Goal: Task Accomplishment & Management: Manage account settings

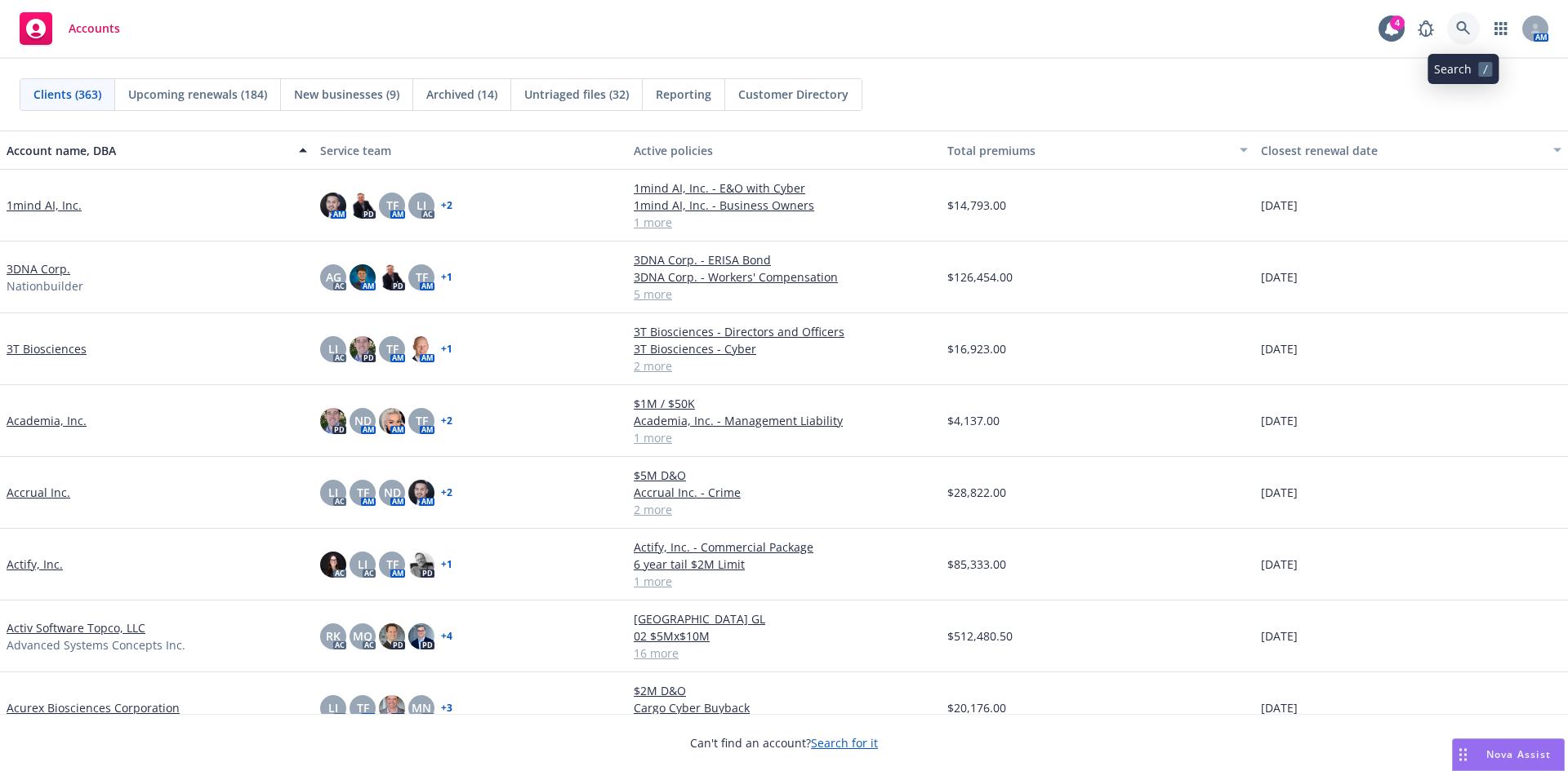
click at [1464, 23] on icon at bounding box center [1463, 28] width 14 height 14
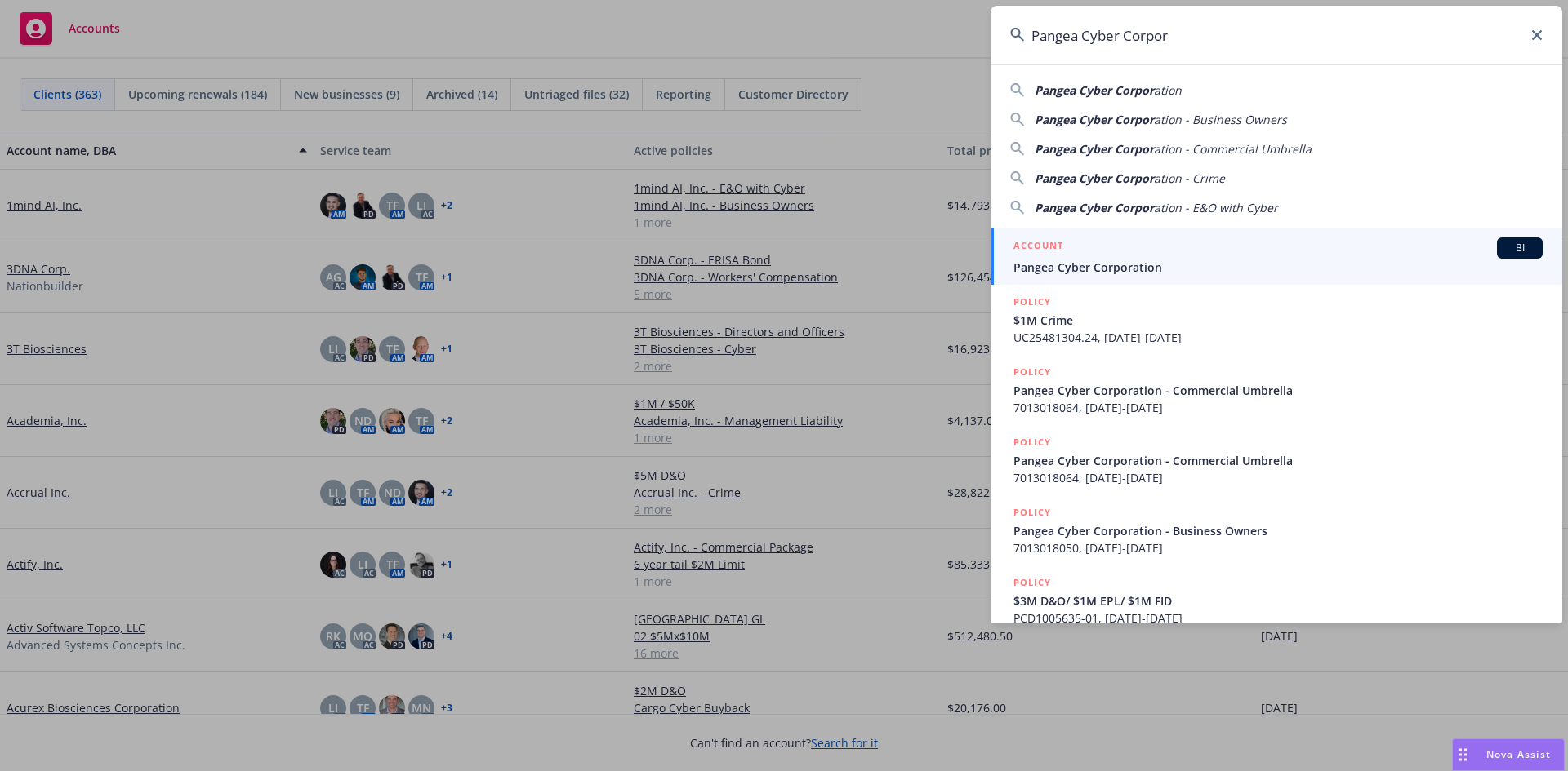
type input "Pangea Cyber Corpor"
click at [1112, 261] on span "Pangea Cyber Corporation" at bounding box center [1277, 267] width 529 height 18
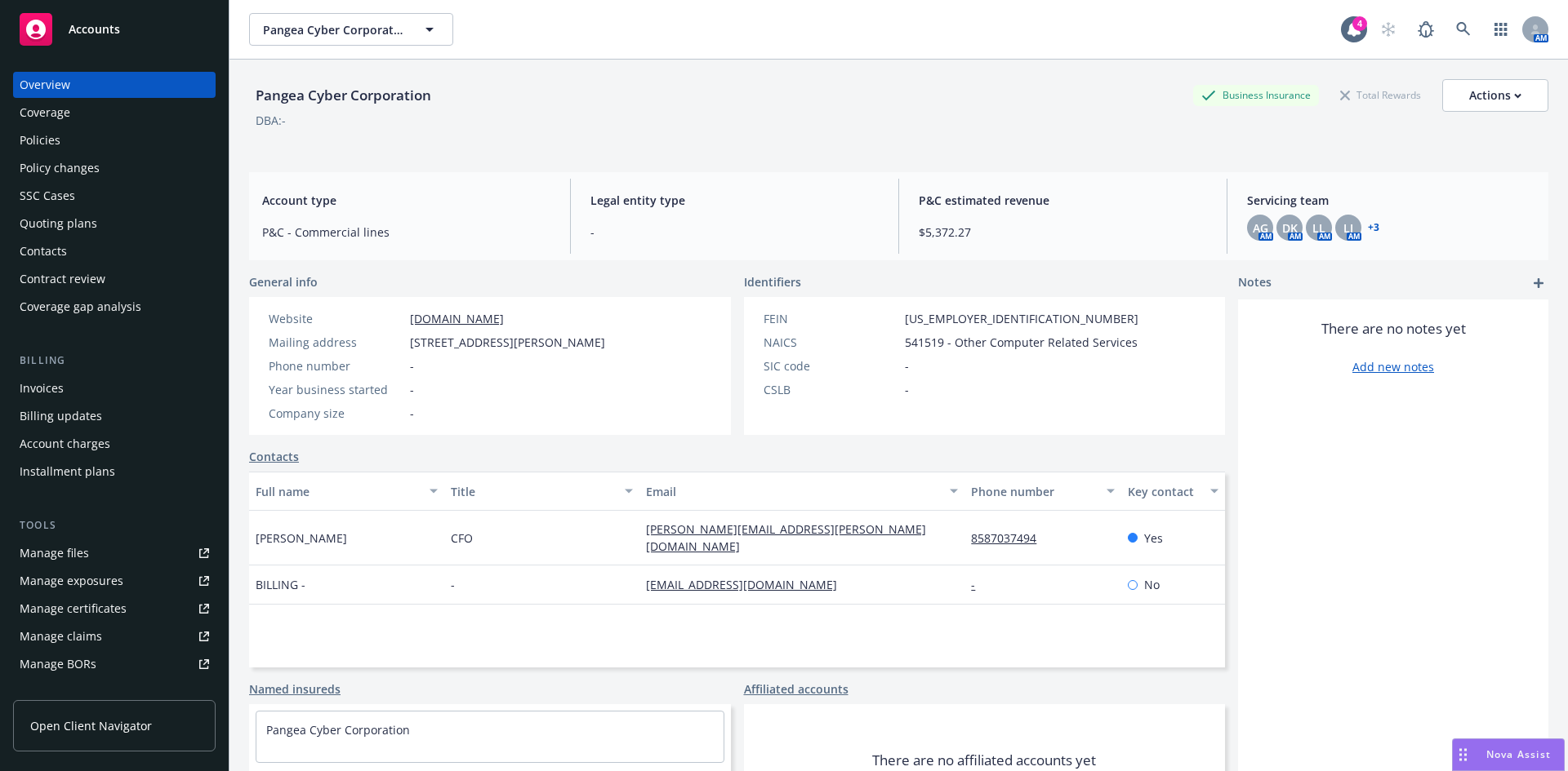
click at [83, 144] on div "Policies" at bounding box center [114, 139] width 190 height 26
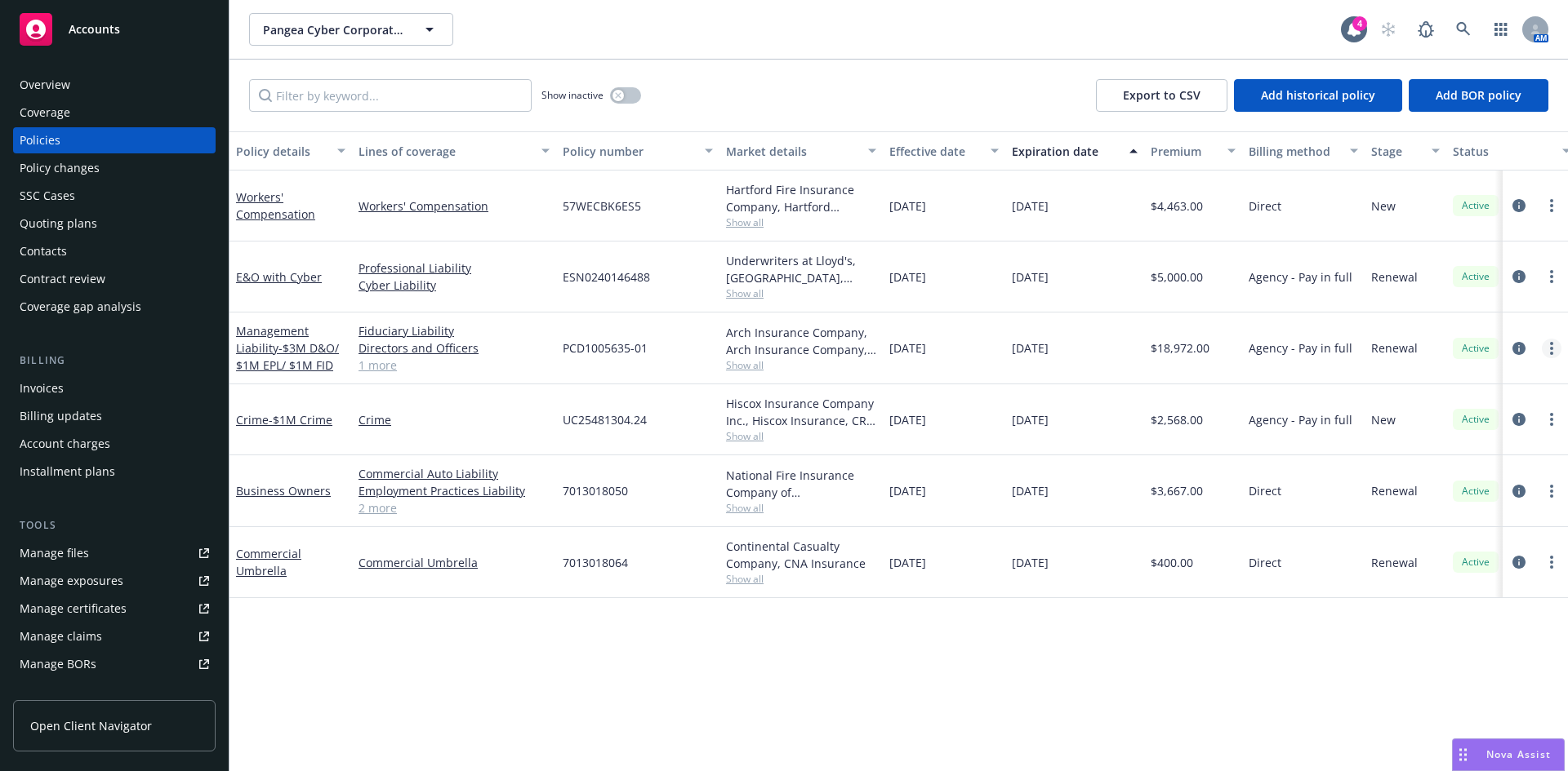
click at [1552, 343] on circle "more" at bounding box center [1551, 343] width 3 height 3
click at [1404, 450] on link "End policy" at bounding box center [1464, 447] width 192 height 33
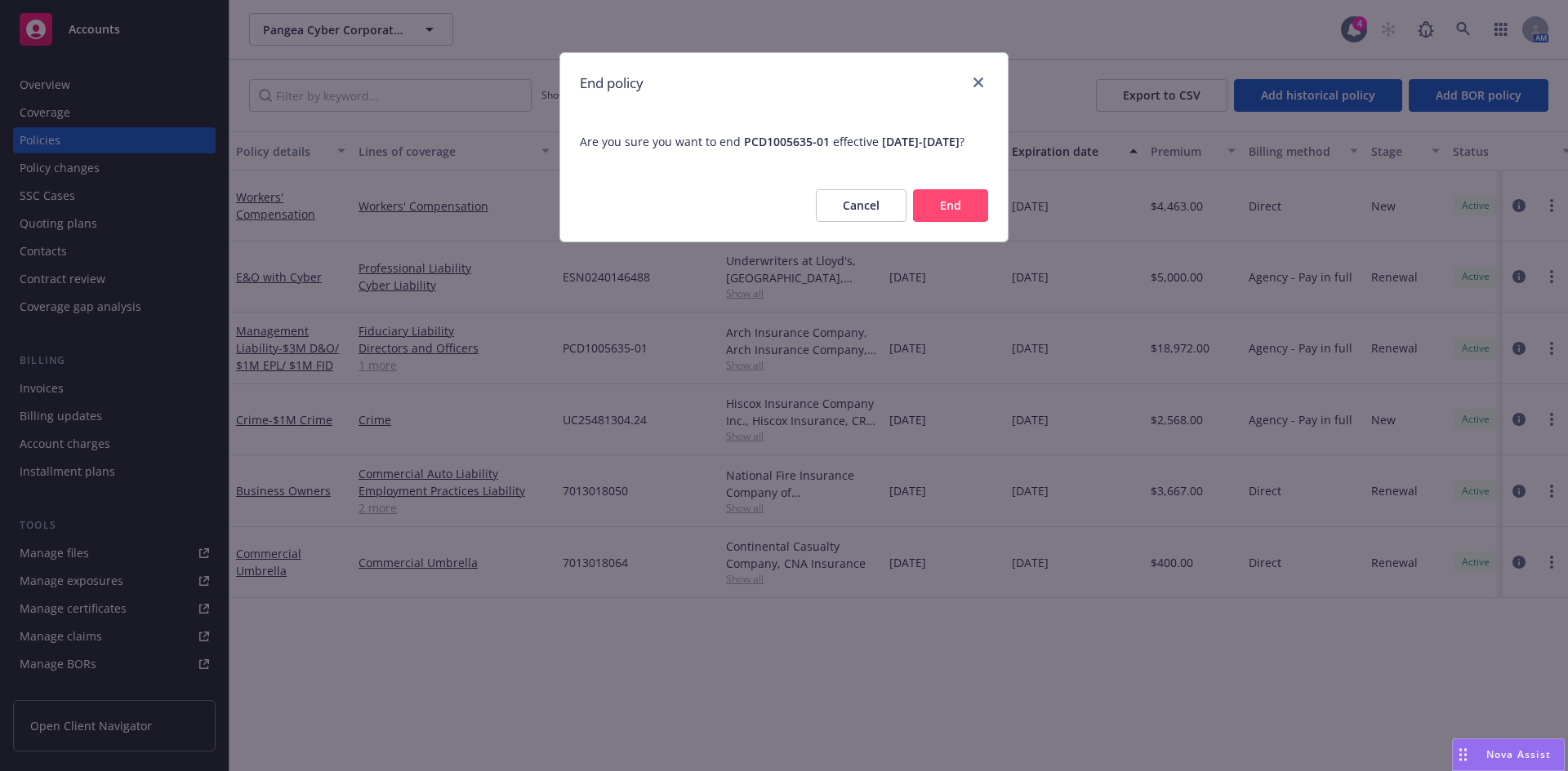
click at [941, 220] on button "End" at bounding box center [950, 205] width 75 height 33
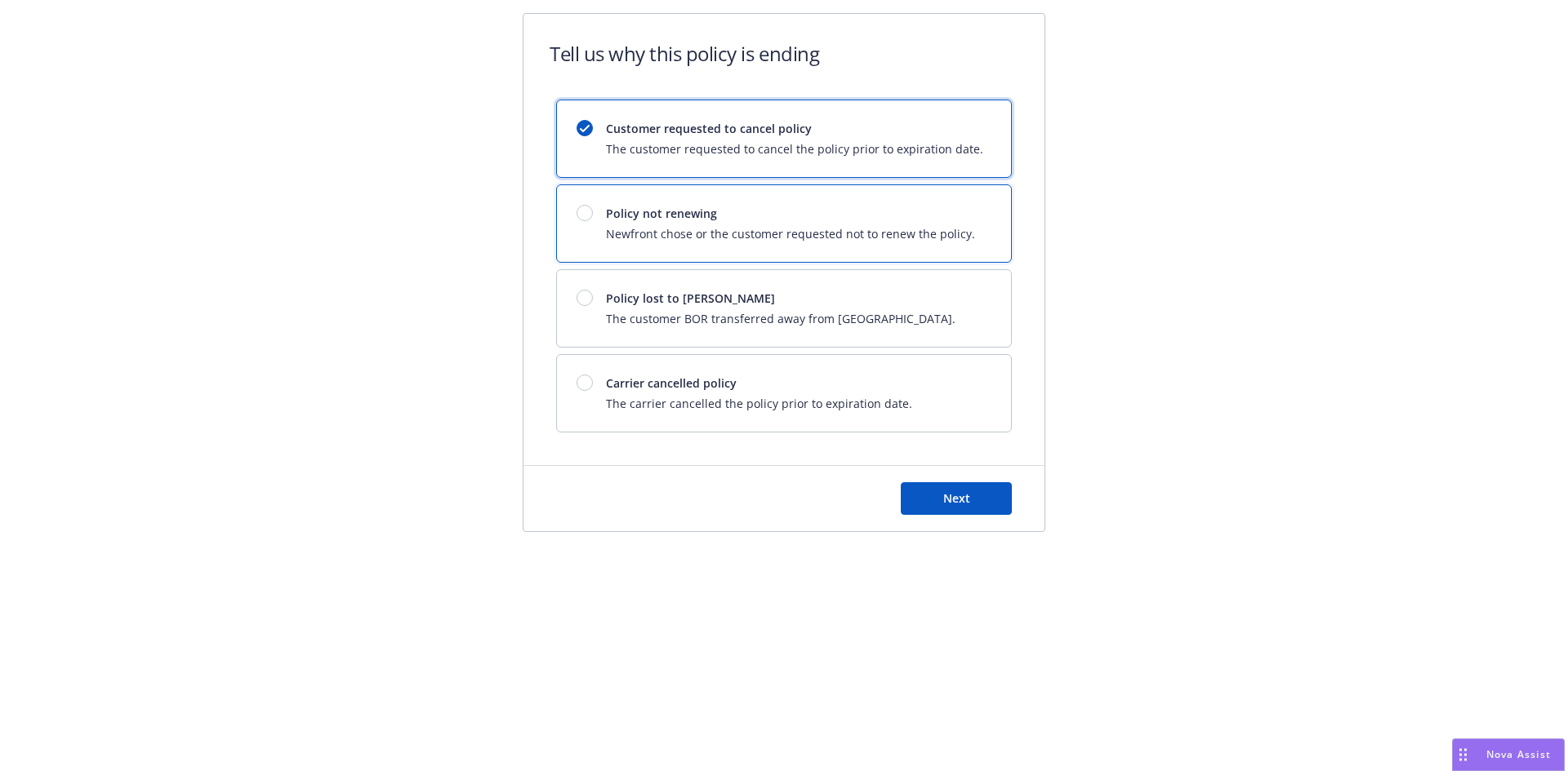
click at [580, 211] on div at bounding box center [585, 213] width 17 height 17
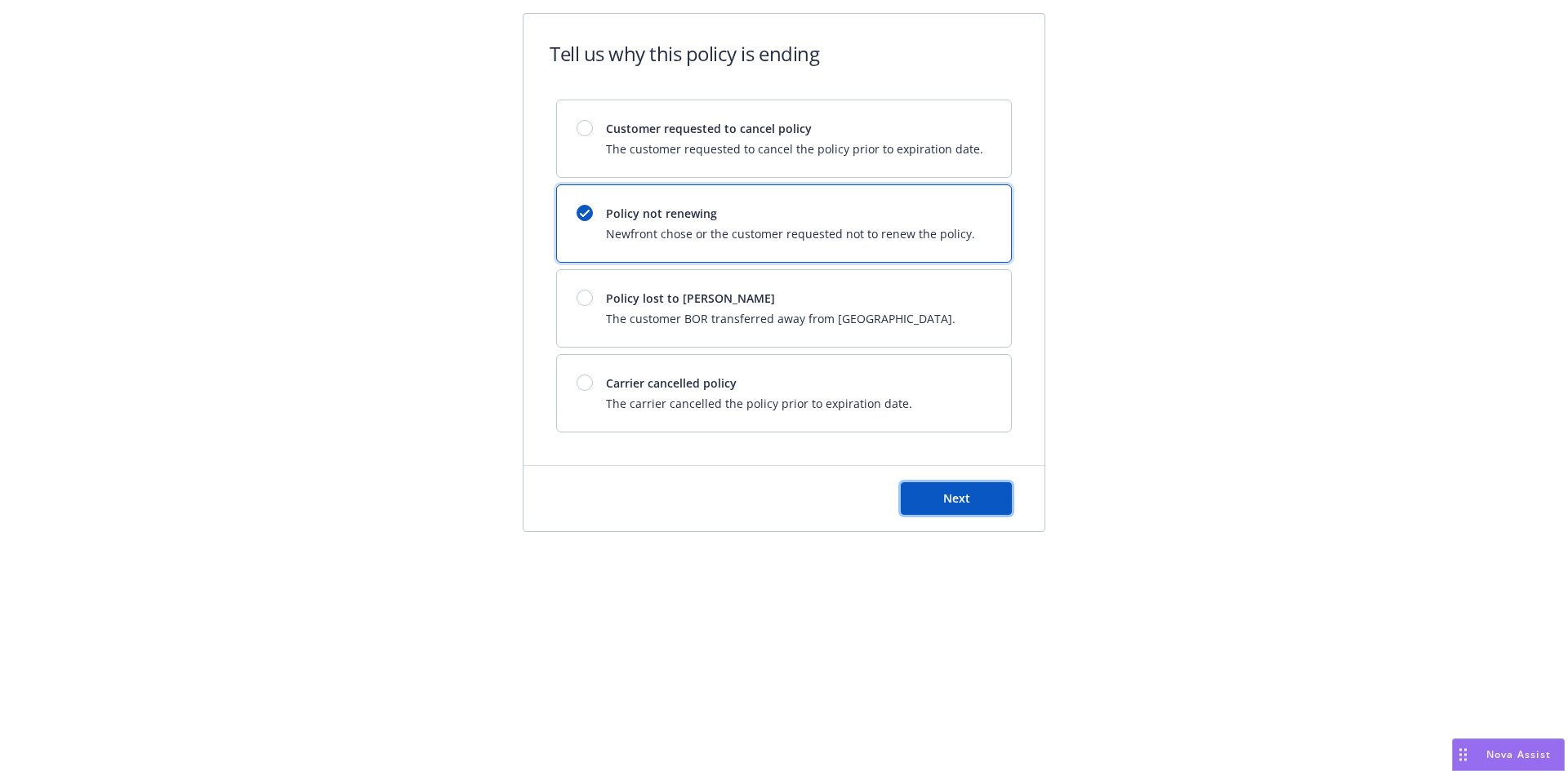
click at [960, 499] on span "Next" at bounding box center [956, 498] width 27 height 16
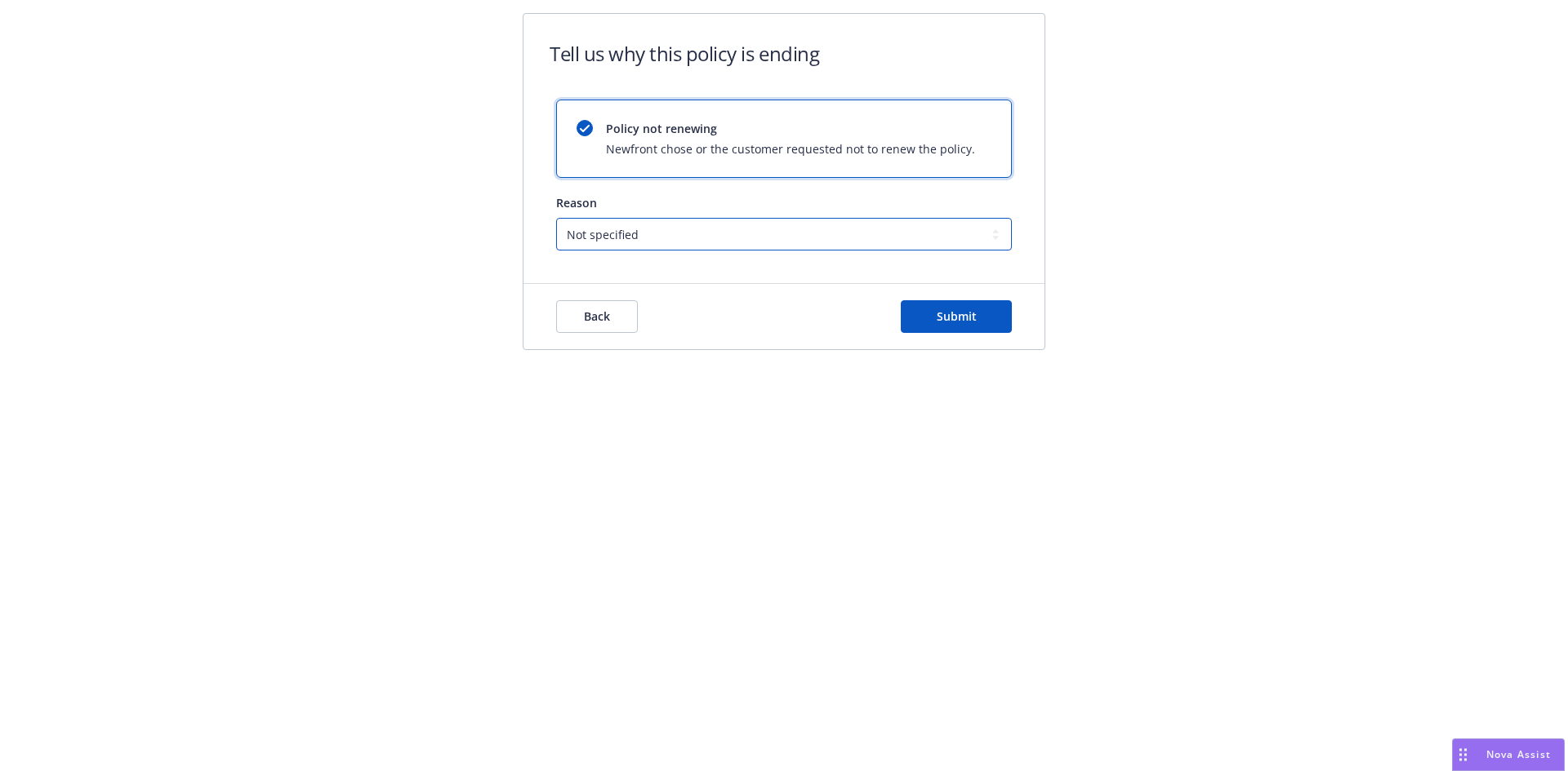
click at [634, 236] on select "Not specified Service Pricing Buyer change M&A, Bankruptcy, or Out of business …" at bounding box center [783, 234] width 456 height 33
select select "M&A, Bankruptcy, or Out of business"
click at [556, 218] on select "Not specified Service Pricing Buyer change M&A, Bankruptcy, or Out of business …" at bounding box center [783, 234] width 456 height 33
click at [959, 315] on span "Submit" at bounding box center [957, 316] width 40 height 16
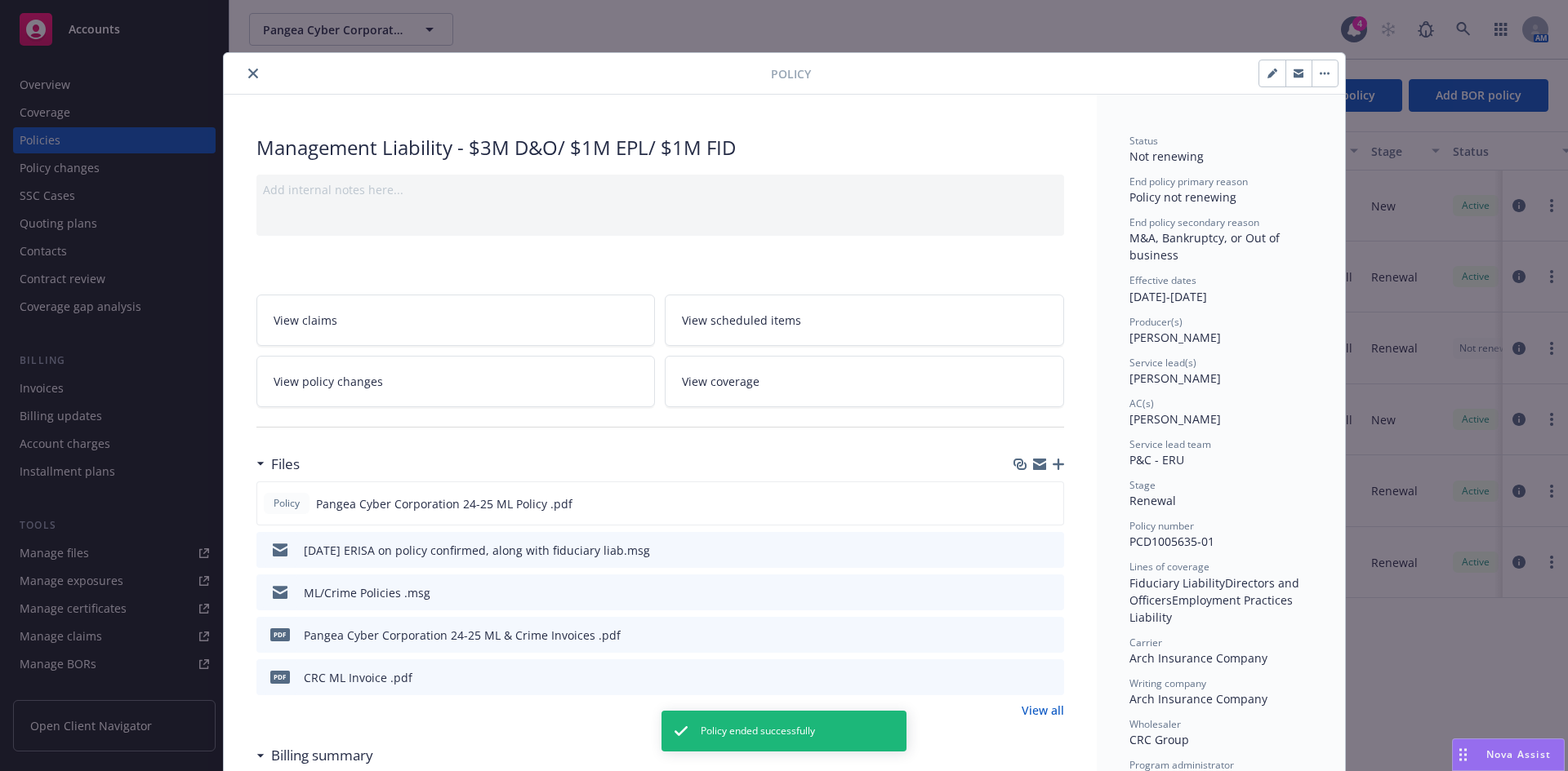
click at [248, 74] on icon "close" at bounding box center [253, 74] width 10 height 10
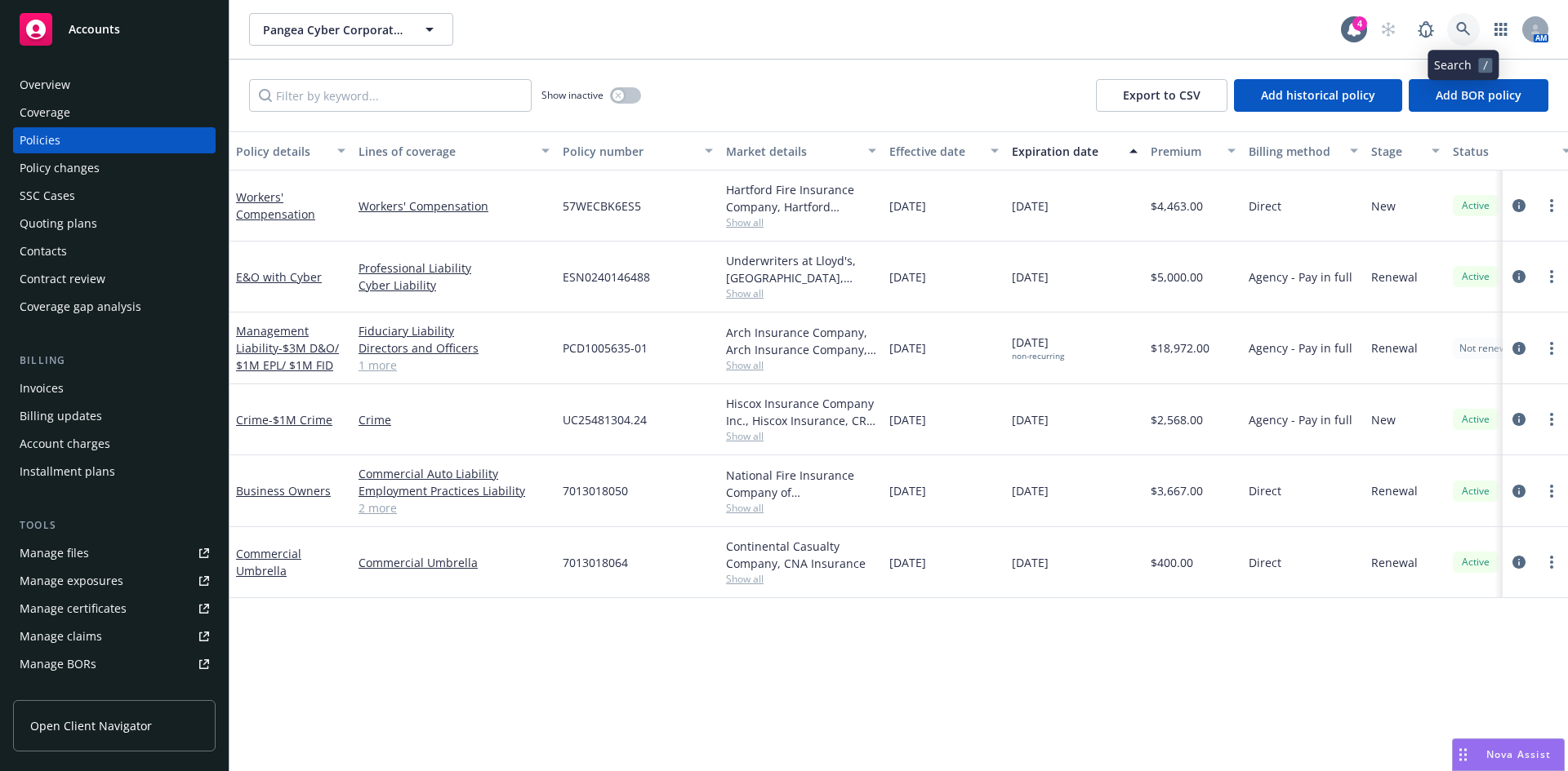
click at [1469, 30] on icon at bounding box center [1464, 29] width 15 height 15
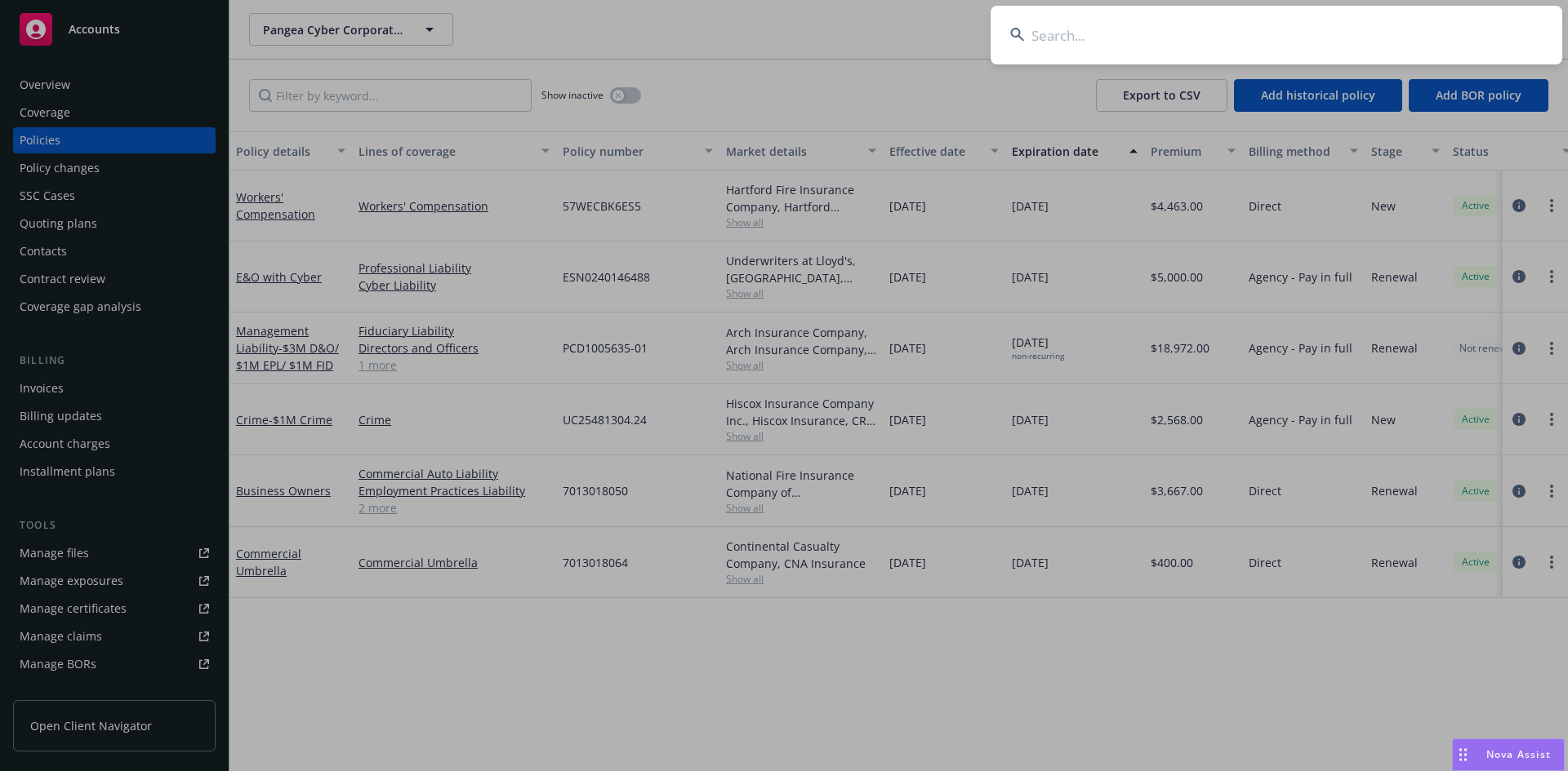
type input "non renew- sold"
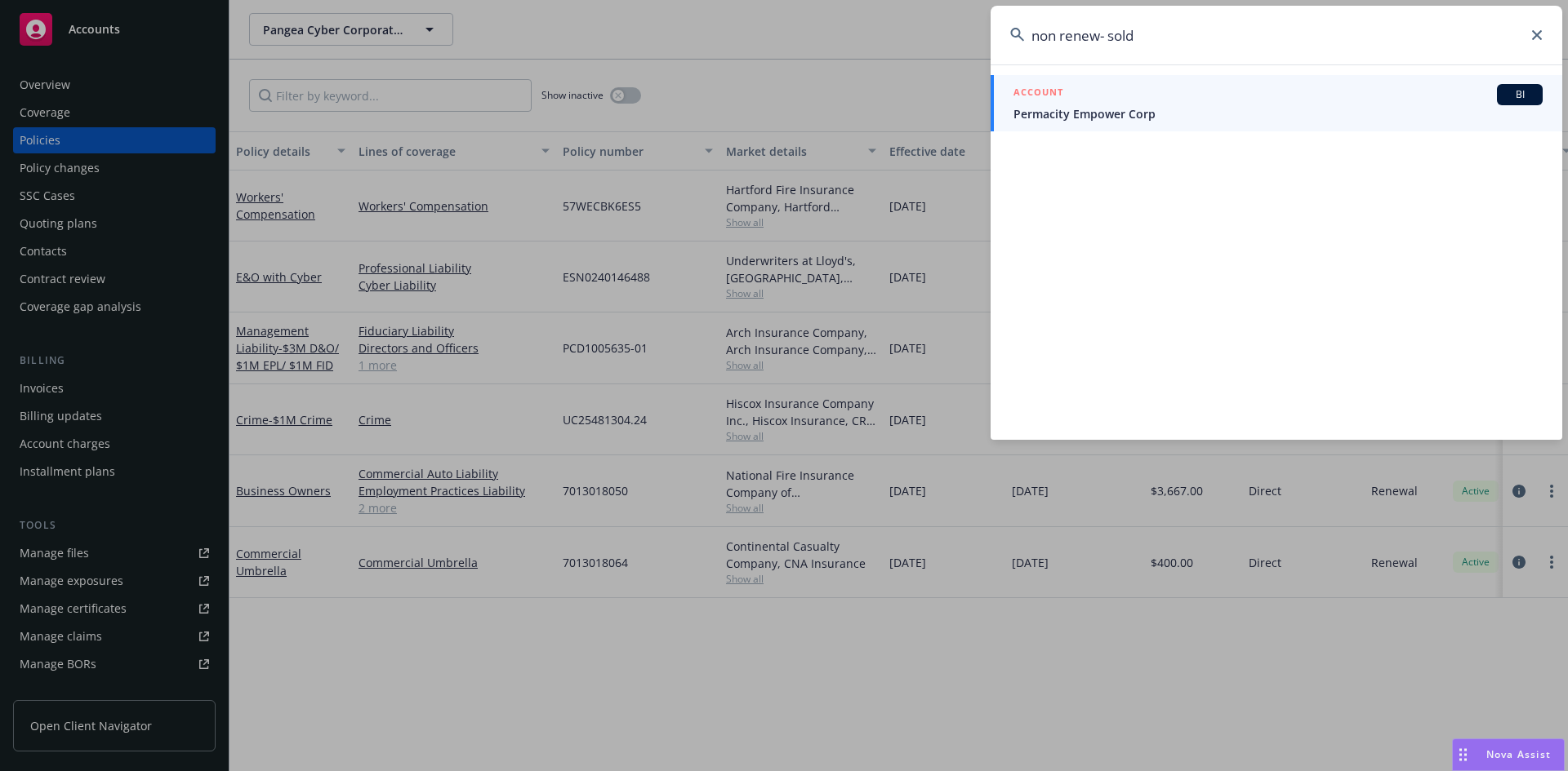
click at [1075, 45] on input "non renew- sold" at bounding box center [1276, 35] width 572 height 58
click at [1076, 45] on input "non renew- sold" at bounding box center [1276, 35] width 572 height 58
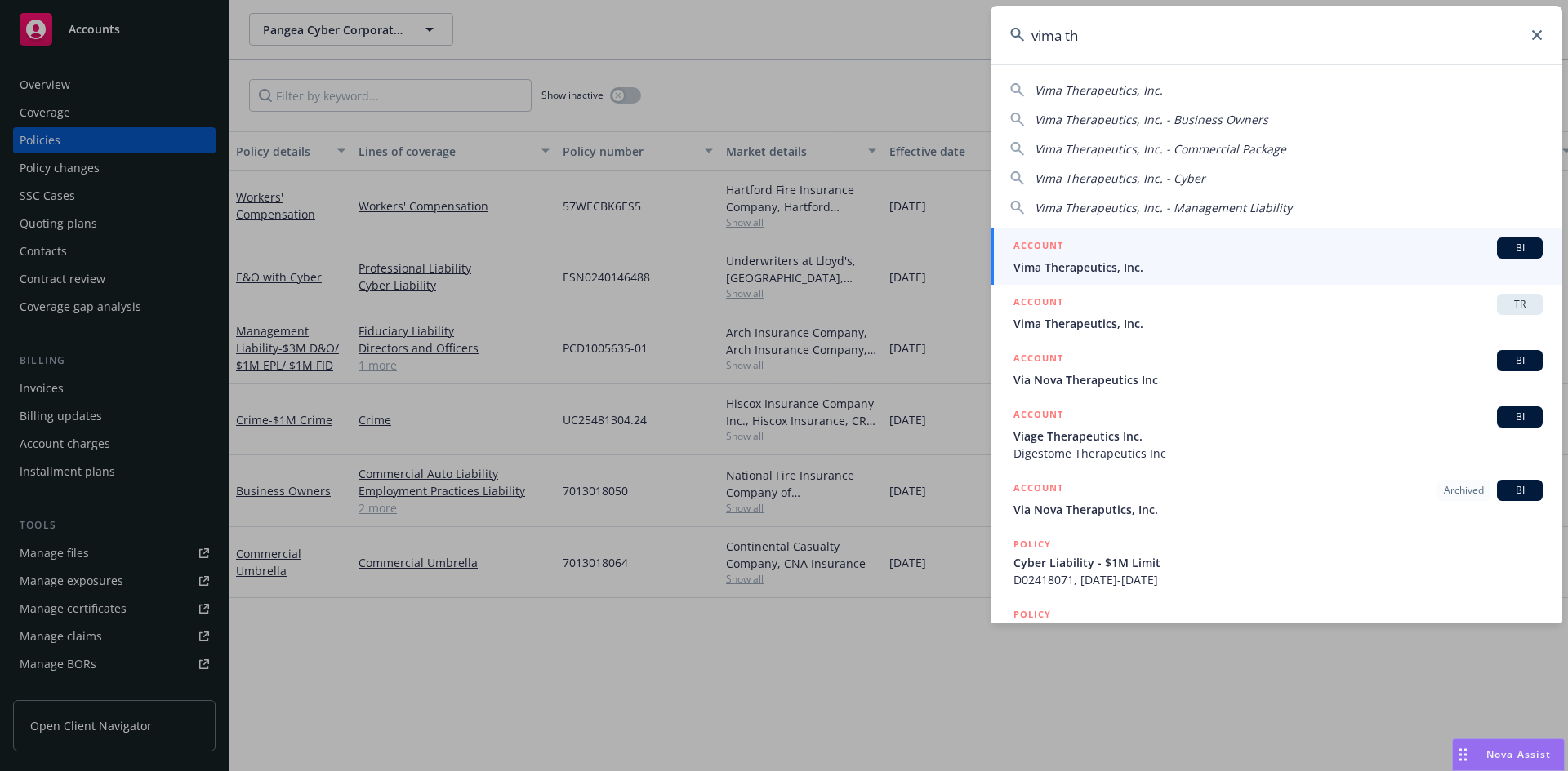
type input "vima th"
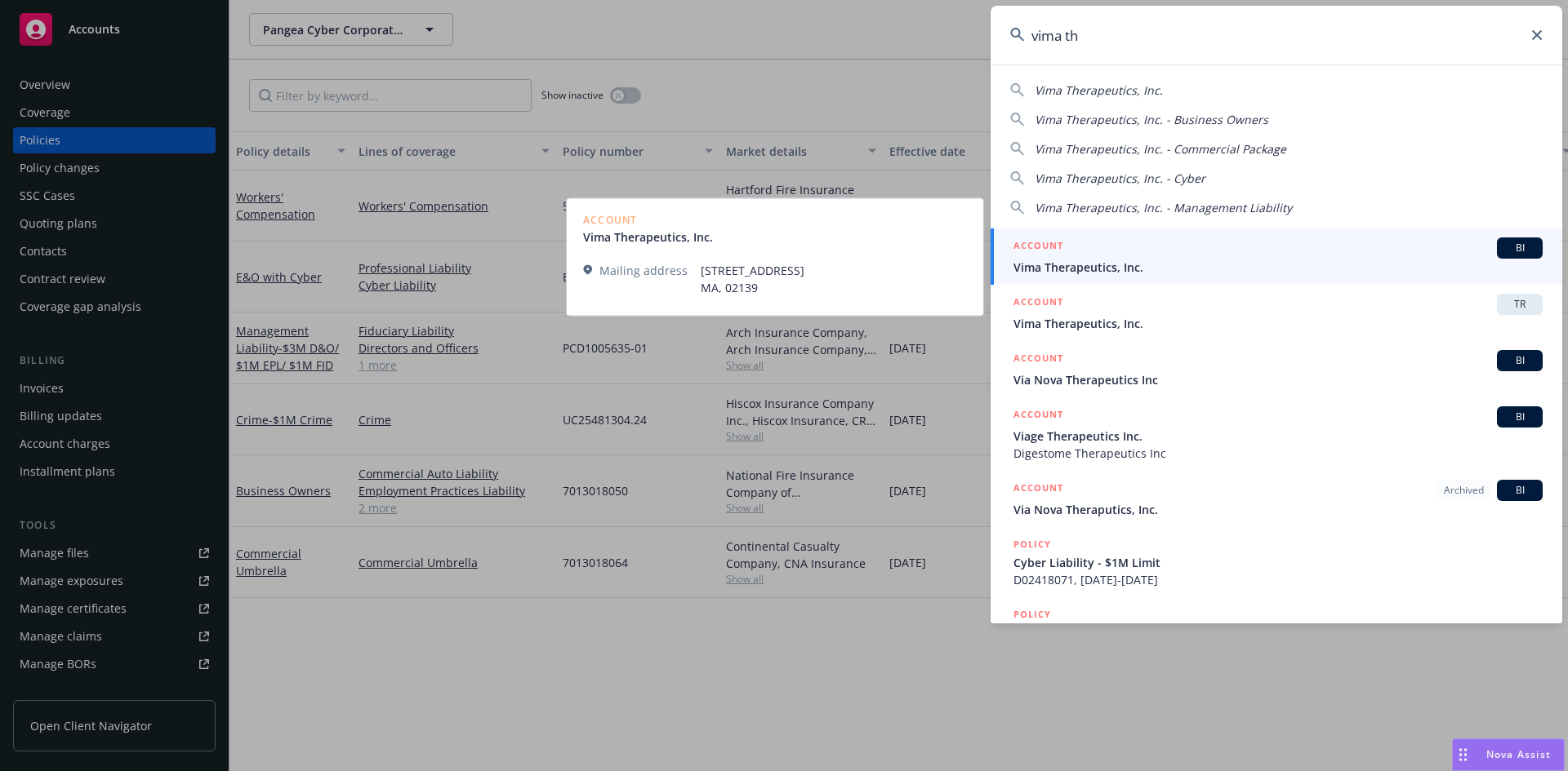
click at [1118, 258] on div "ACCOUNT BI" at bounding box center [1277, 247] width 529 height 21
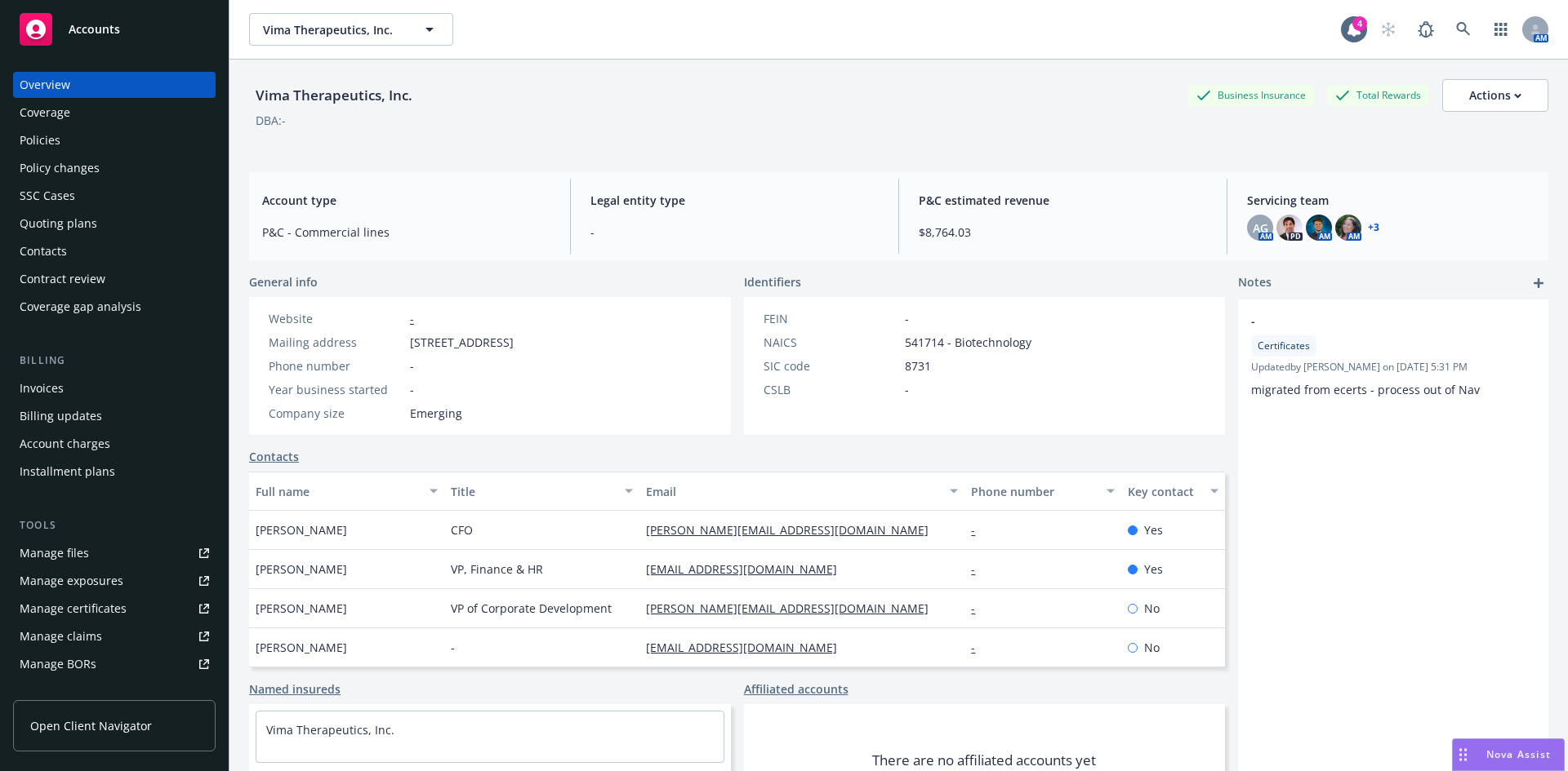
click at [64, 146] on div "Policies" at bounding box center [114, 139] width 190 height 26
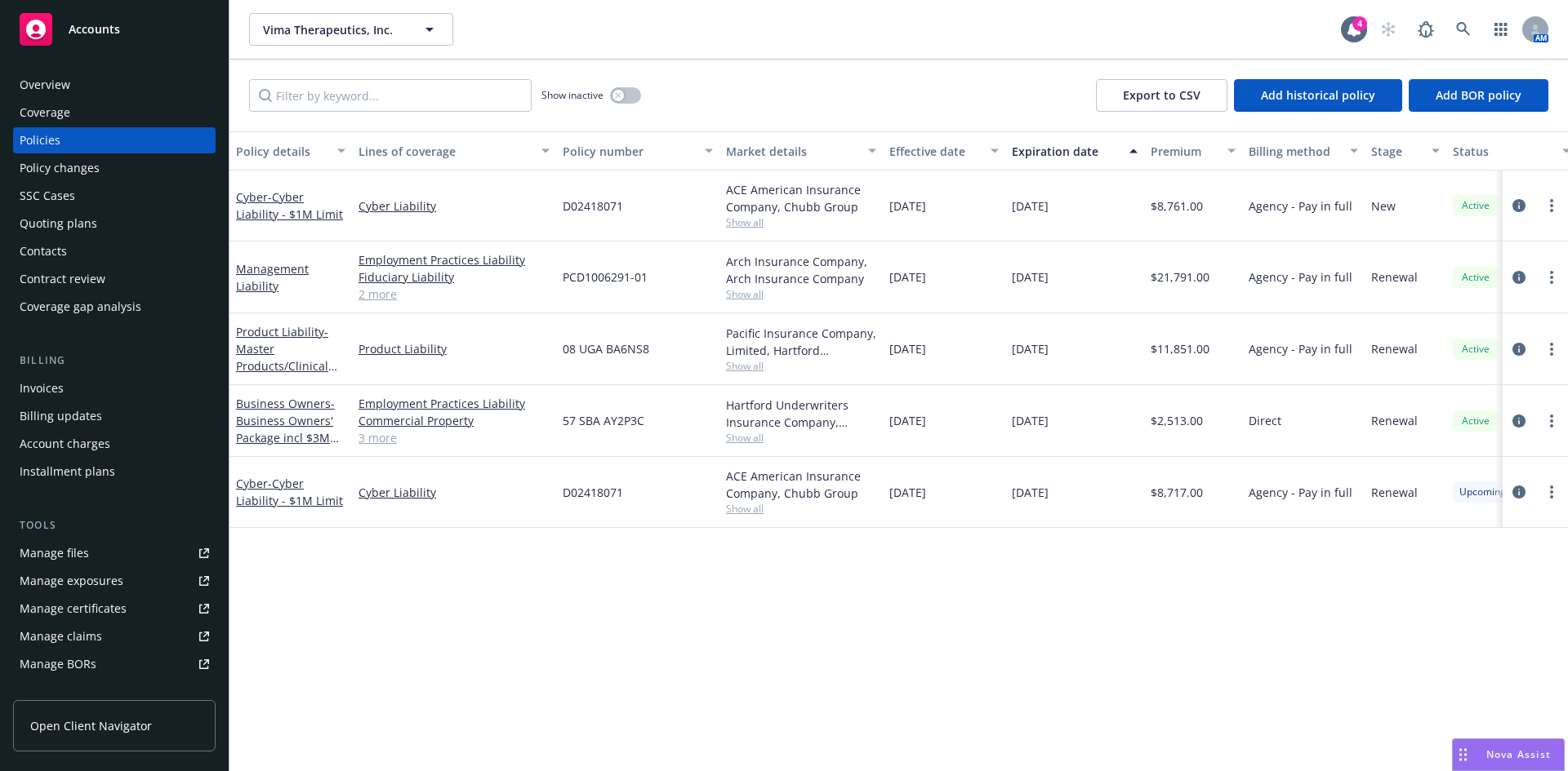
click at [45, 88] on div "Overview" at bounding box center [44, 84] width 51 height 26
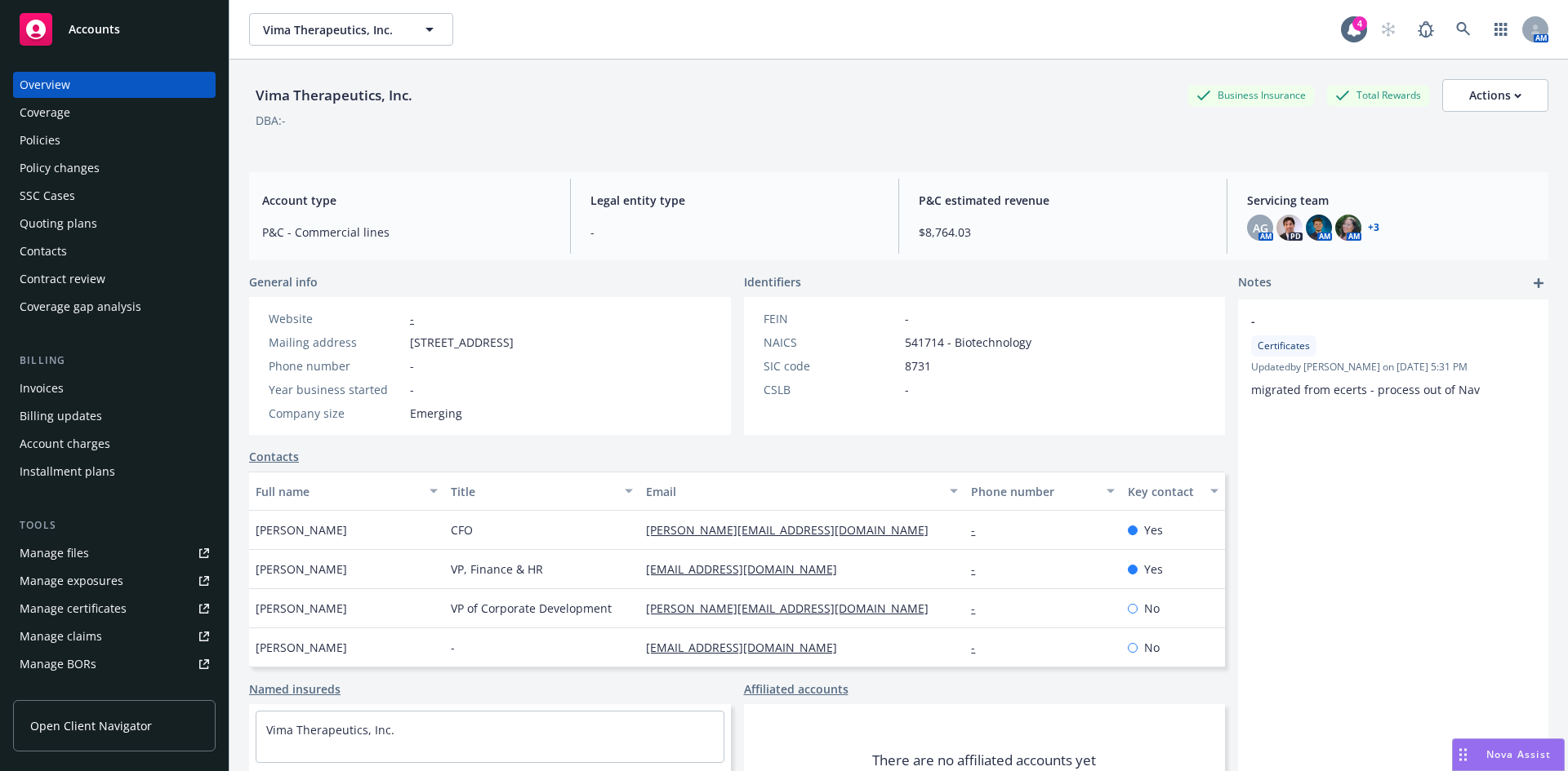
click at [350, 89] on div "Vima Therapeutics, Inc." at bounding box center [333, 95] width 170 height 21
copy div "Vima Therapeutics, Inc."
click at [50, 138] on div "Policies" at bounding box center [39, 139] width 41 height 26
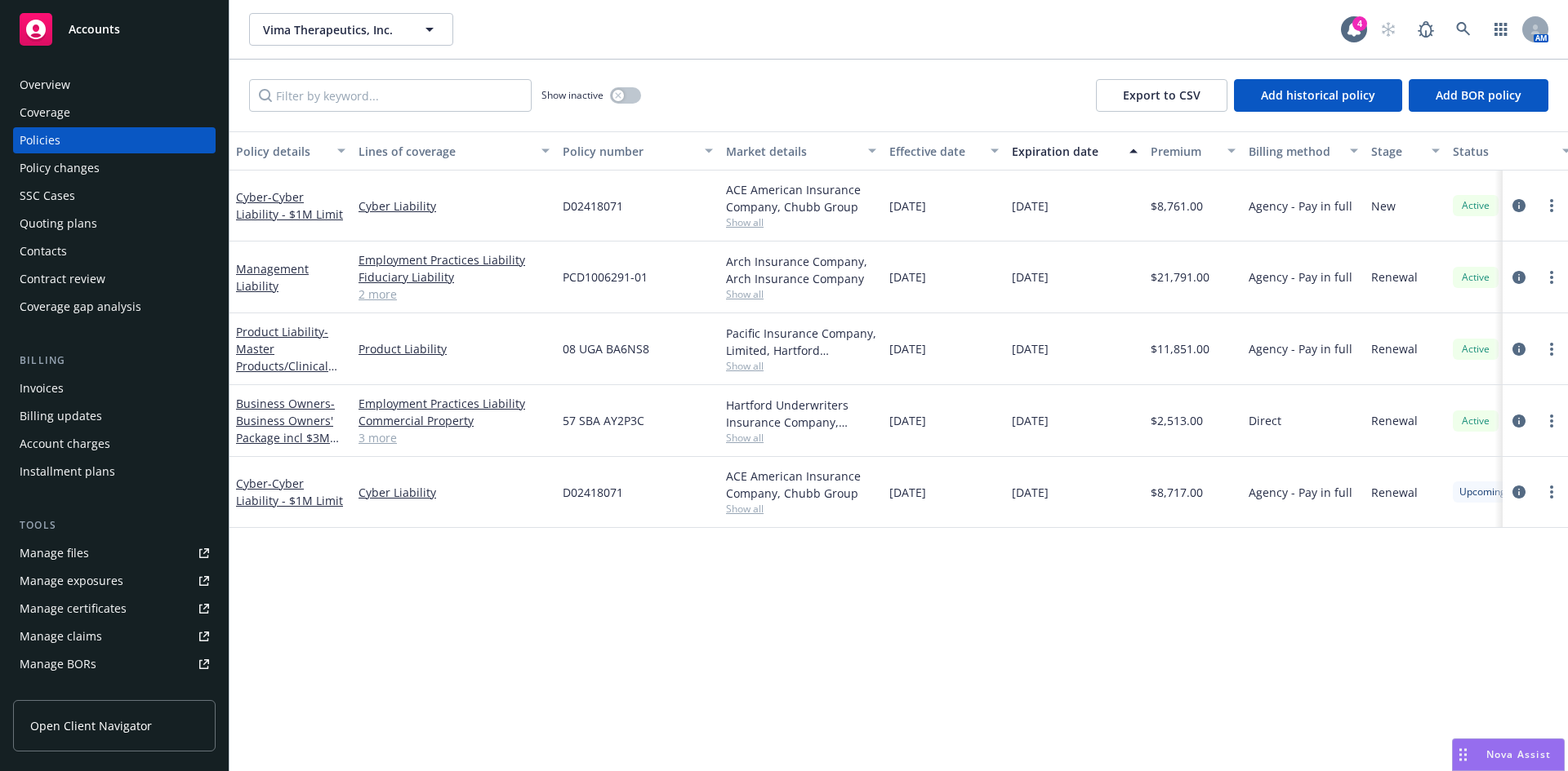
click at [267, 276] on div "Management Liability" at bounding box center [290, 277] width 109 height 34
click at [272, 276] on link "Management Liability" at bounding box center [272, 277] width 73 height 33
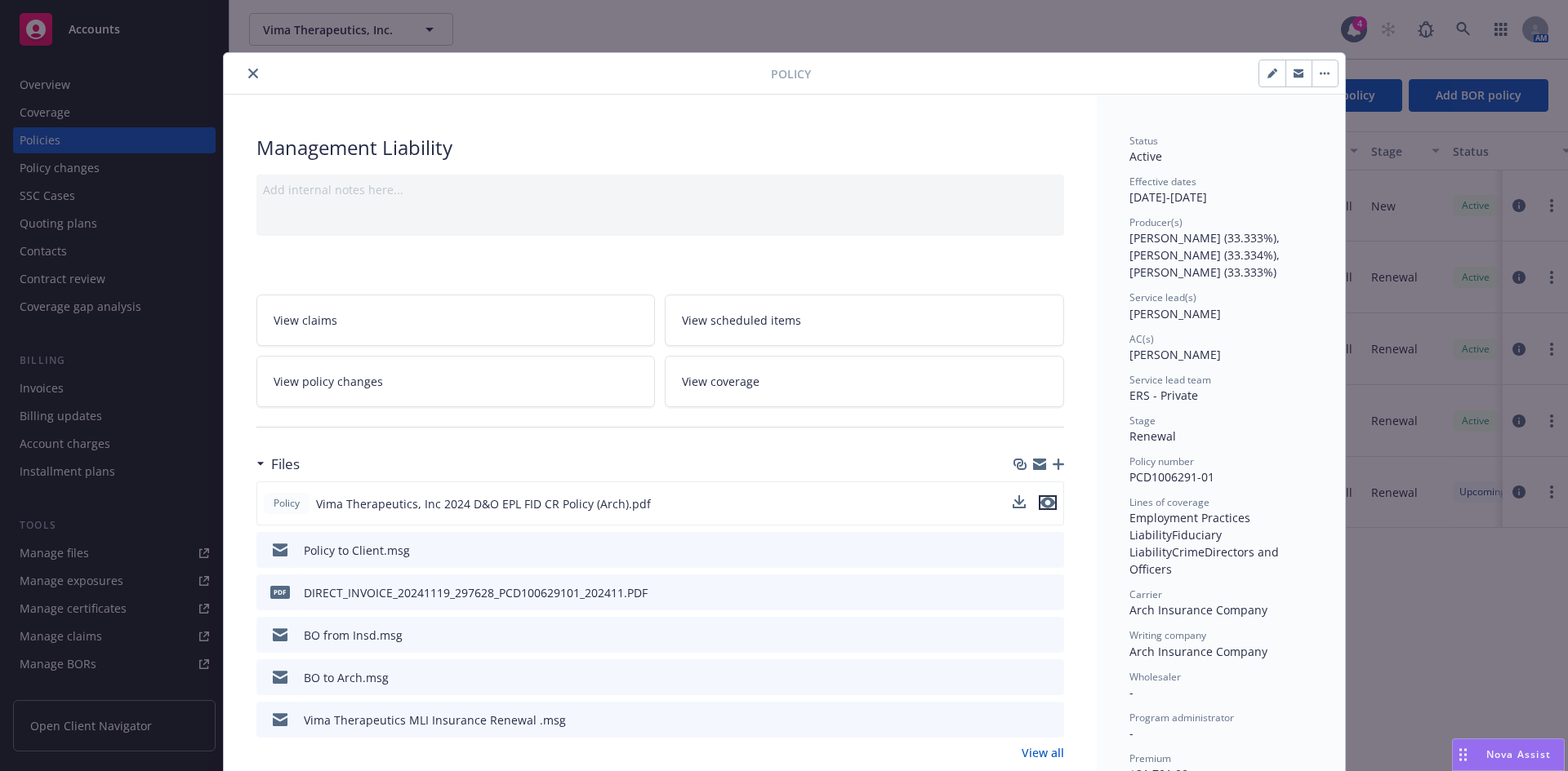
click at [1041, 502] on icon "preview file" at bounding box center [1048, 503] width 15 height 12
click at [248, 72] on icon "close" at bounding box center [253, 74] width 10 height 10
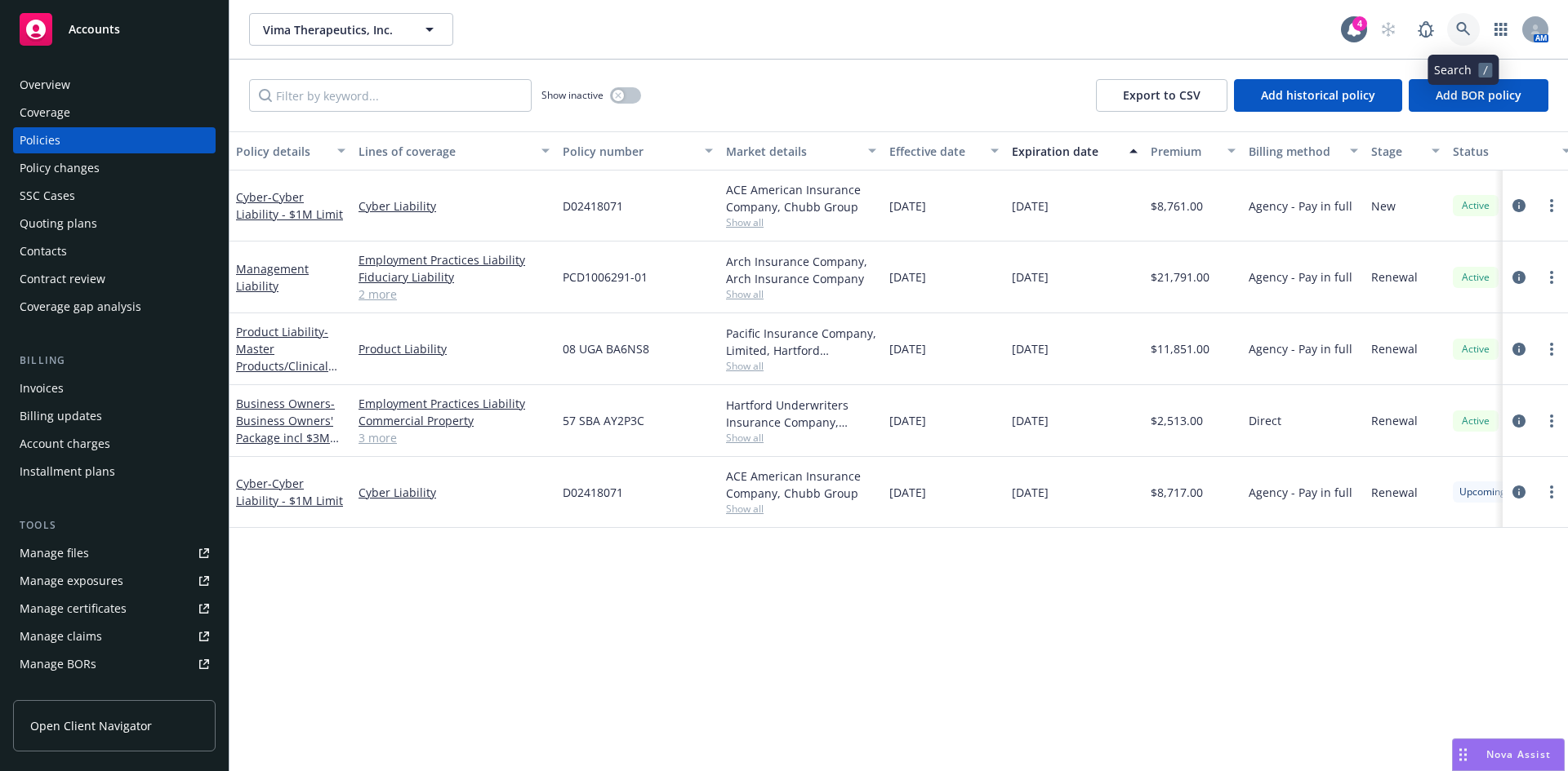
click at [1469, 32] on icon at bounding box center [1464, 29] width 15 height 15
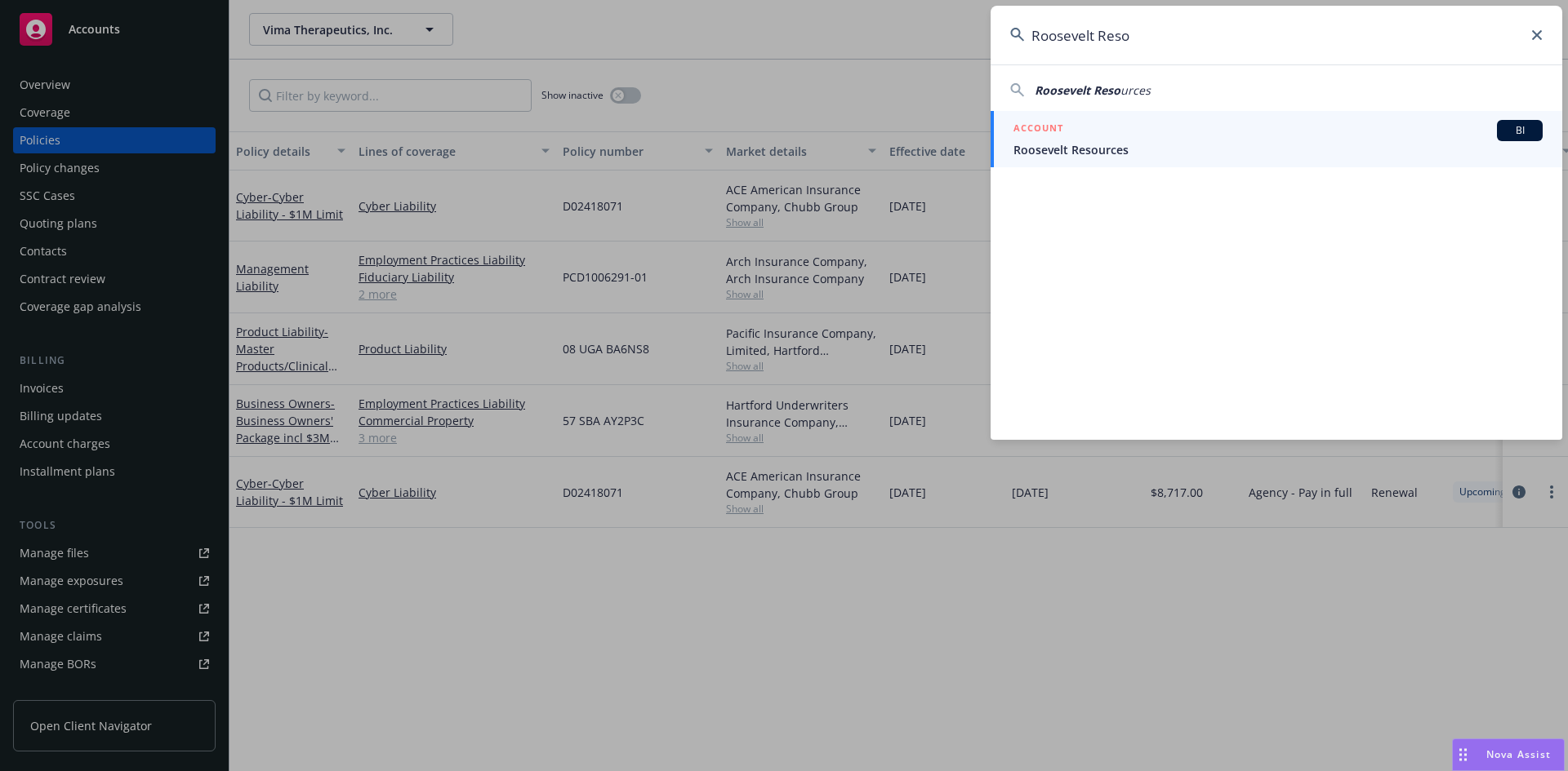
type input "Roosevelt Reso"
click at [1082, 146] on span "Roosevelt Resources" at bounding box center [1277, 150] width 529 height 18
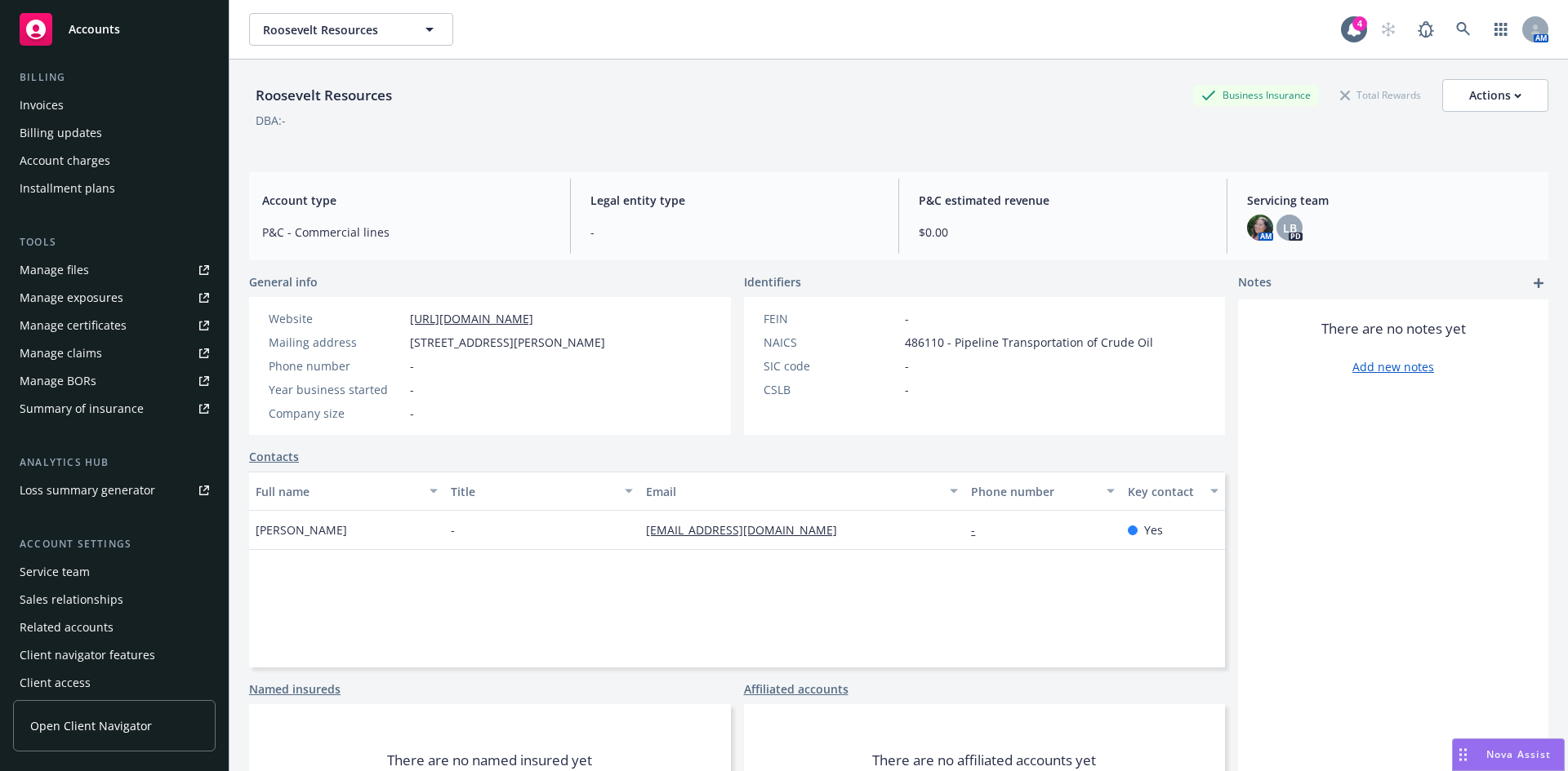
scroll to position [292, 0]
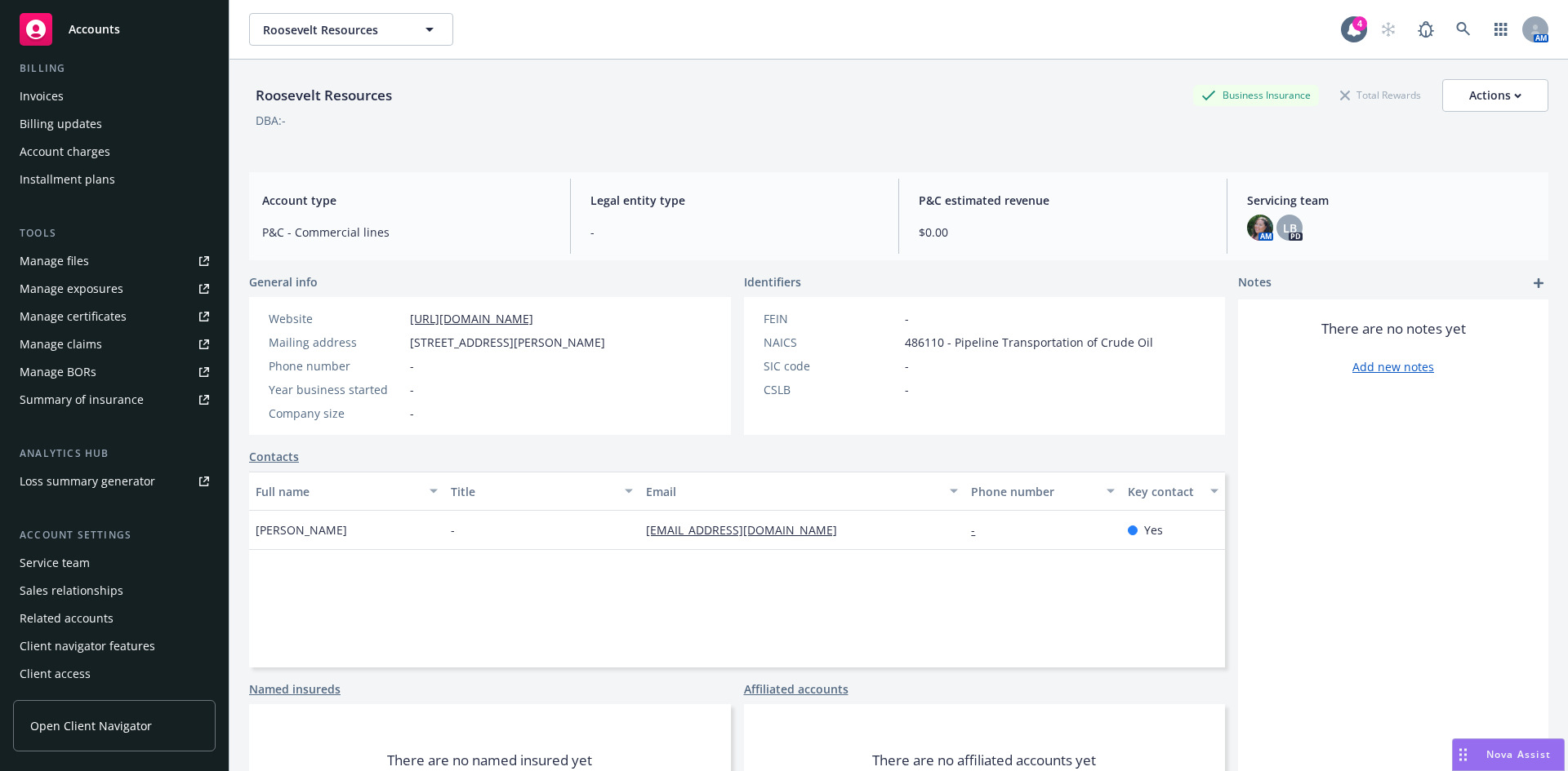
click at [61, 555] on div "Service team" at bounding box center [54, 563] width 70 height 26
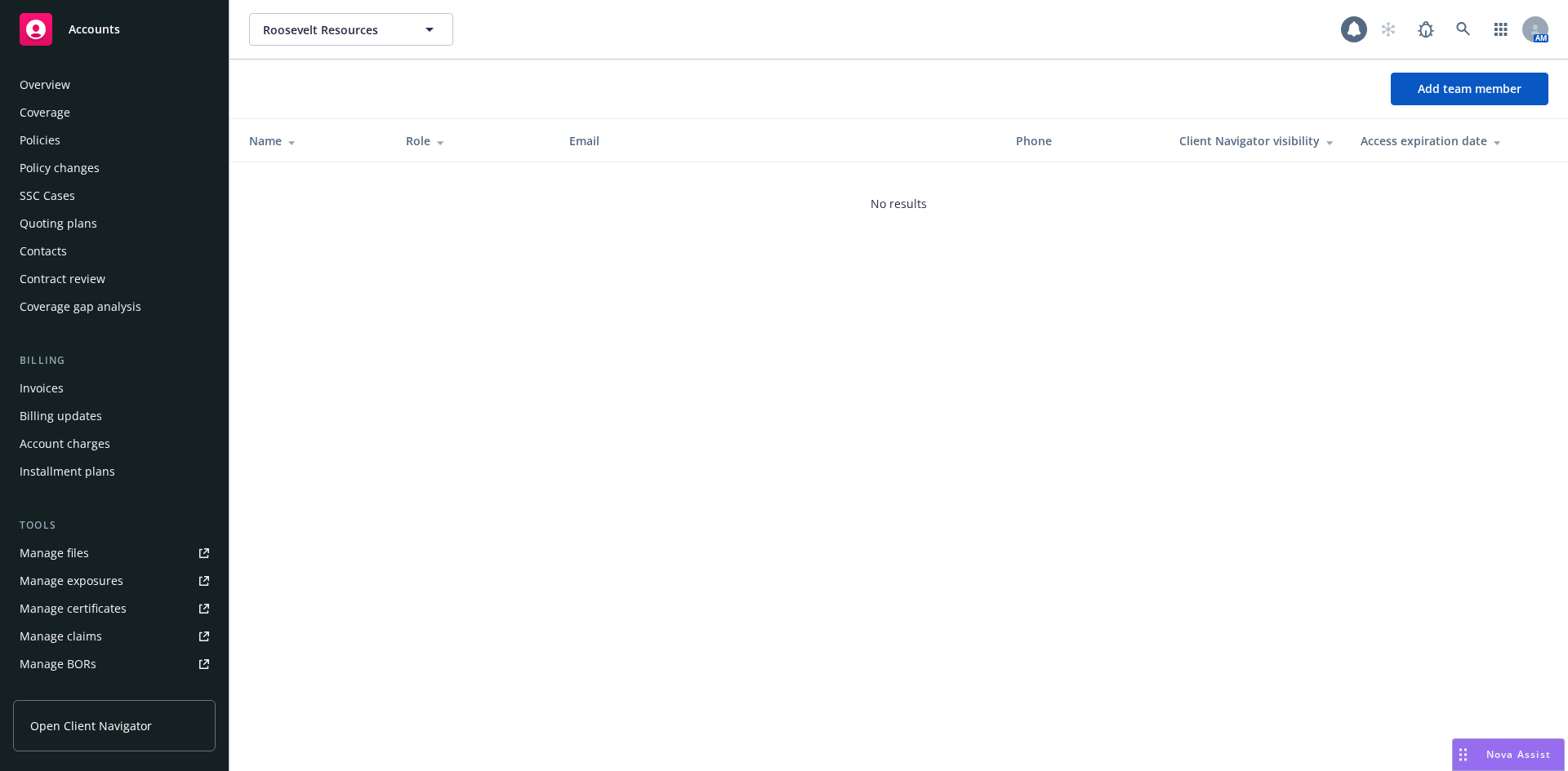
scroll to position [292, 0]
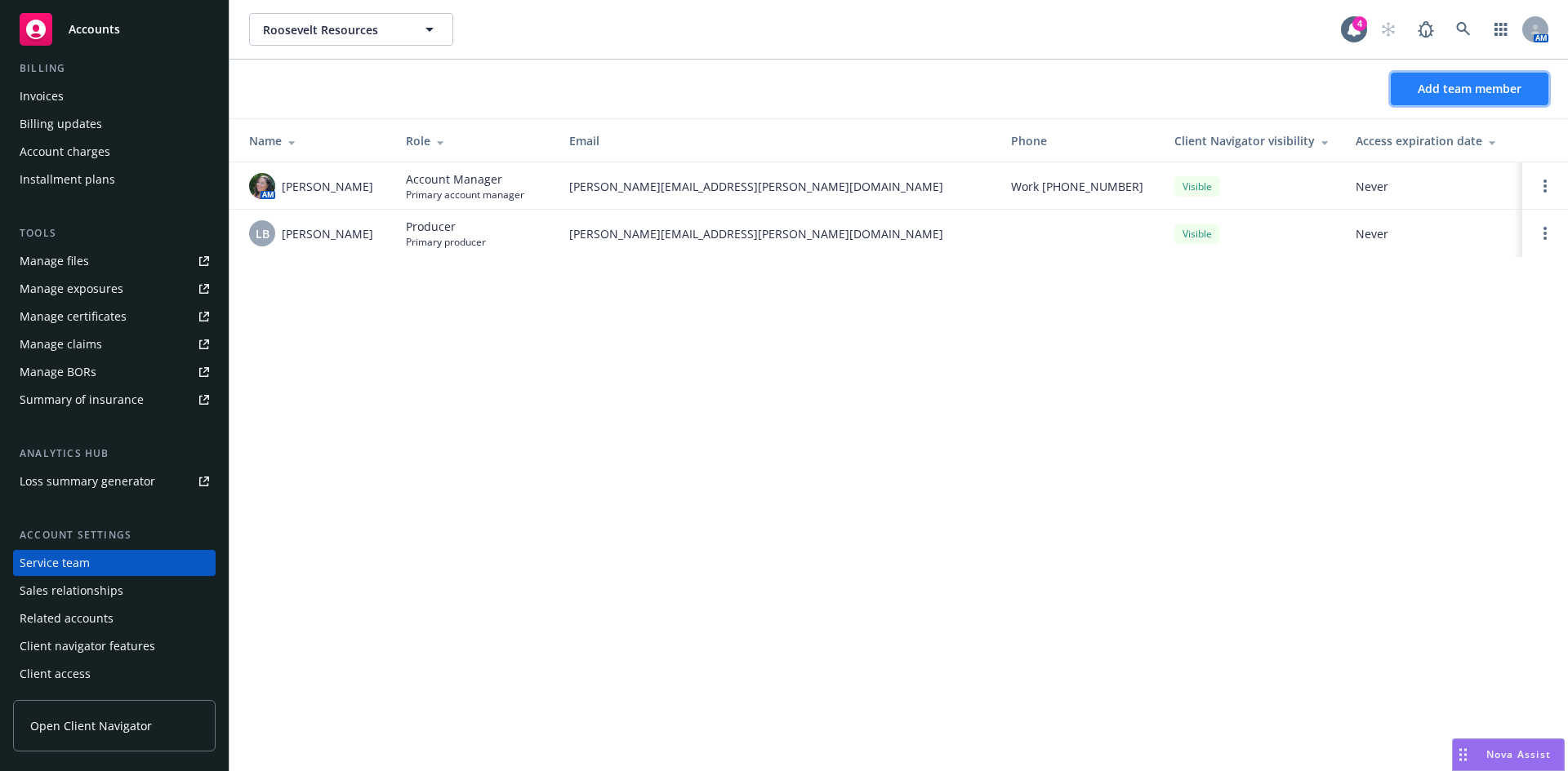
click at [1459, 97] on button "Add team member" at bounding box center [1469, 89] width 158 height 33
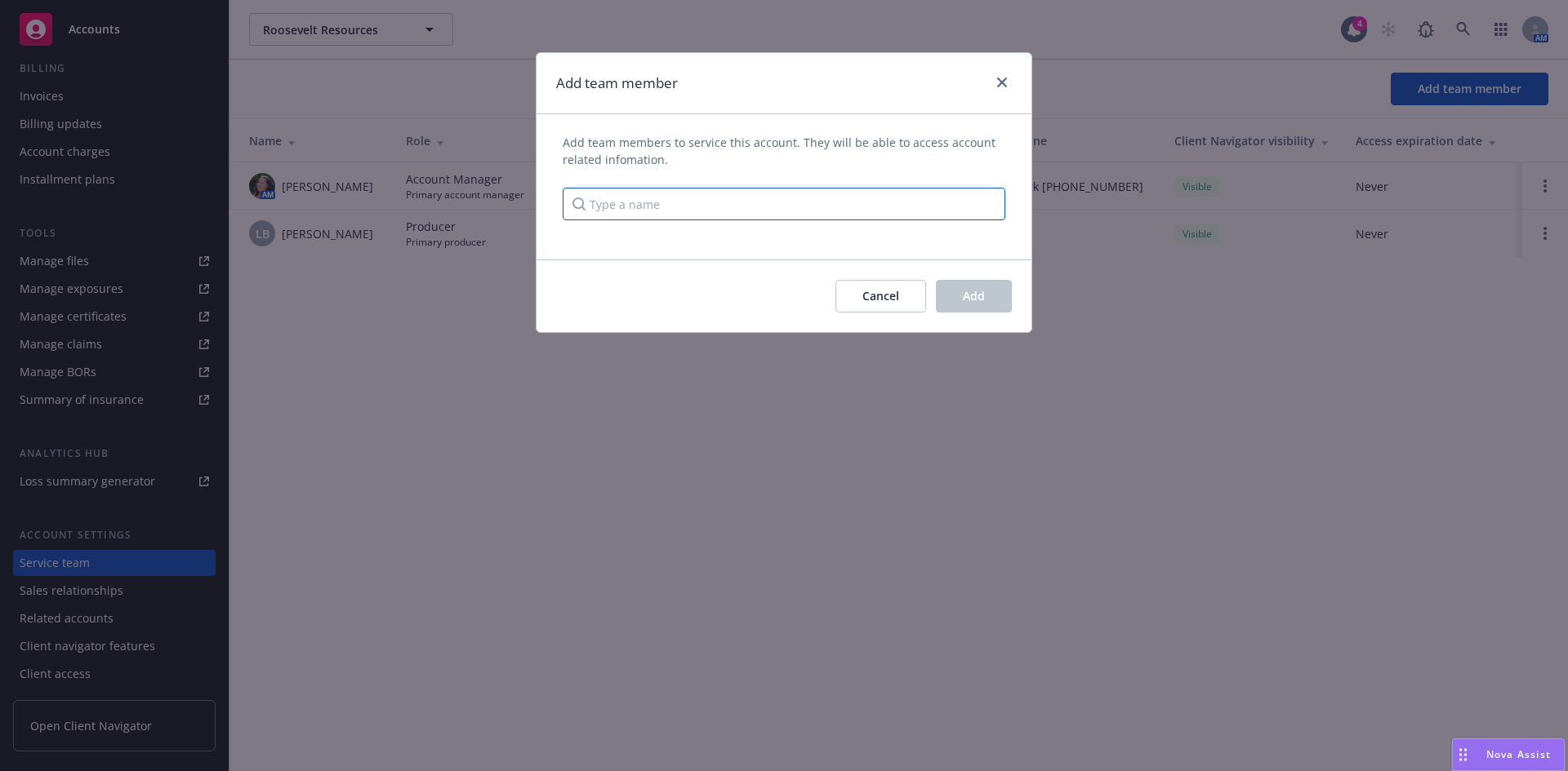
click at [744, 195] on input "Type a name" at bounding box center [784, 204] width 443 height 33
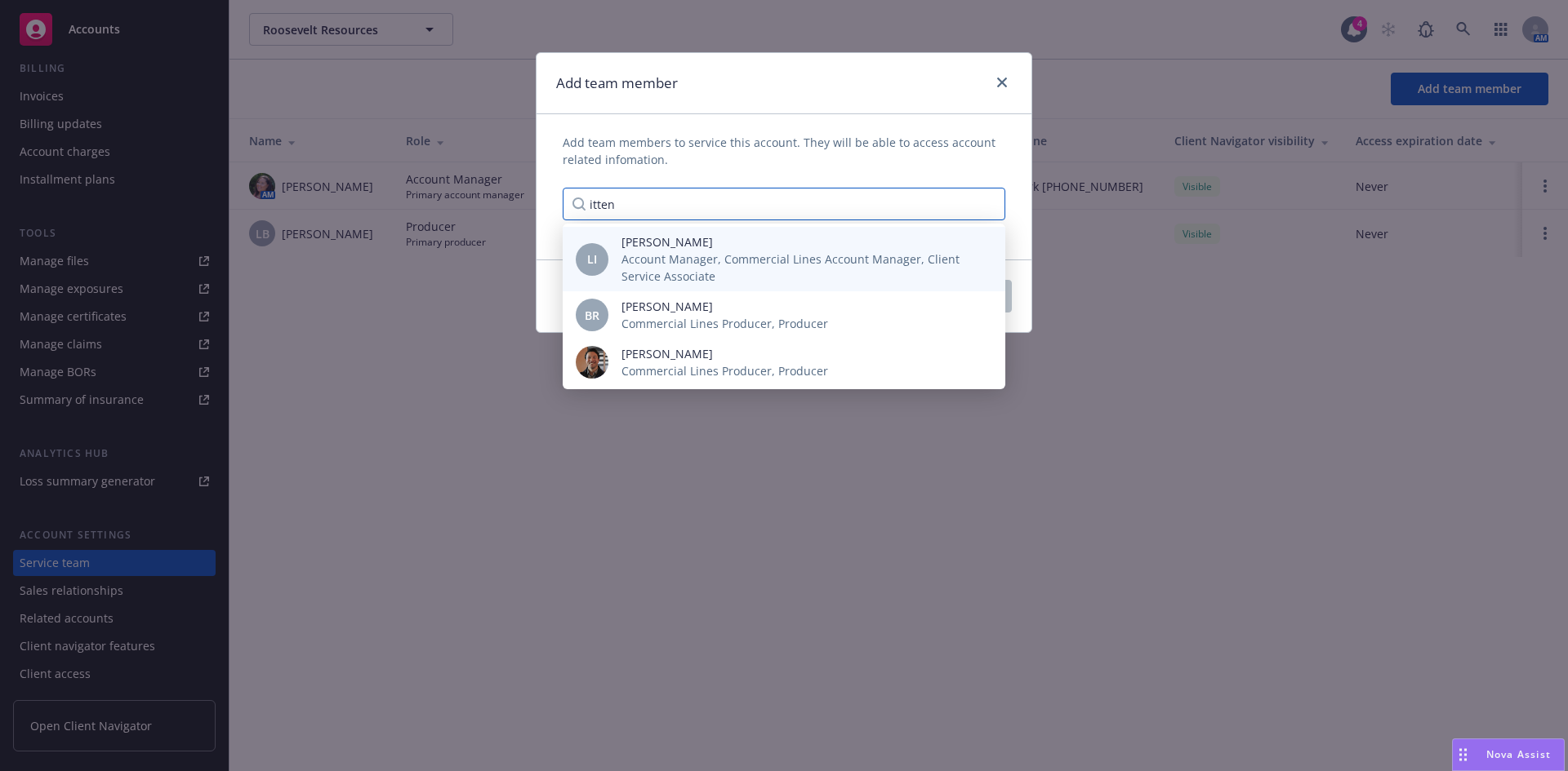
type input "itten"
click at [677, 258] on span "Account Manager, Commercial Lines Account Manager, Client Service Associate" at bounding box center [801, 267] width 358 height 34
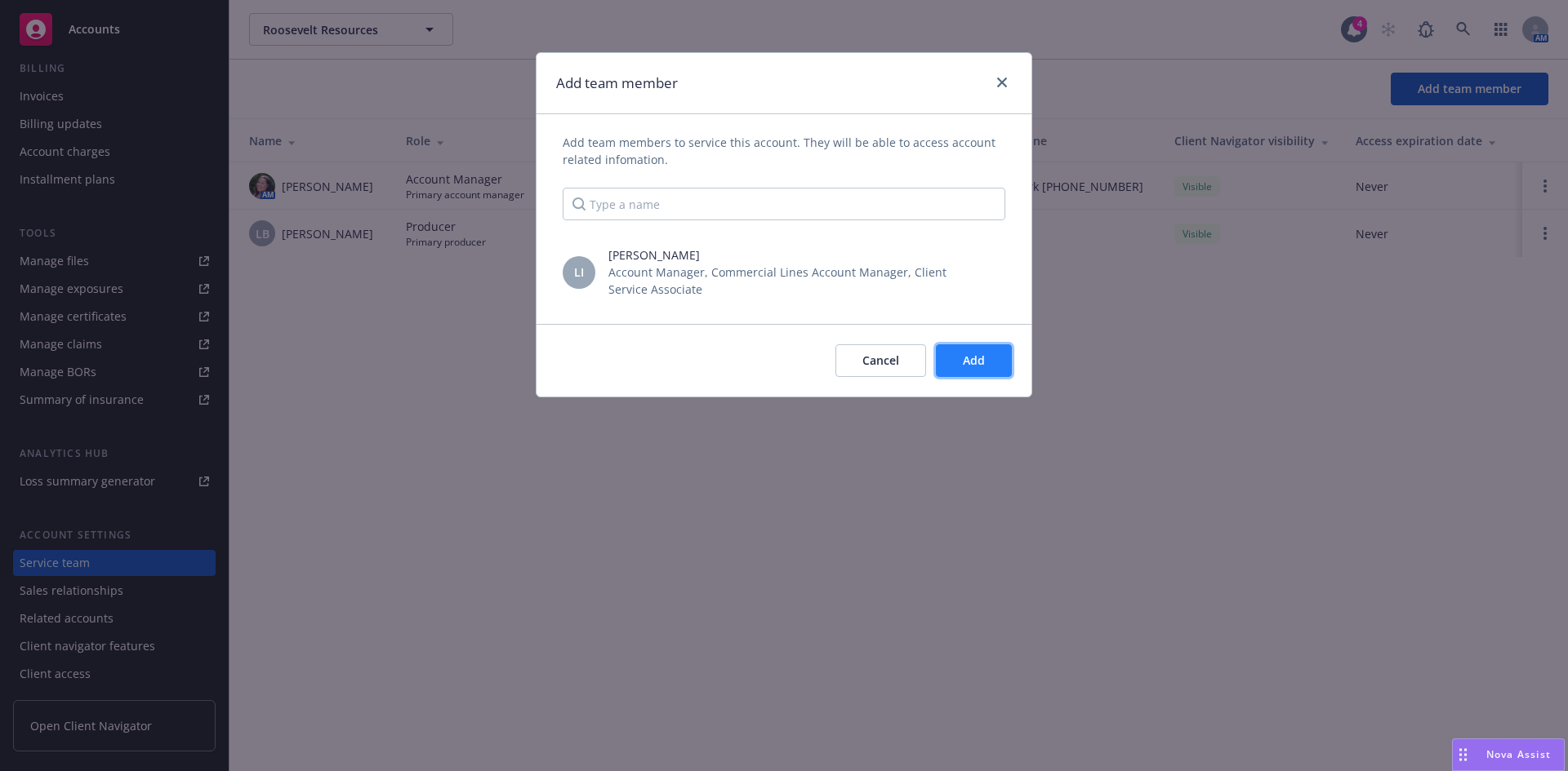
click at [963, 357] on span "Add" at bounding box center [974, 360] width 22 height 16
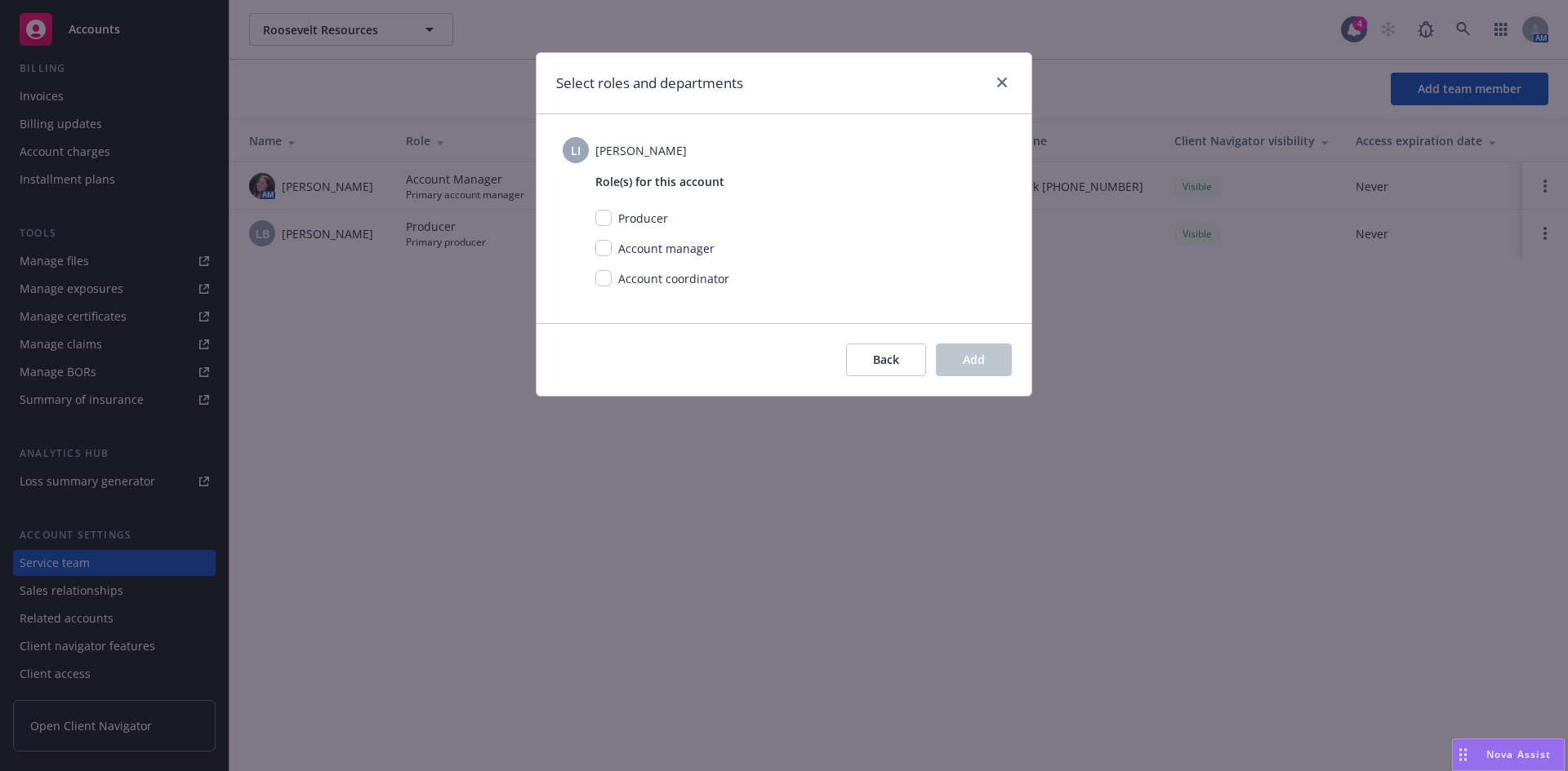
click at [613, 275] on div "Account coordinator" at bounding box center [672, 278] width 121 height 18
click at [608, 275] on input "checkbox" at bounding box center [603, 278] width 17 height 17
checkbox input "true"
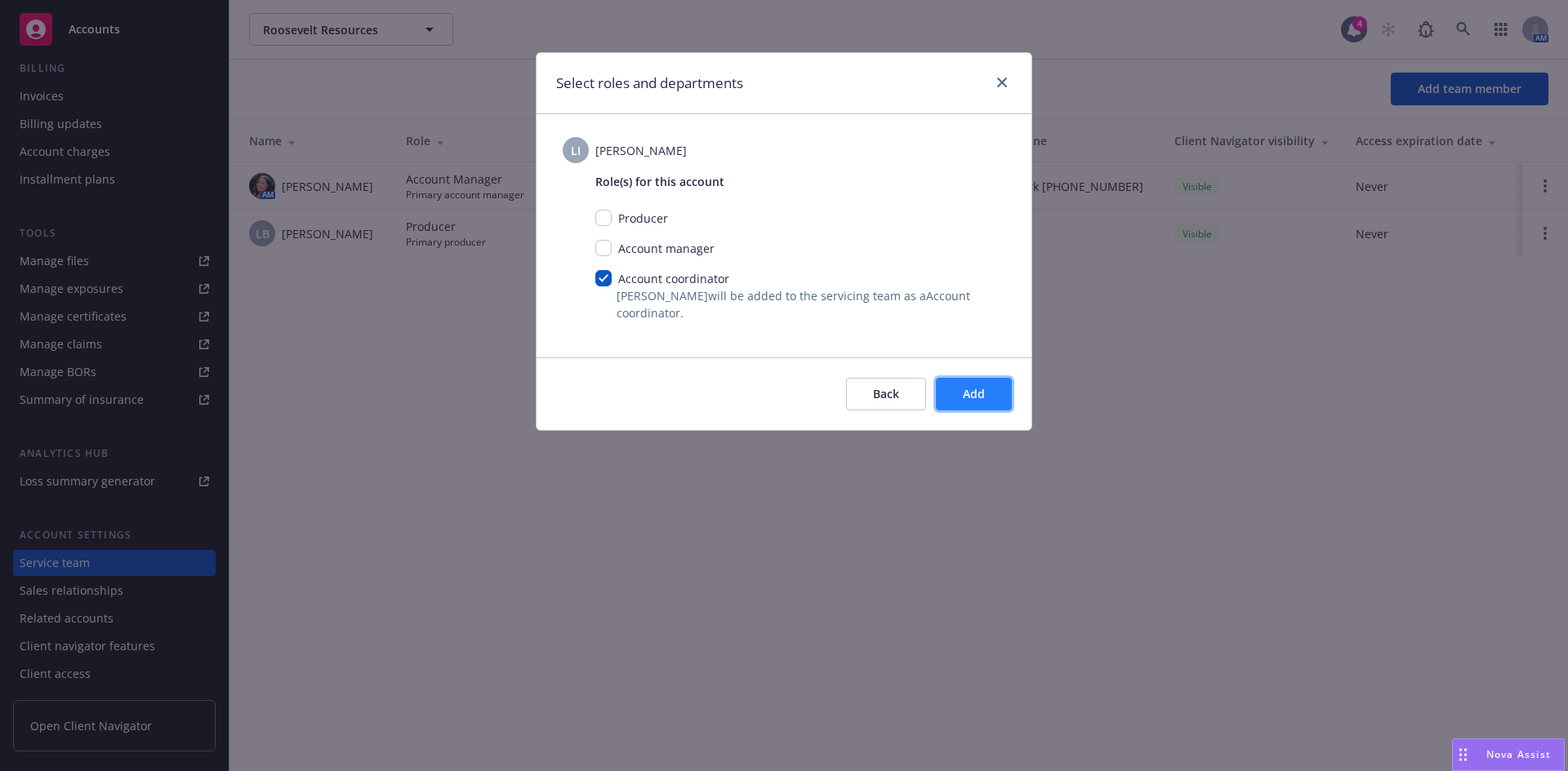
click at [1003, 399] on button "Add" at bounding box center [974, 393] width 76 height 33
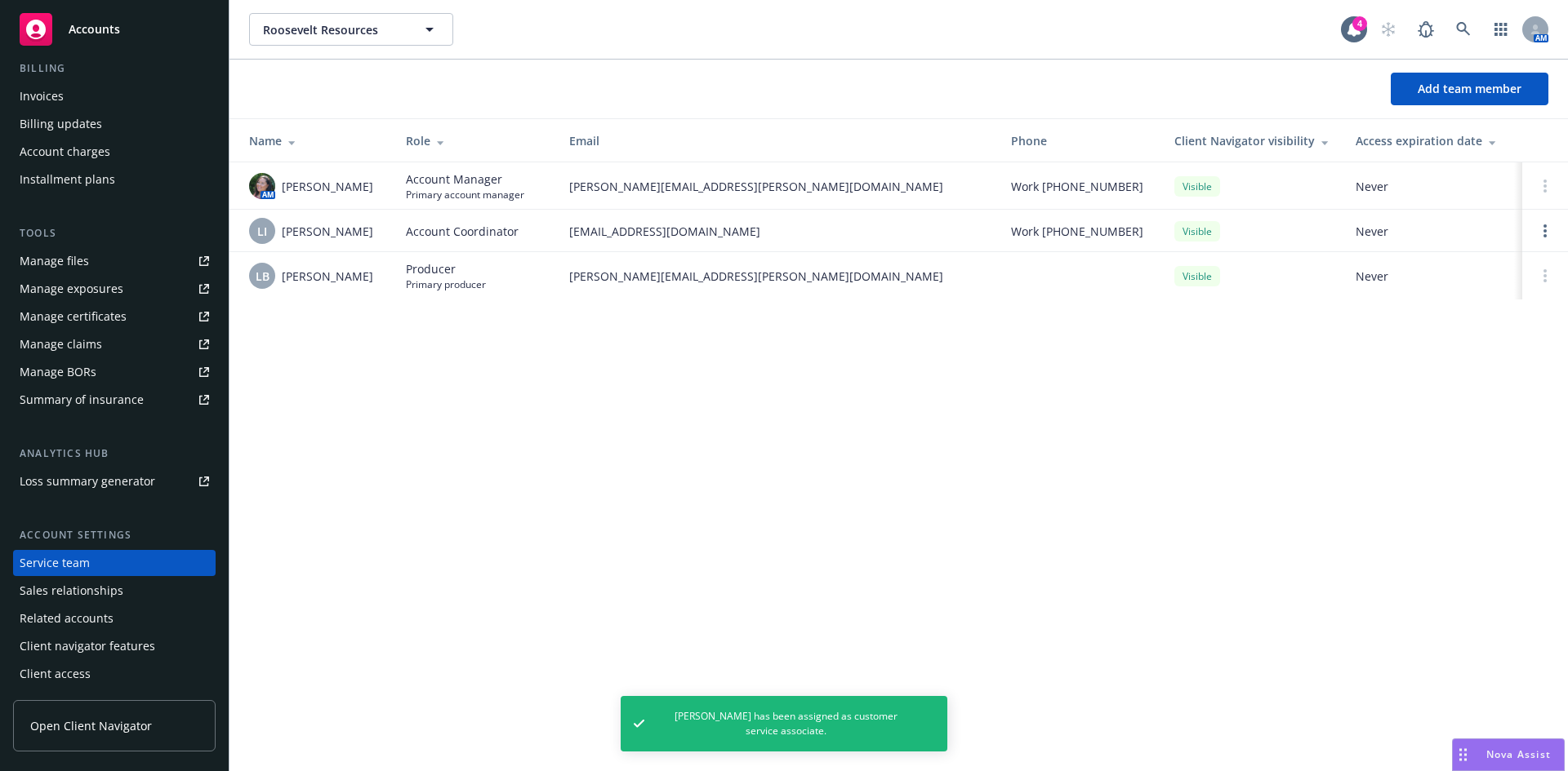
scroll to position [0, 0]
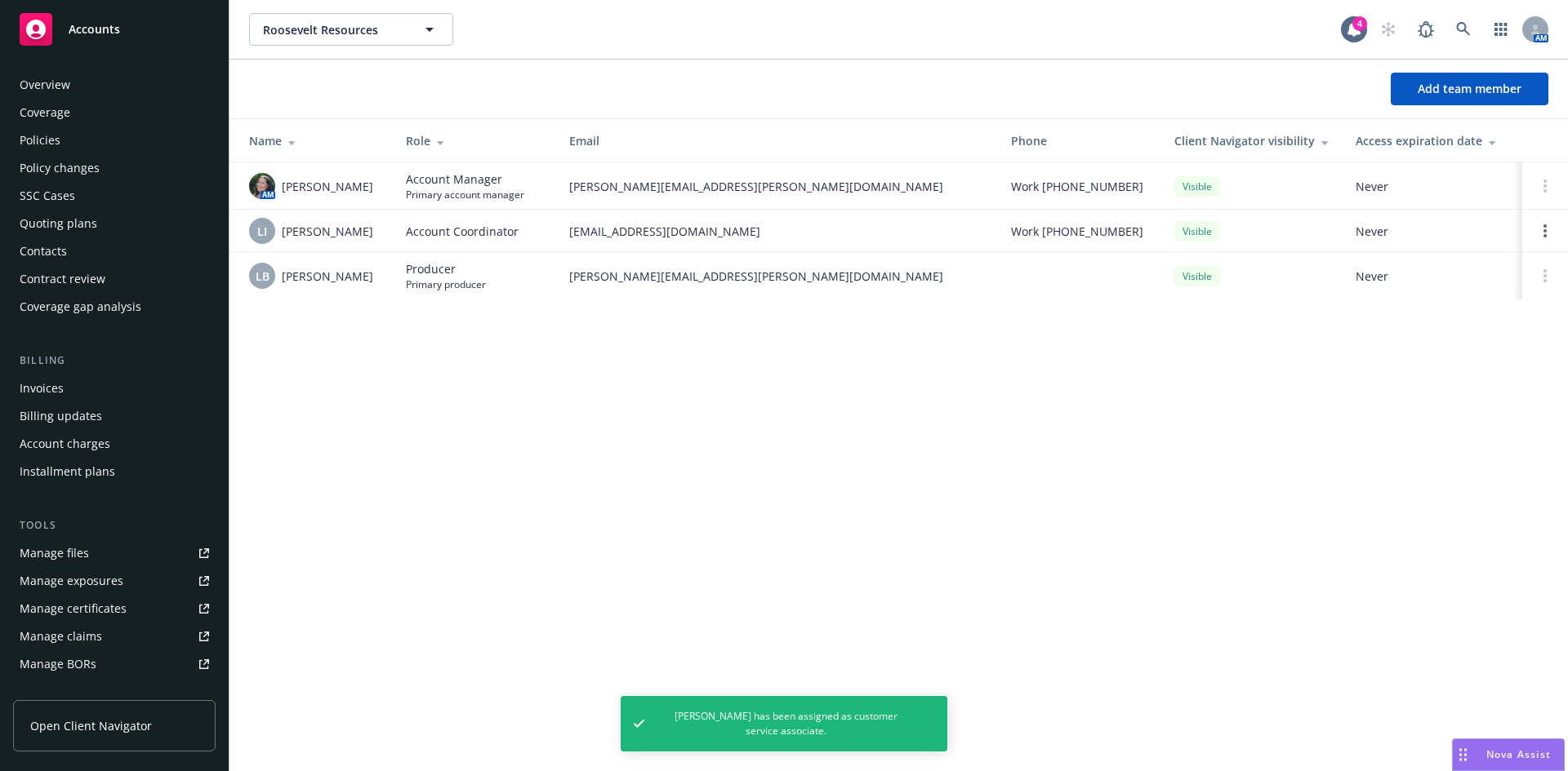
click at [53, 135] on div "Policies" at bounding box center [39, 139] width 41 height 26
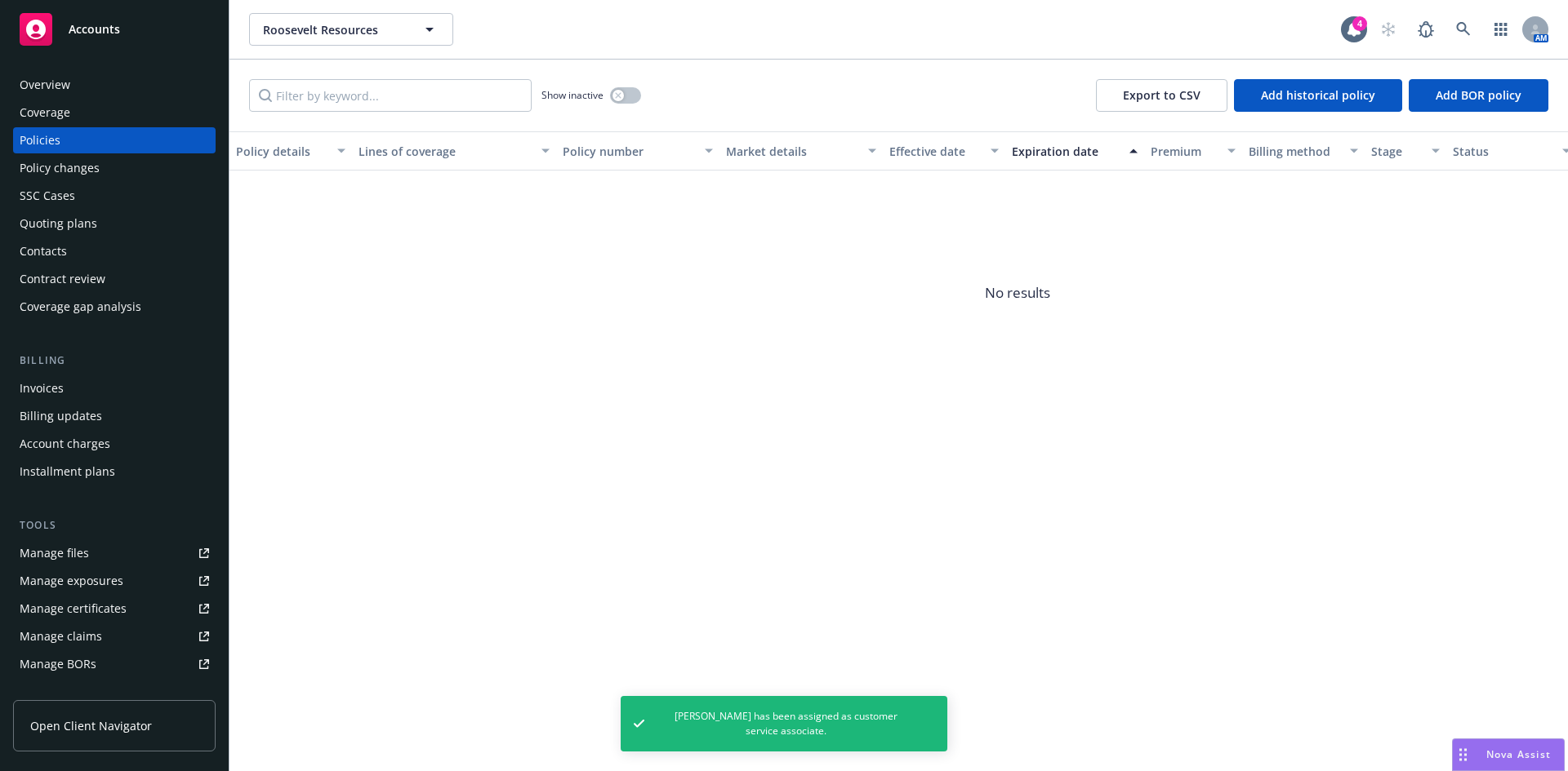
click at [50, 219] on div "Quoting plans" at bounding box center [58, 223] width 78 height 26
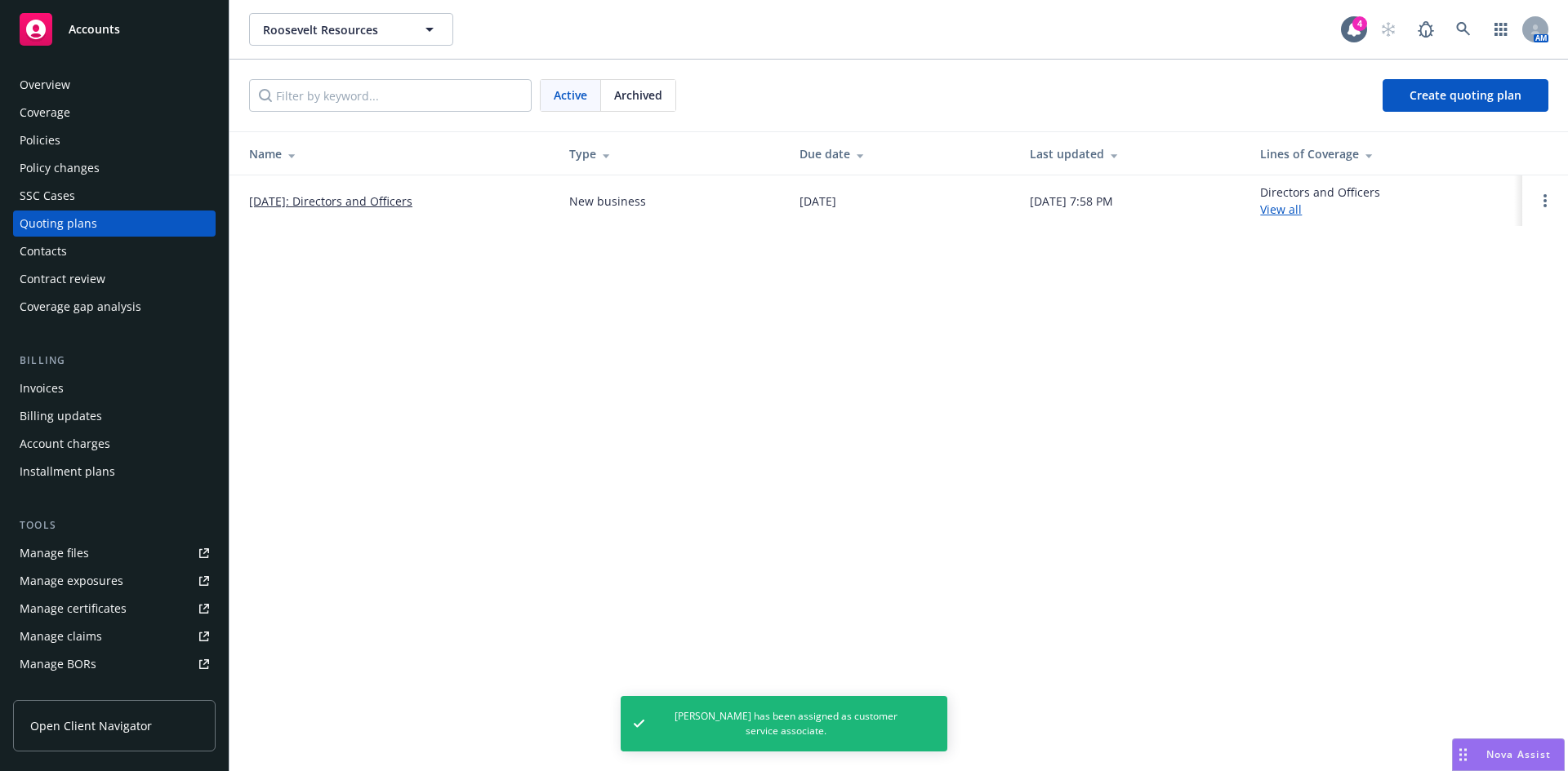
click at [370, 202] on link "09/19/2025: Directors and Officers" at bounding box center [330, 201] width 163 height 18
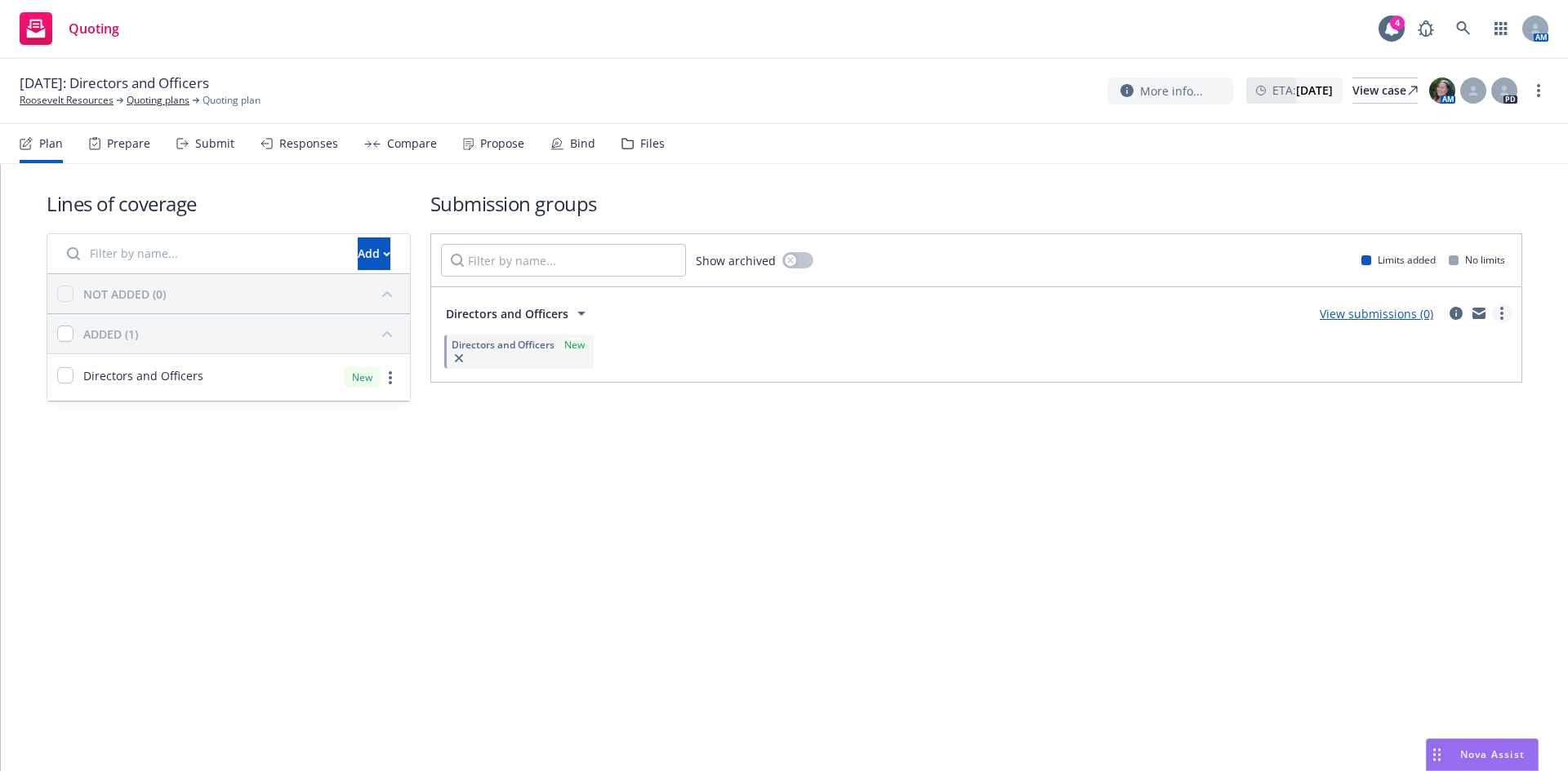
click at [1492, 312] on link "more" at bounding box center [1501, 312] width 19 height 19
click at [1395, 522] on span "Create policy (fast track)" at bounding box center [1423, 516] width 171 height 16
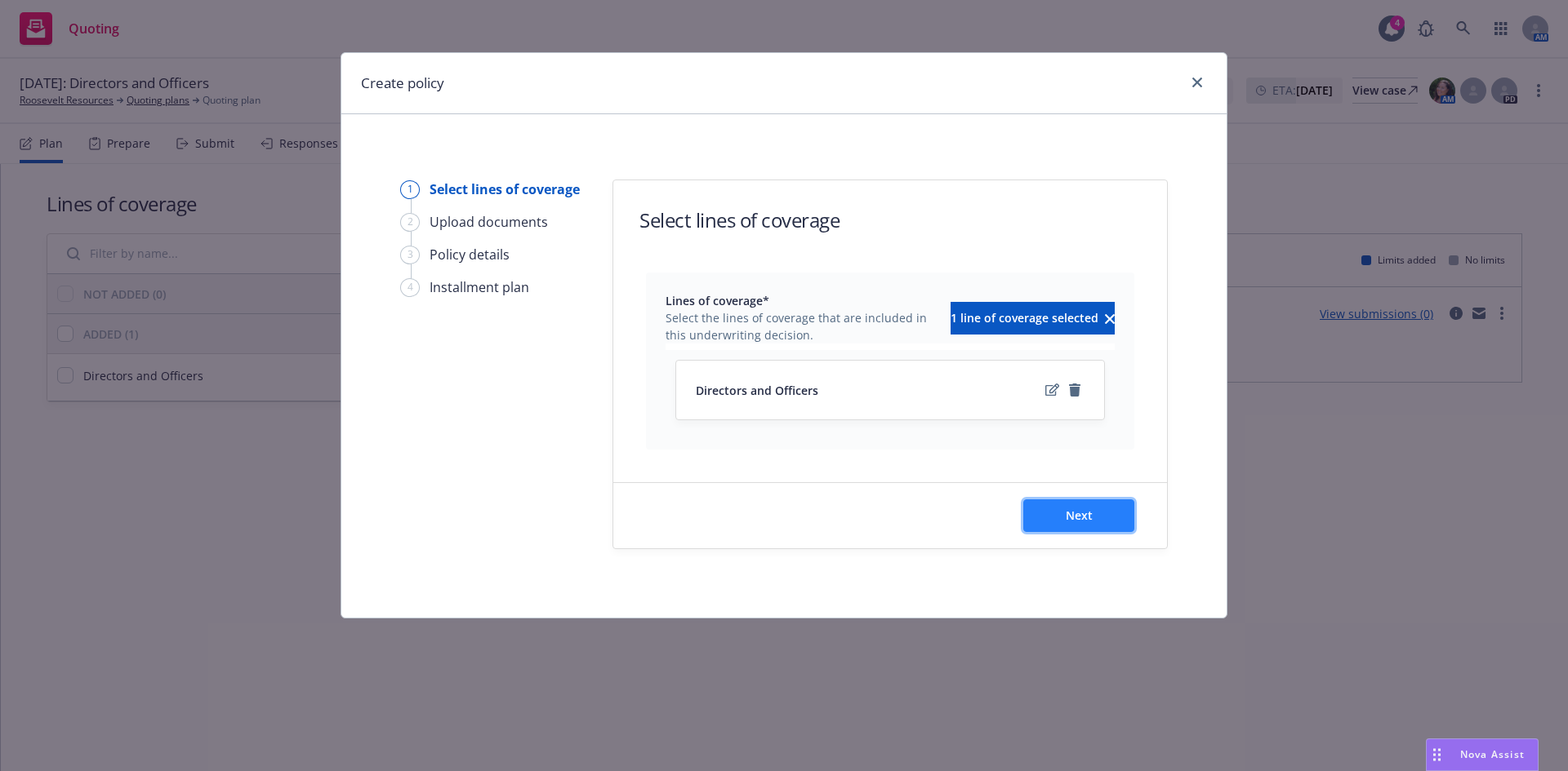
click at [1089, 522] on span "Next" at bounding box center [1079, 515] width 27 height 16
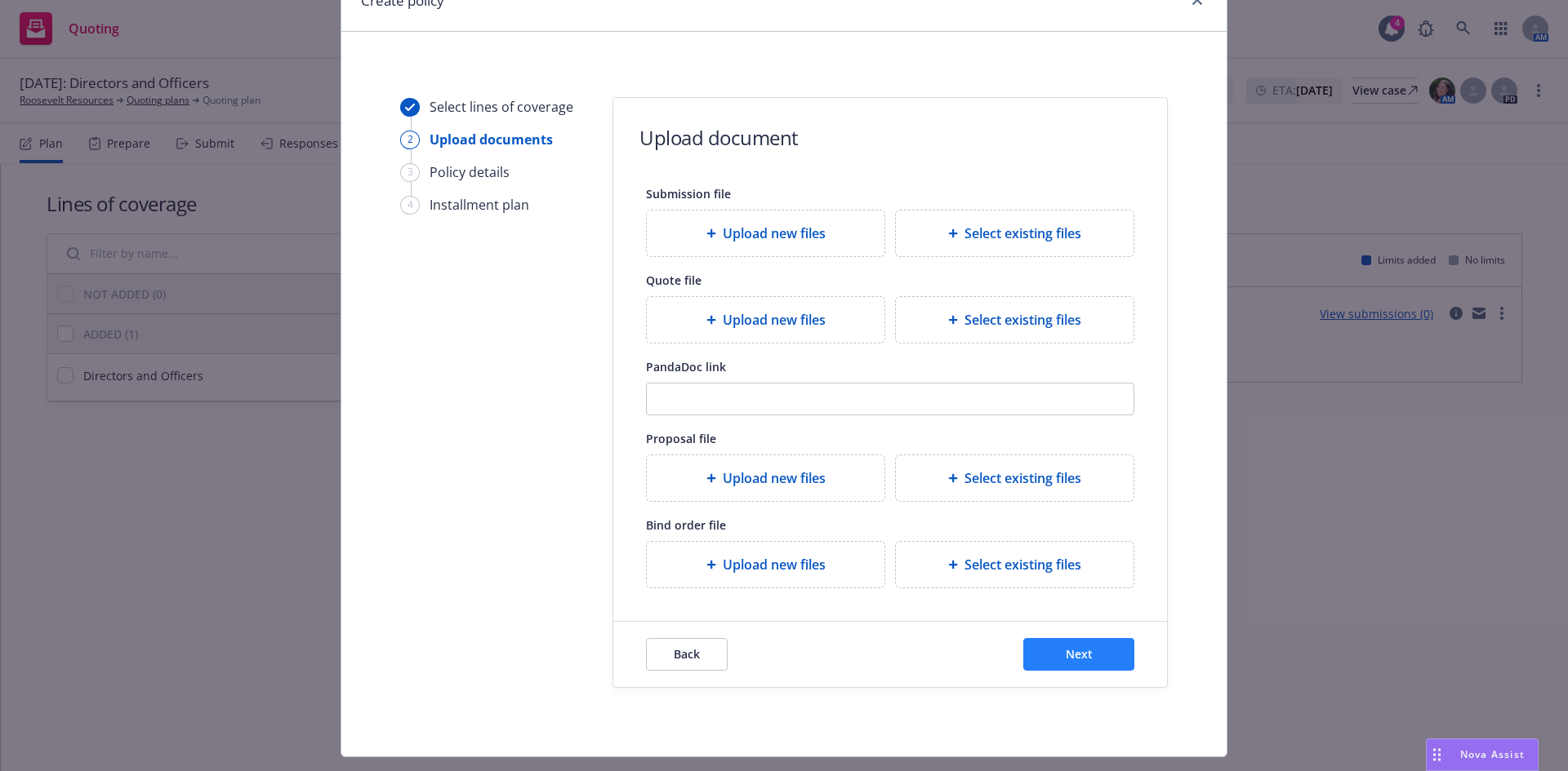
scroll to position [121, 0]
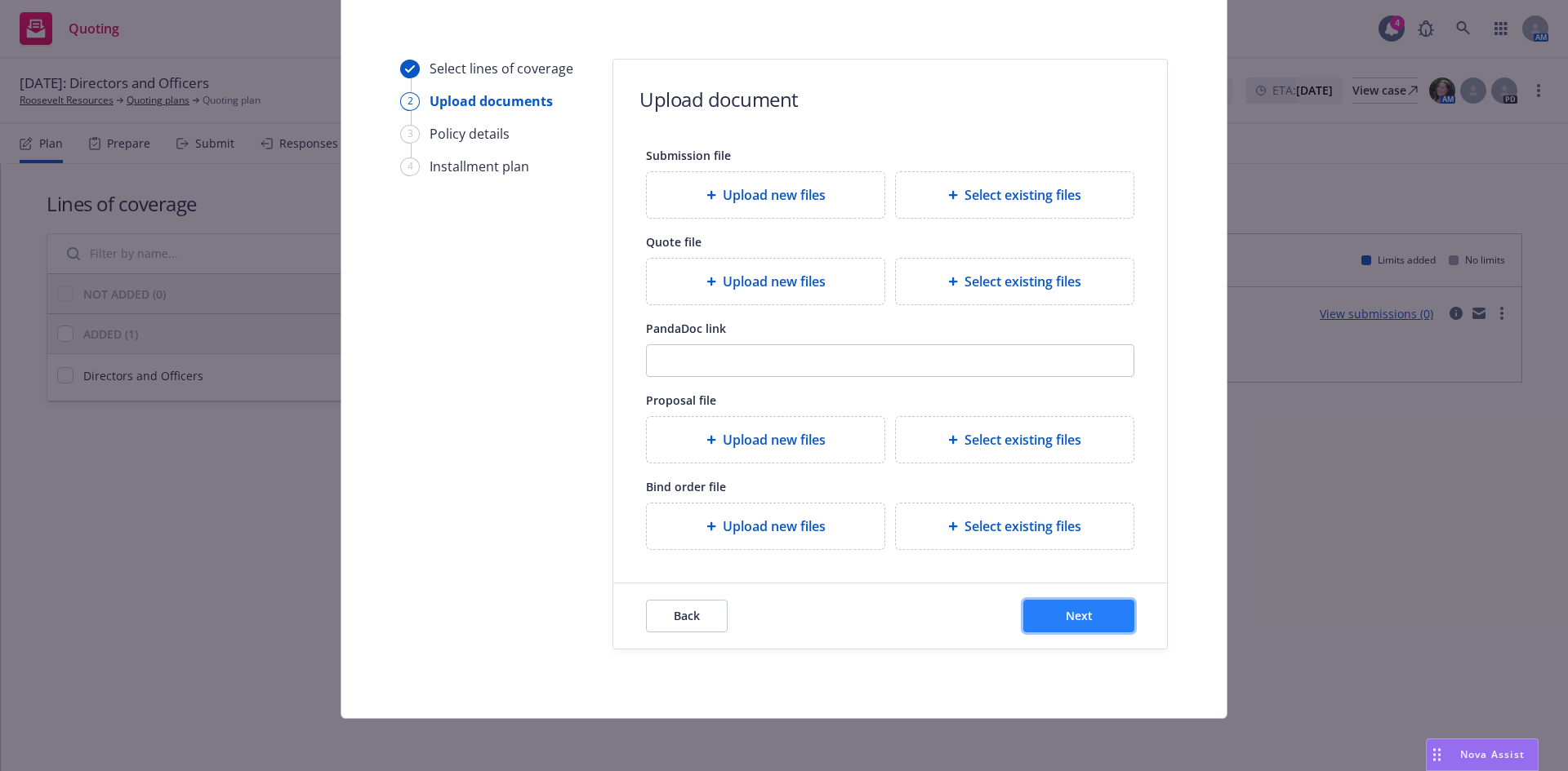
click at [1055, 626] on button "Next" at bounding box center [1078, 616] width 111 height 33
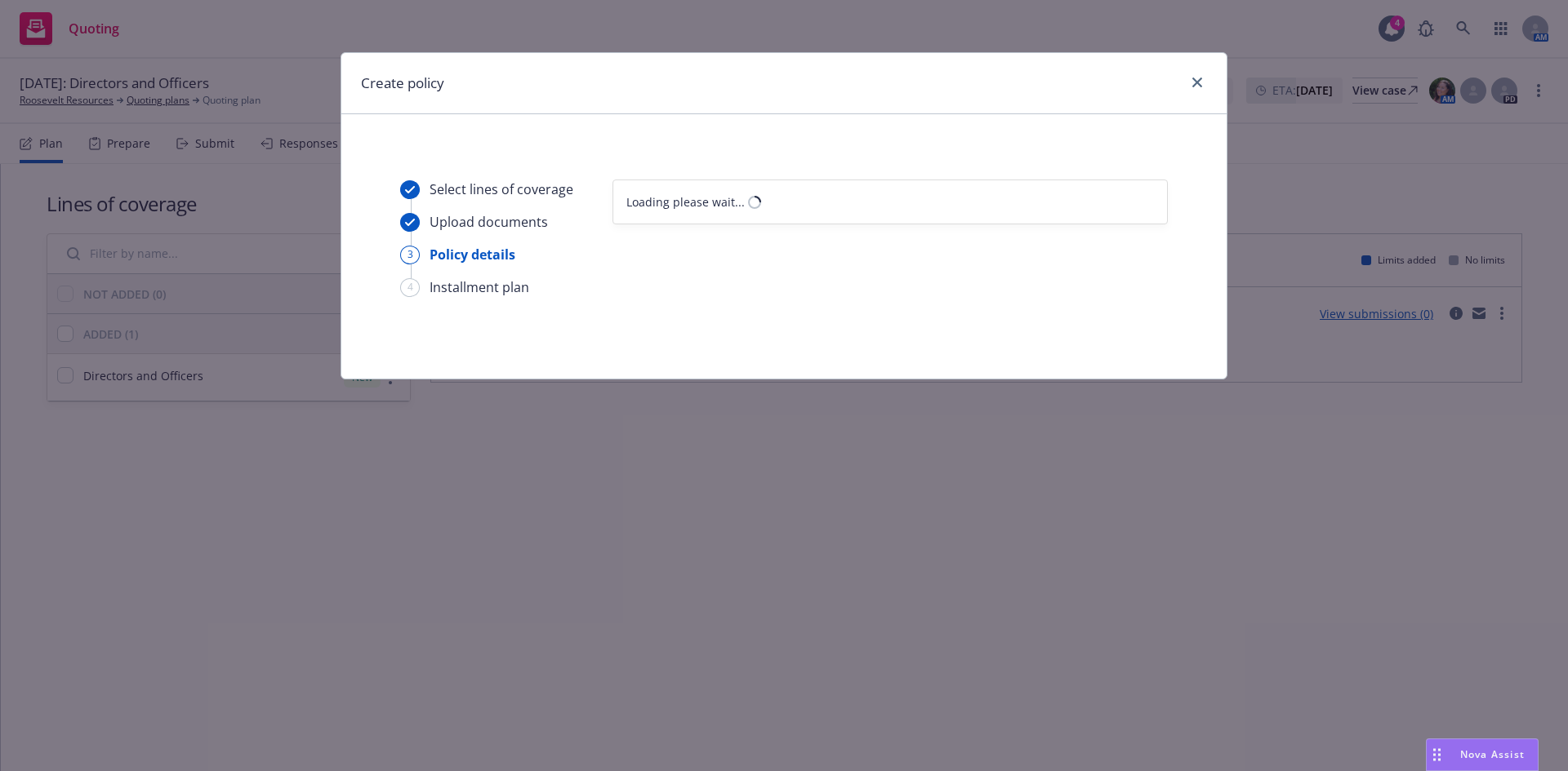
scroll to position [0, 0]
select select "12"
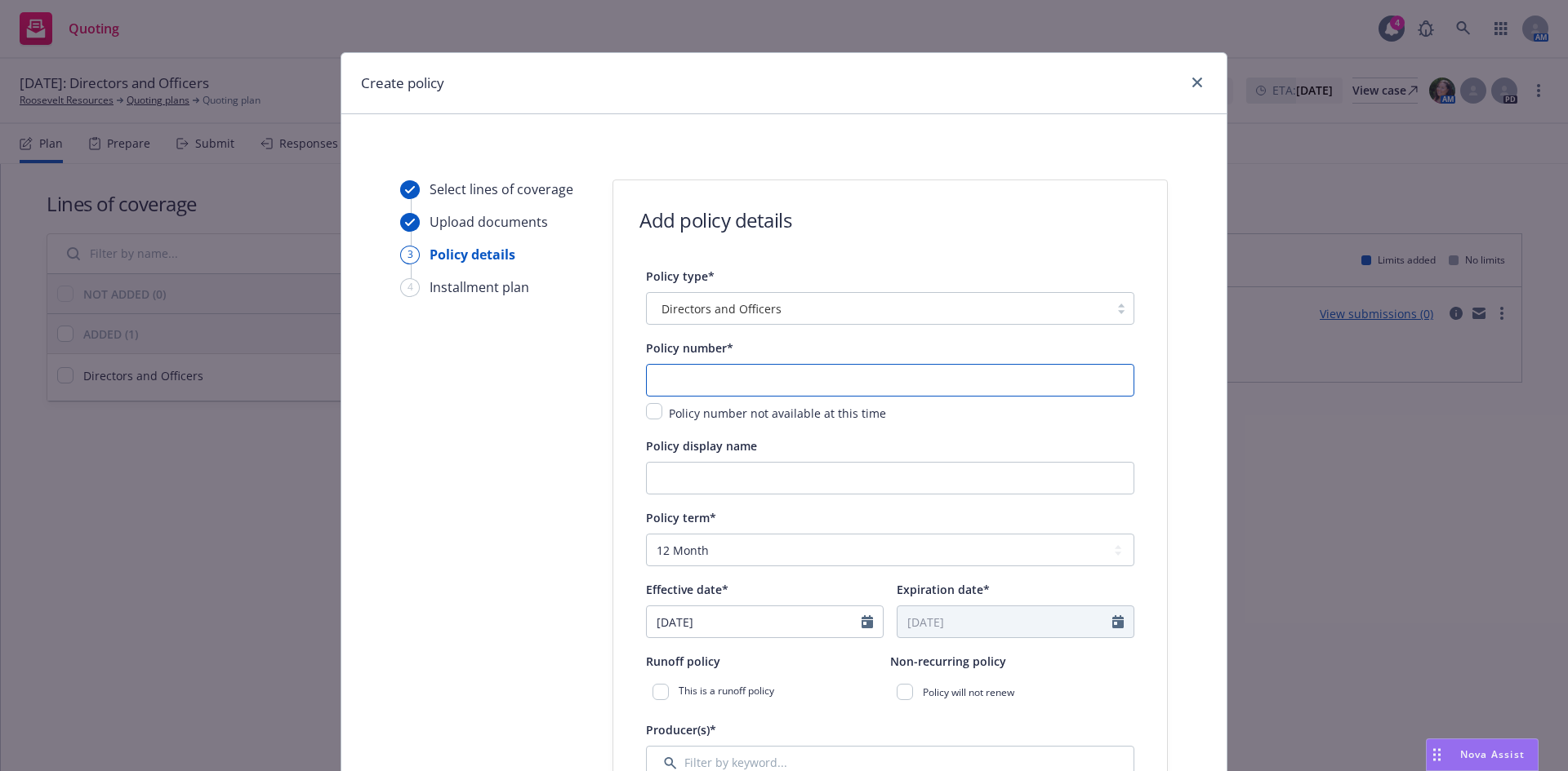
click at [692, 388] on input "text" at bounding box center [890, 380] width 488 height 33
click at [722, 378] on input "text" at bounding box center [890, 380] width 488 height 33
paste input "47-EMC-343041-01"
type input "47-EMC-343041-01"
click at [686, 484] on input "Policy display name" at bounding box center [890, 478] width 488 height 33
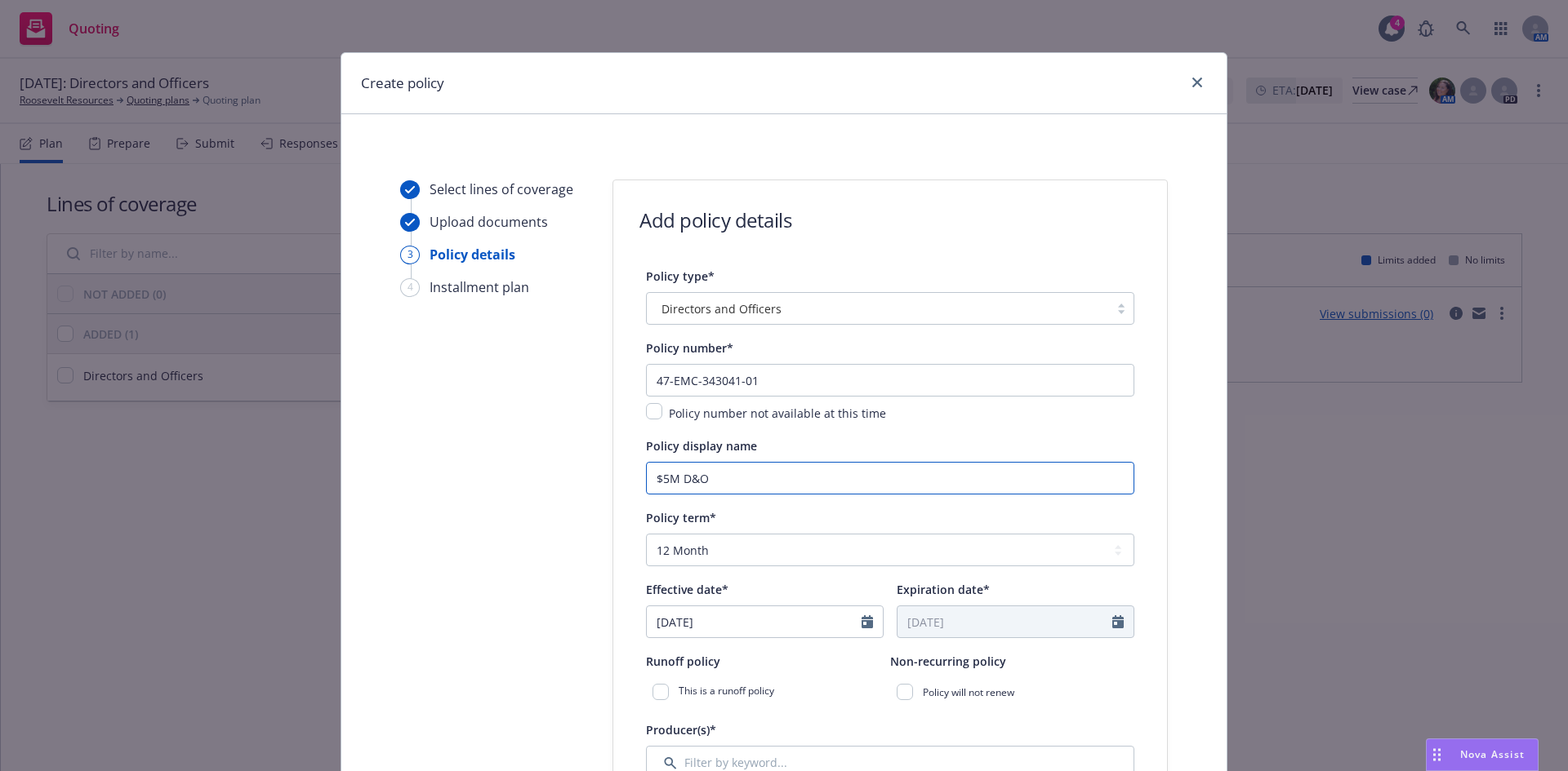
type input "$5M D&O"
select select "8"
click at [680, 625] on input "08/18/2025" at bounding box center [754, 621] width 215 height 31
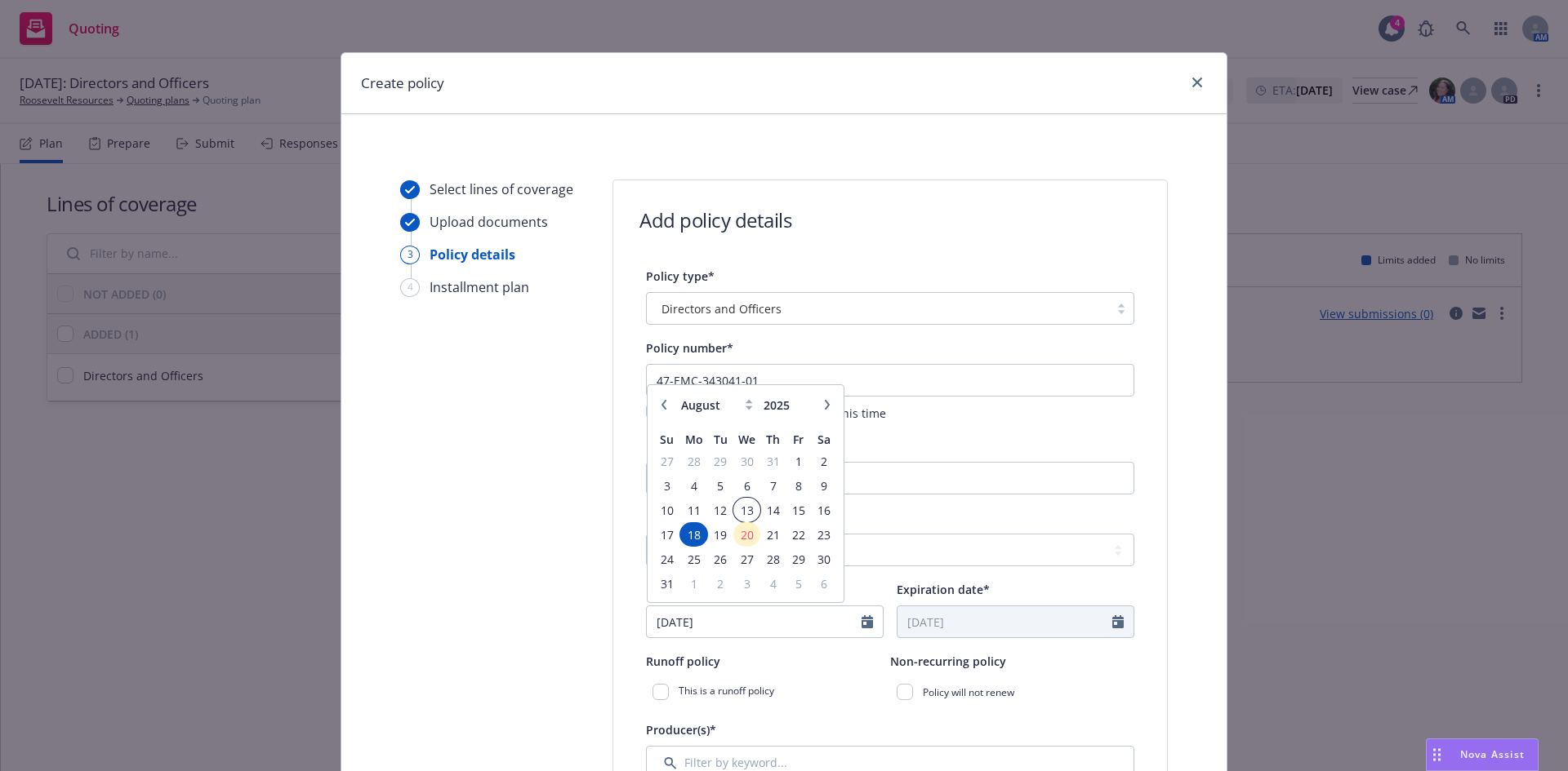
click at [747, 505] on span "13" at bounding box center [746, 510] width 23 height 20
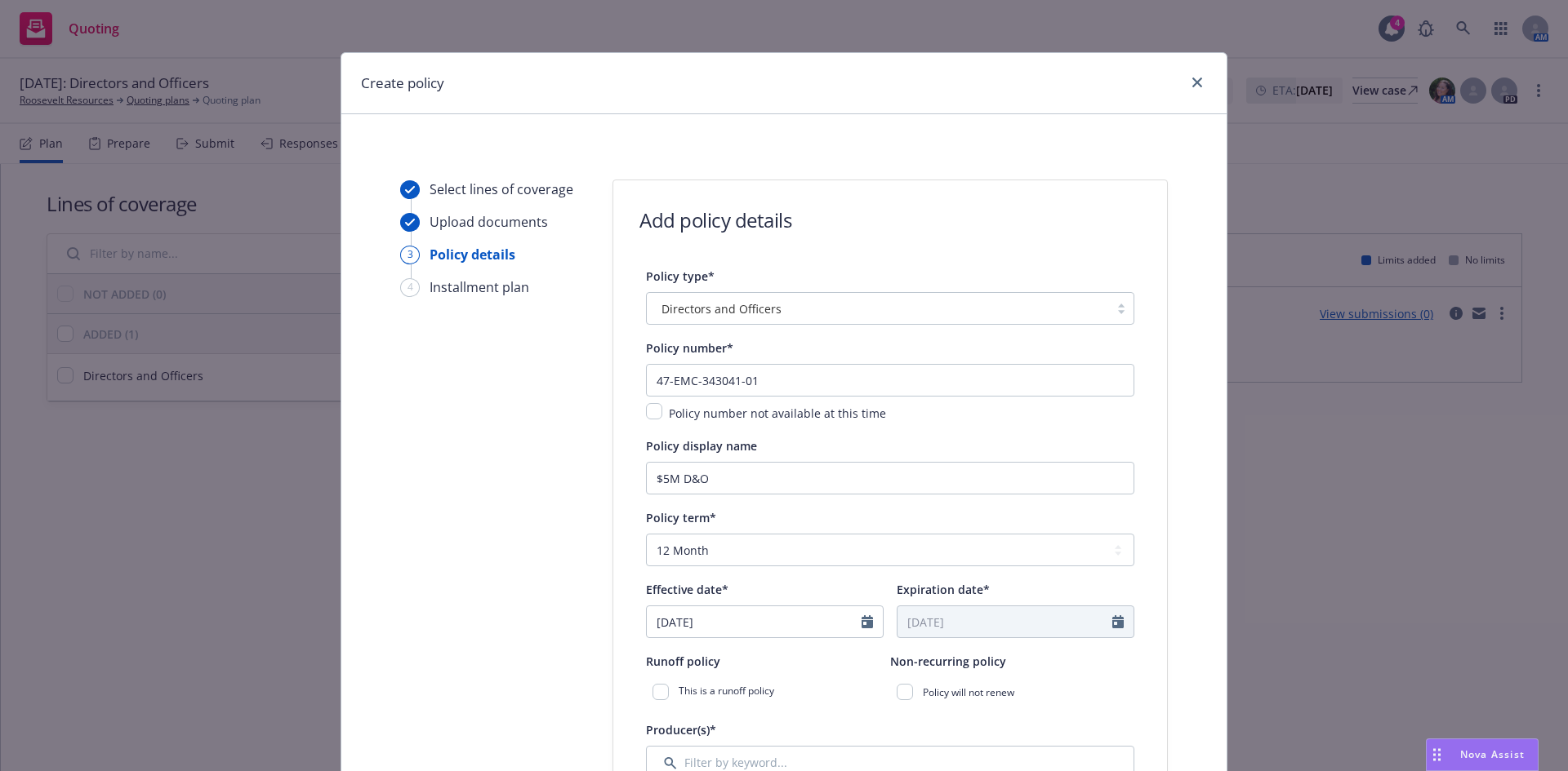
type input "08/13/2025"
type input "08/13/2026"
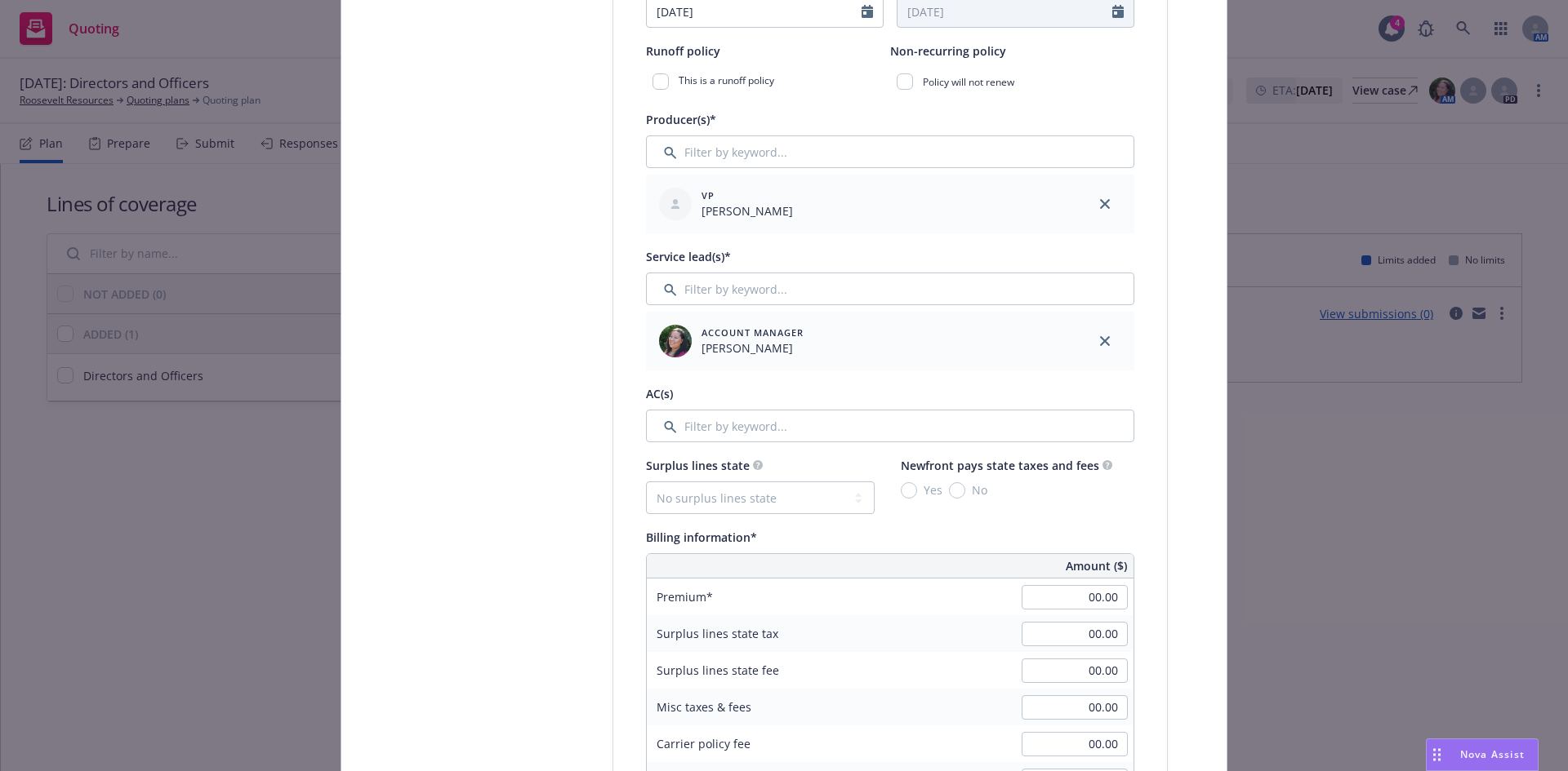
scroll to position [644, 0]
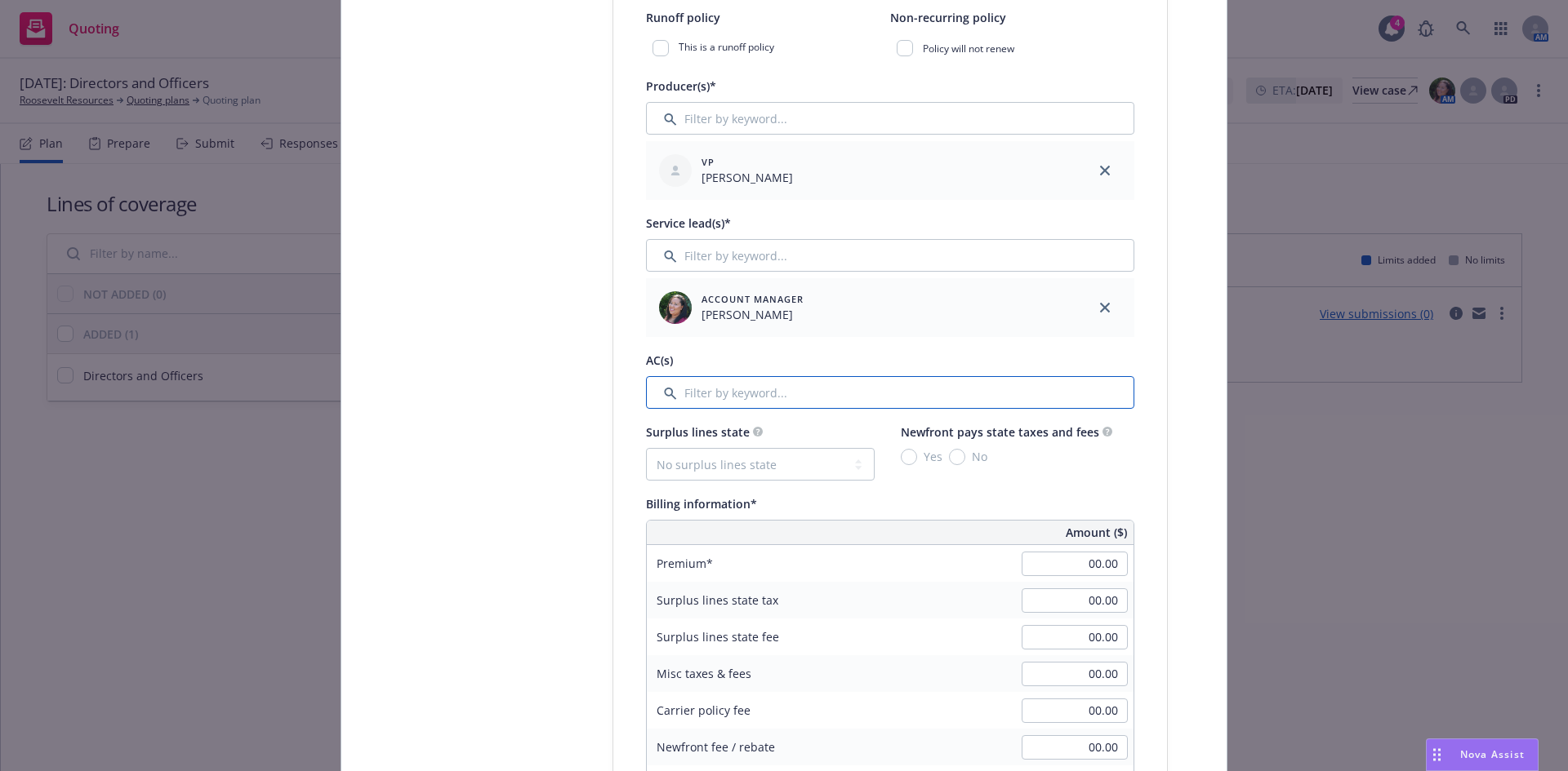
click at [739, 397] on input "Filter by keyword..." at bounding box center [890, 392] width 488 height 33
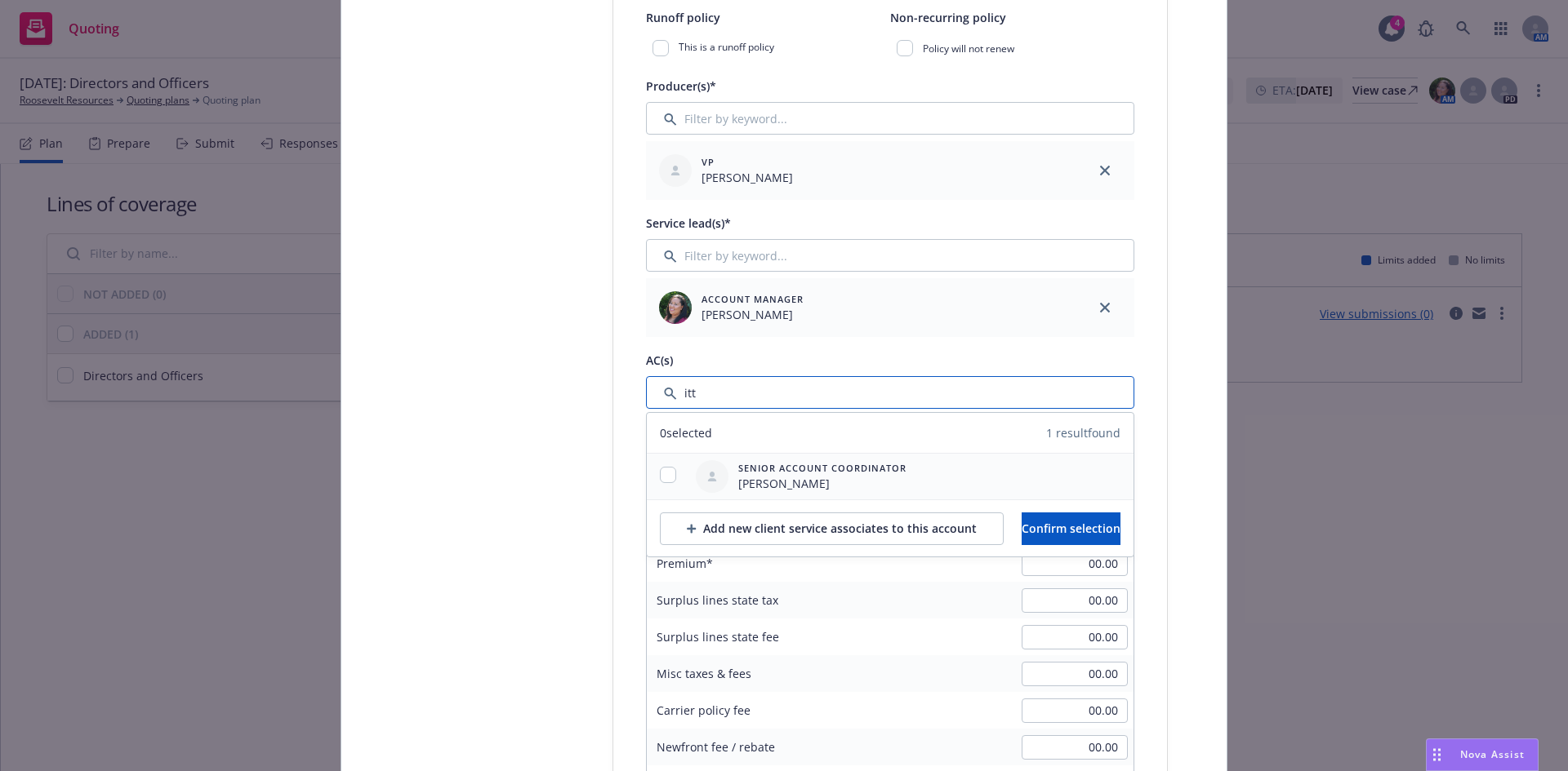
type input "itt"
click at [659, 479] on input "checkbox" at bounding box center [668, 475] width 17 height 17
checkbox input "true"
click at [1031, 527] on span "Confirm selection" at bounding box center [1071, 528] width 99 height 16
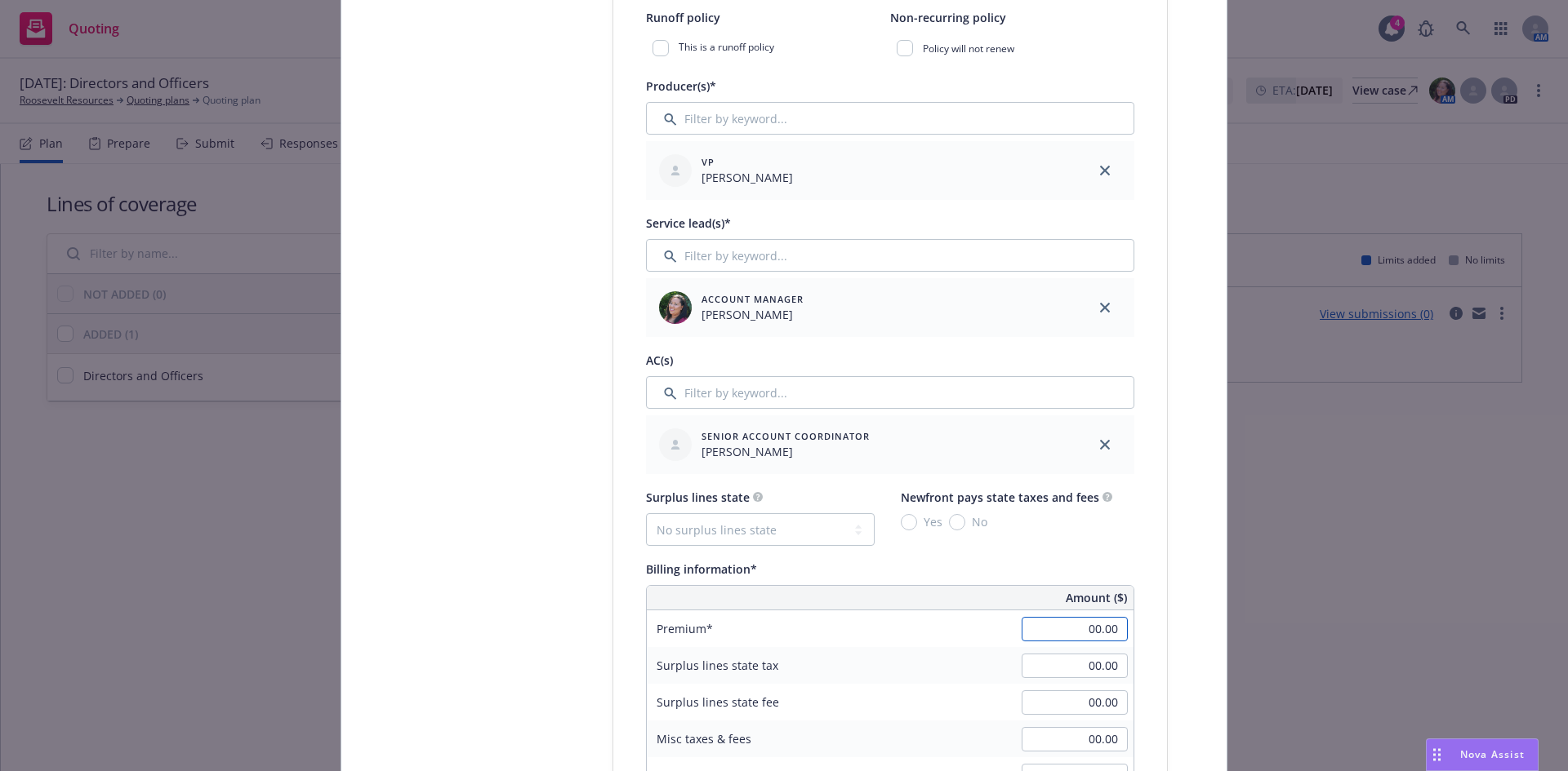
click at [1091, 633] on input "00.00" at bounding box center [1074, 629] width 106 height 24
type input "40,000.00"
click at [1061, 667] on input "00.00" at bounding box center [1074, 666] width 106 height 24
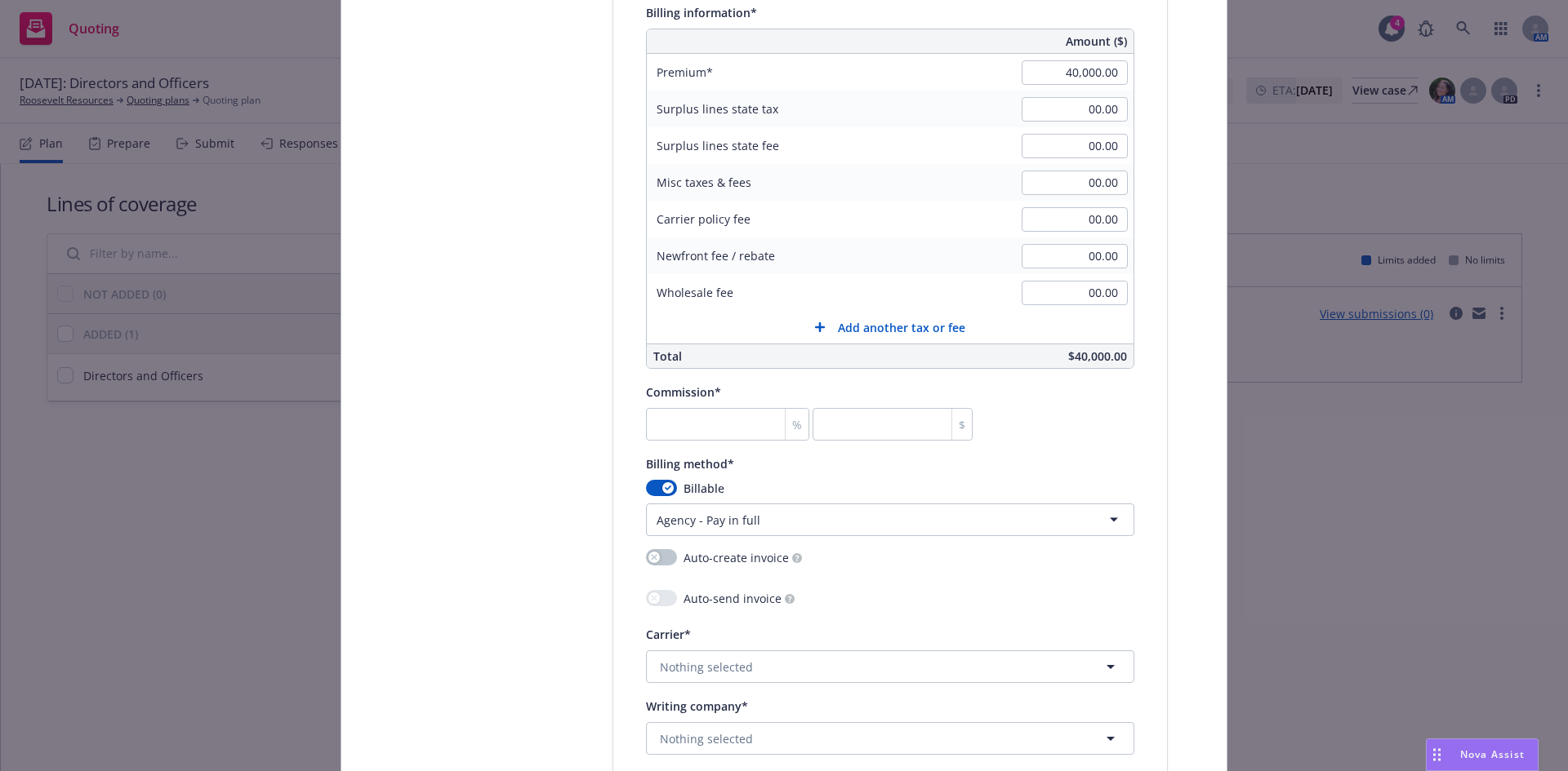
scroll to position [1235, 0]
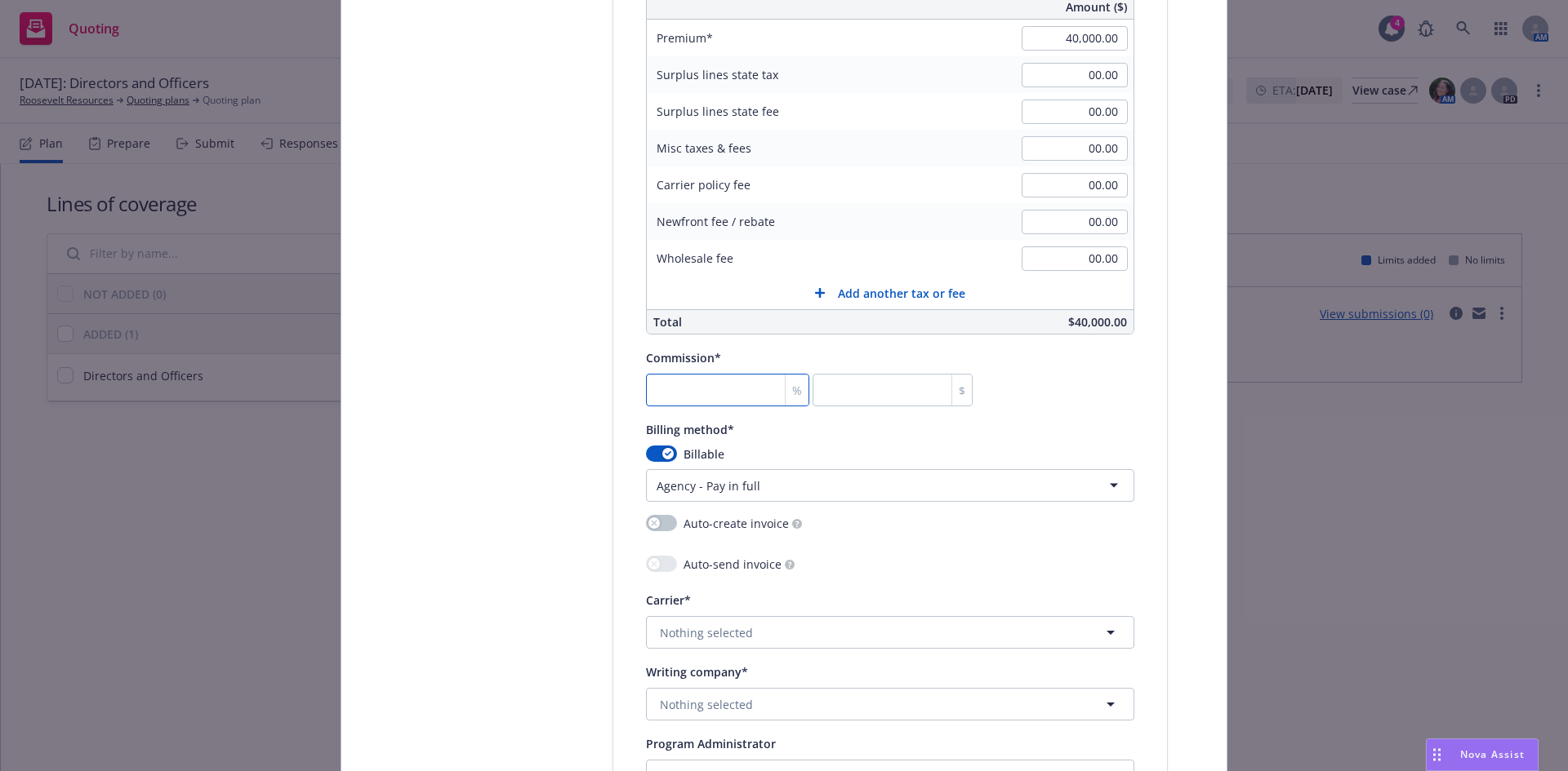
click at [679, 397] on input "number" at bounding box center [727, 389] width 163 height 33
type input "1"
type input "400"
type input "15"
type input "6000"
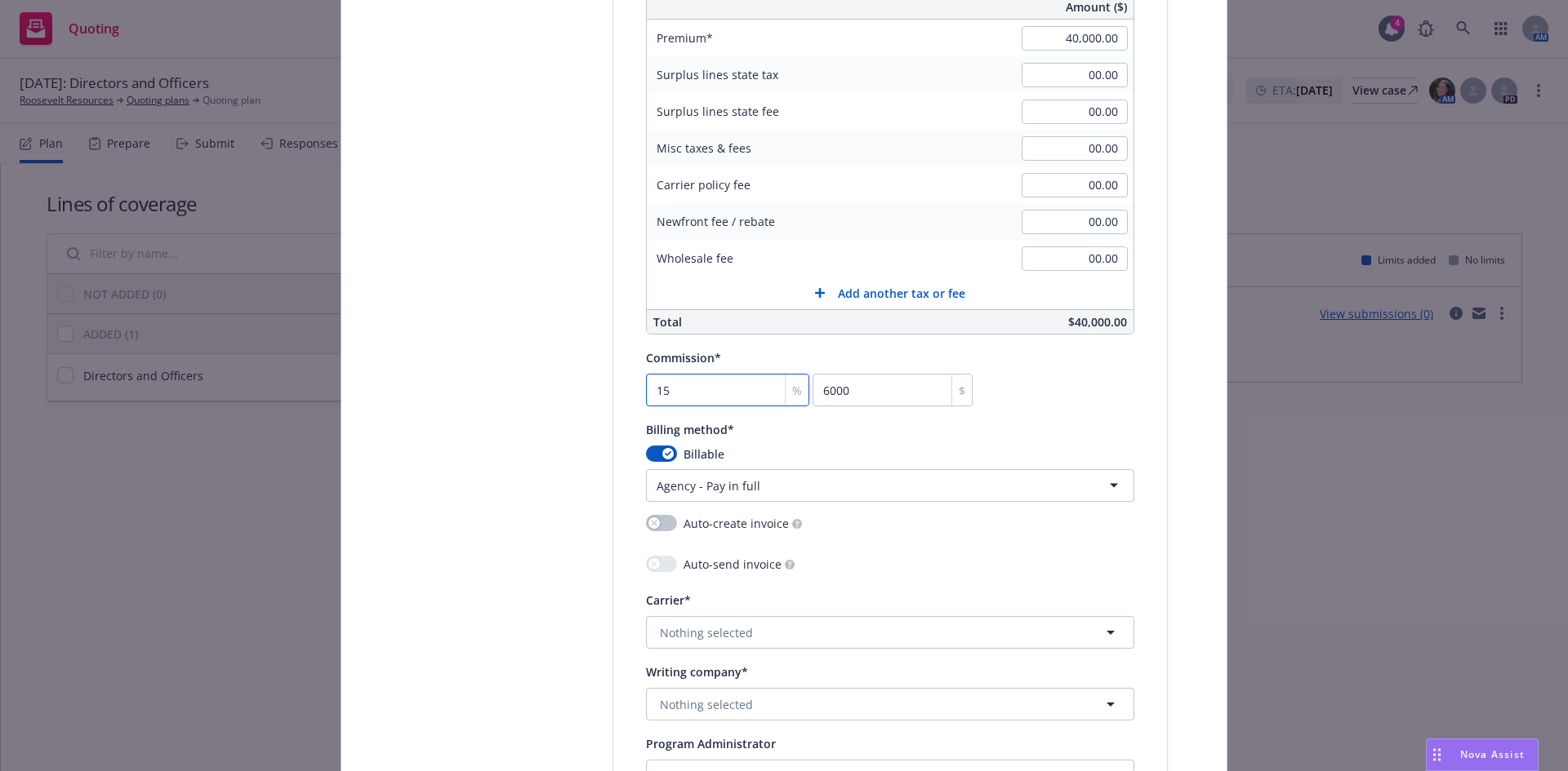
type input "15"
click at [865, 388] on input "6000" at bounding box center [892, 389] width 160 height 33
click at [776, 625] on button "Nothing selected" at bounding box center [890, 632] width 488 height 33
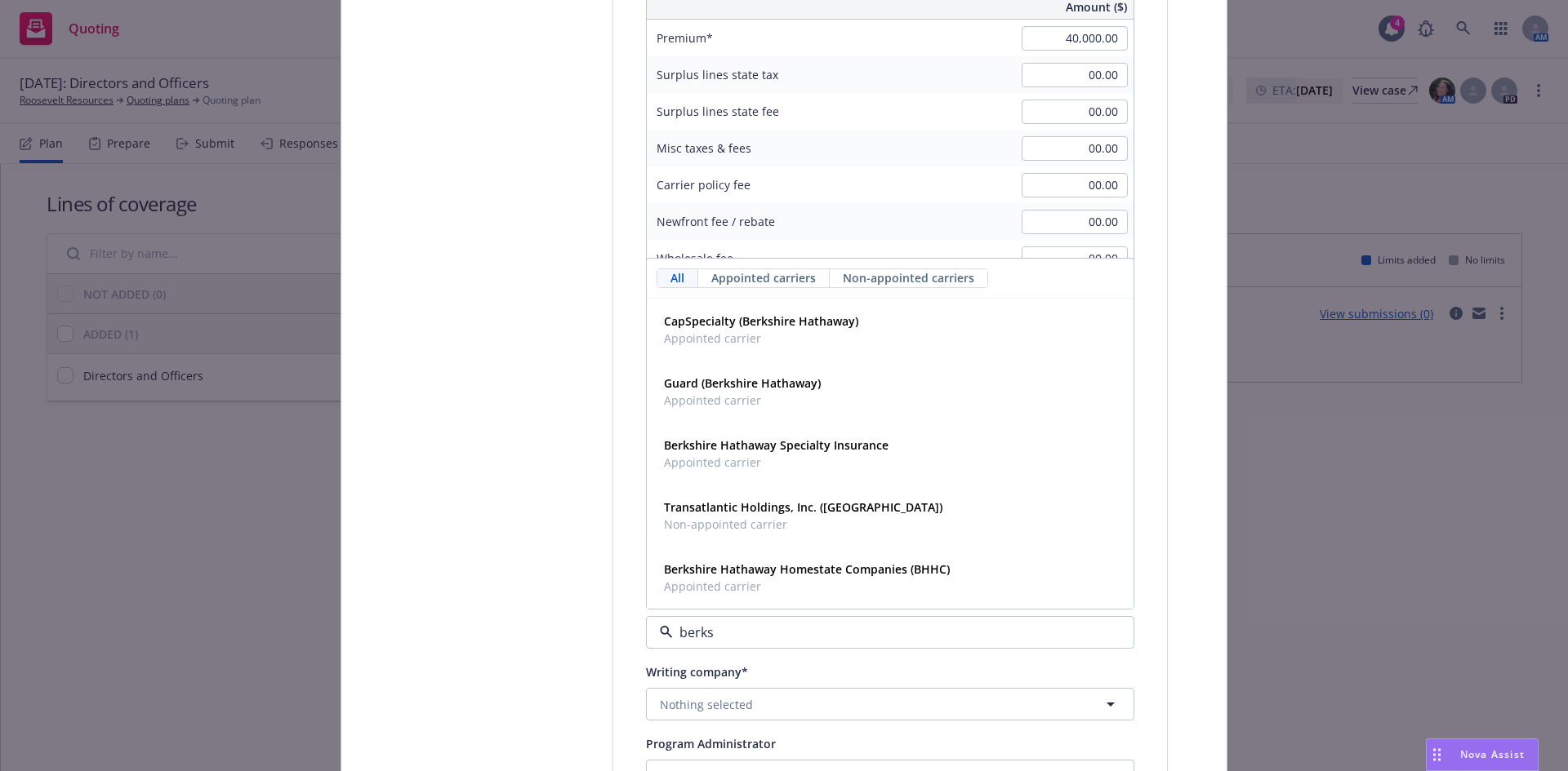
type input "berksh"
click at [762, 452] on strong "Berkshire Hathaway Specialty Insurance" at bounding box center [776, 445] width 225 height 16
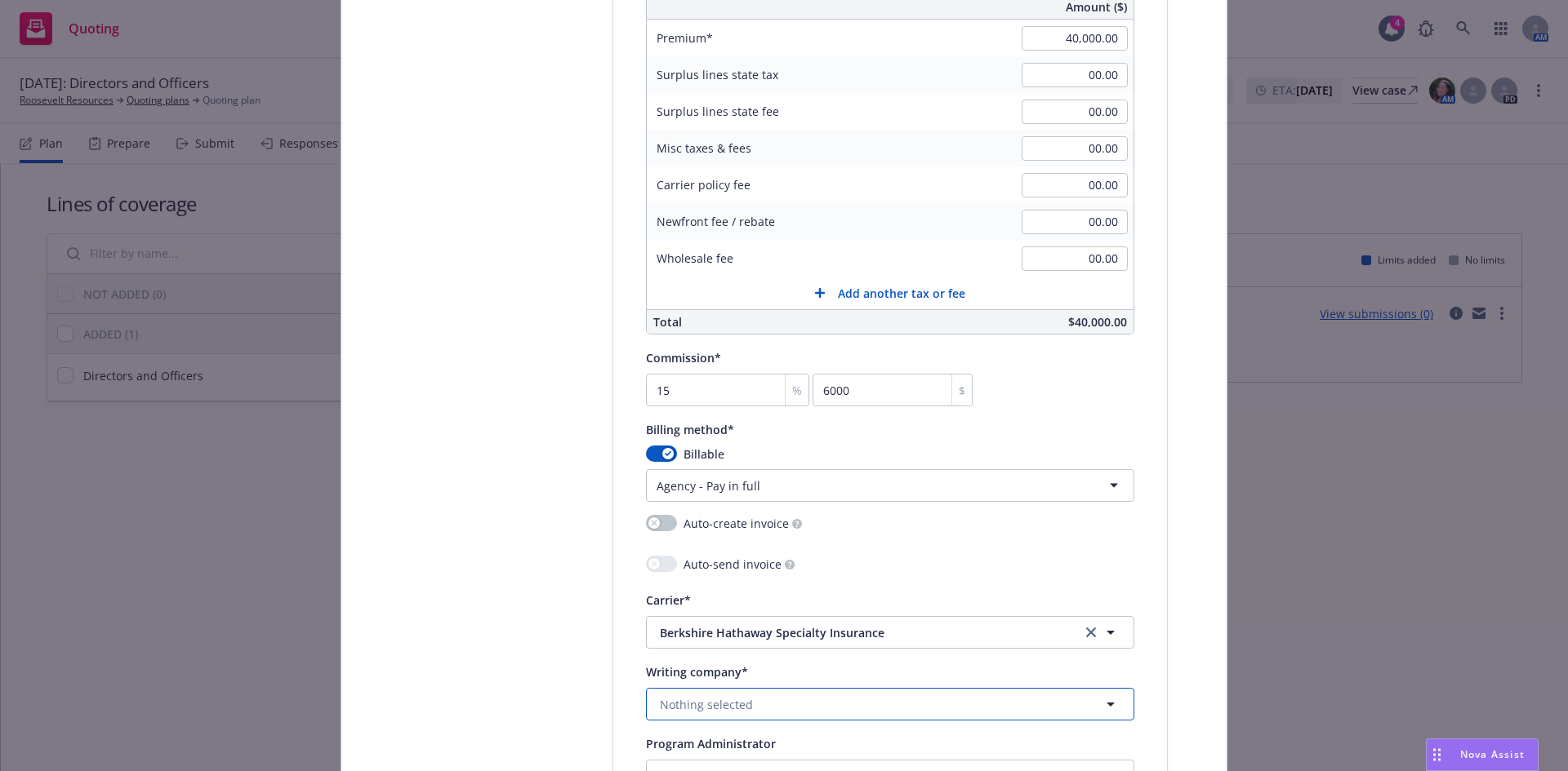
click at [679, 703] on span "Nothing selected" at bounding box center [705, 704] width 93 height 18
click at [710, 702] on span "Nothing selected" at bounding box center [705, 704] width 93 height 18
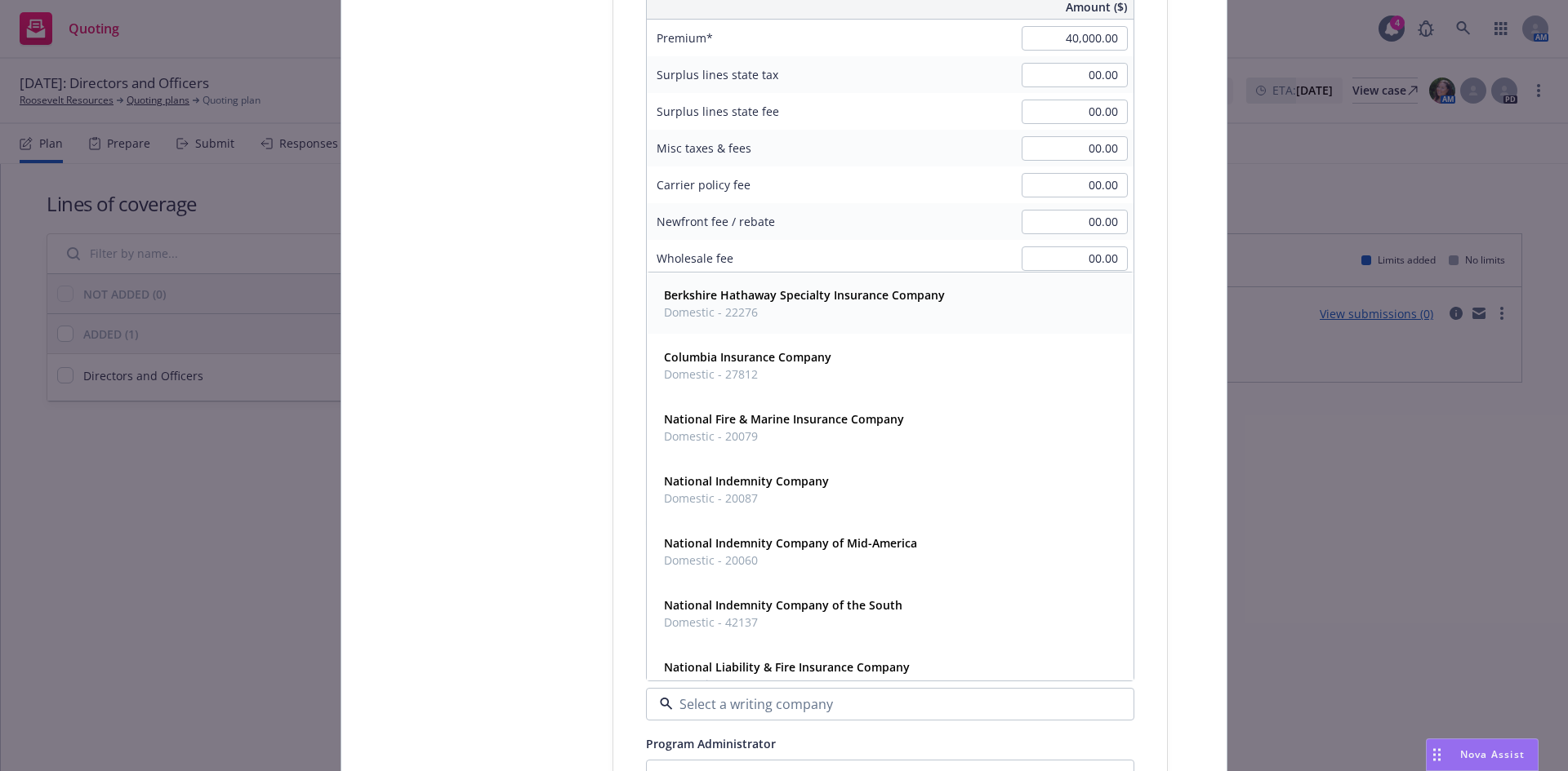
click at [705, 305] on span "Domestic - 22276" at bounding box center [804, 312] width 281 height 18
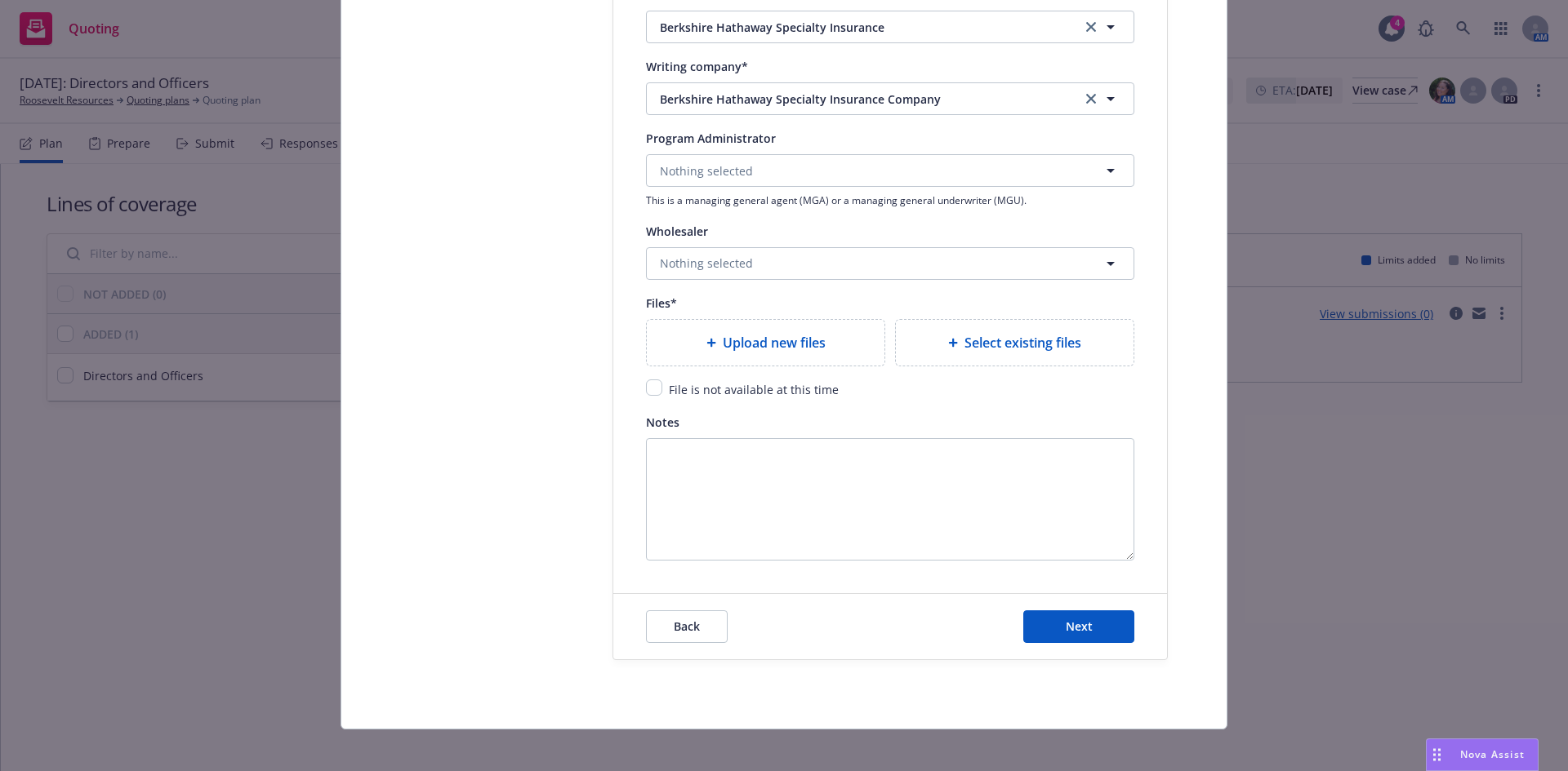
scroll to position [1851, 0]
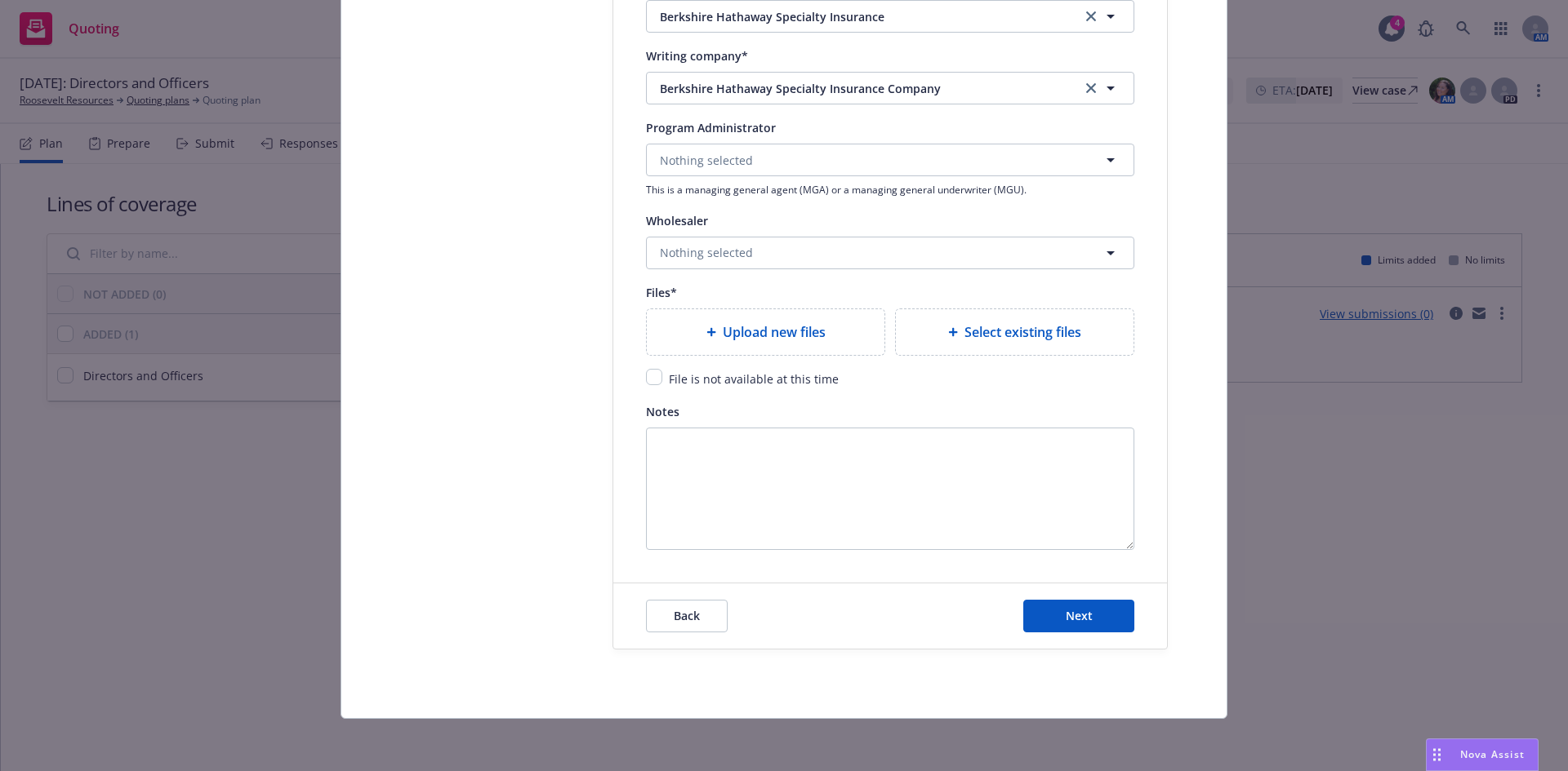
click at [746, 327] on span "Upload new files" at bounding box center [774, 332] width 103 height 19
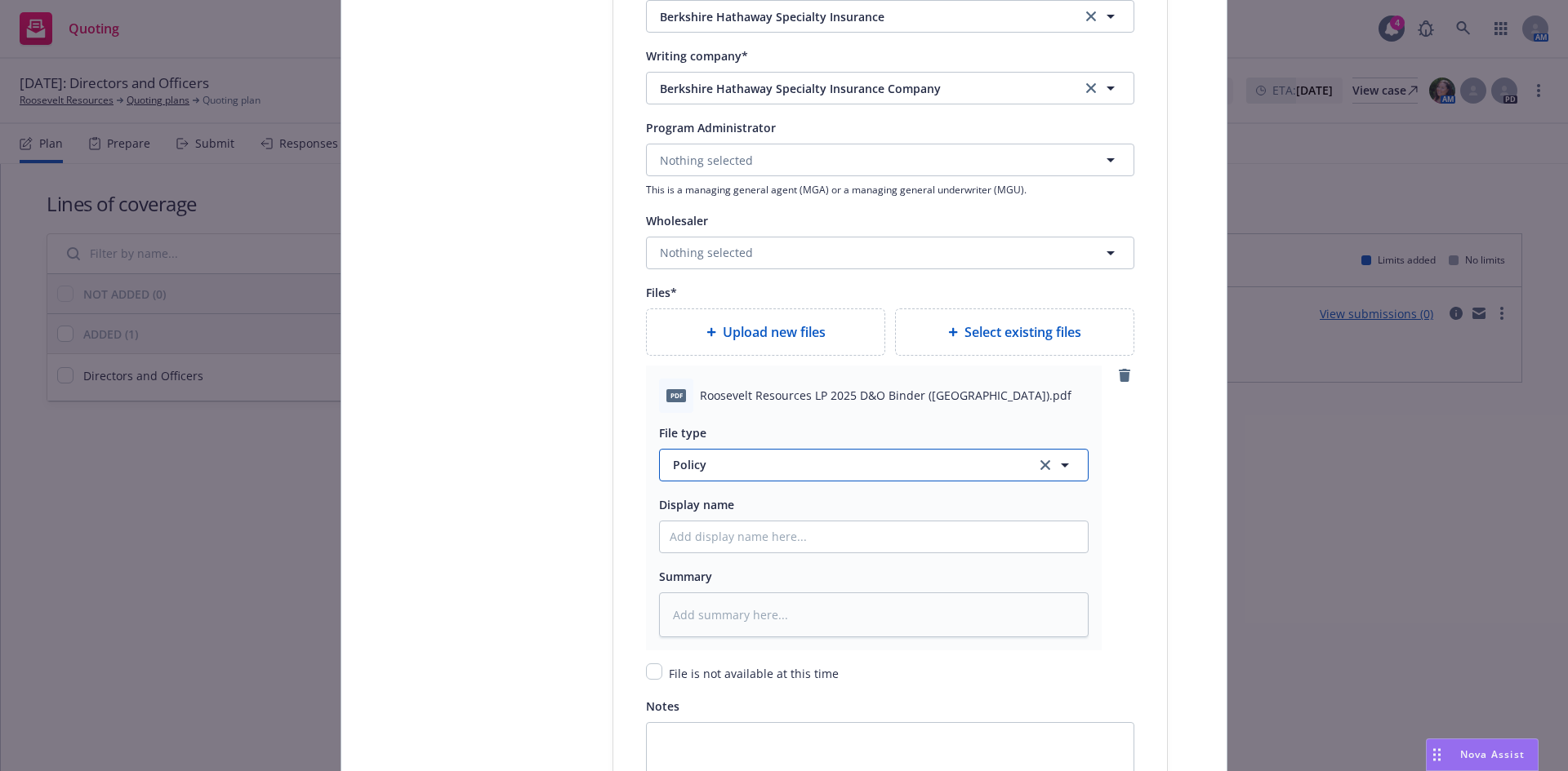
click at [692, 474] on span "Policy" at bounding box center [844, 464] width 344 height 18
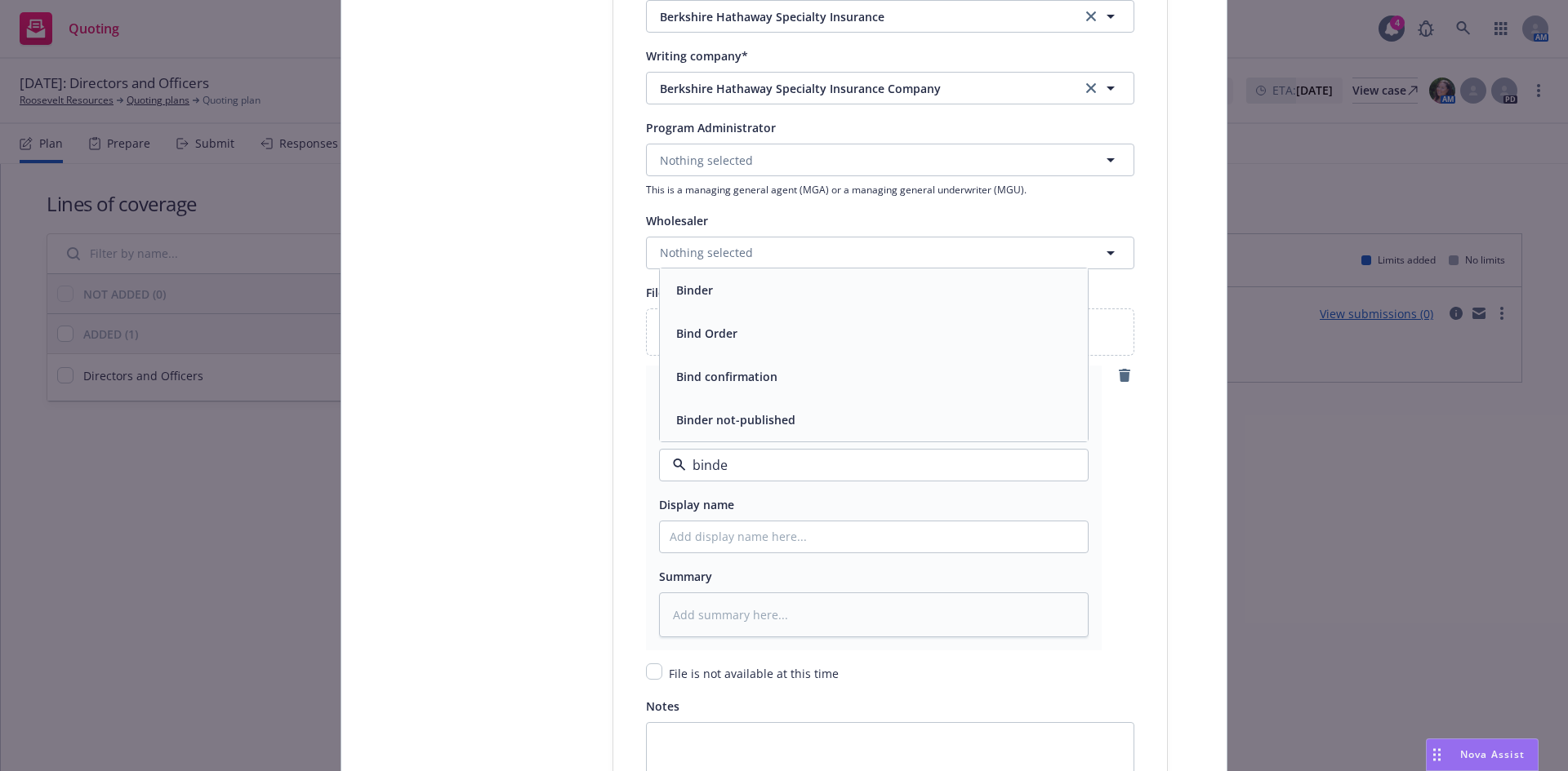
type input "binder"
click at [701, 383] on span "Binder" at bounding box center [695, 377] width 37 height 18
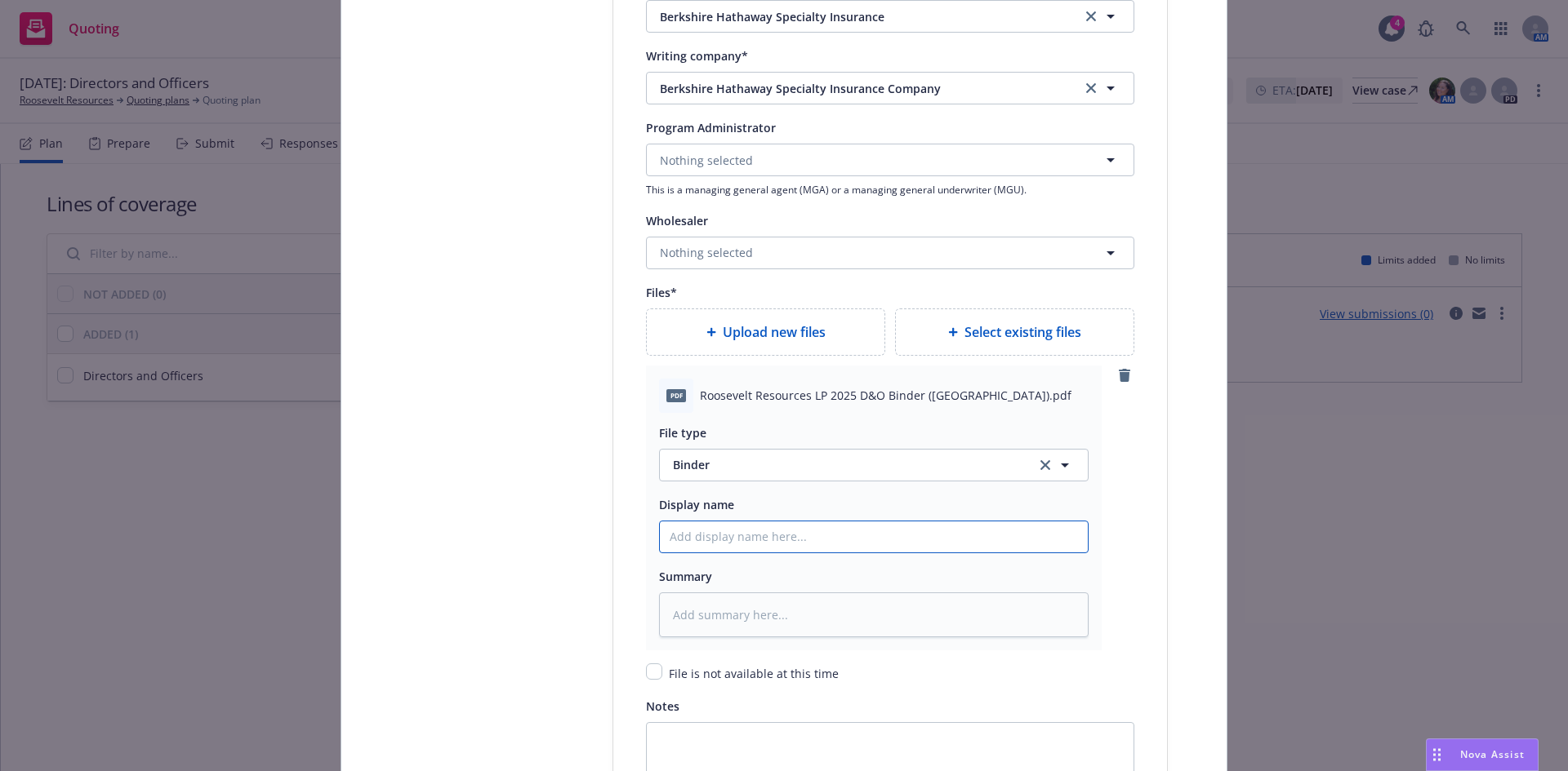
click at [701, 539] on input "Policy display name" at bounding box center [873, 536] width 428 height 31
paste input "47-EMC-343041-01"
type textarea "x"
type input "47-EMC-343041-01"
click at [702, 537] on input "47-EMC-343041-01" at bounding box center [873, 536] width 428 height 31
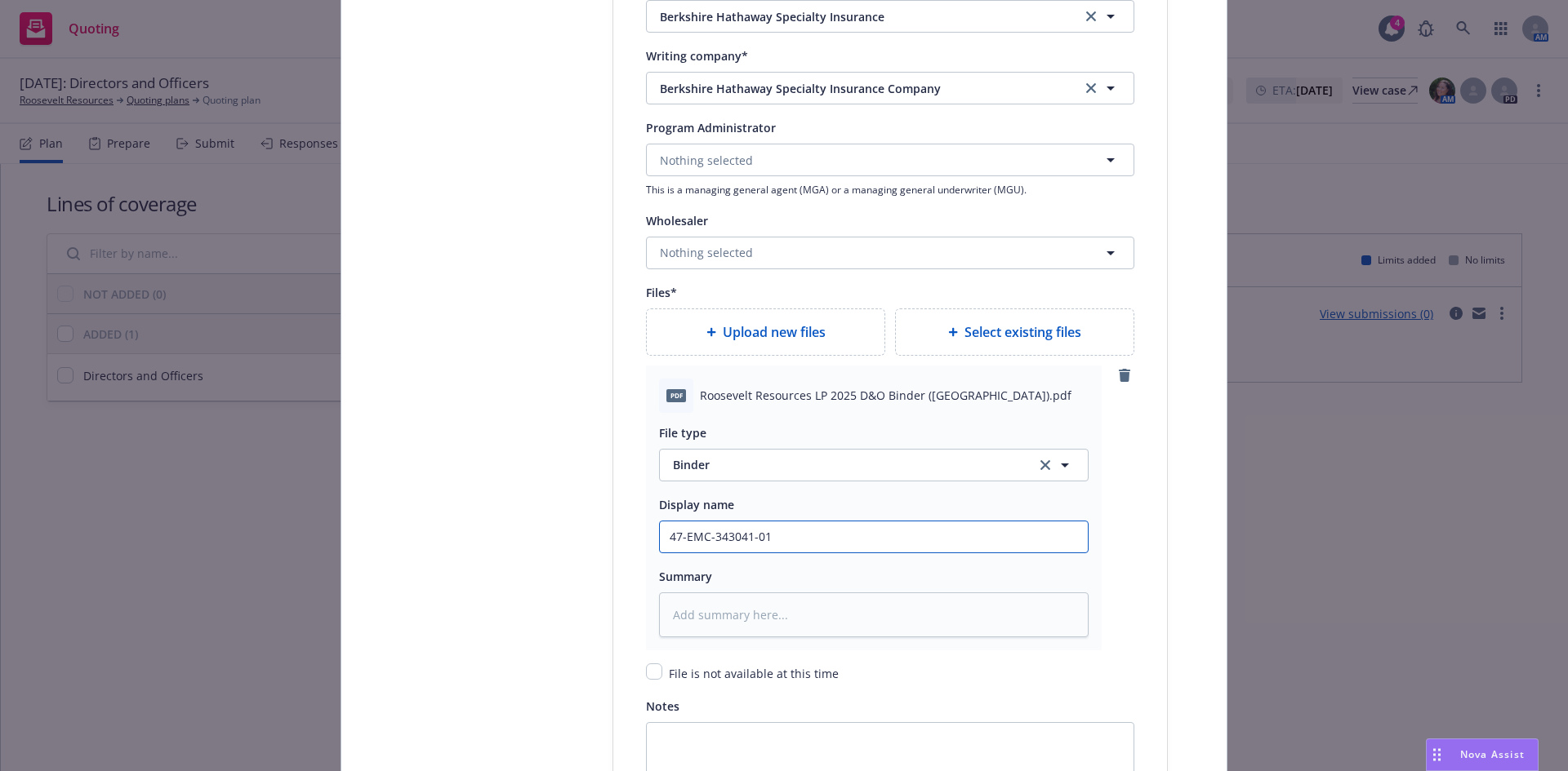
click at [702, 537] on input "47-EMC-343041-01" at bounding box center [873, 536] width 428 height 31
type textarea "x"
click at [680, 534] on input "Policy display name" at bounding box center [873, 536] width 428 height 31
paste input "47-EMC-343041-01"
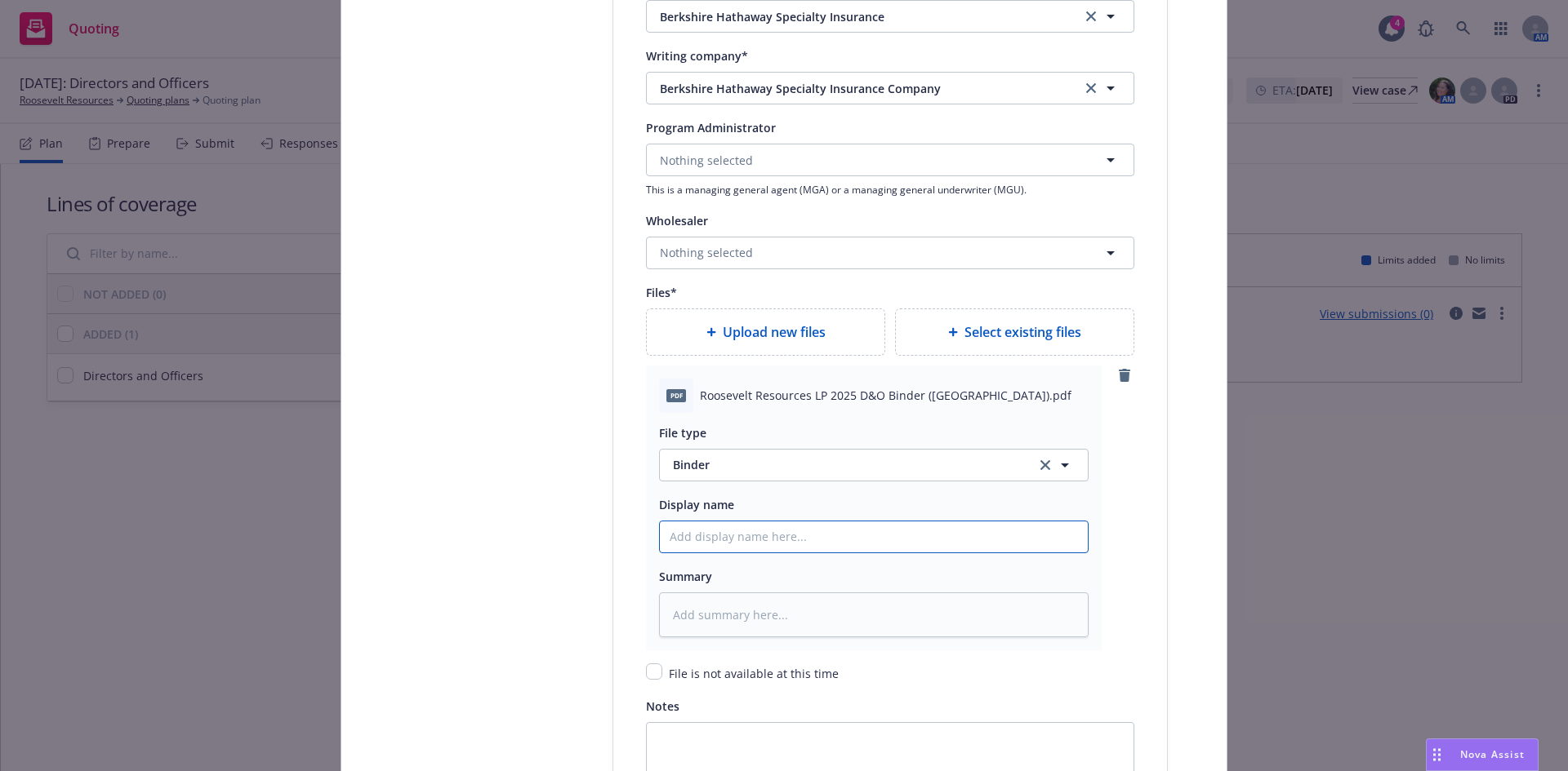
type textarea "x"
type input "47-EMC-343041-01"
click at [706, 537] on input "47-EMC-343041-01" at bounding box center [873, 536] width 428 height 31
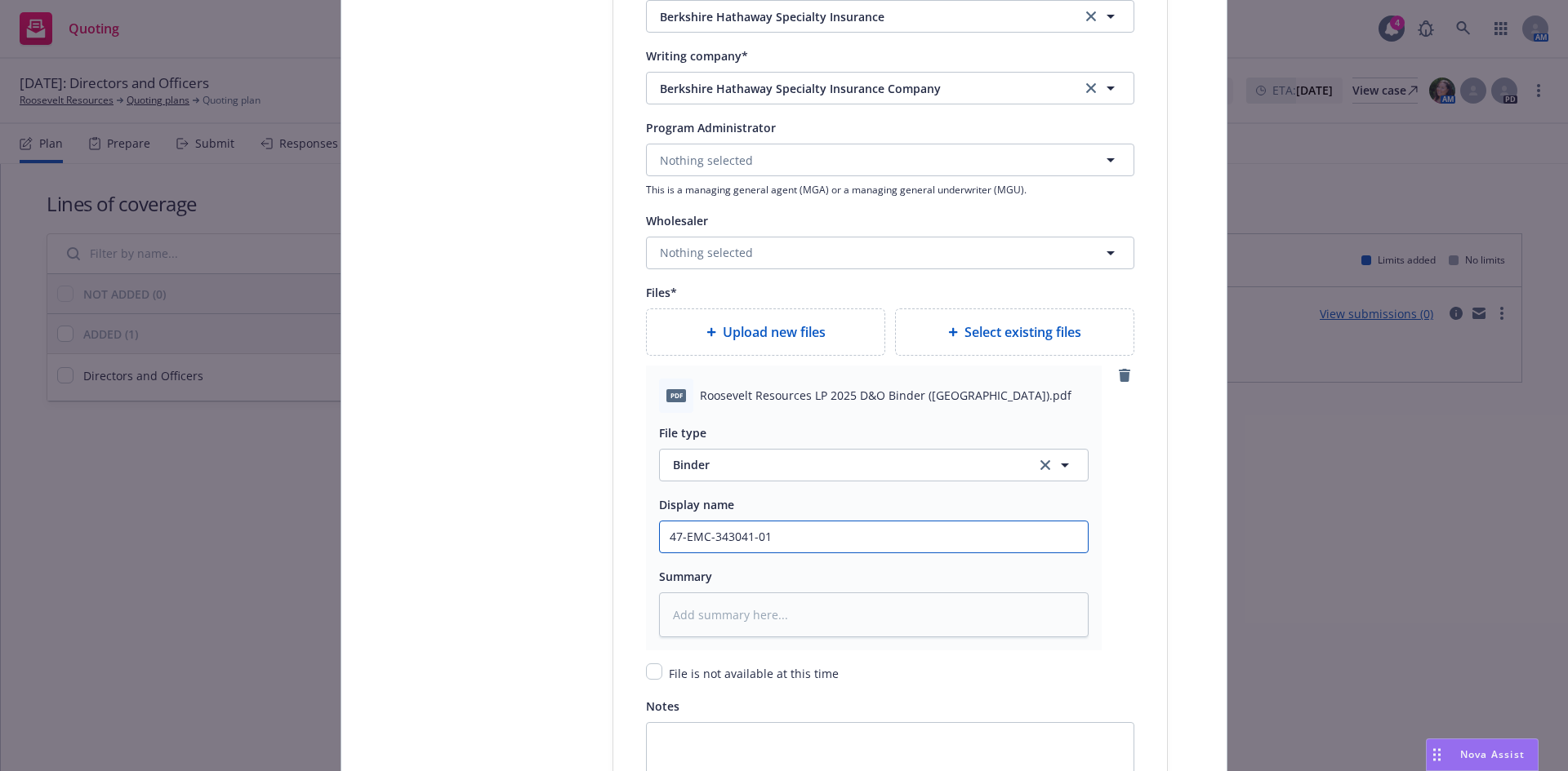
type textarea "x"
click at [699, 540] on input "Policy display name" at bounding box center [873, 536] width 428 height 31
paste input "Roosevelt Resources LP"
type textarea "x"
type input "Roosevelt Resources LP"
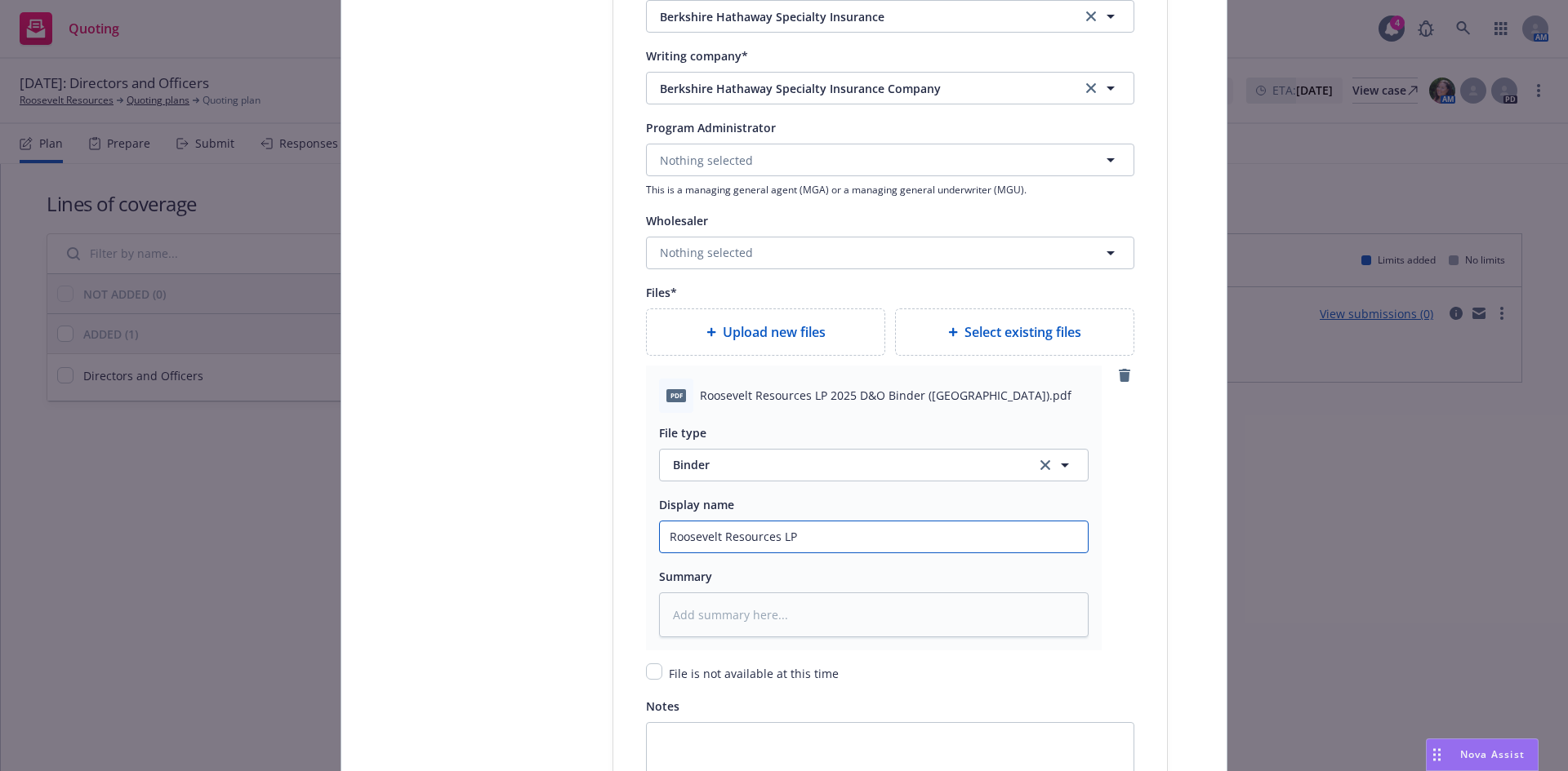
type textarea "x"
type input "Roosevelt Resources LP"
type textarea "x"
type input "Roosevelt Resources LP 2"
type textarea "x"
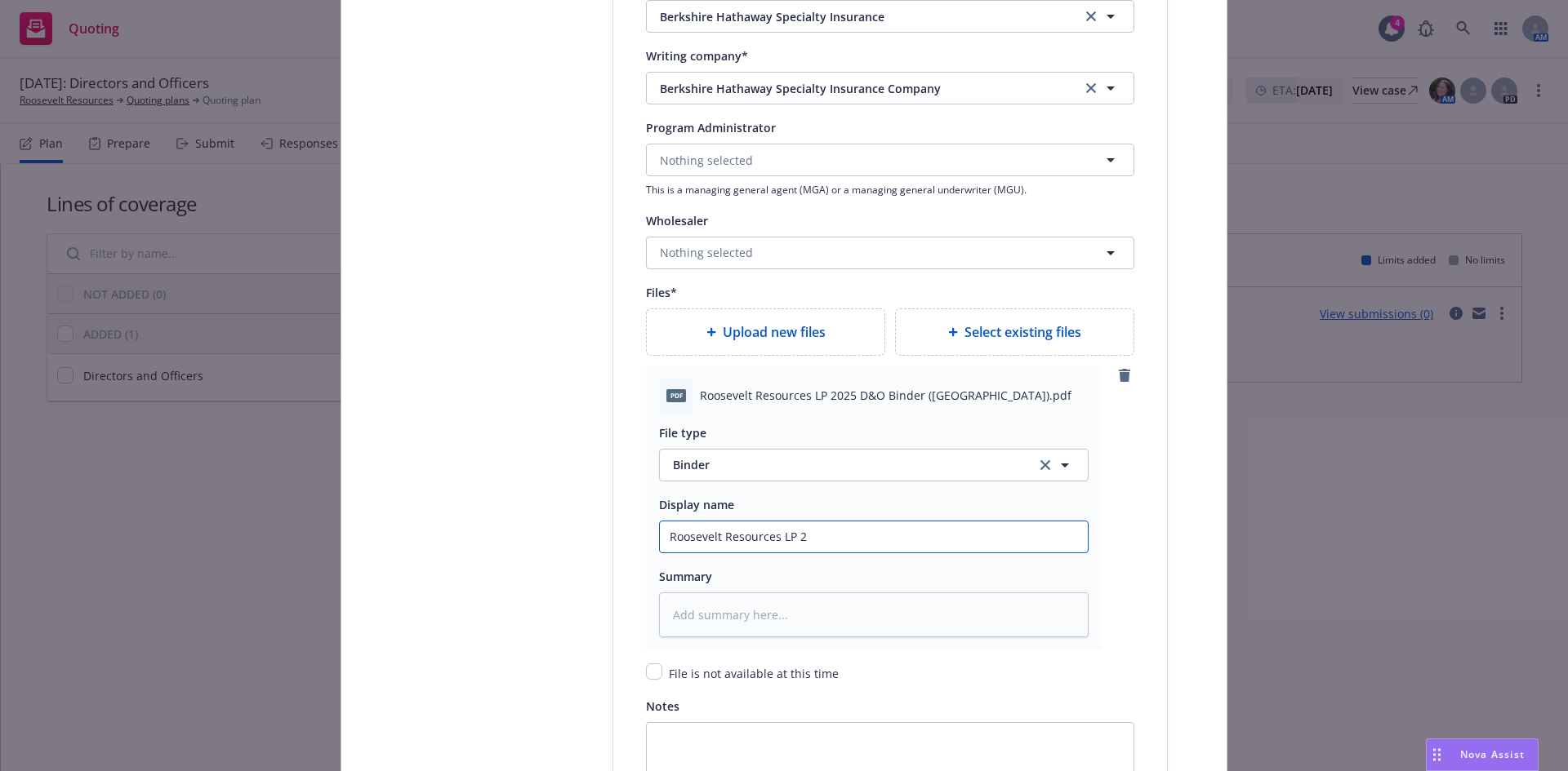
type input "Roosevelt Resources LP 20"
type textarea "x"
type input "Roosevelt Resources LP 202"
type textarea "x"
type input "Roosevelt Resources LP 2025"
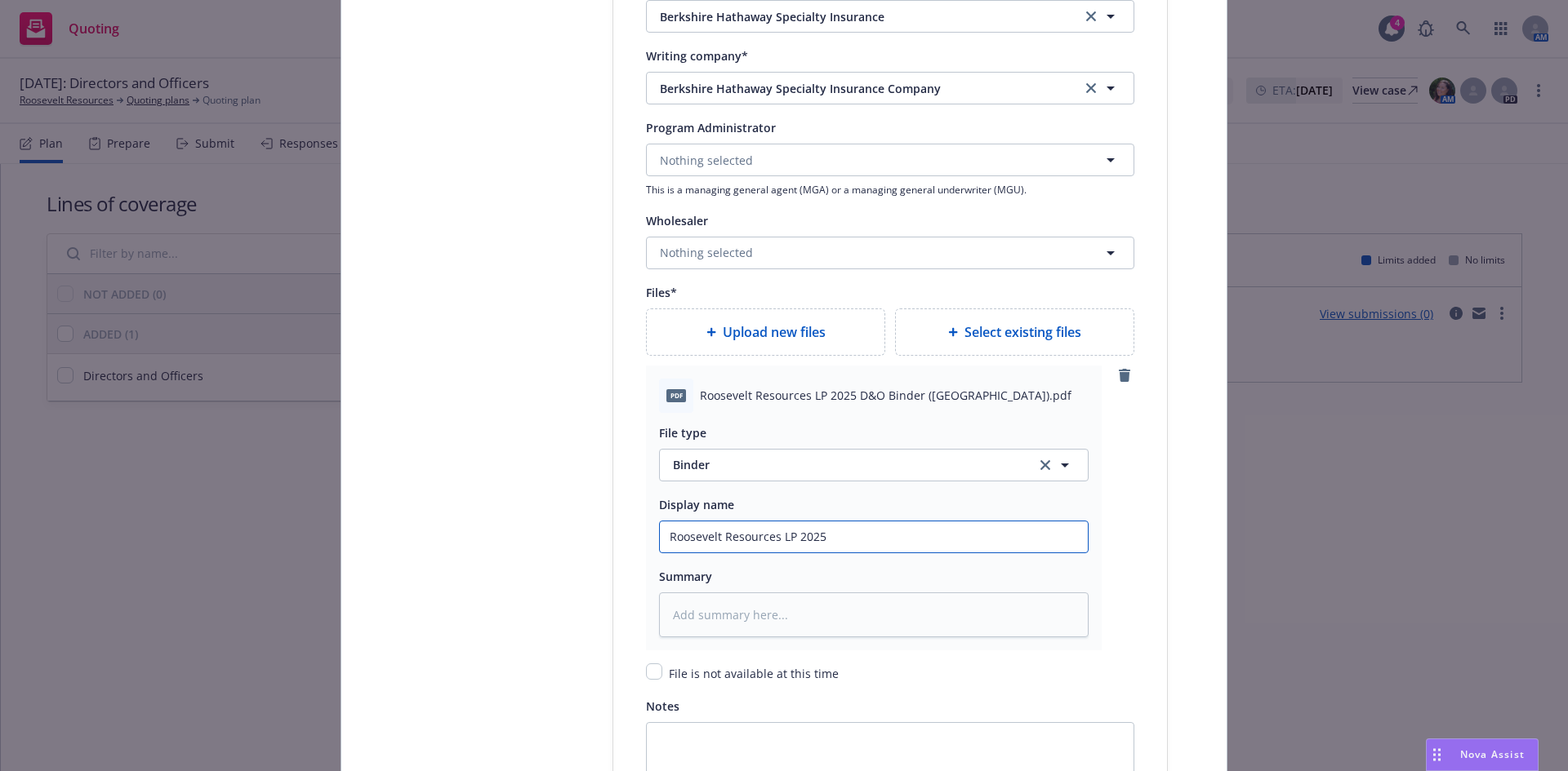
type textarea "x"
type input "Roosevelt Resources LP 2025-"
type textarea "x"
type input "Roosevelt Resources LP 2025-2"
type textarea "x"
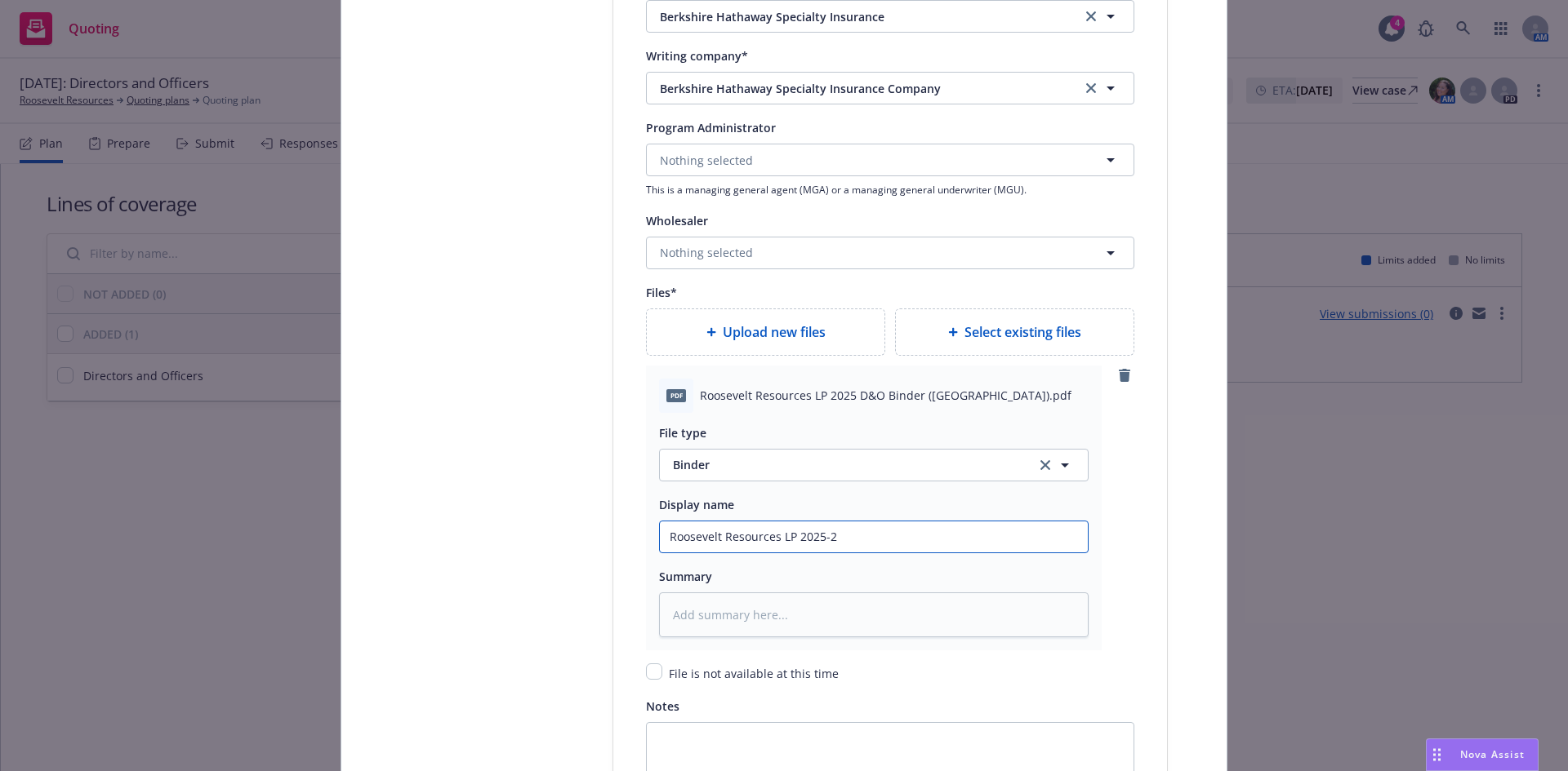
type input "Roosevelt Resources LP 2025-26"
type textarea "x"
type input "Roosevelt Resources LP 2025-26"
type textarea "x"
type input "Roosevelt Resources LP 2025-26 D"
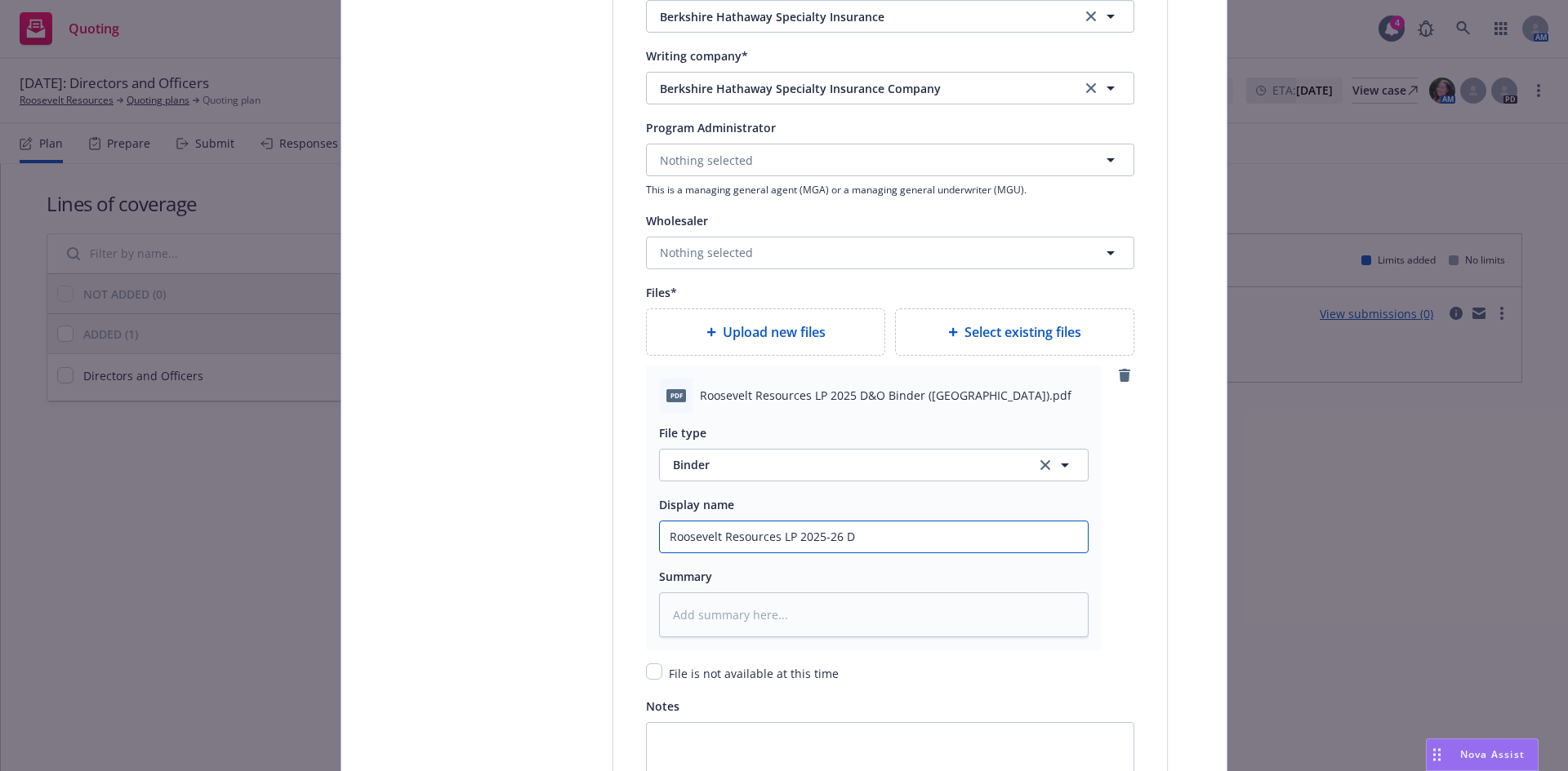
type textarea "x"
type input "Roosevelt Resources LP 2025-26 D&O"
type textarea "x"
type input "Roosevelt Resources LP 2025-26 D&O B"
type textarea "x"
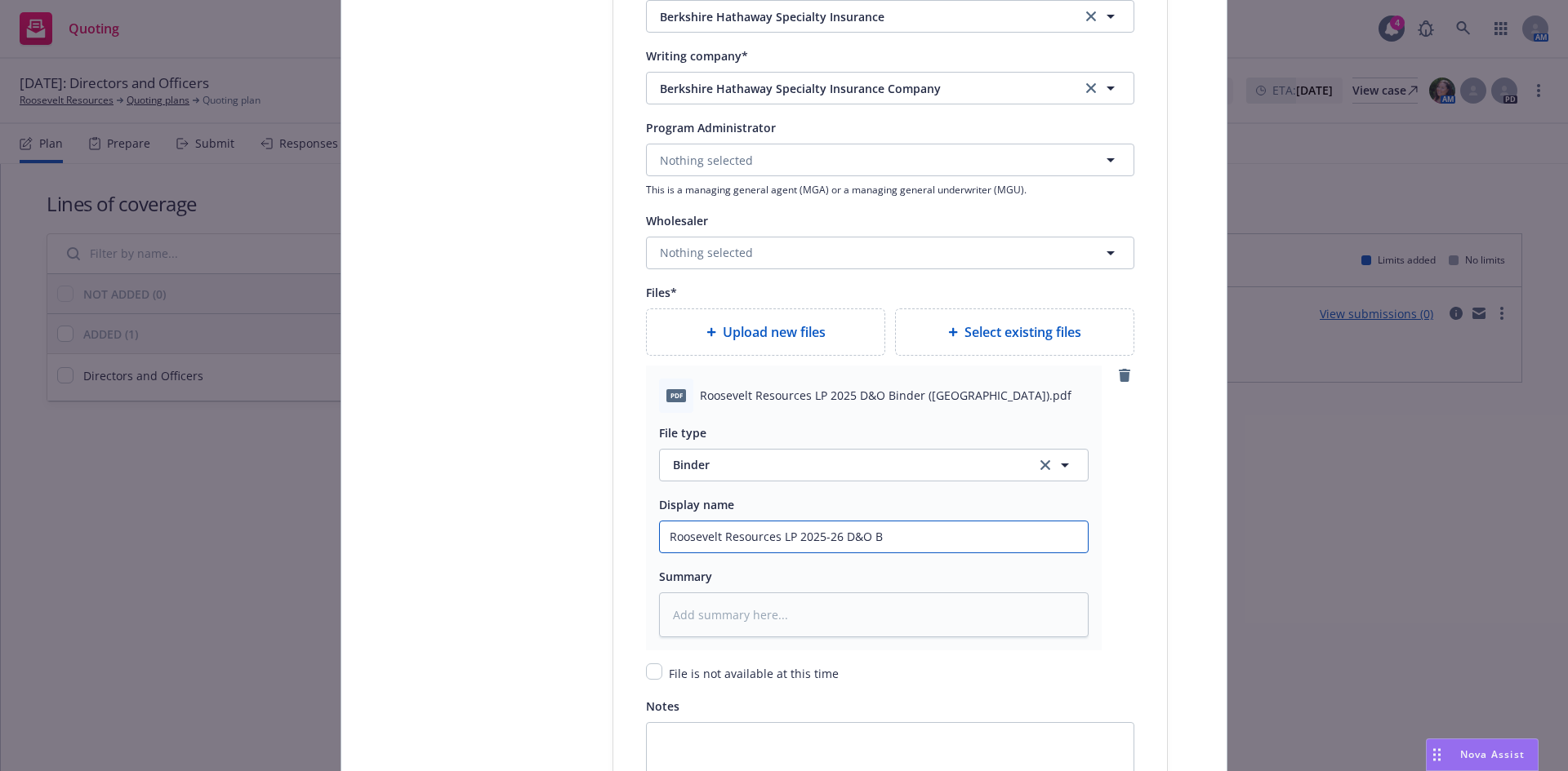
type input "Roosevelt Resources LP 2025-26 D&O Bi"
type textarea "x"
type input "Roosevelt Resources LP 2025-26 D&O Bin"
type textarea "x"
type input "Roosevelt Resources LP 2025-26 D&O Bind"
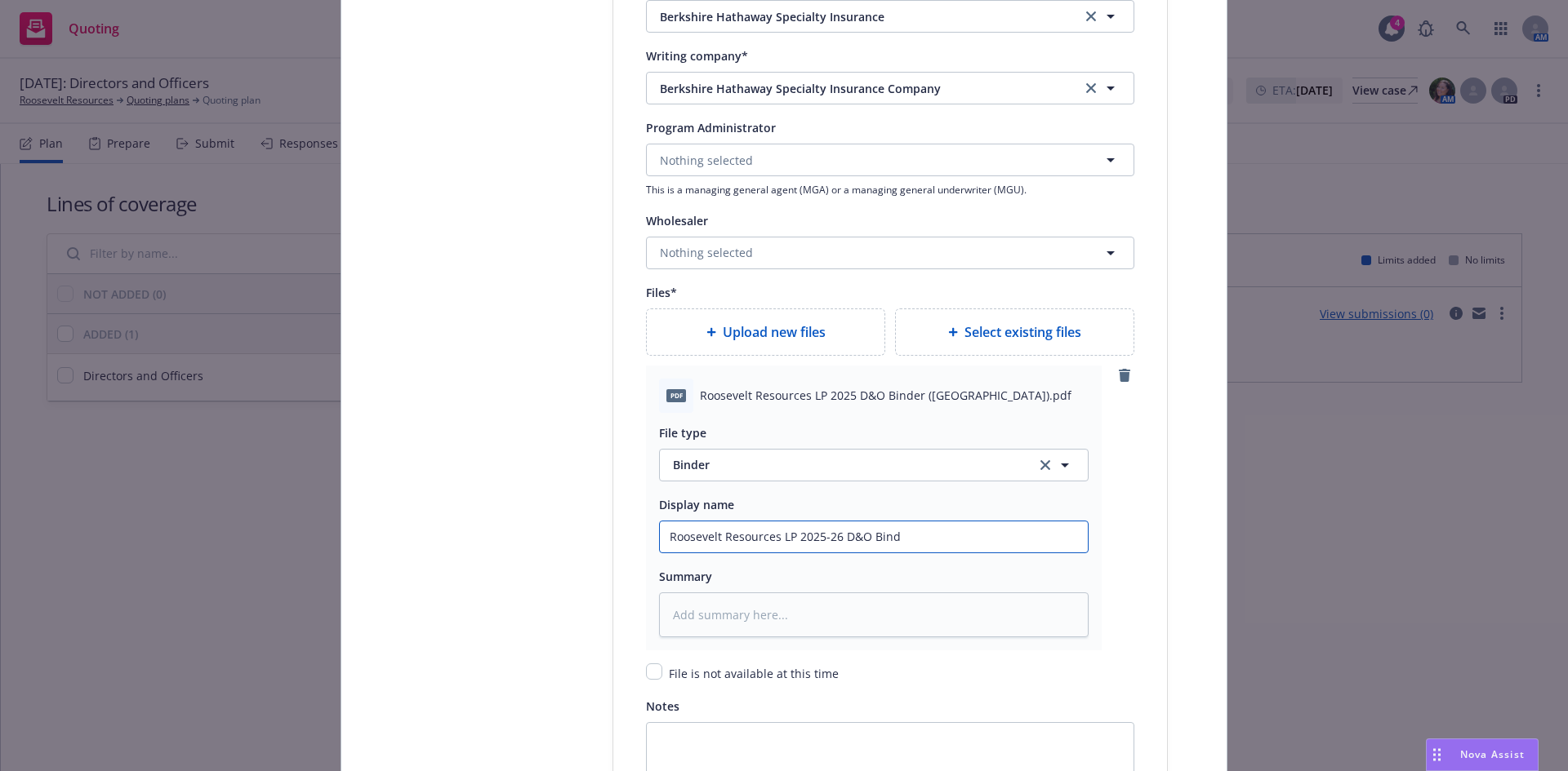
type textarea "x"
type input "Roosevelt Resources LP 2025-26 D&O Binde"
type textarea "x"
type input "Roosevelt Resources LP 2025-26 D&O Binder"
type textarea "x"
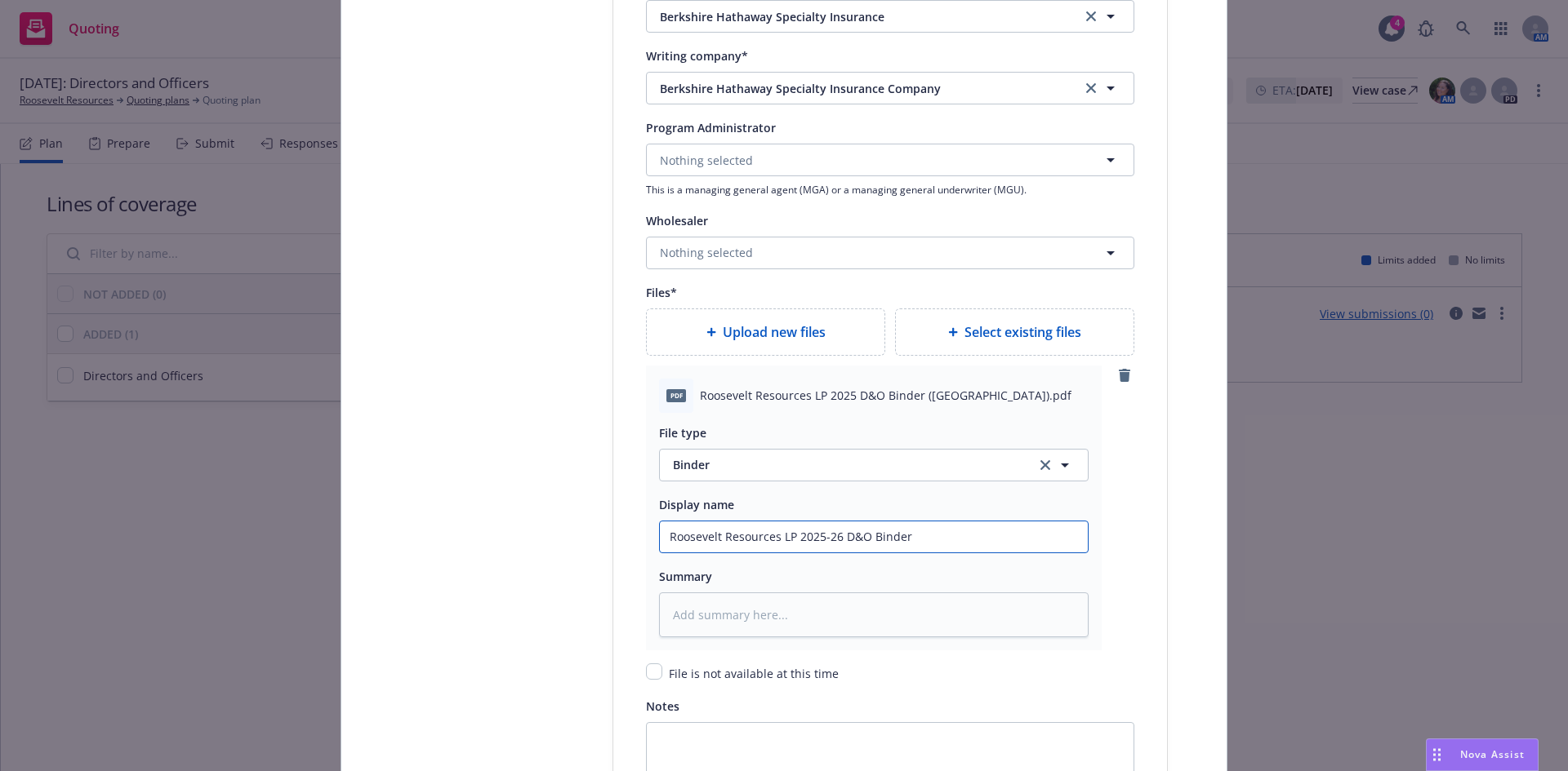
type input "Roosevelt Resources LP 2025-26 D&O Binder"
type textarea "x"
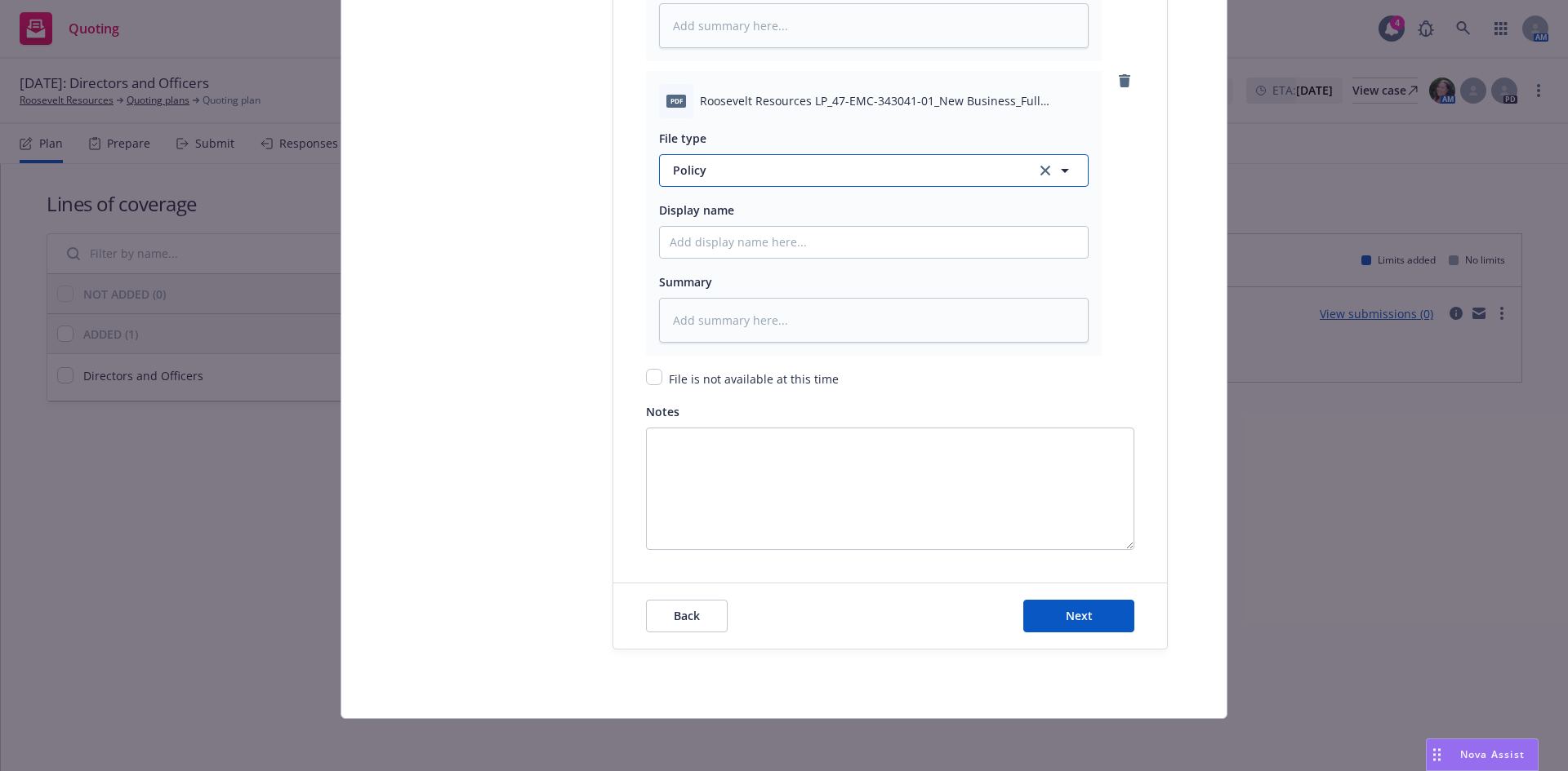
click at [693, 174] on span "Policy" at bounding box center [844, 170] width 344 height 18
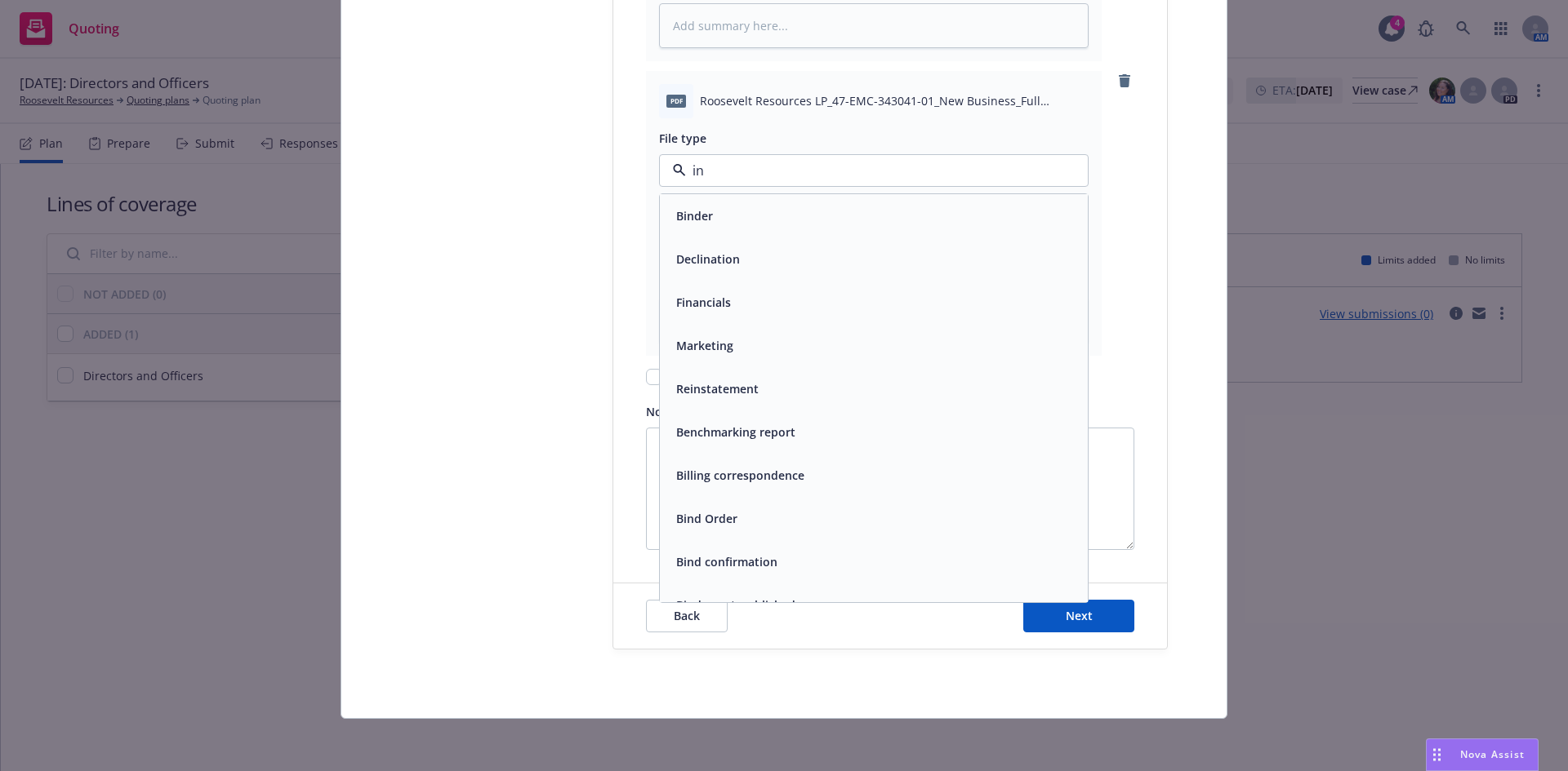
type input "inv"
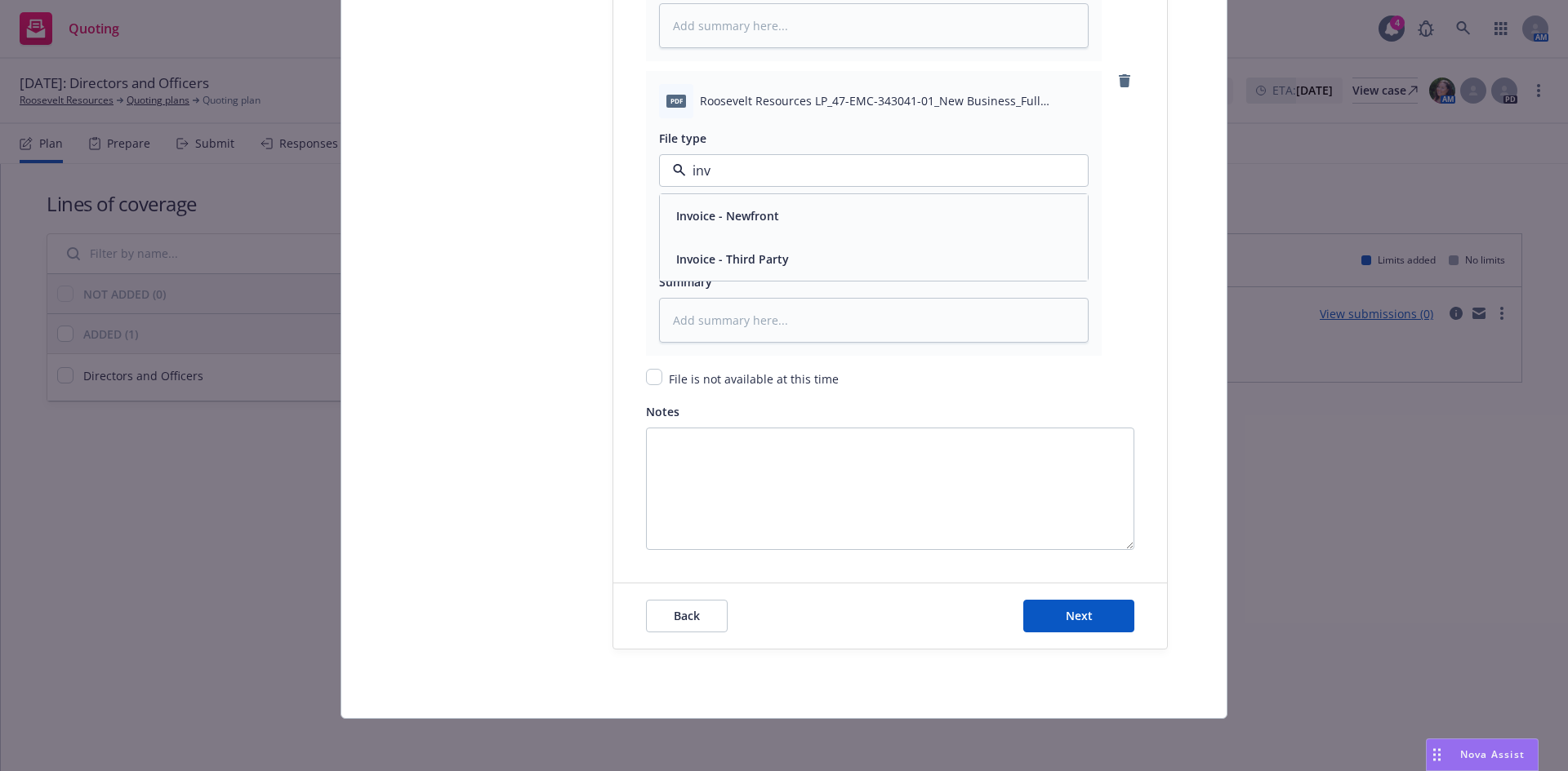
click at [738, 258] on span "Invoice - Third Party" at bounding box center [732, 259] width 113 height 18
type textarea "x"
type input "2"
type textarea "x"
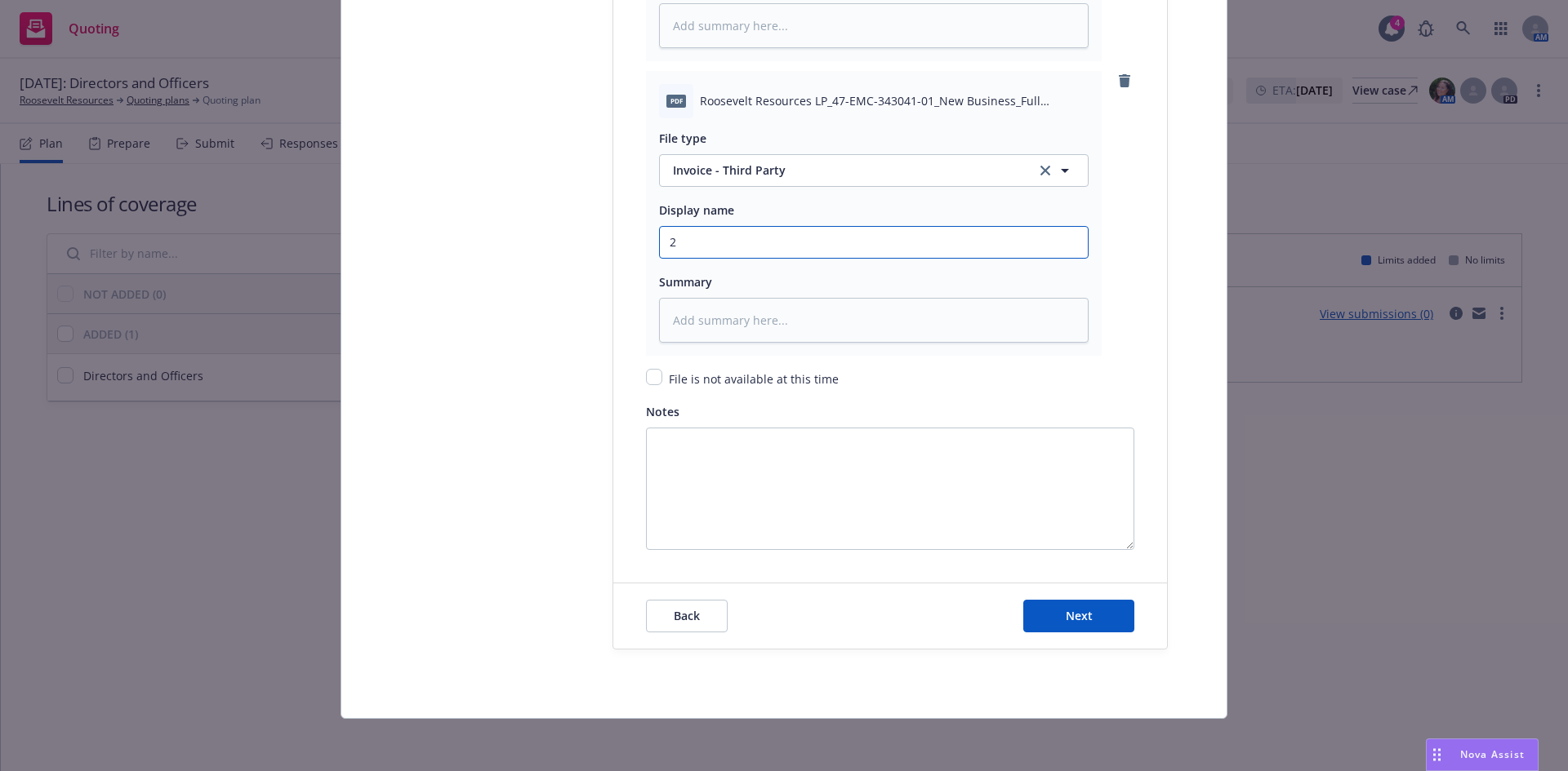
type input "25"
type textarea "x"
type input "25-"
type textarea "x"
type input "25-2"
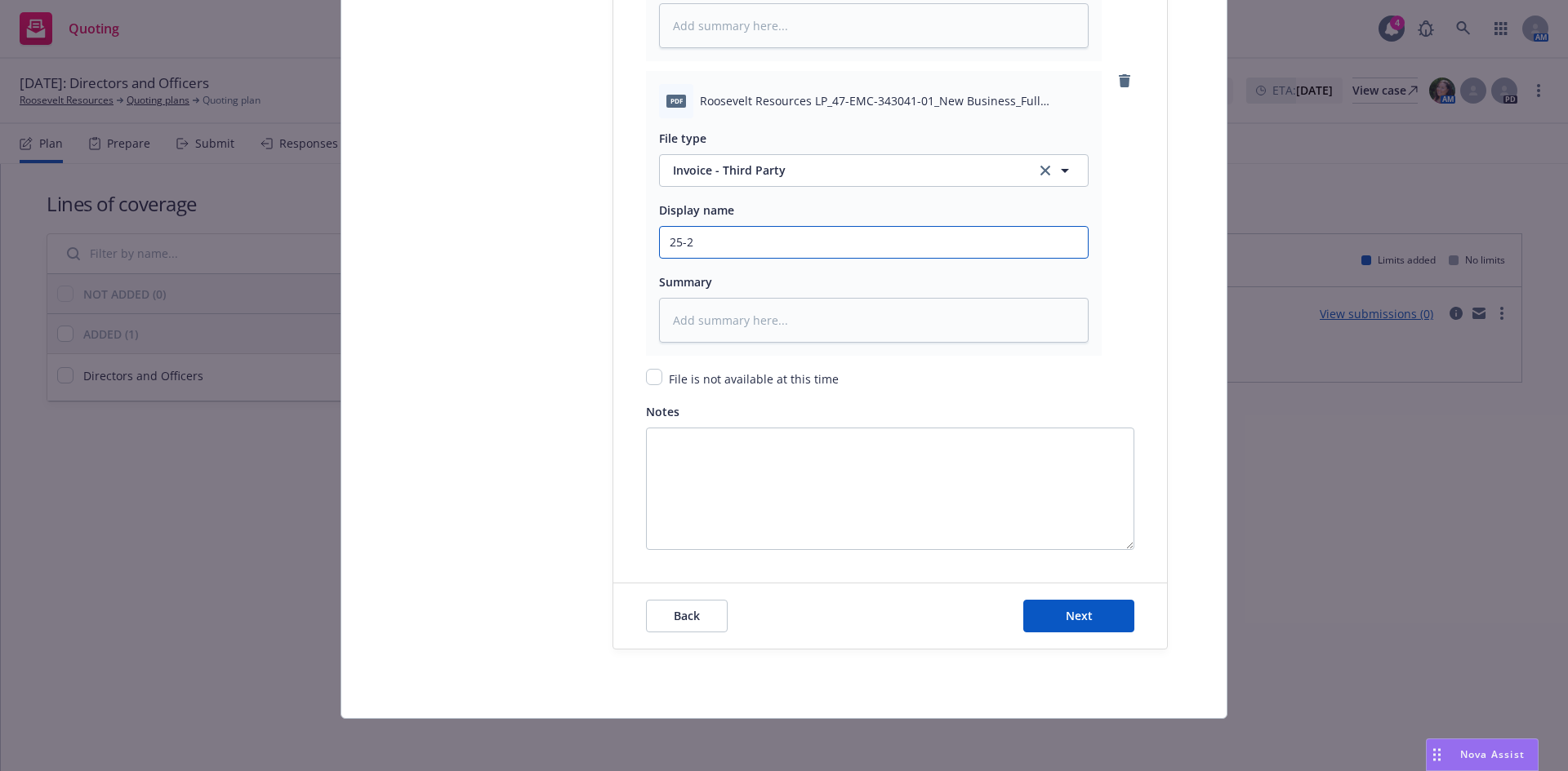
type textarea "x"
type input "25-26"
type textarea "x"
type input "25-26"
type textarea "x"
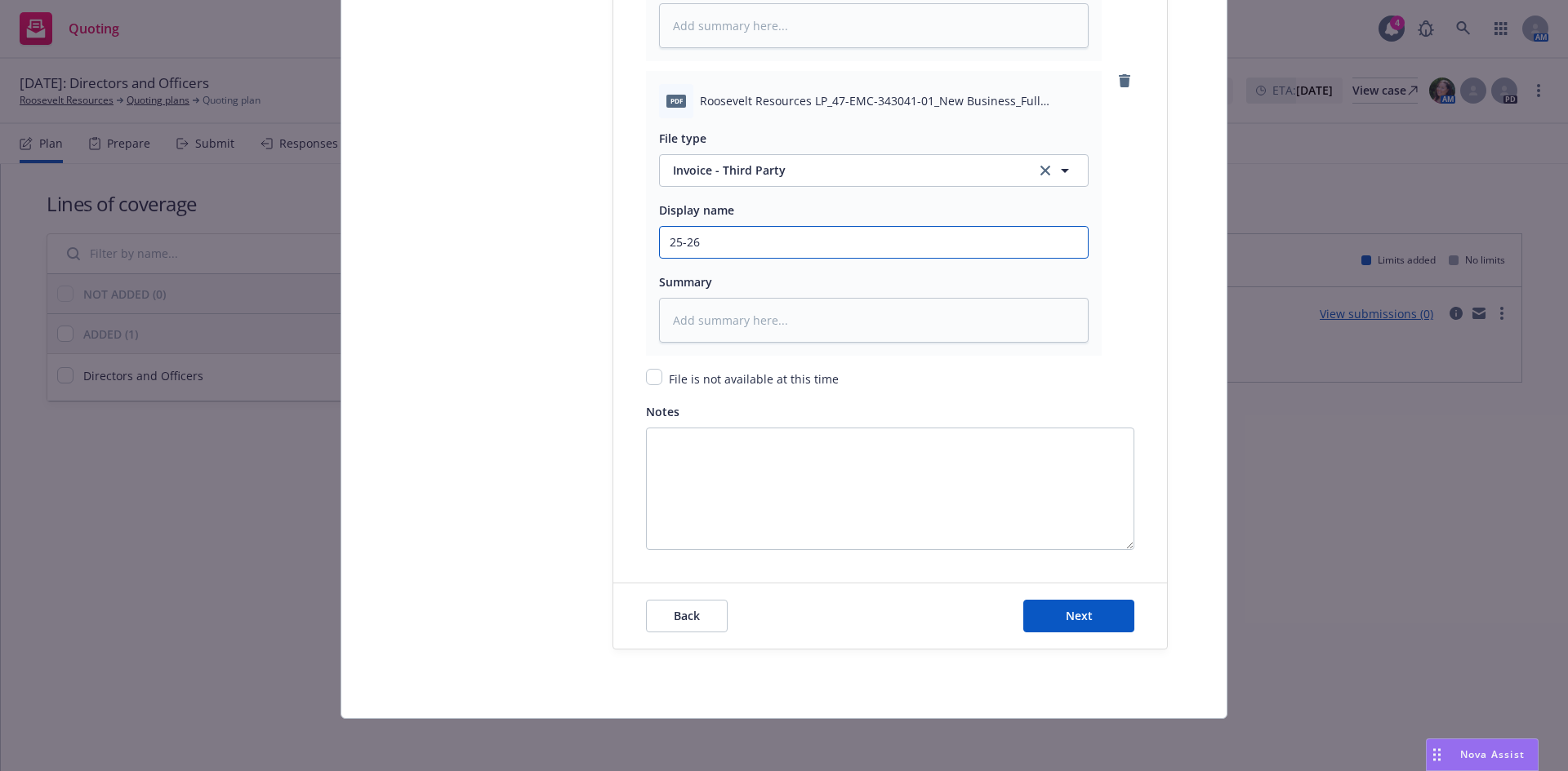
type input "25-26 D"
type textarea "x"
type input "25-26 D&"
type textarea "x"
type input "25-26 D&O"
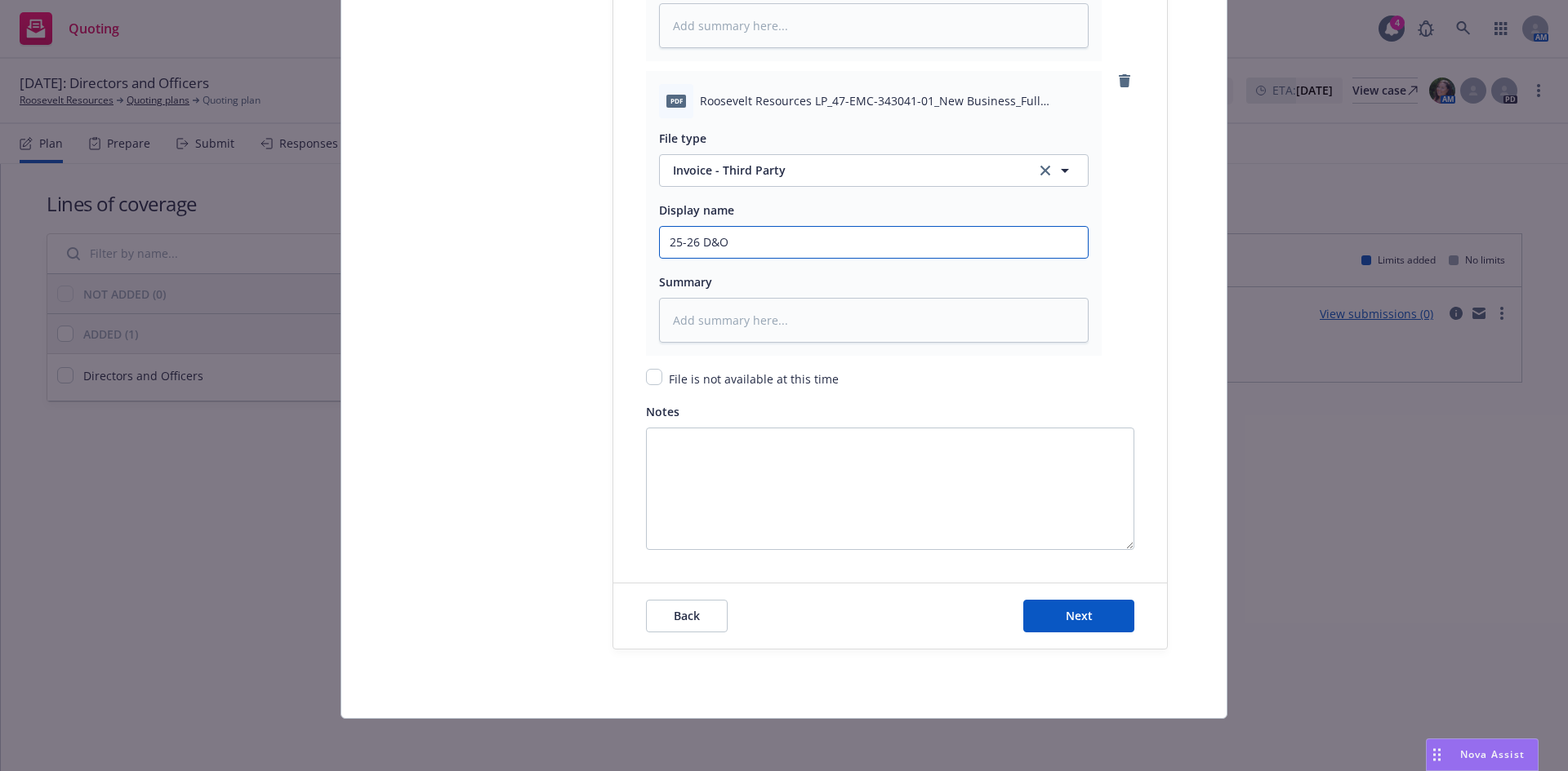
type textarea "x"
type input "25-26 D&O"
type textarea "x"
type input "25-26 D&O I"
type textarea "x"
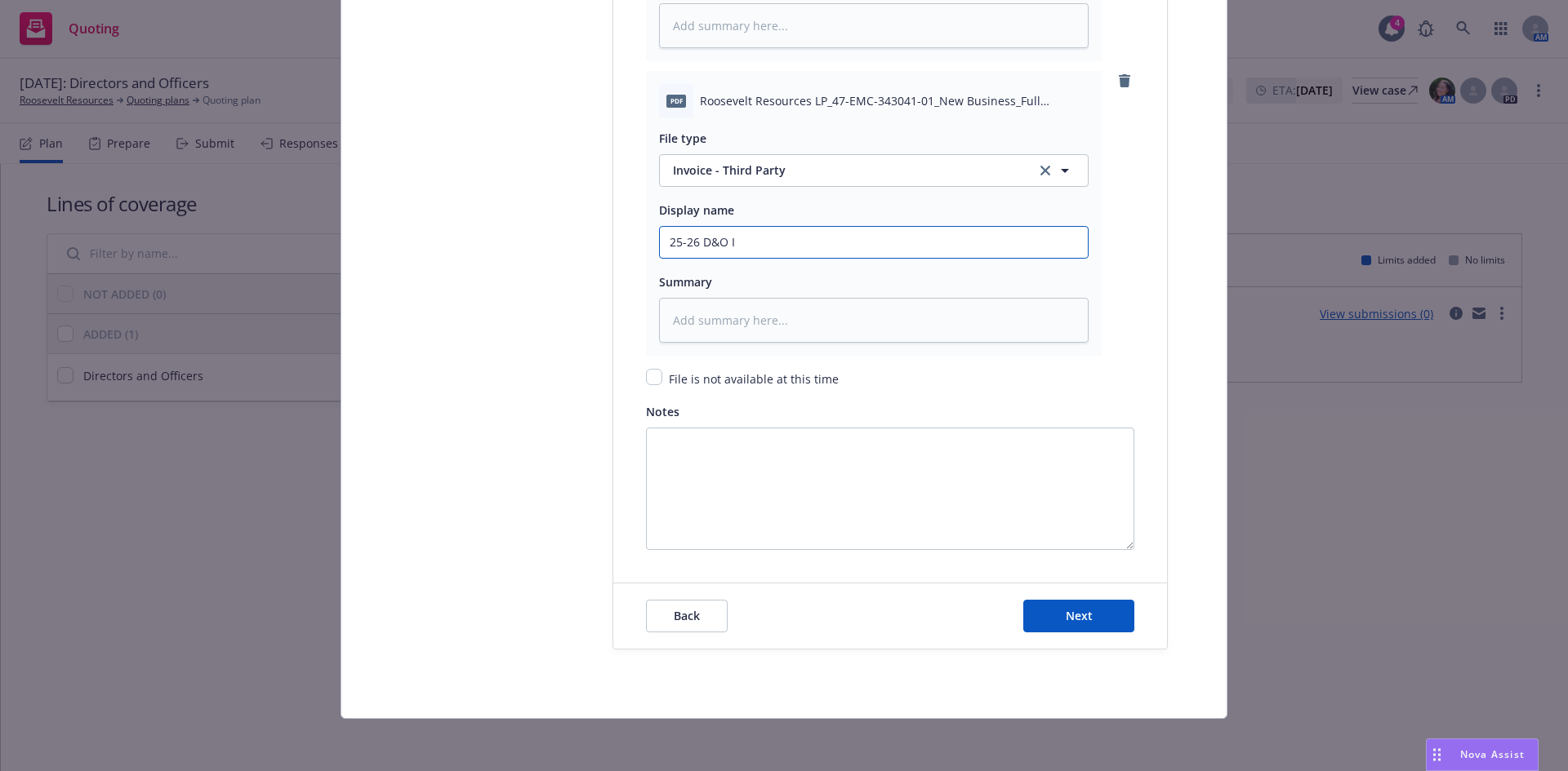
type input "25-26 D&O In"
type textarea "x"
type input "25-26 D&O Invo"
type textarea "x"
type input "25-26 D&O Invoc"
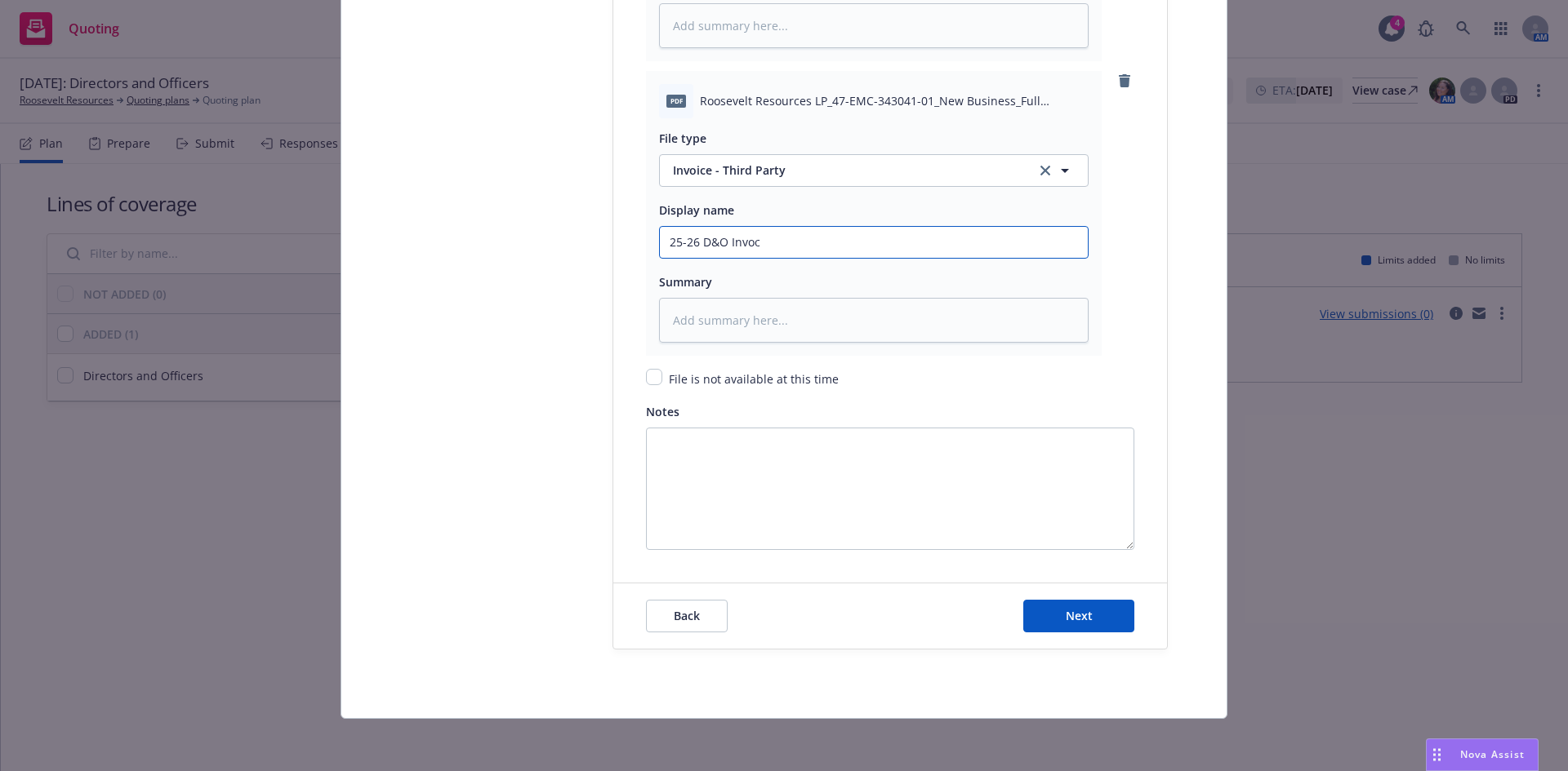
type textarea "x"
type input "25-26 D&O Invoci"
type textarea "x"
type input "25-26 D&O Invocie"
type textarea "x"
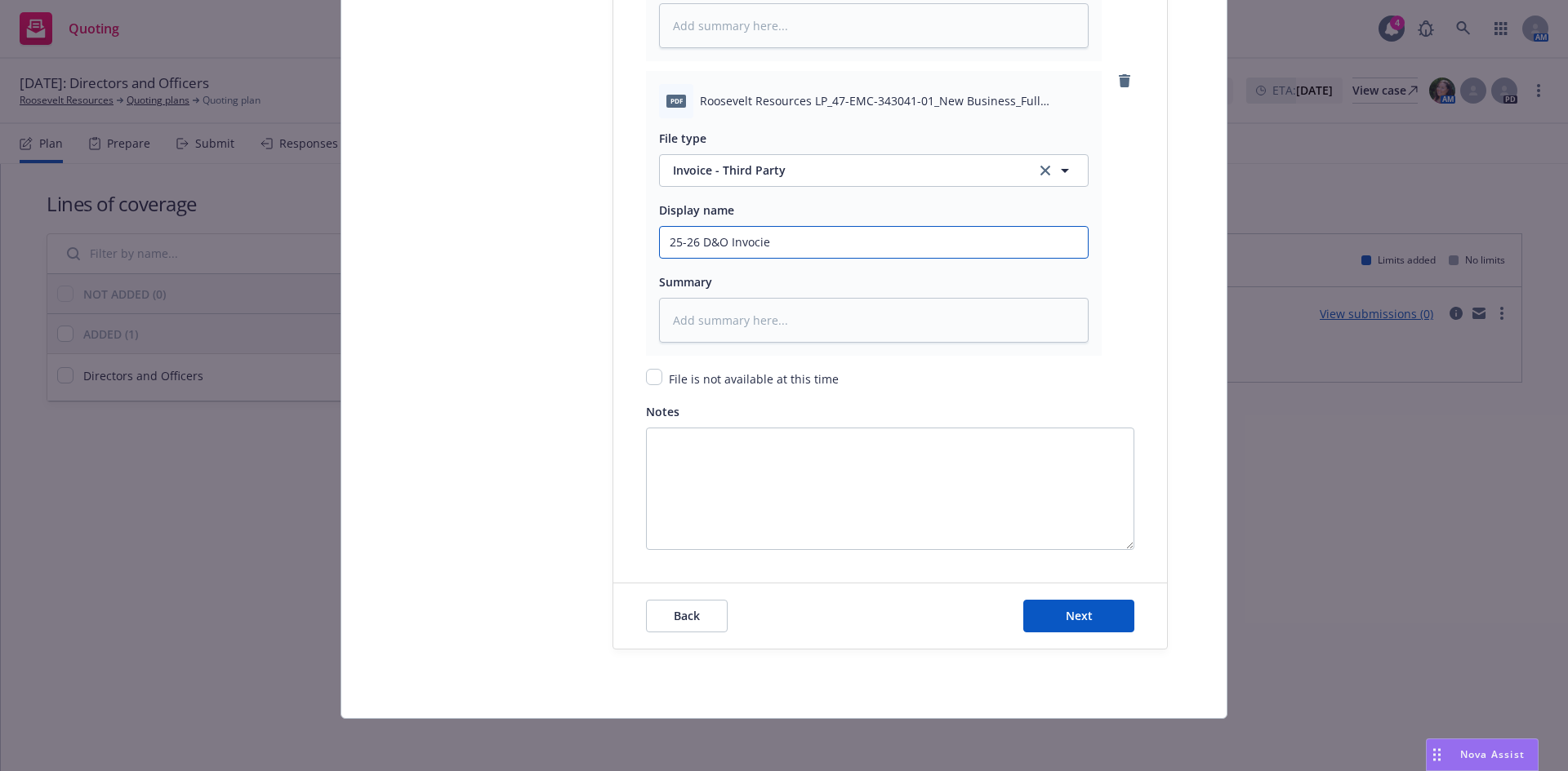
type input "25-26 D&O Invocie"
type textarea "x"
type input "25-26 D&O Invoci"
type textarea "x"
type input "25-26 D&O Invoc"
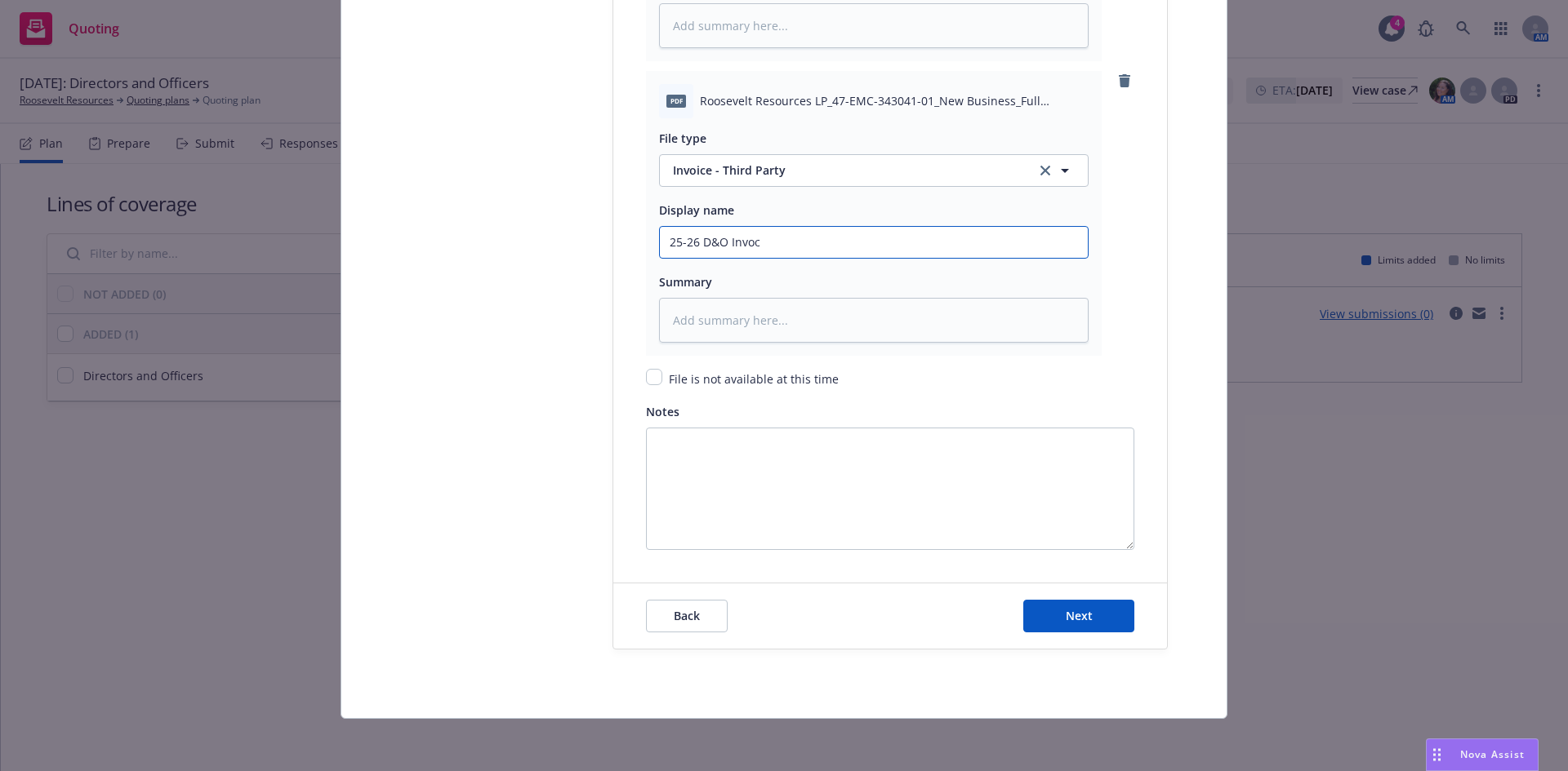
type textarea "x"
type input "25-26 D&O Invo"
type textarea "x"
type input "25-26 D&O Invoic"
type textarea "x"
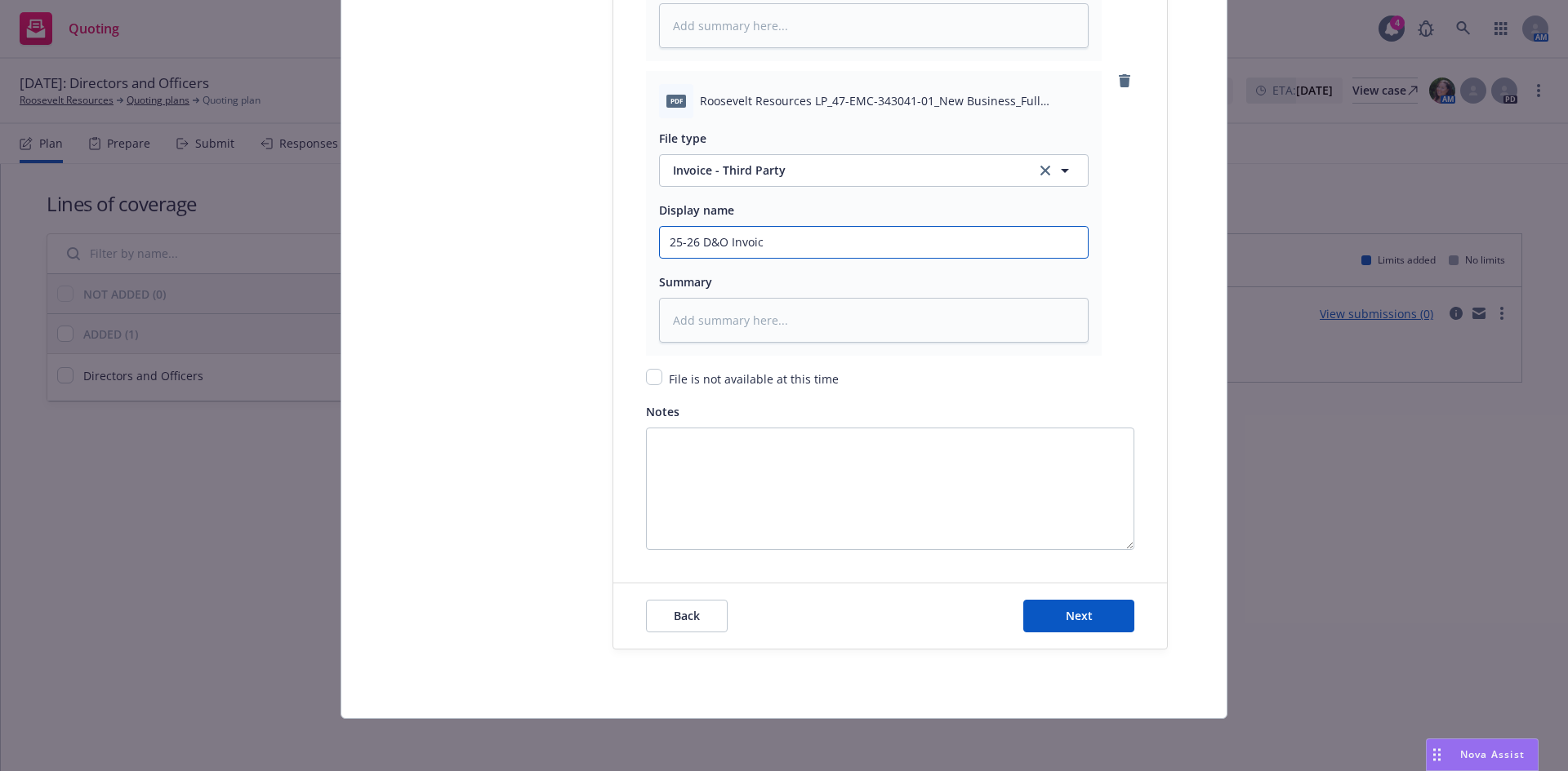
type input "25-26 D&O Invoice"
type textarea "x"
type input "25-26 D&O Invoice-"
type textarea "x"
type input "25-26 D&O Invoice-"
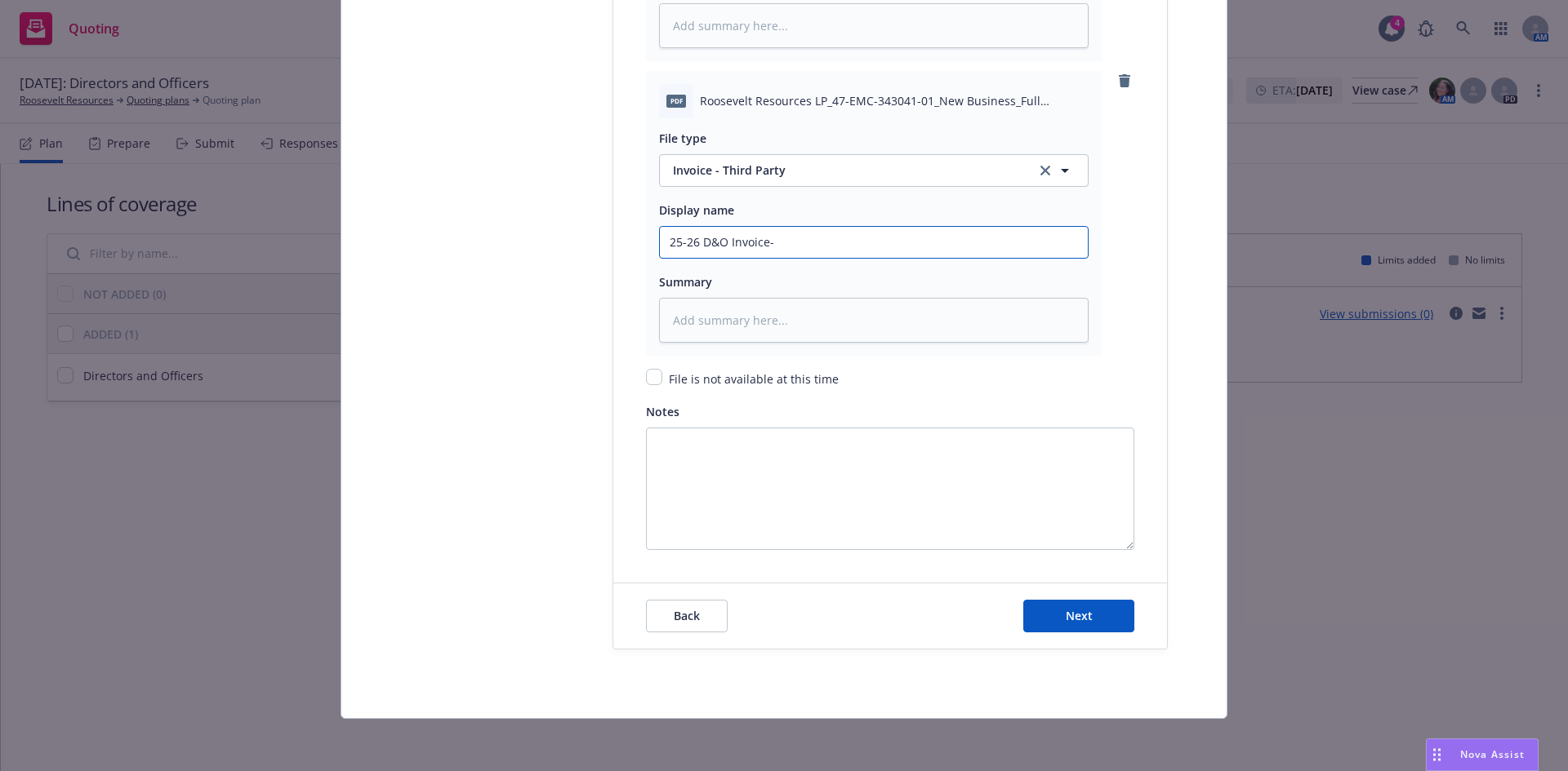
type textarea "x"
type input "25-26 D&O Invoice- B"
type textarea "x"
type input "25-26 D&O Invoice- BH"
type textarea "x"
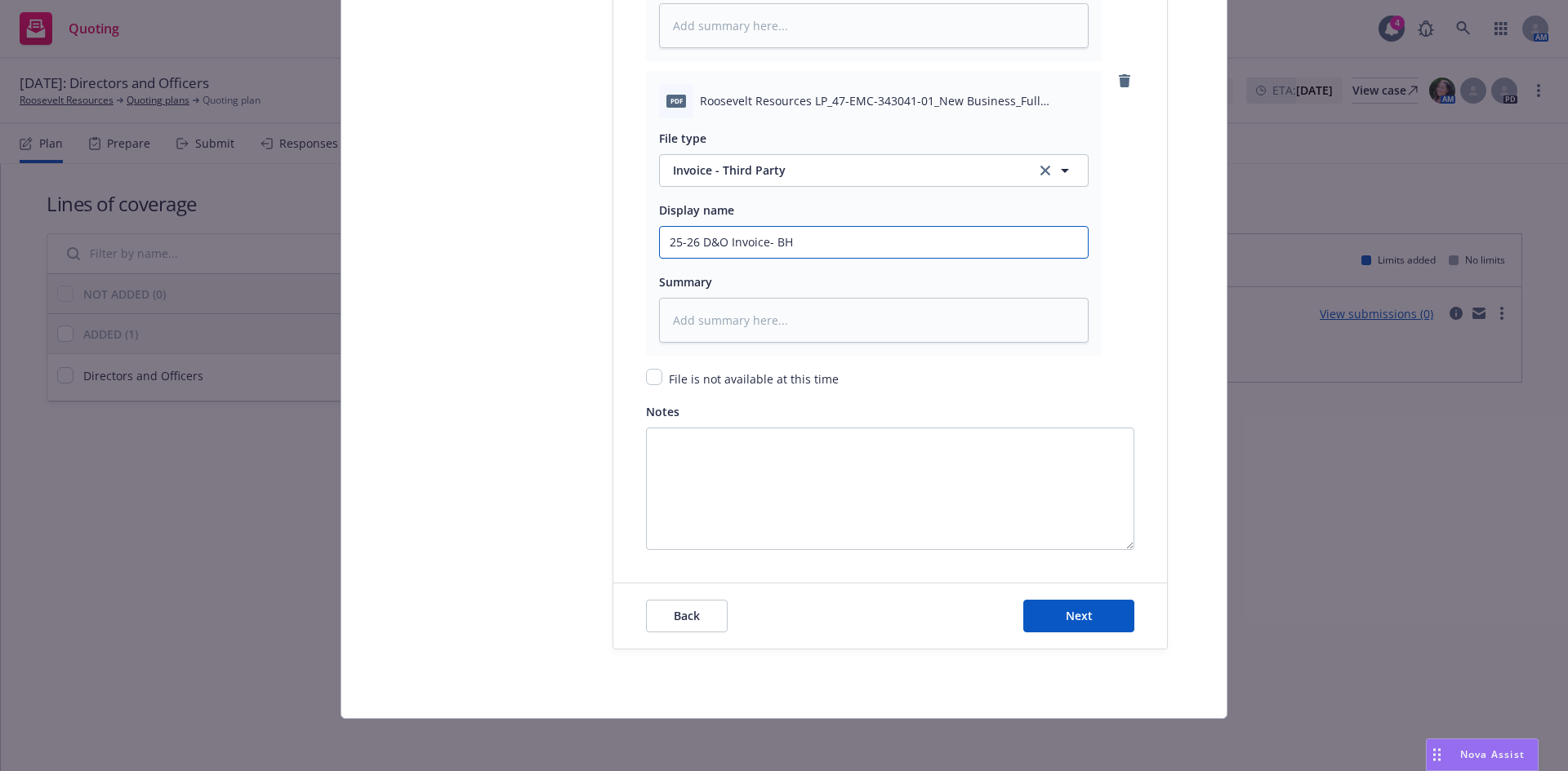
type input "25-26 D&O Invoice- BHS"
type textarea "x"
type input "25-26 D&O Invoice- BHSI"
type textarea "x"
type input "25-26 D&O Invoice- BHSI"
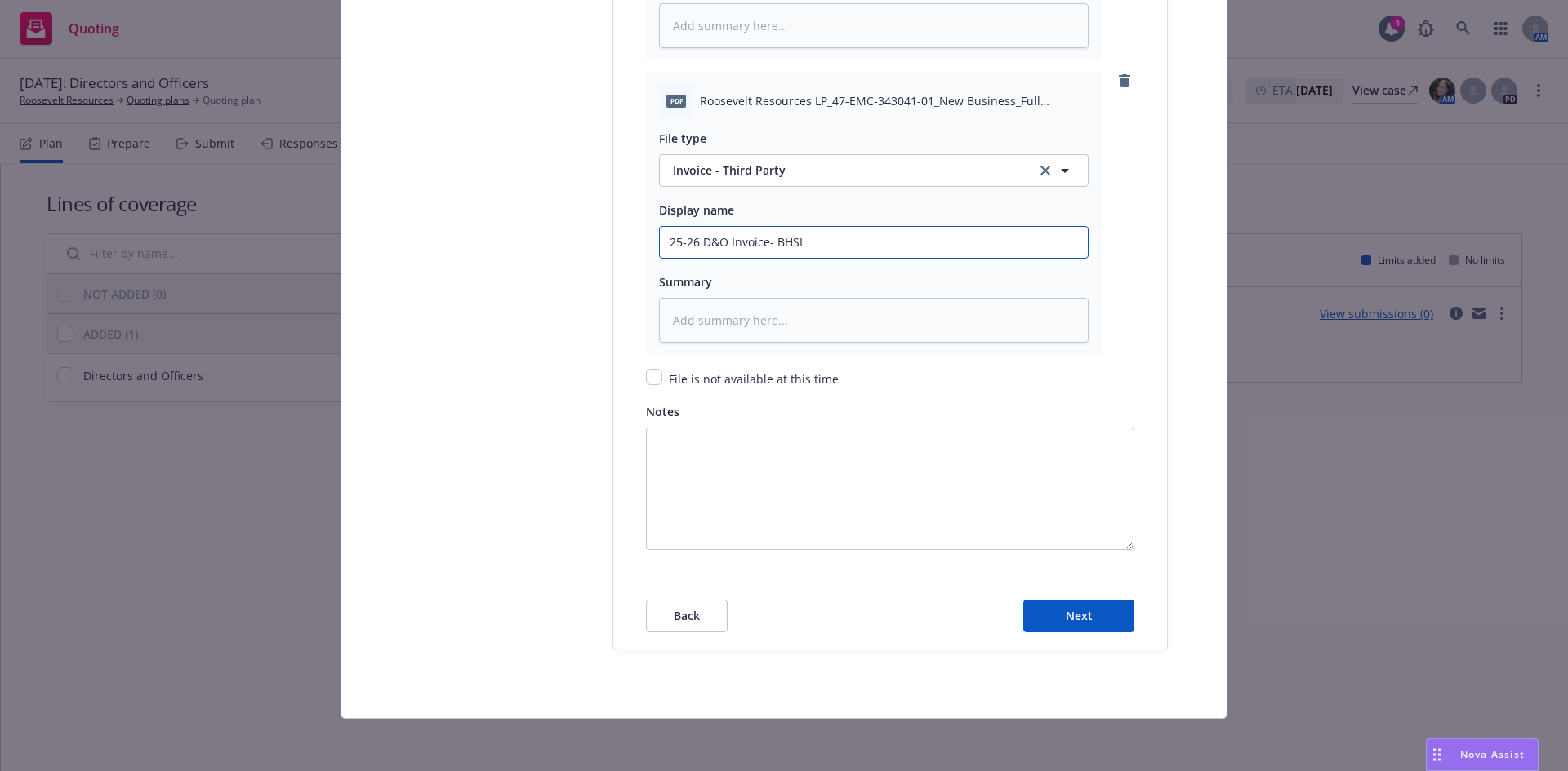
type textarea "x"
type input "25-26 D&O Invoice- BHSI"
type textarea "x"
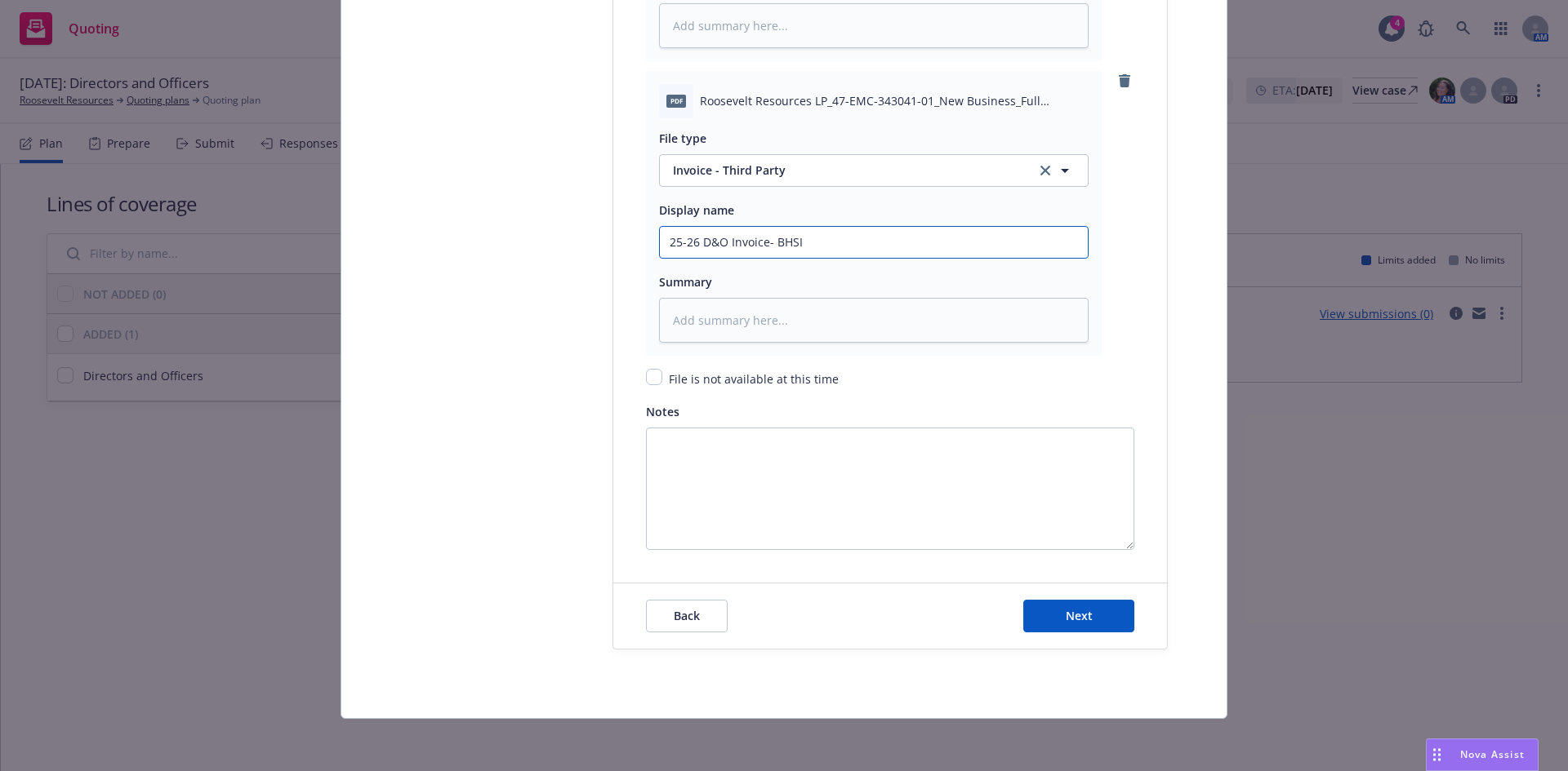
type input "25-26 D&O Invoice- BHS"
type textarea "x"
type input "25-26 D&O Invoice- BH"
type textarea "x"
type input "25-26 D&O Invoice- B"
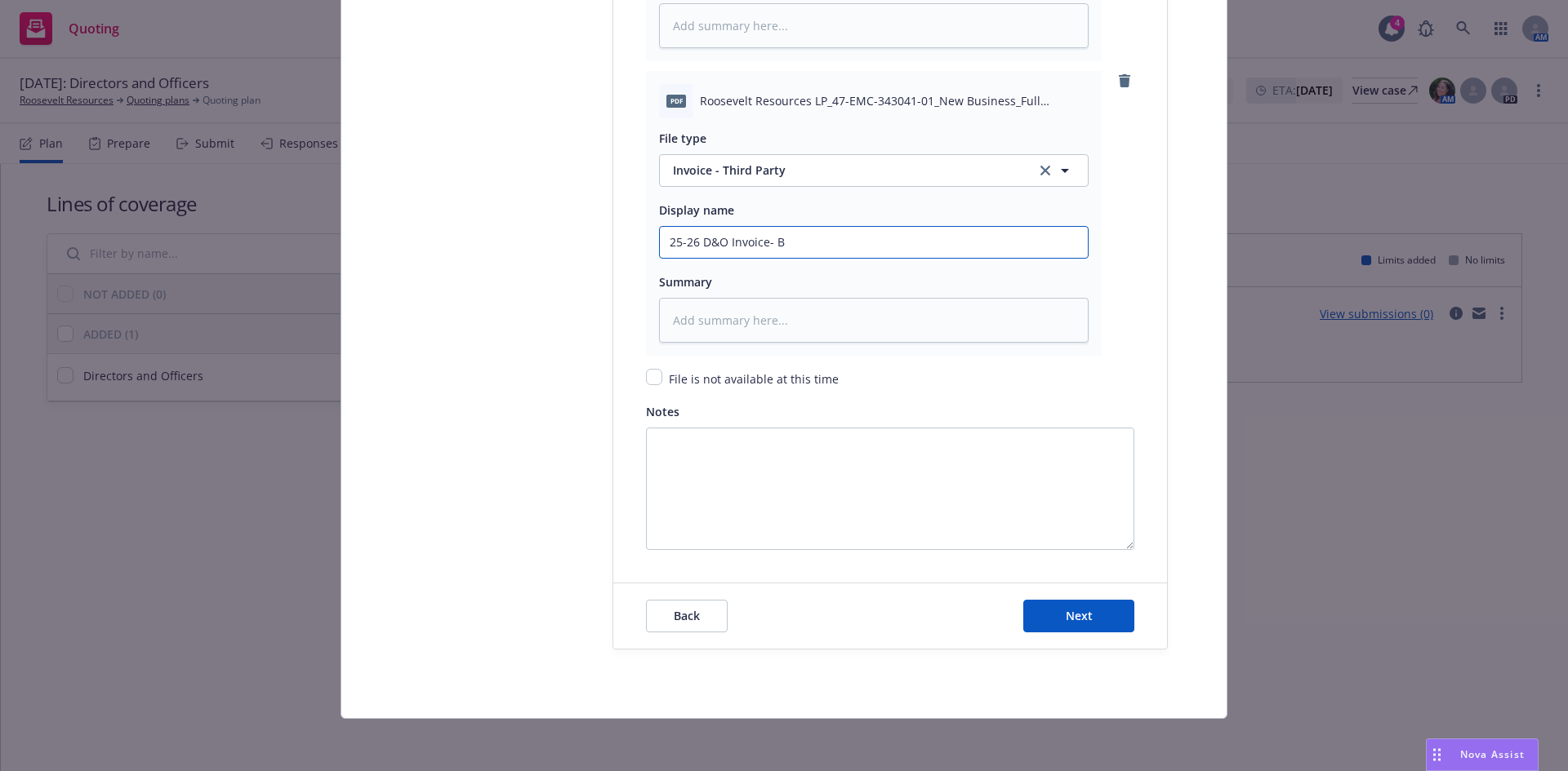
type textarea "x"
type input "25-26 D&O Invoice- Be"
type textarea "x"
type input "25-26 D&O Invoice- Ber"
type textarea "x"
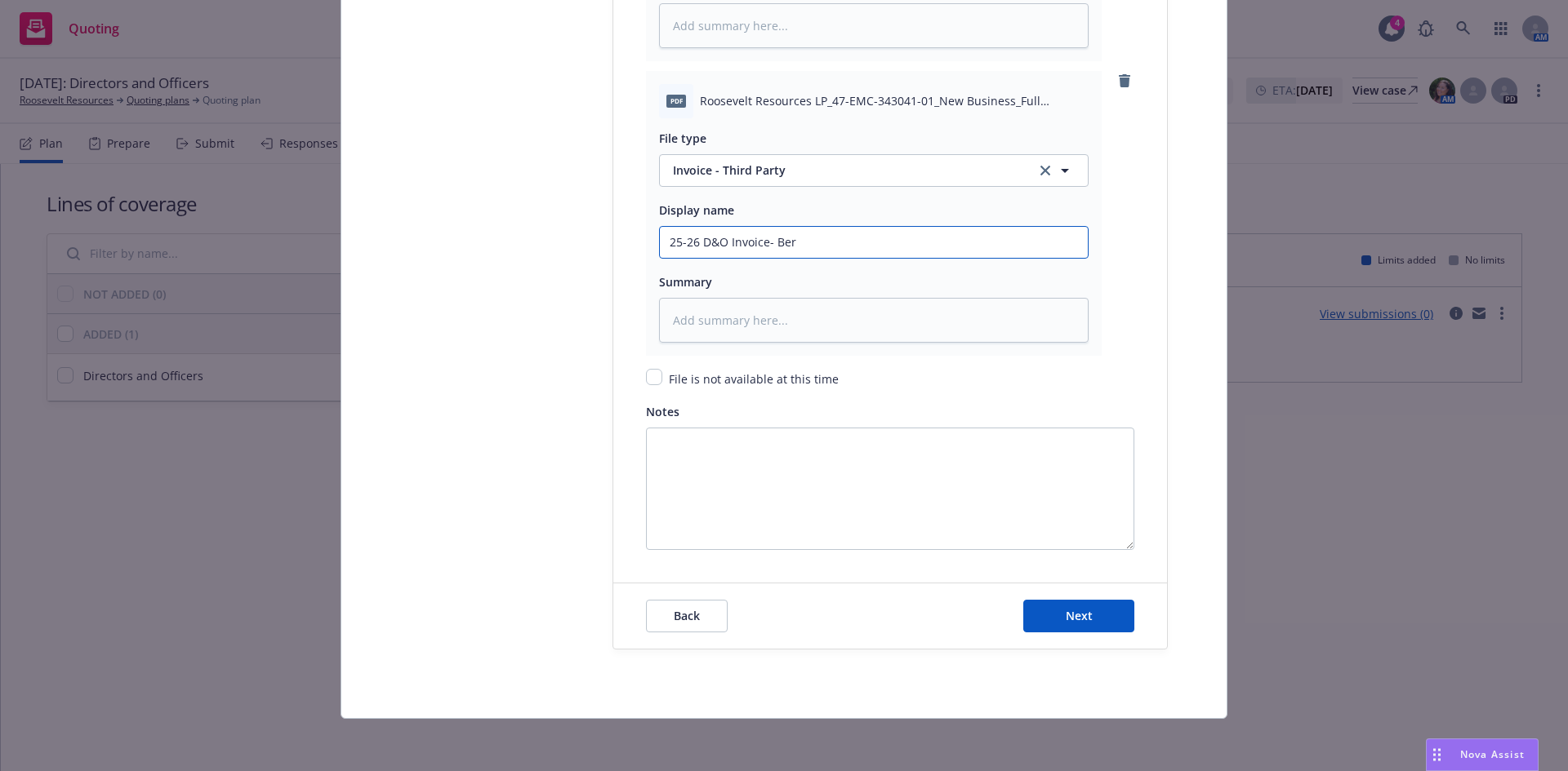
type input "25-26 D&O Invoice- Berk"
type textarea "x"
type input "25-26 D&O Invoice- Berks"
type textarea "x"
type input "25-26 D&O Invoice- Berksh"
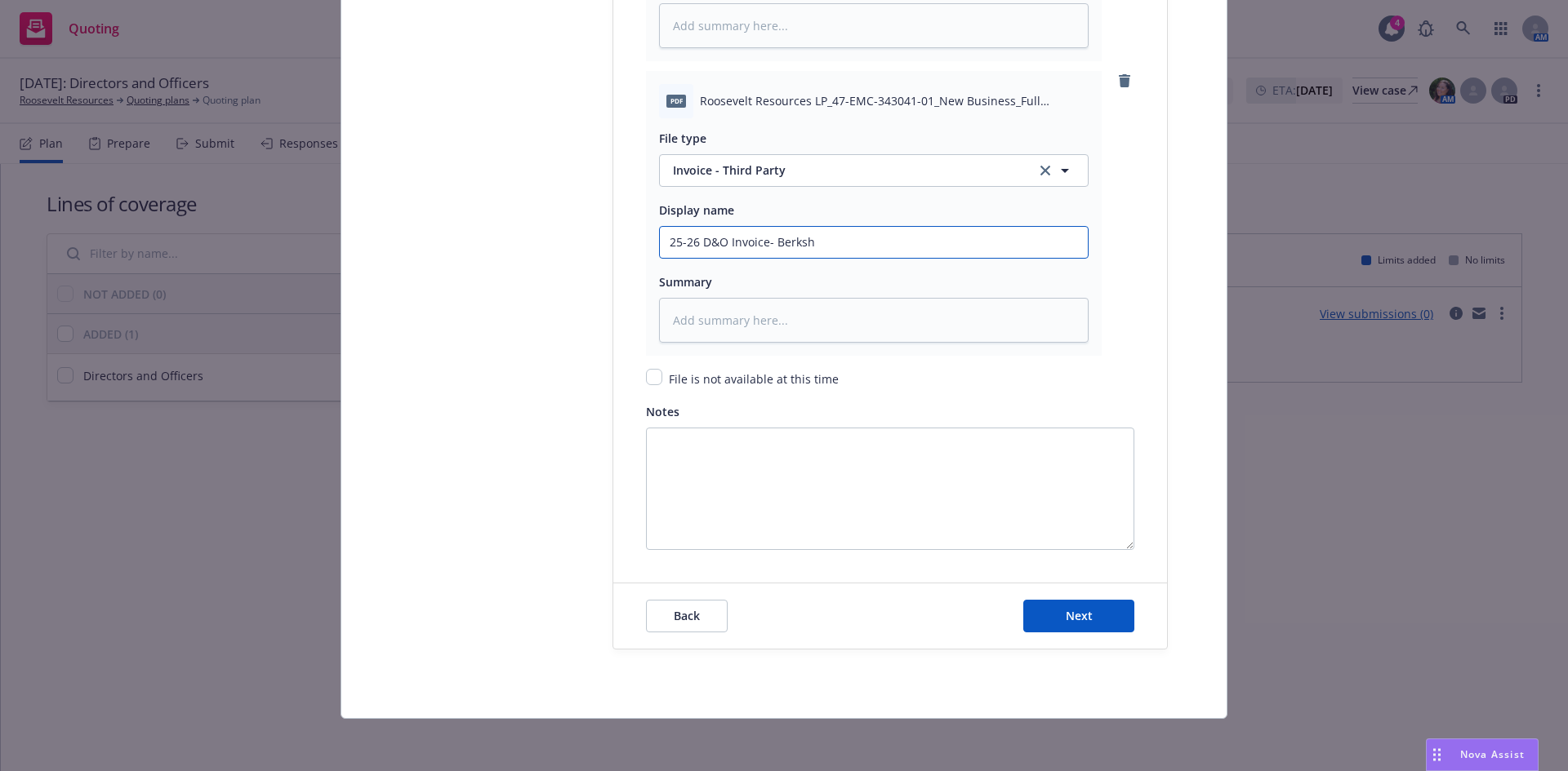
type textarea "x"
type input "25-26 D&O Invoice- Berkshi"
type textarea "x"
type input "25-26 D&O Invoice- Berkshir"
type textarea "x"
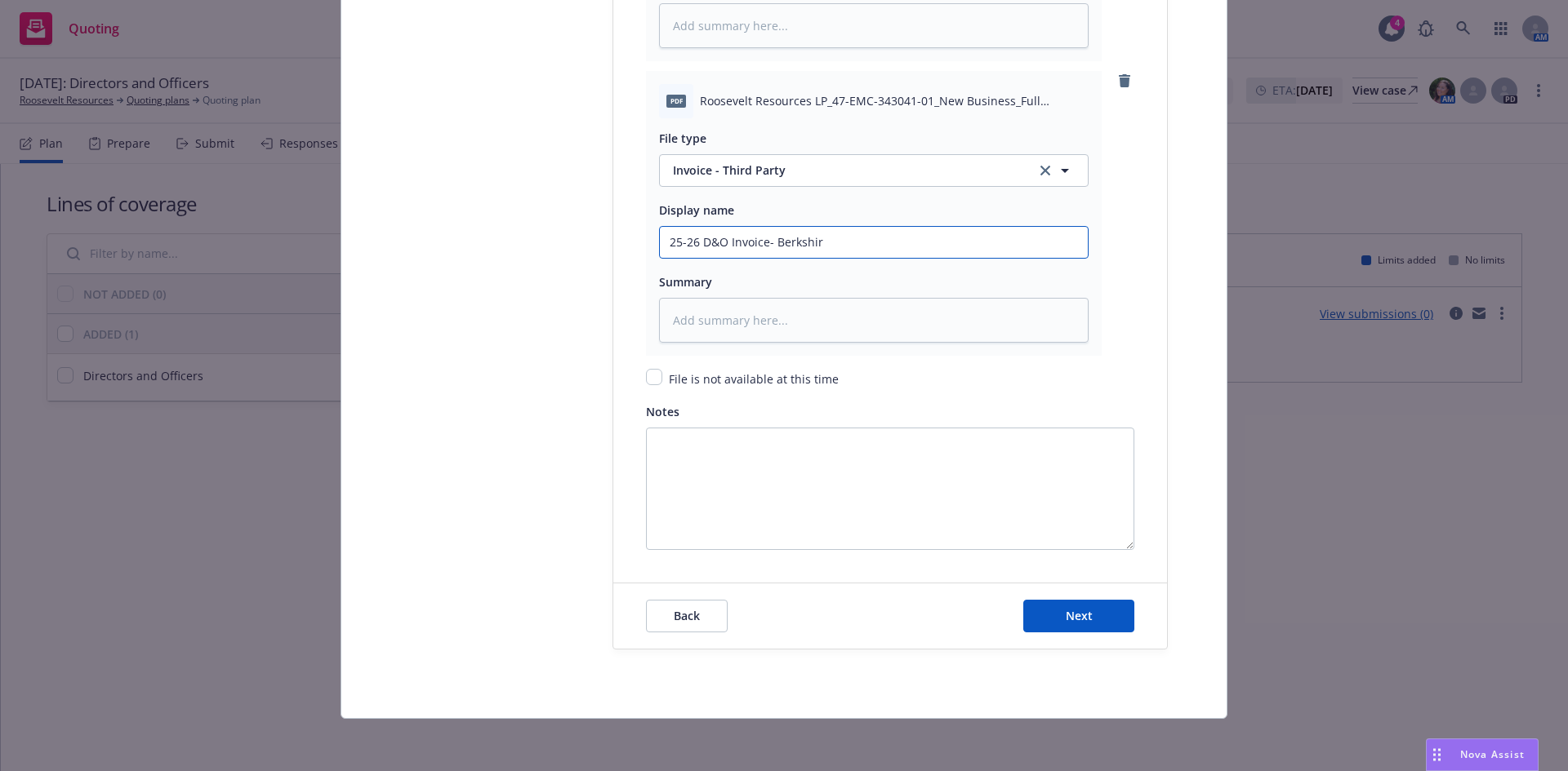
type input "25-26 D&O Invoice- Berkshire"
type textarea "x"
type input "25-26 D&O Invoice- Berkshire"
click at [1087, 611] on button "Next" at bounding box center [1078, 616] width 111 height 33
type textarea "x"
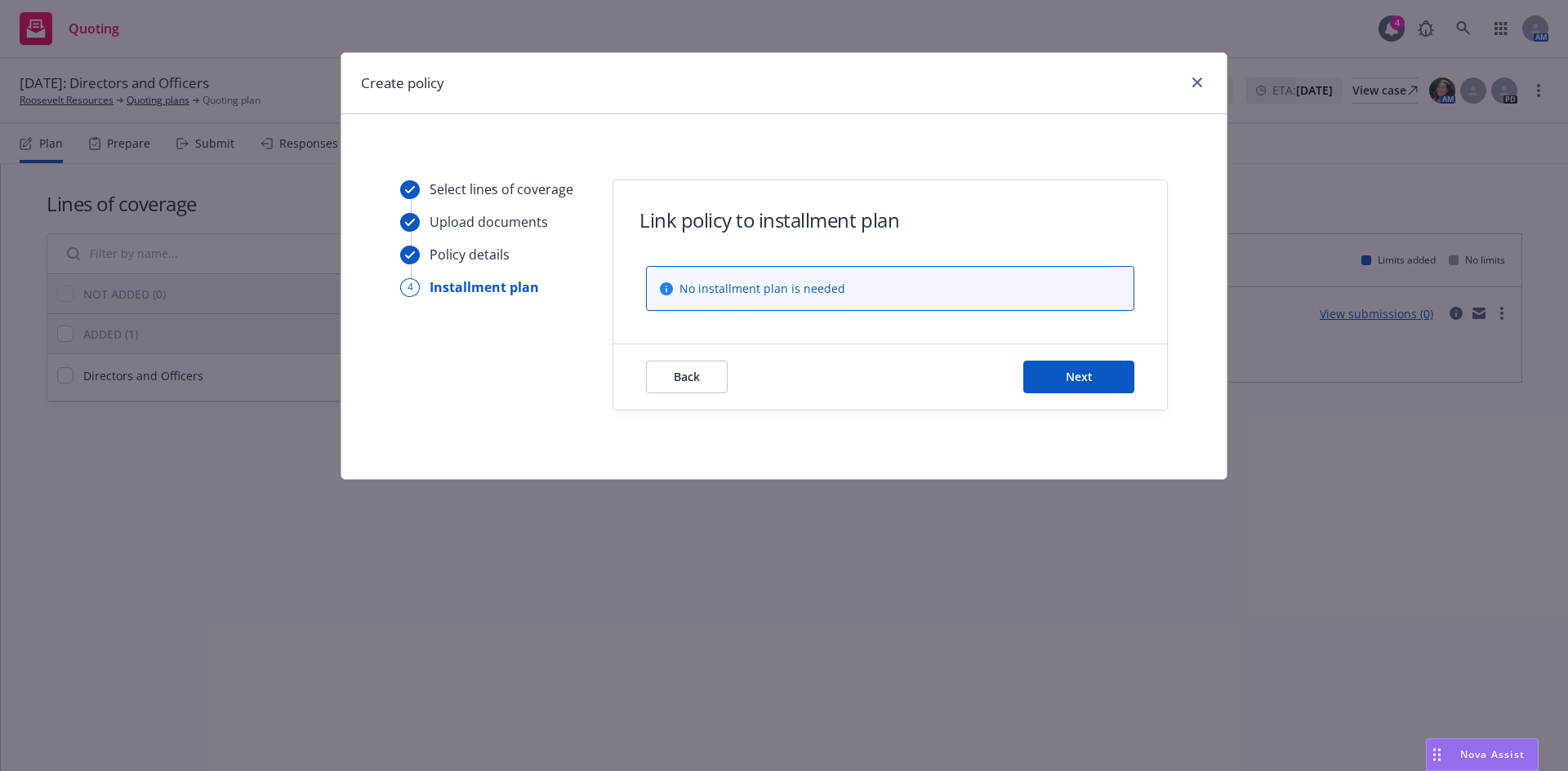
scroll to position [0, 0]
click at [1074, 372] on span "Next" at bounding box center [1079, 377] width 27 height 16
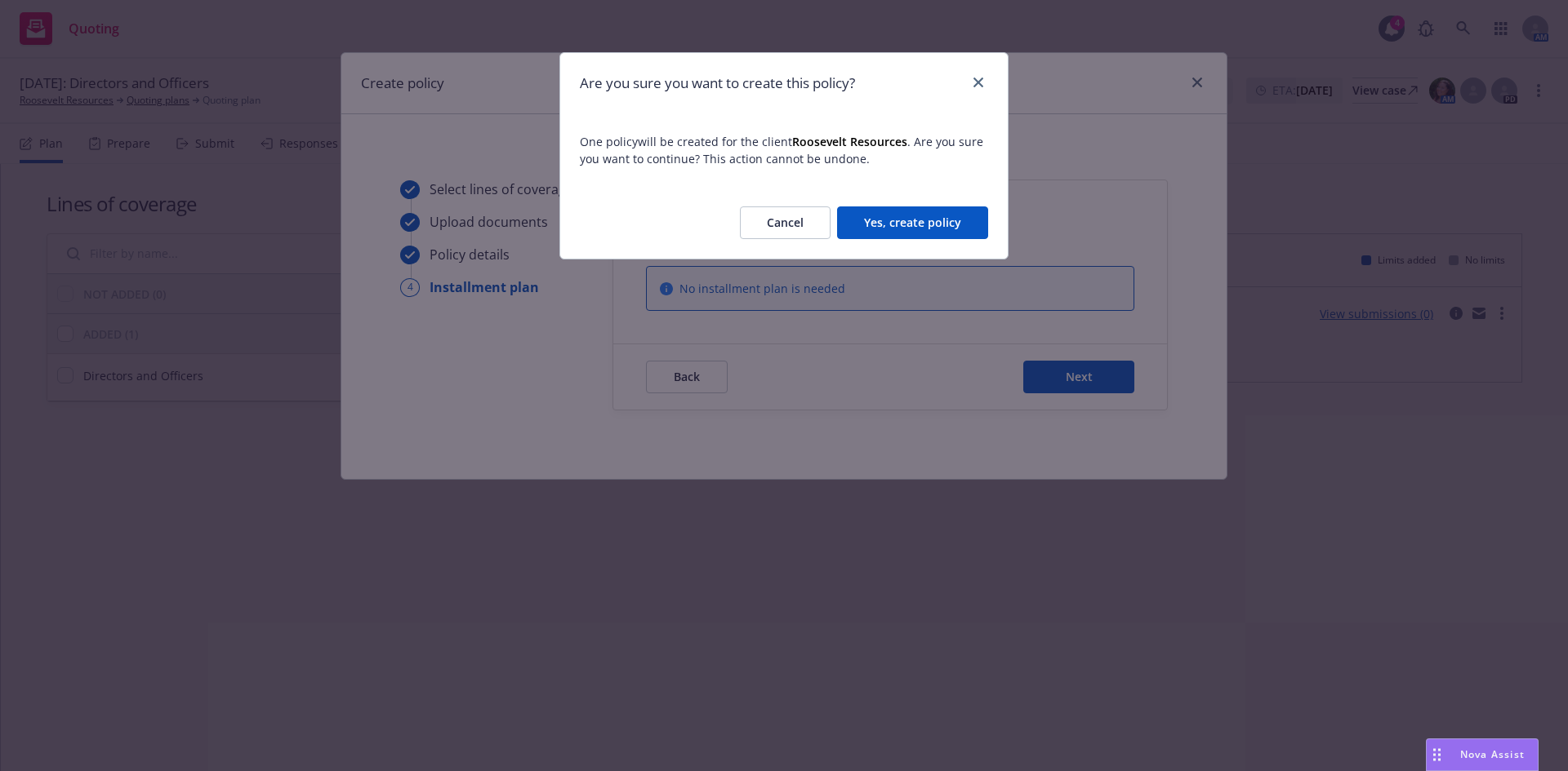
click at [925, 226] on button "Yes, create policy" at bounding box center [912, 222] width 151 height 33
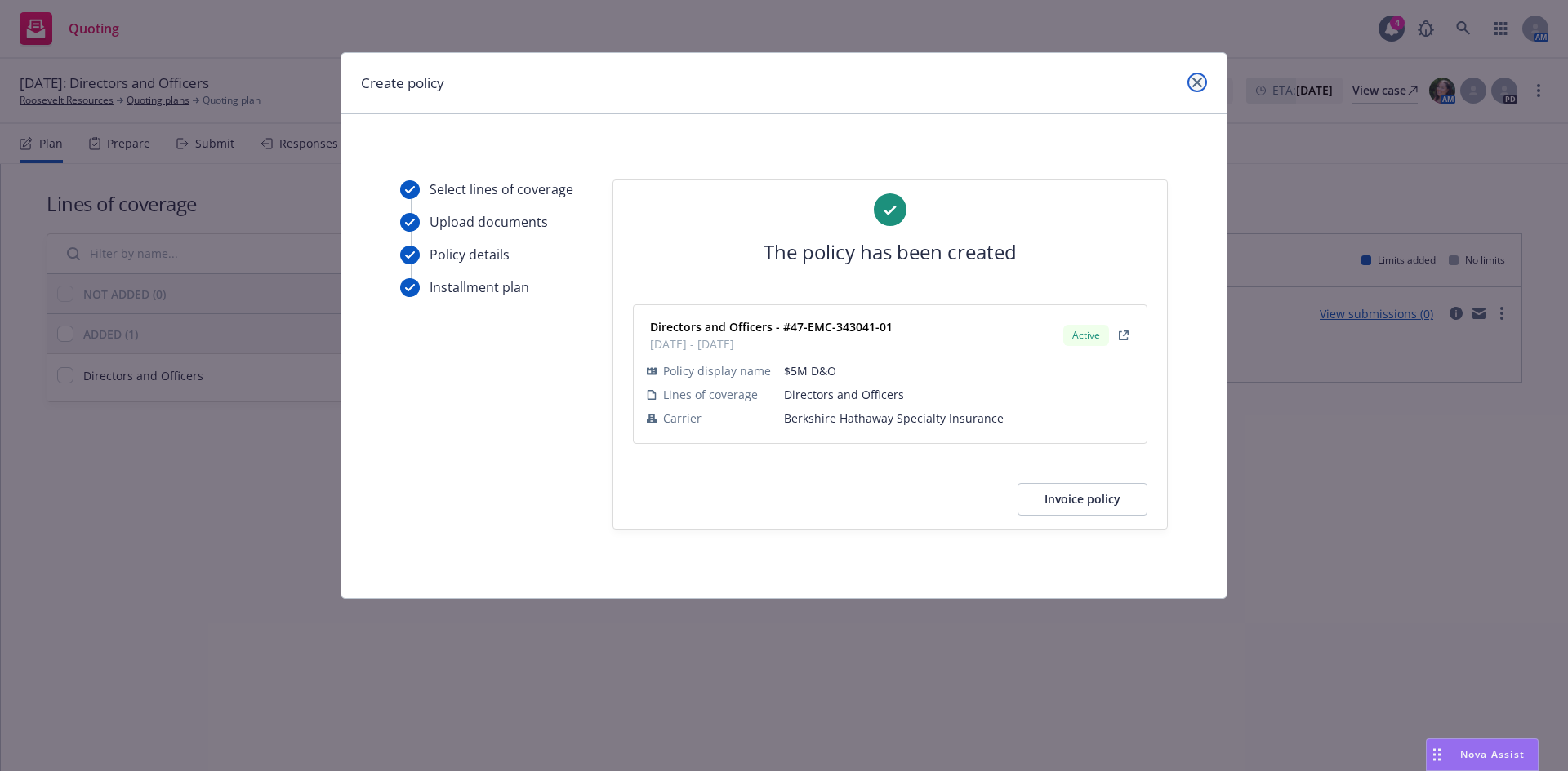
click at [1195, 83] on icon "close" at bounding box center [1197, 83] width 10 height 10
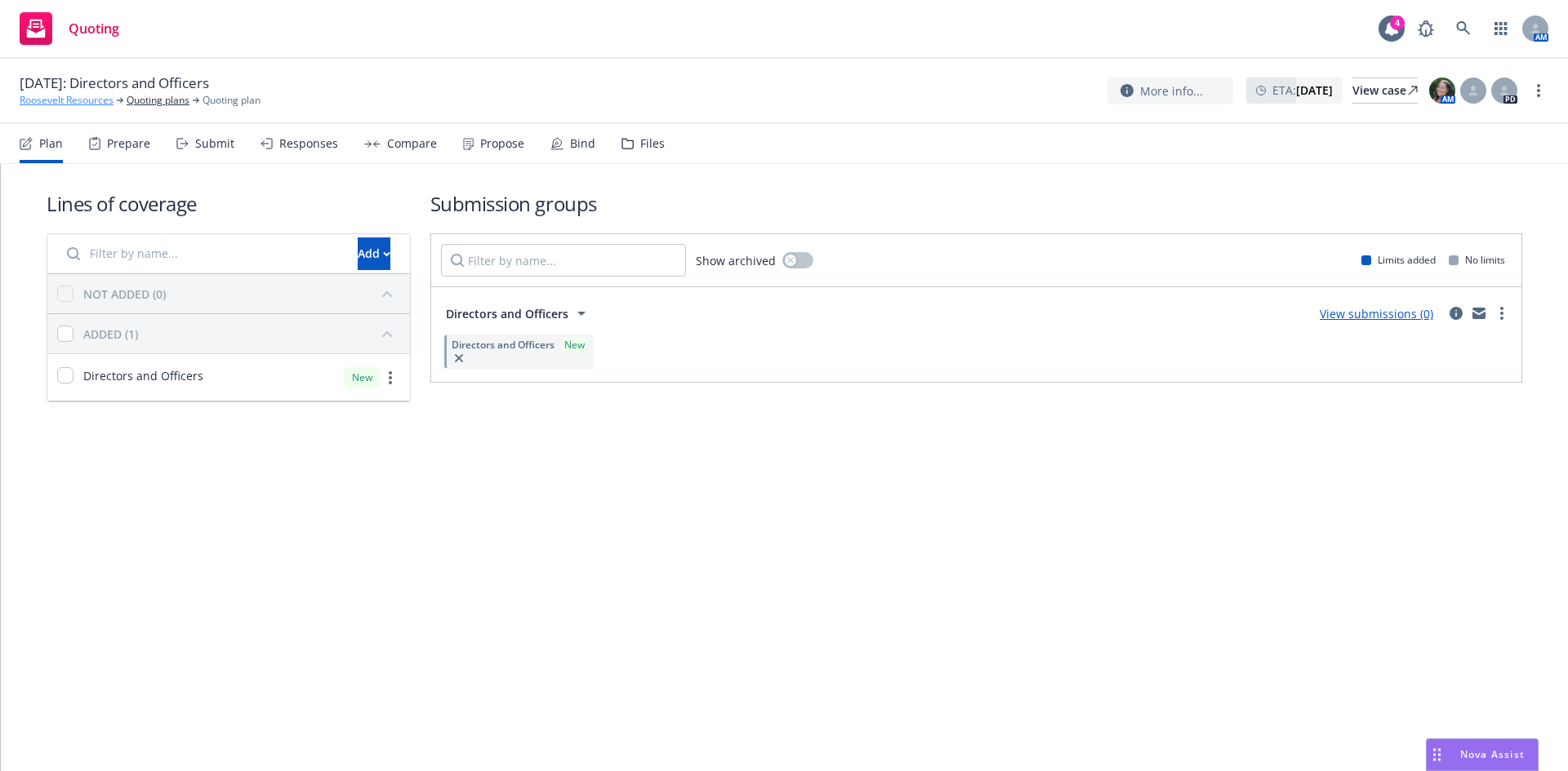
click at [66, 100] on link "Roosevelt Resources" at bounding box center [66, 100] width 94 height 15
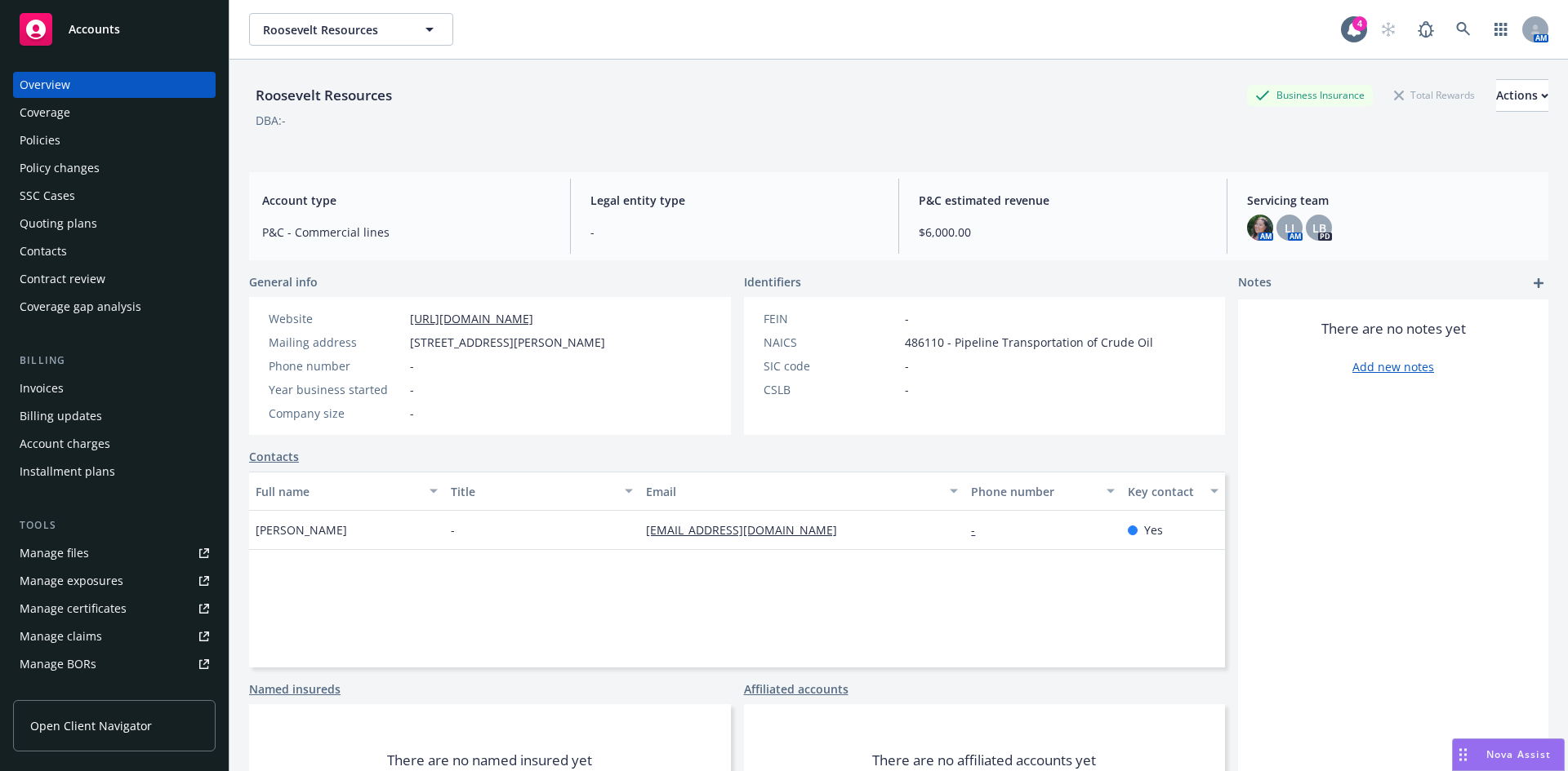
click at [52, 130] on div "Policies" at bounding box center [39, 139] width 41 height 26
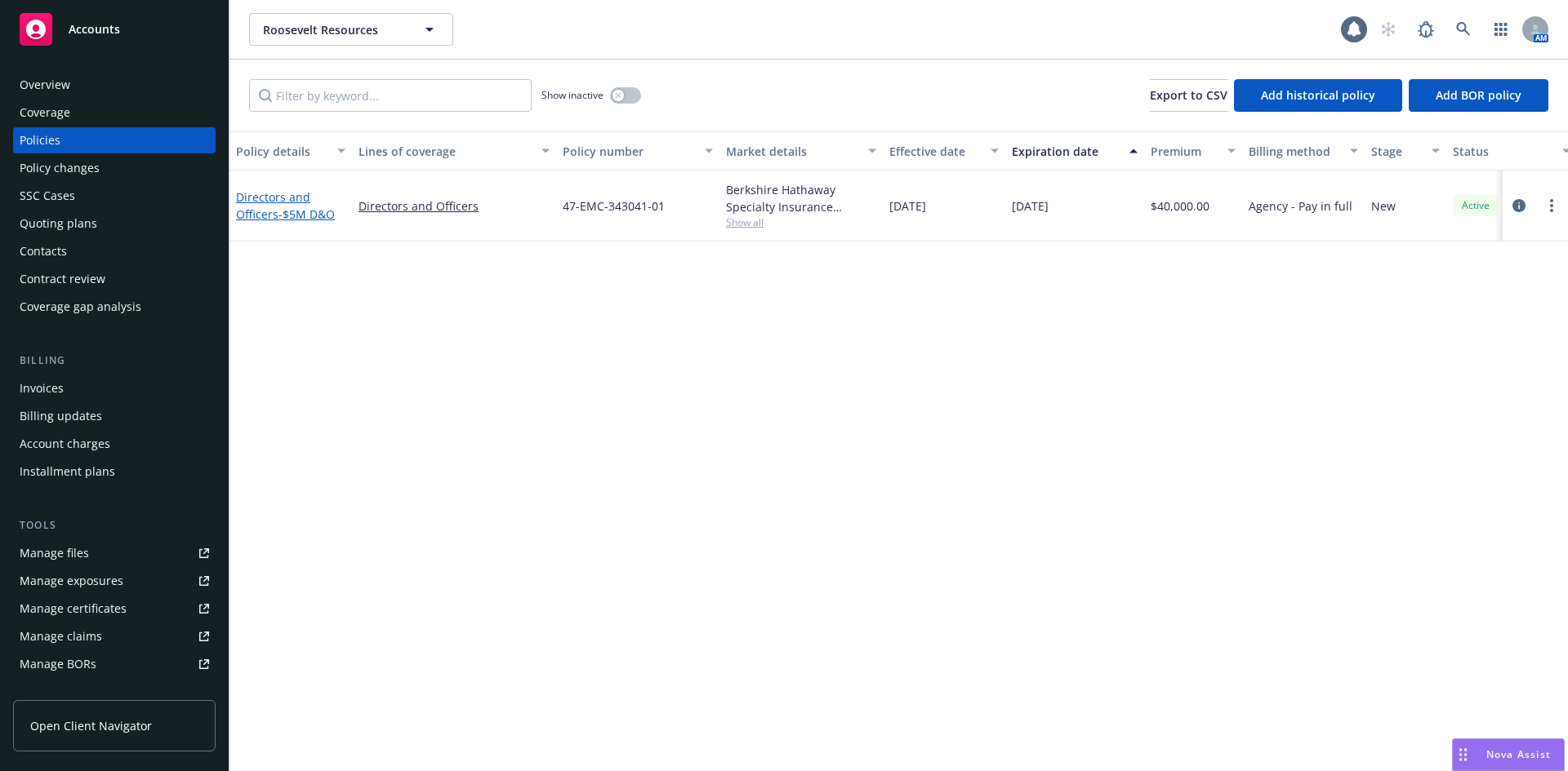
click at [256, 211] on link "Directors and Officers - $5M D&O" at bounding box center [285, 205] width 99 height 33
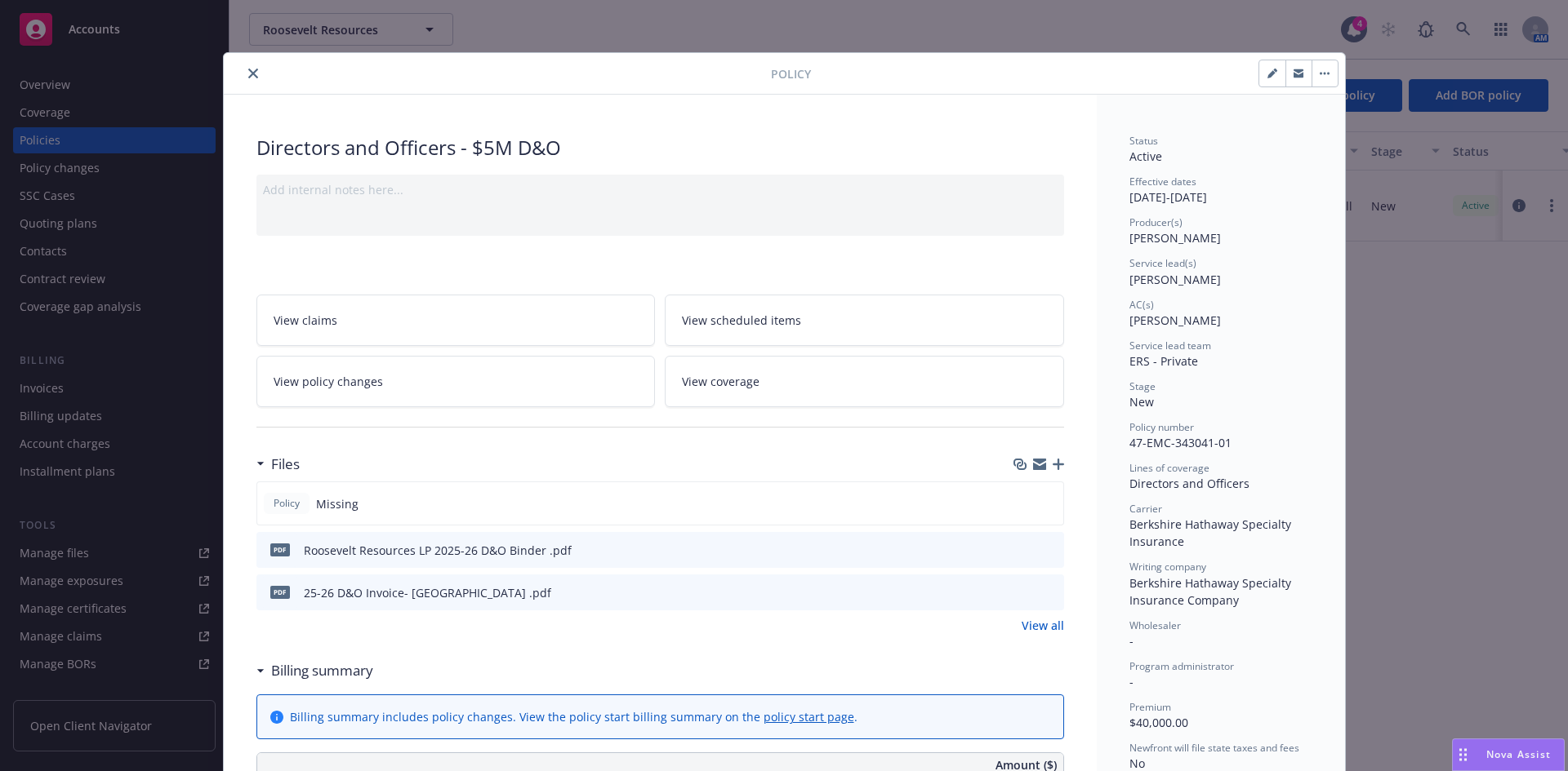
scroll to position [839, 0]
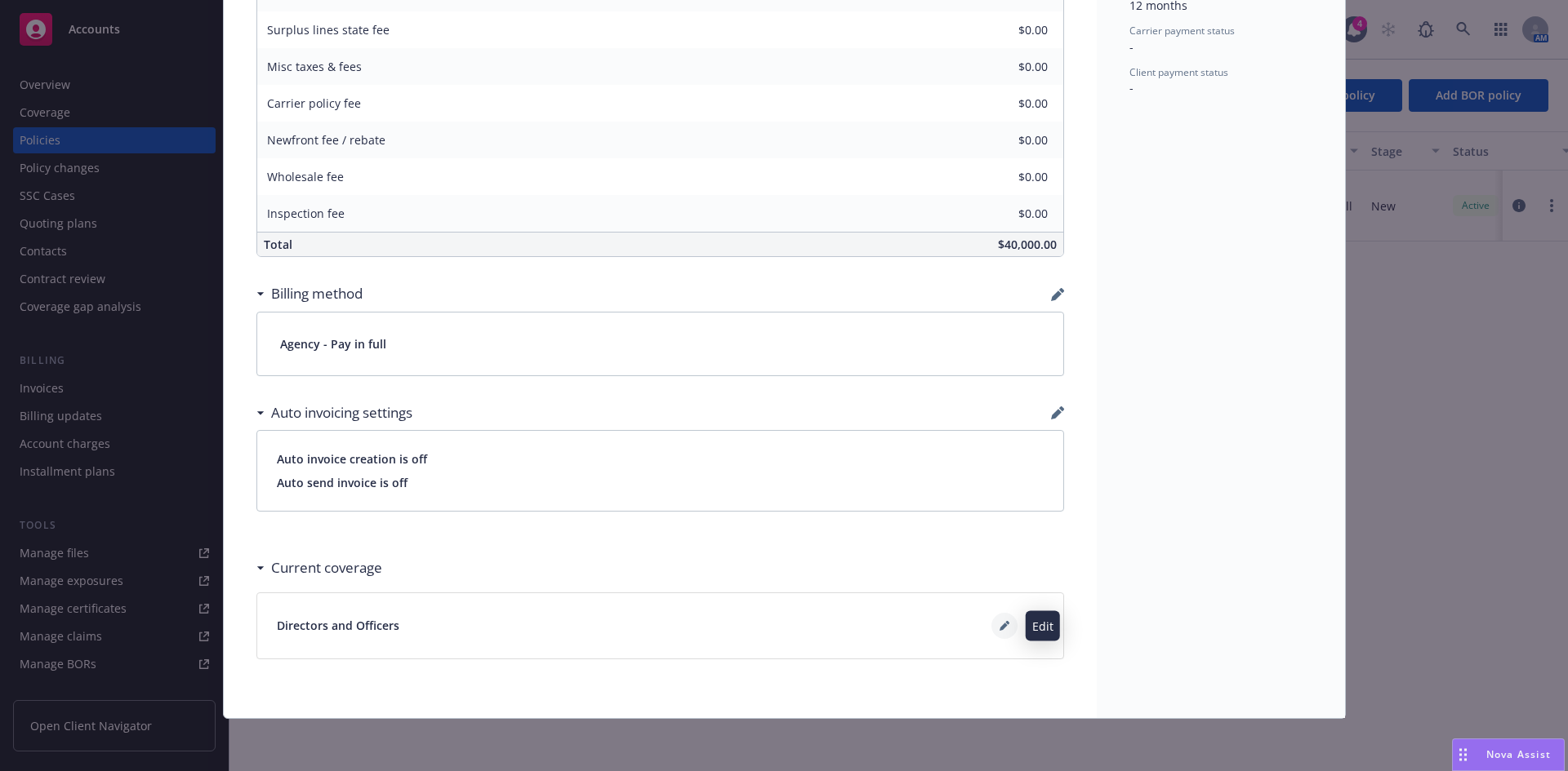
click at [991, 627] on button at bounding box center [1004, 626] width 26 height 26
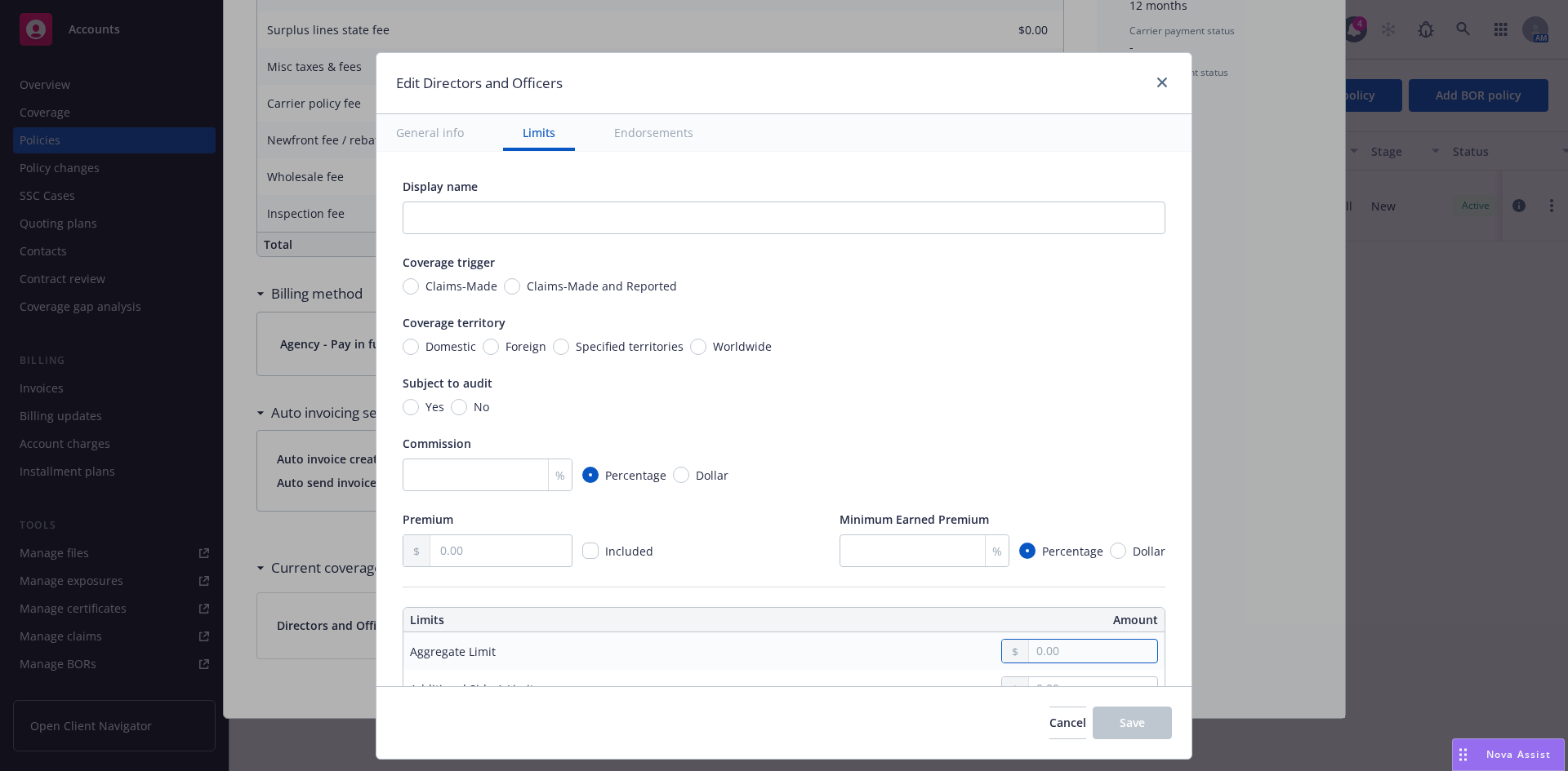
click at [1043, 657] on input "text" at bounding box center [1092, 651] width 128 height 23
click at [1078, 589] on button "$5,000,000.00" at bounding box center [1075, 580] width 140 height 30
type input "5,000,000.00"
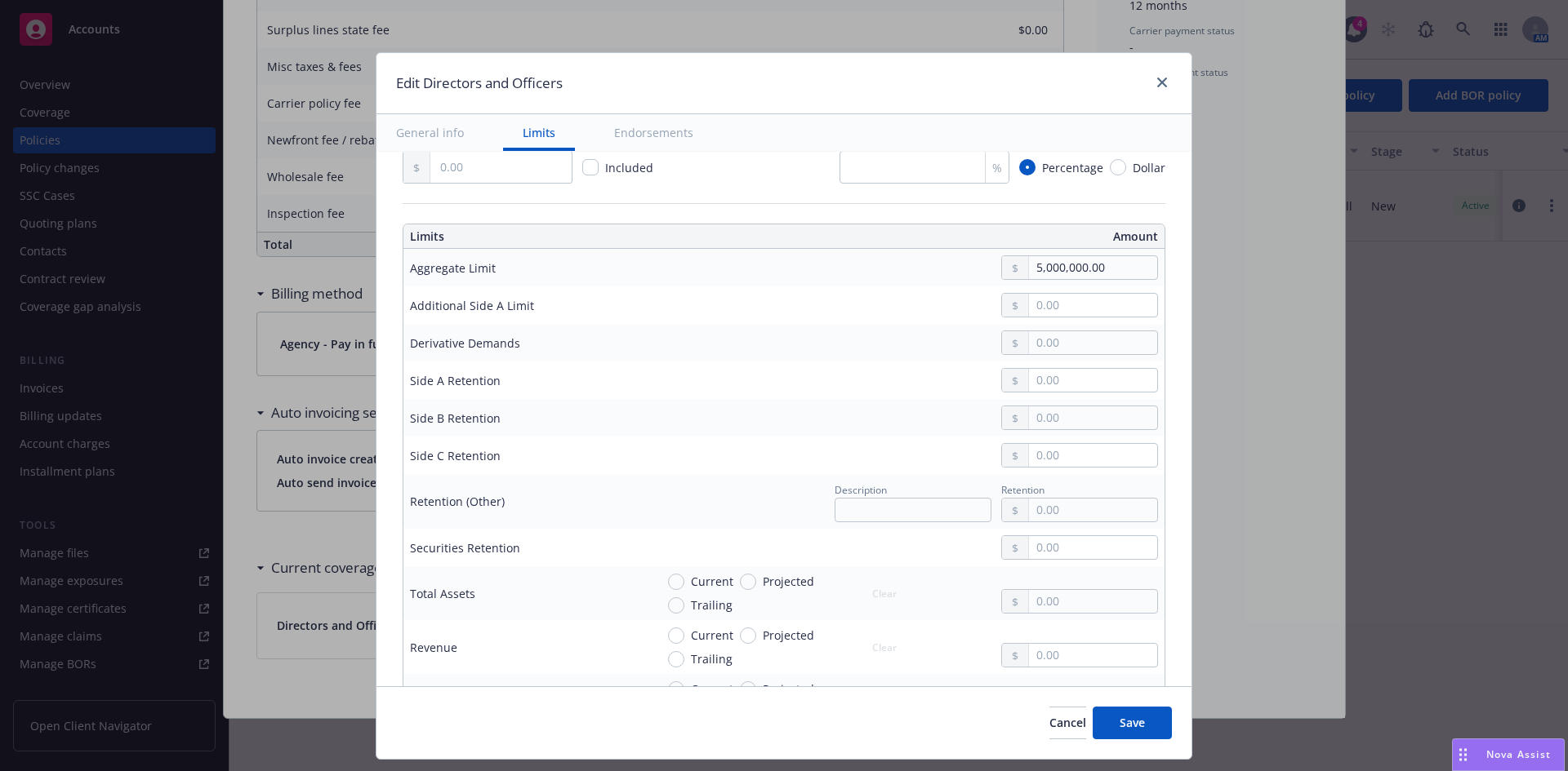
scroll to position [439, 0]
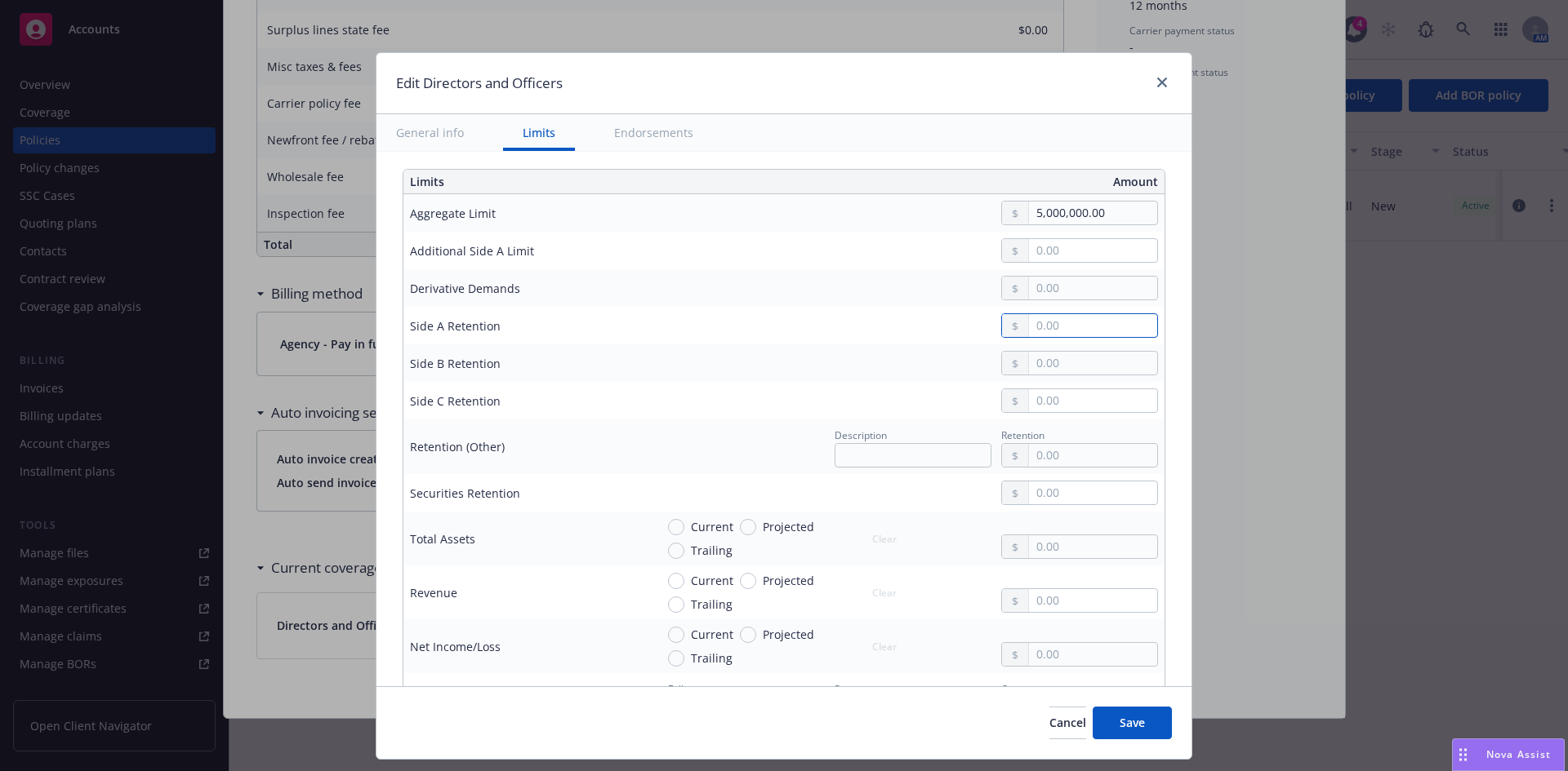
click at [1079, 329] on input "text" at bounding box center [1092, 325] width 128 height 23
type input "0.00"
click at [1067, 369] on input "text" at bounding box center [1092, 363] width 128 height 23
type input "50,000.00"
click at [1030, 409] on input "text" at bounding box center [1092, 400] width 128 height 23
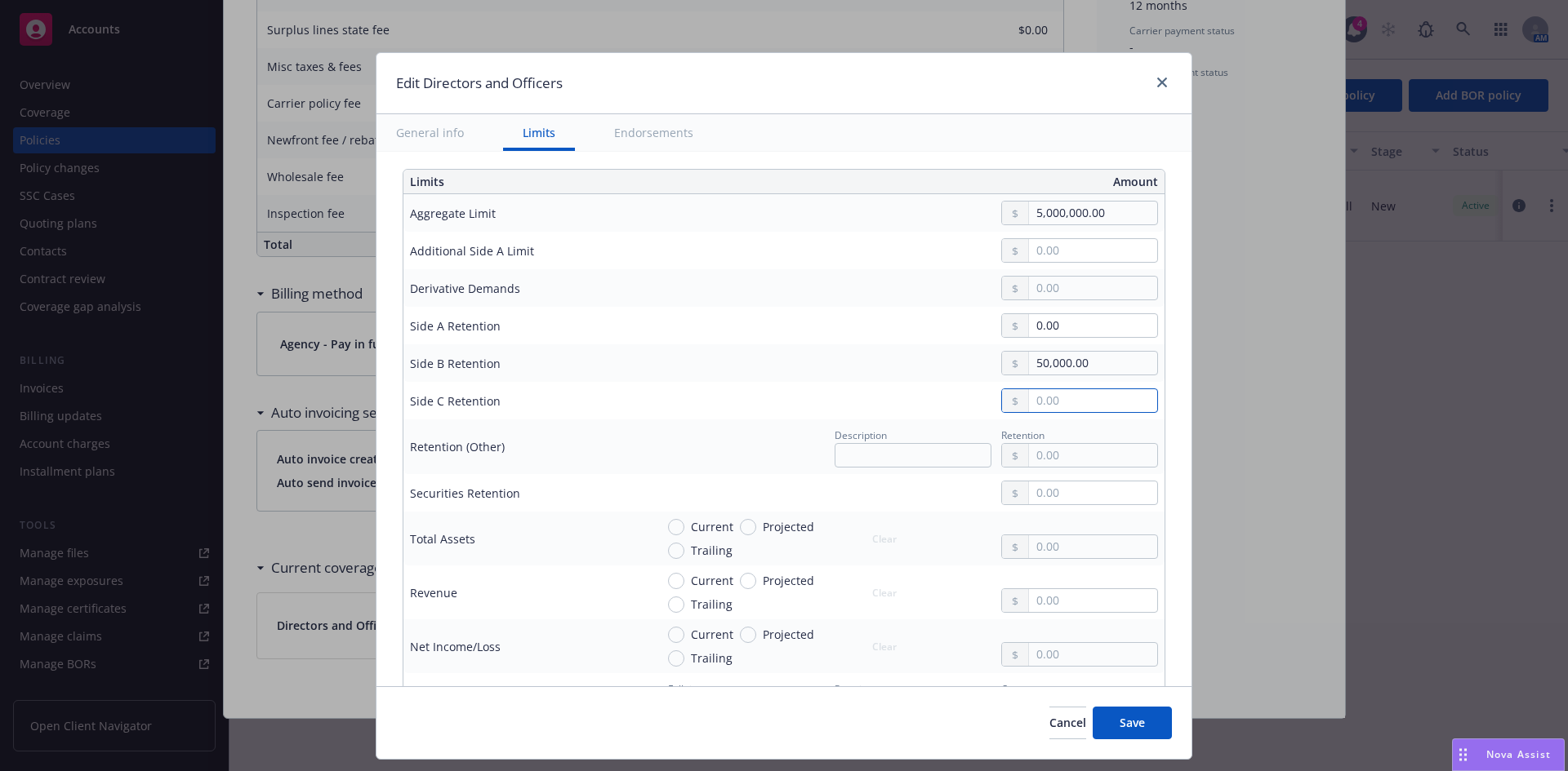
type input "50,000.00"
click at [1132, 727] on span "Save" at bounding box center [1132, 723] width 25 height 16
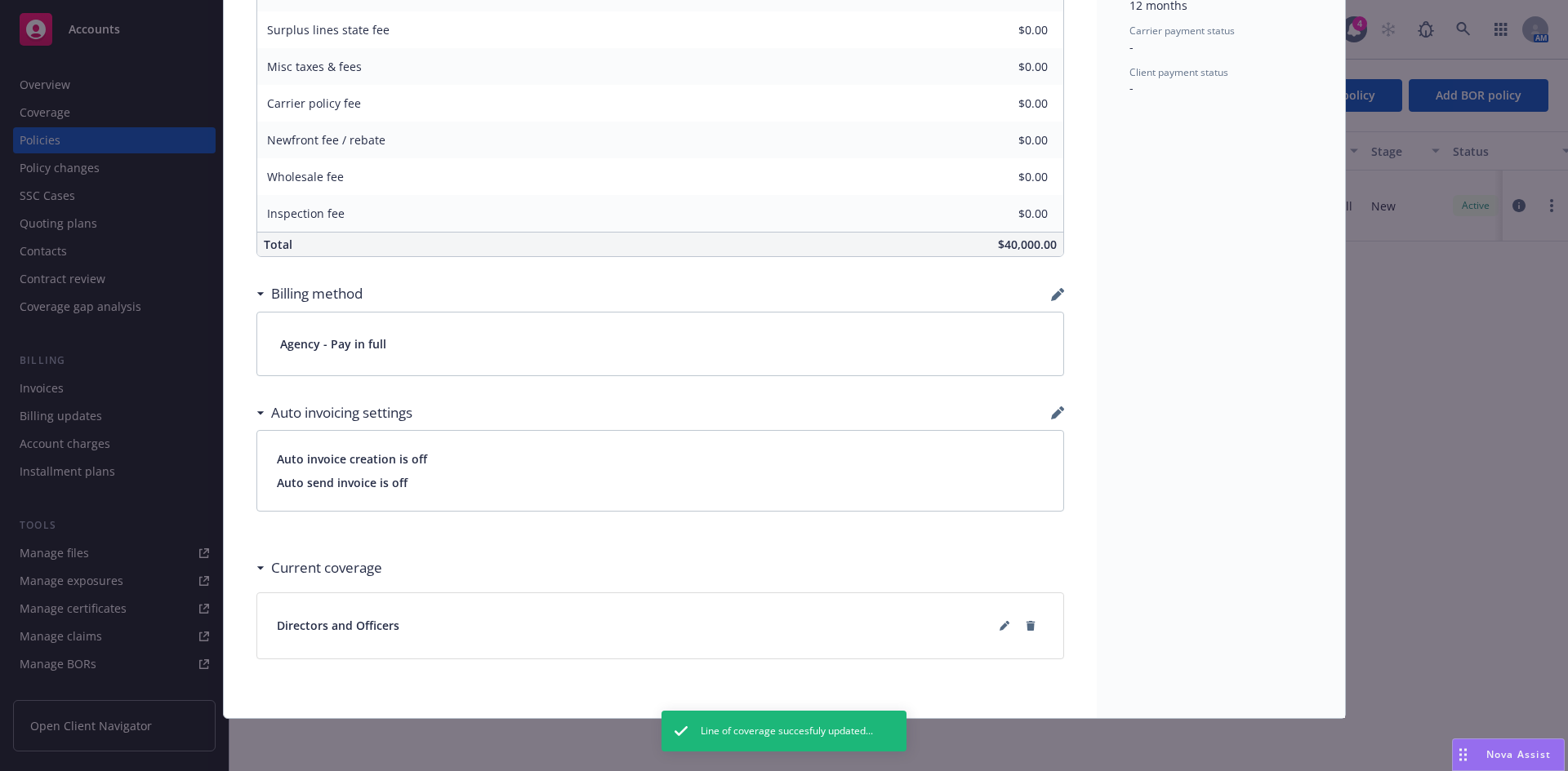
scroll to position [0, 0]
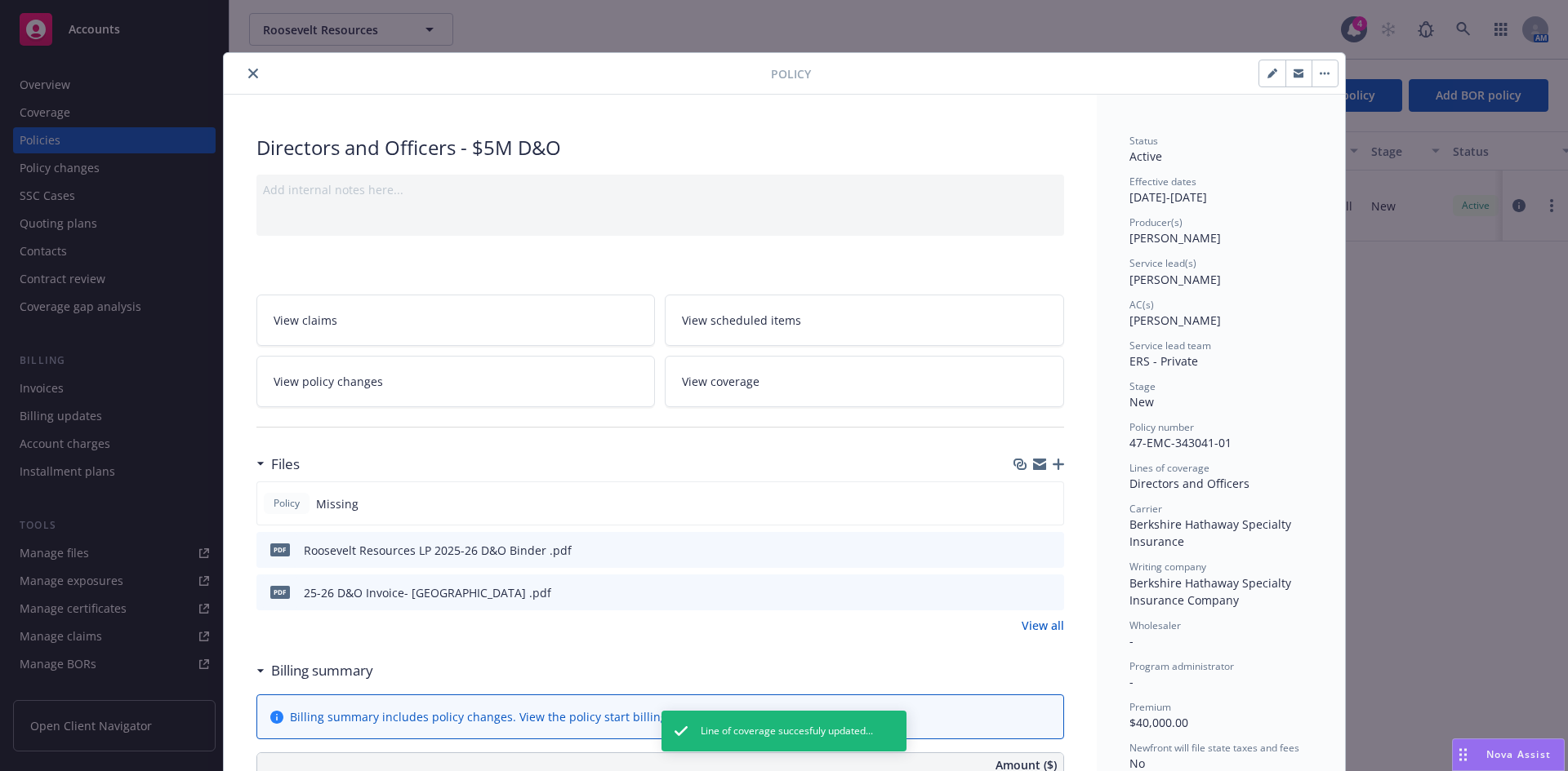
click at [1052, 464] on icon "button" at bounding box center [1058, 464] width 12 height 12
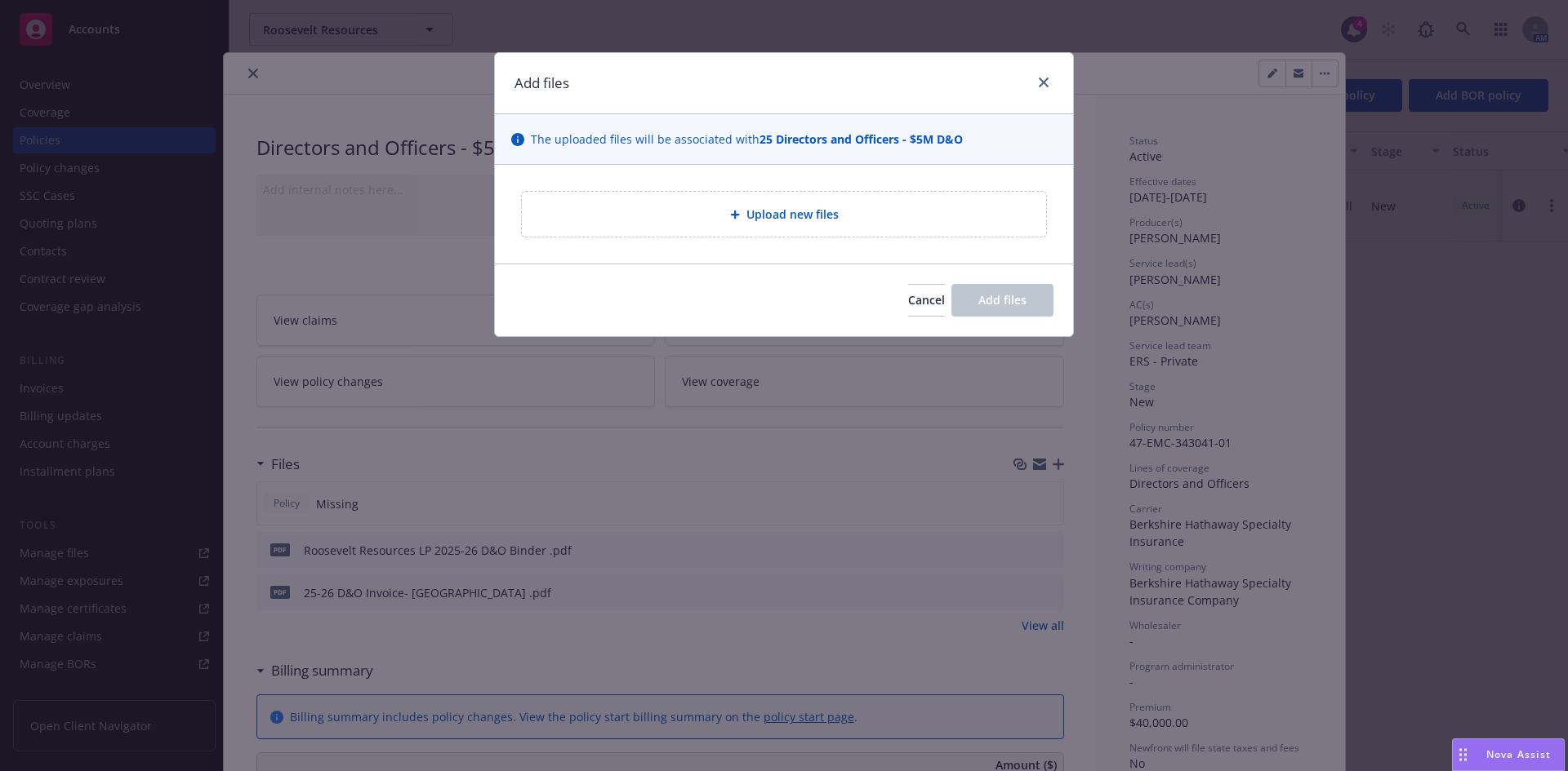
click at [799, 213] on span "Upload new files" at bounding box center [792, 214] width 92 height 18
click at [771, 198] on div "Upload new files" at bounding box center [783, 215] width 524 height 45
type textarea "x"
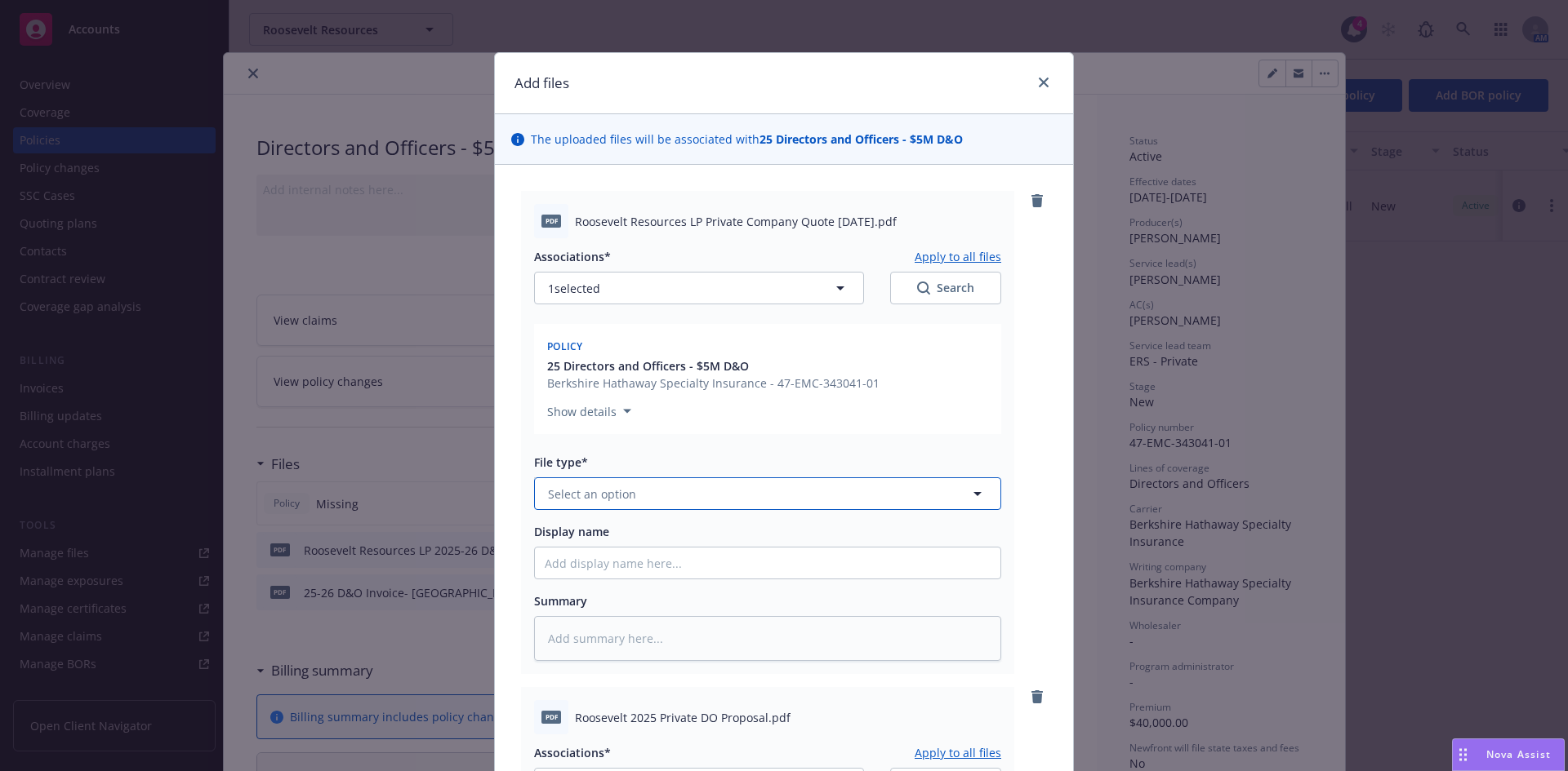
click at [607, 498] on span "Select an option" at bounding box center [593, 494] width 89 height 18
type input "quote"
click at [582, 542] on div "Quote" at bounding box center [568, 539] width 45 height 23
click at [588, 573] on input "Display name" at bounding box center [767, 563] width 466 height 31
type textarea "x"
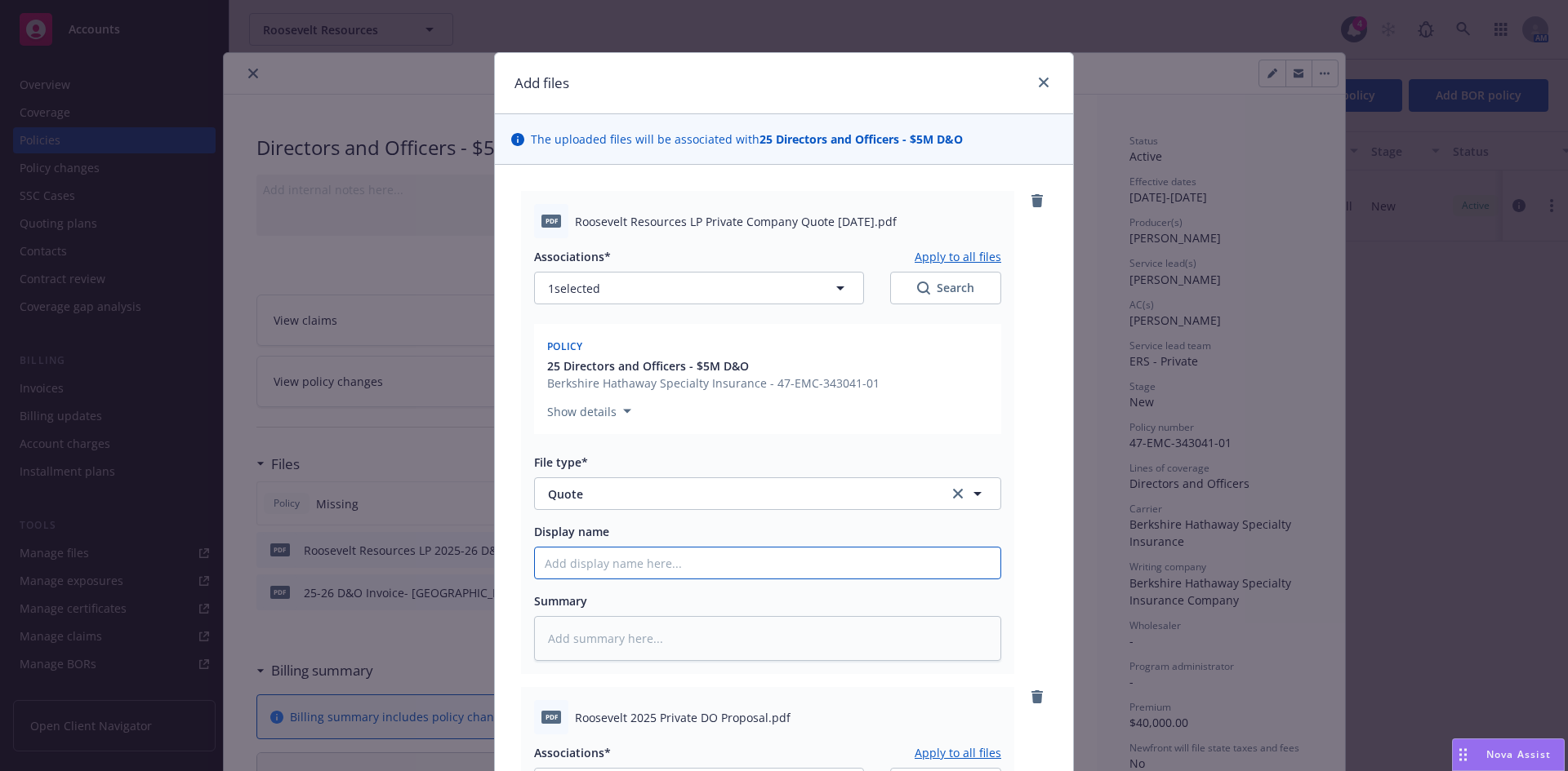
type input "B"
type textarea "x"
type input "Be"
type textarea "x"
type input "Ber"
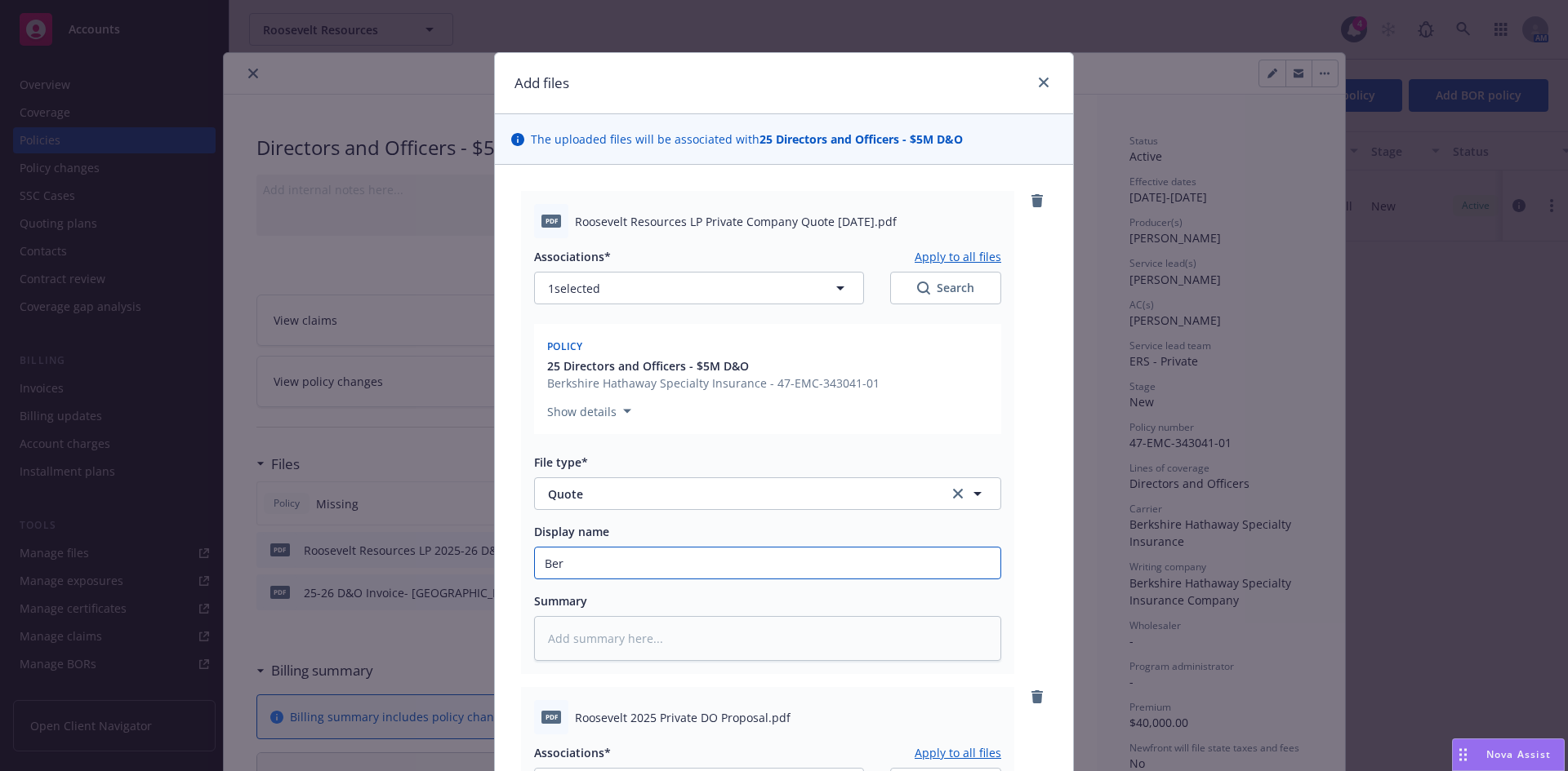
type textarea "x"
type input "Berk"
type textarea "x"
type input "Berks"
type textarea "x"
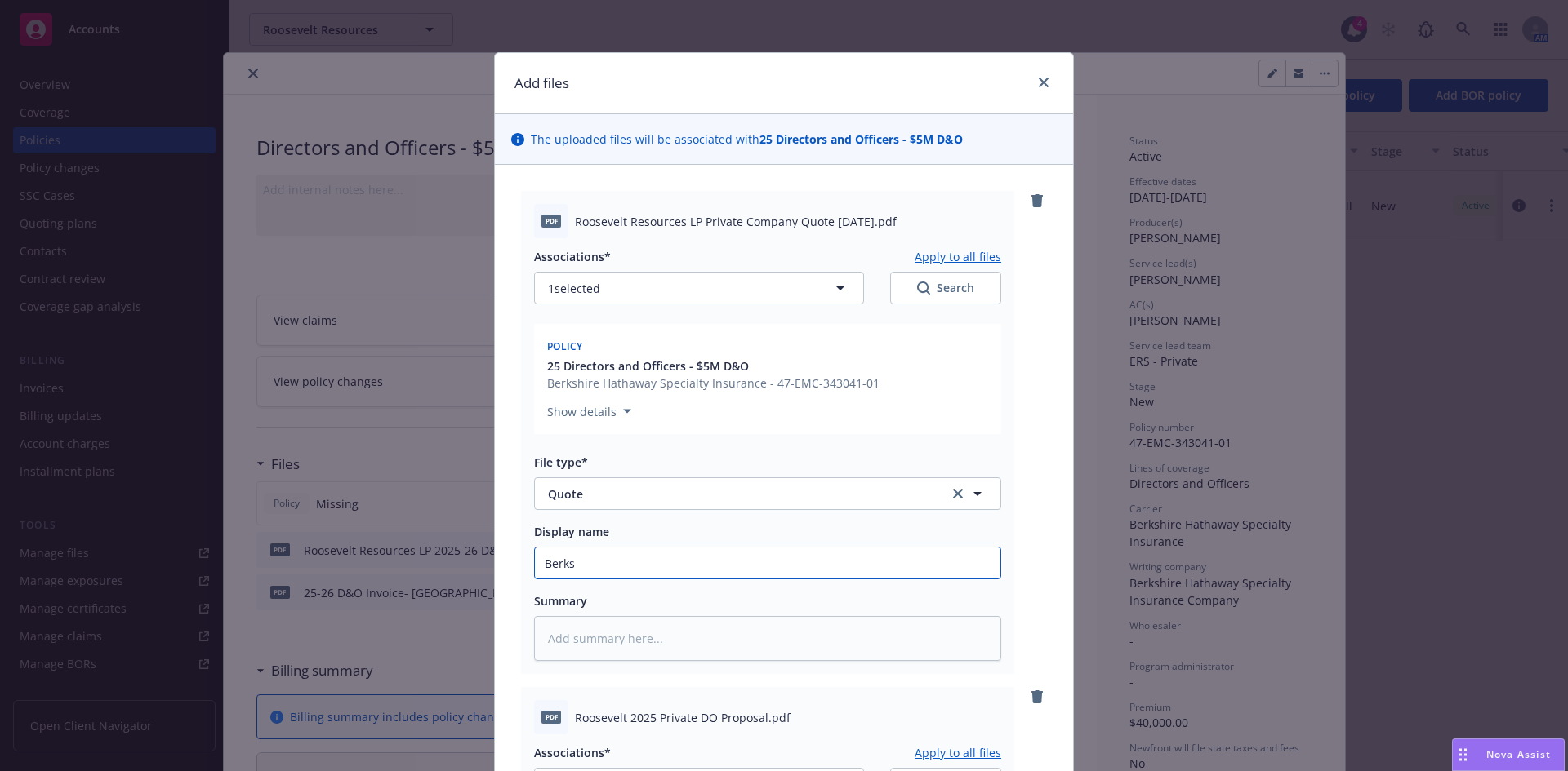
type input "Berksh"
type textarea "x"
type input "Berkshi"
type textarea "x"
type input "Berkshit"
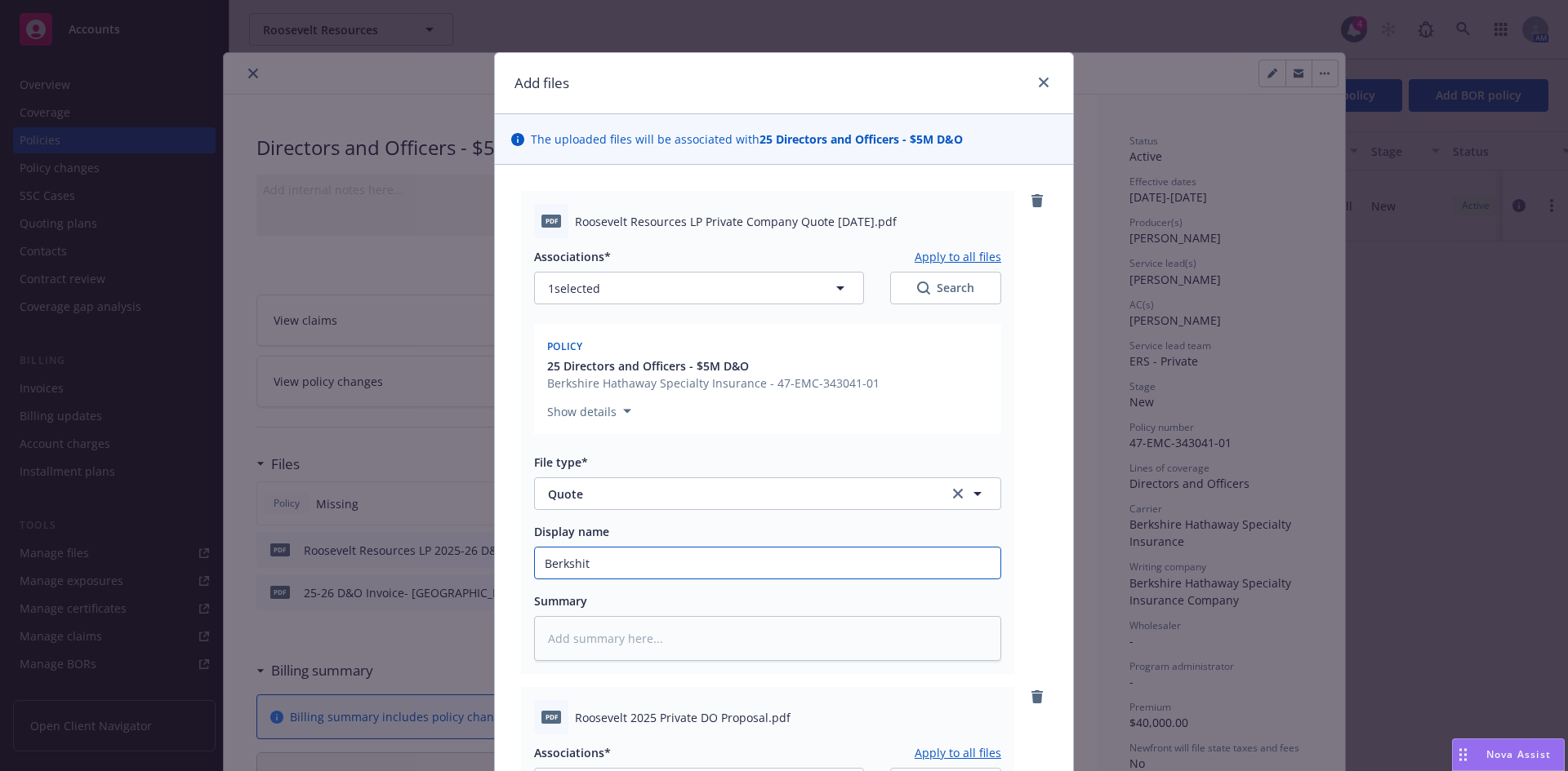
type textarea "x"
type input "Berkshi"
type textarea "x"
type input "Berkshir"
type textarea "x"
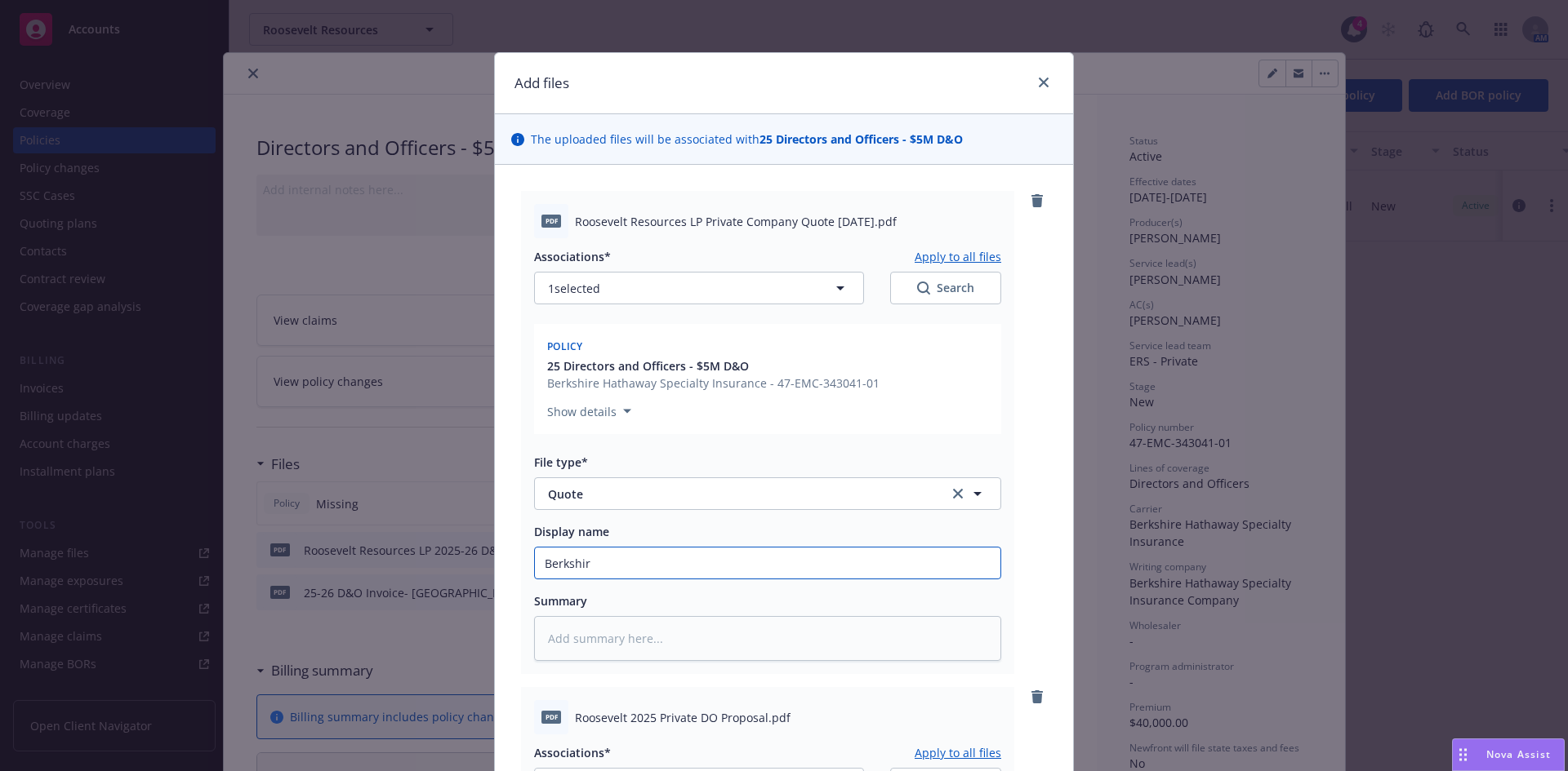
type input "Berkshire"
type textarea "x"
type input "Berkshire"
type textarea "x"
type input "Berkshire Q"
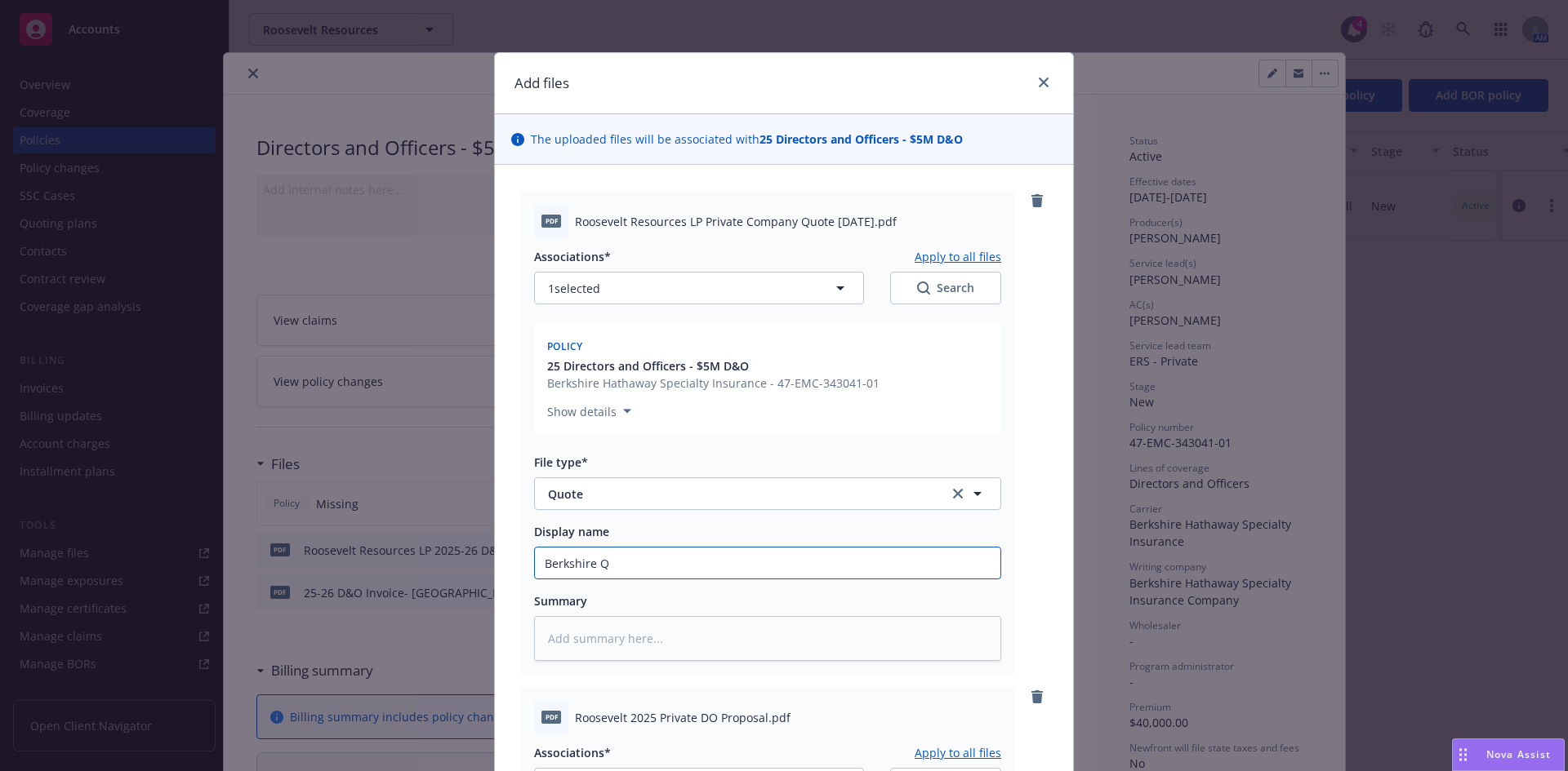
type textarea "x"
type input "Berkshire Qu"
type textarea "x"
type input "Berkshire Quo"
type textarea "x"
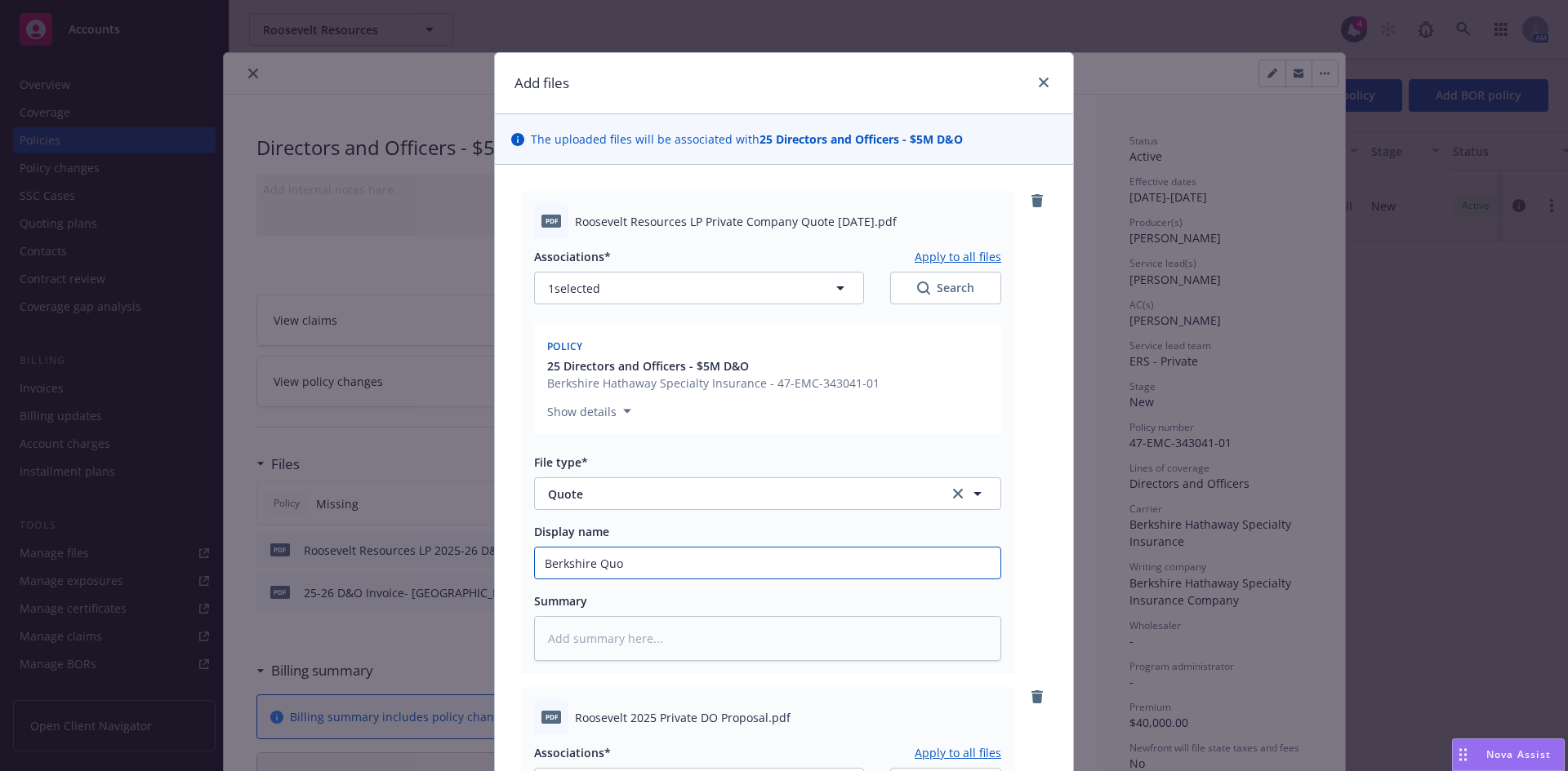
type input "Berkshire Quot"
type textarea "x"
type input "Berkshire Quote"
type textarea "x"
type input "Berkshire Quote"
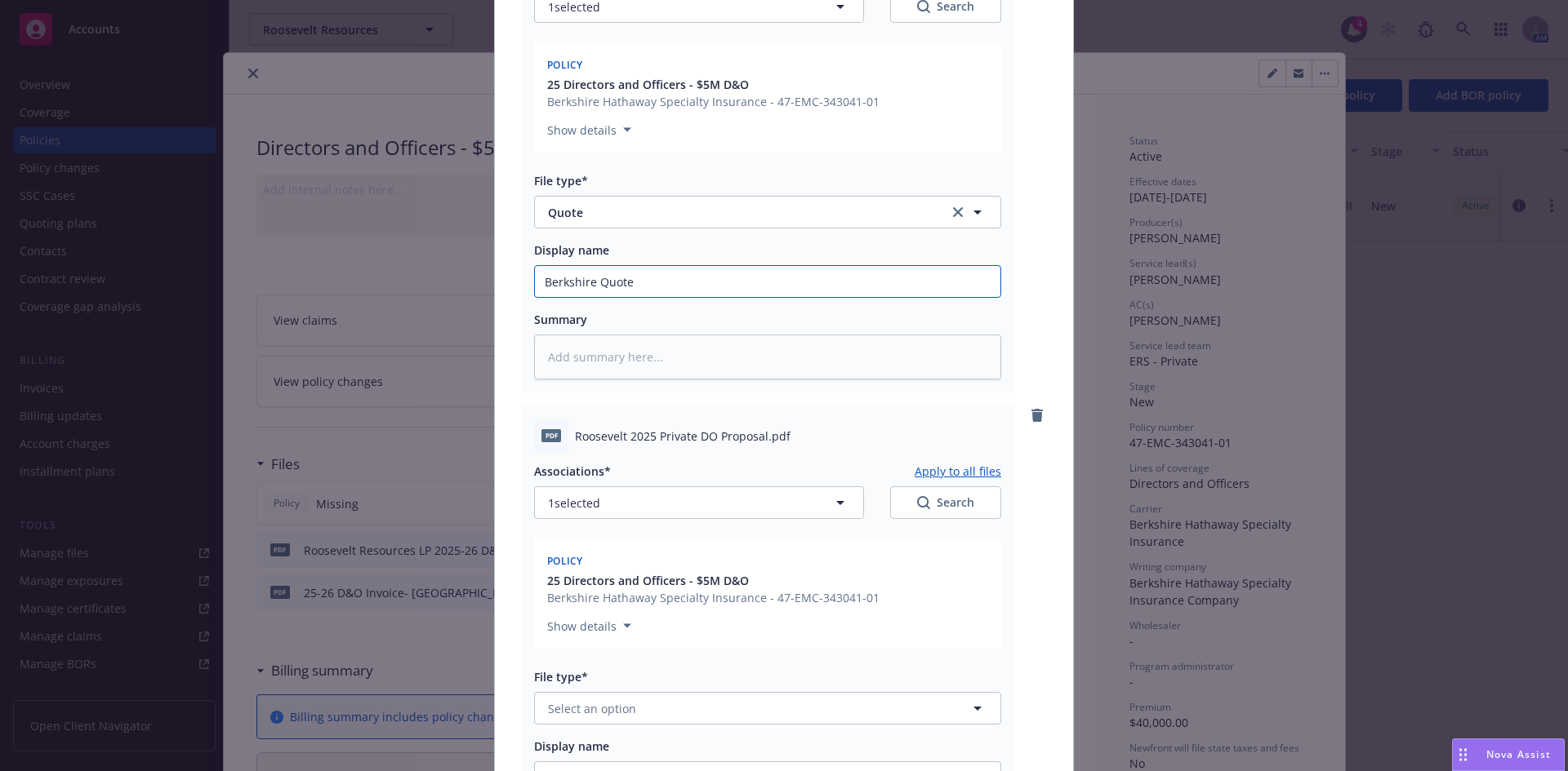
scroll to position [373, 0]
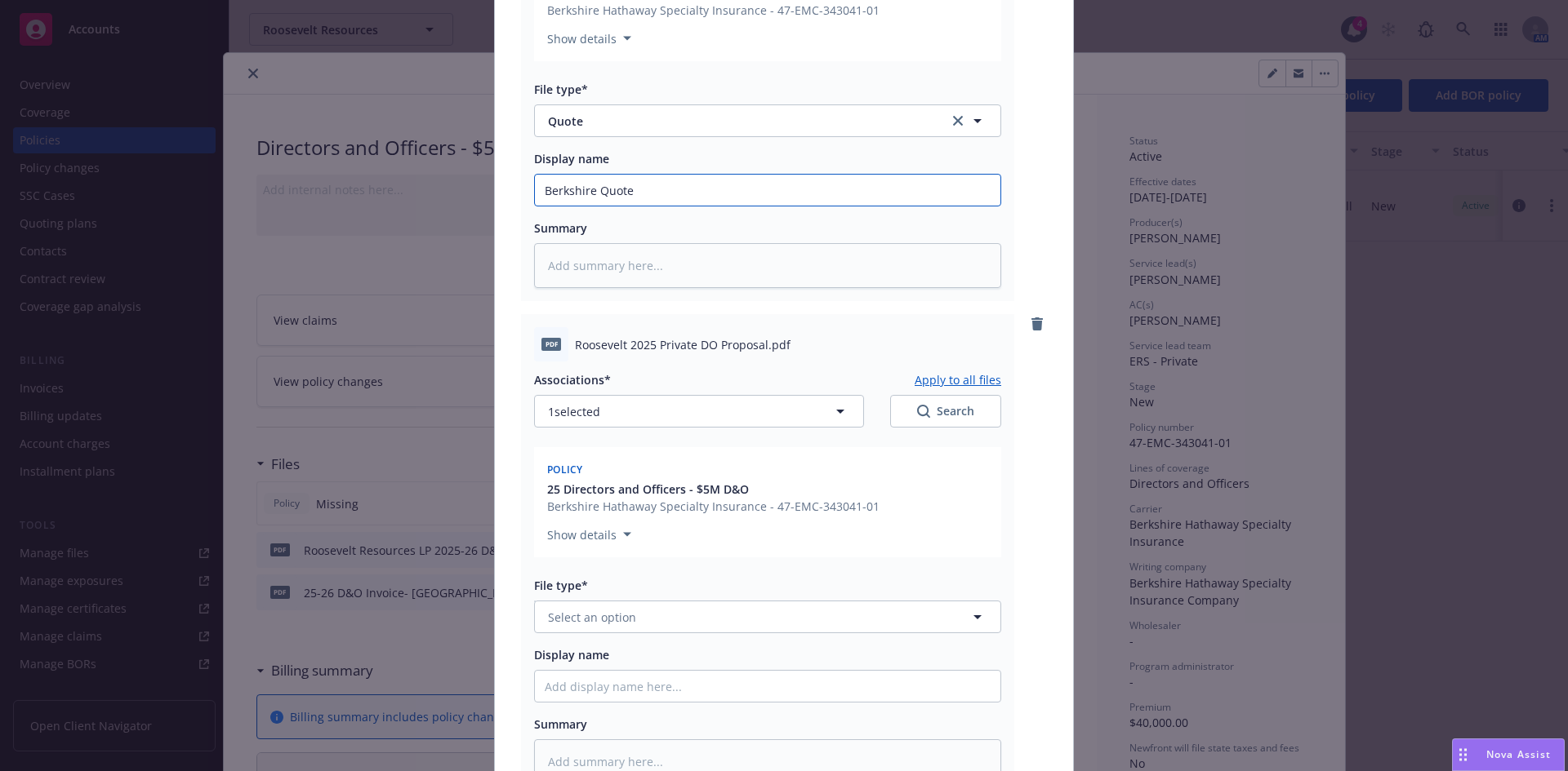
click at [638, 195] on input "Berkshire Quote" at bounding box center [767, 190] width 466 height 31
click at [594, 185] on input "Berkshire Quote" at bounding box center [767, 190] width 466 height 31
type textarea "x"
type input "Berkshire DQuote"
type textarea "x"
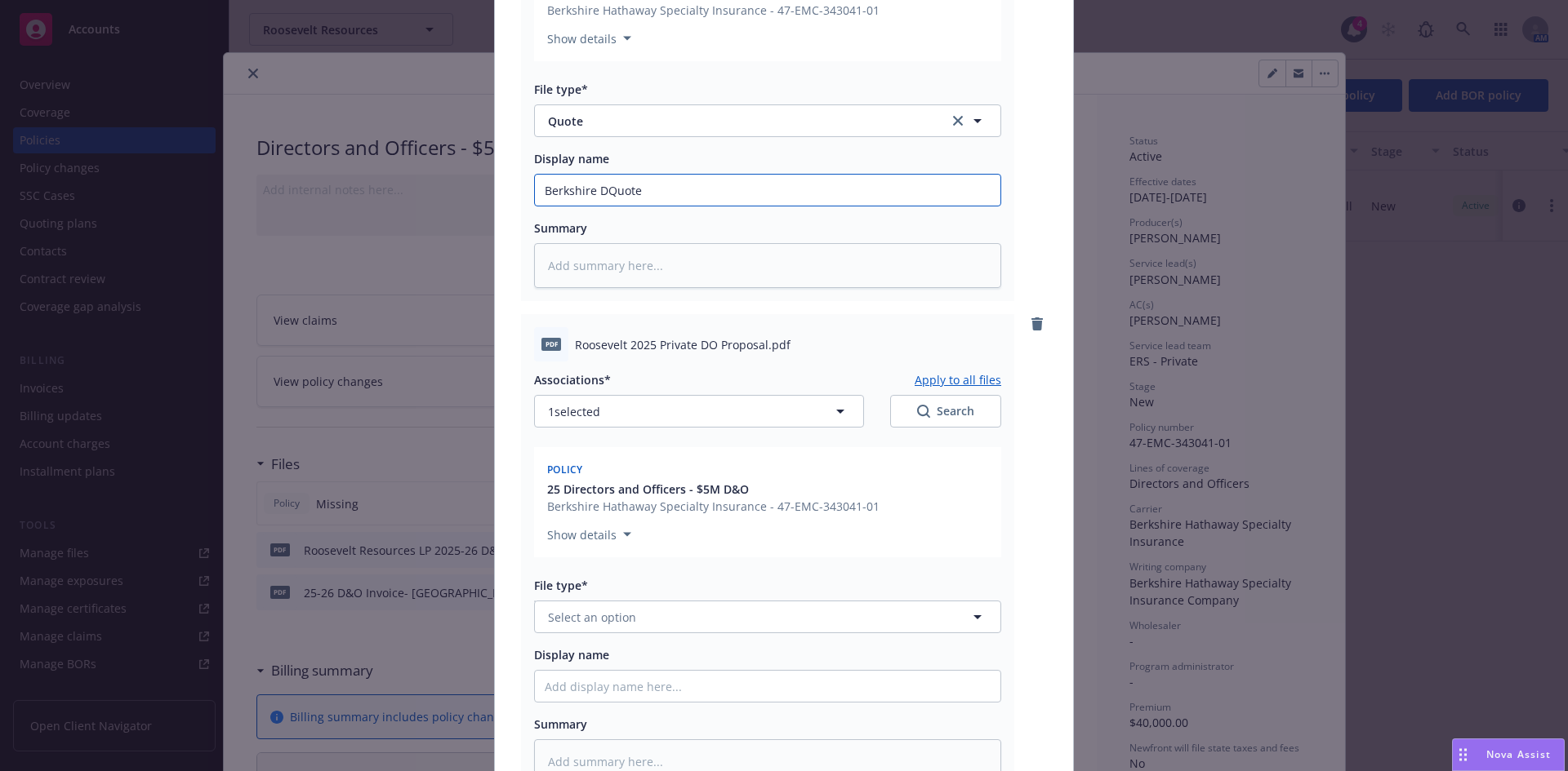
type input "Berkshire D&Quote"
type textarea "x"
type input "Berkshire D&OQuote"
type textarea "x"
type input "Berkshire D&O Quote"
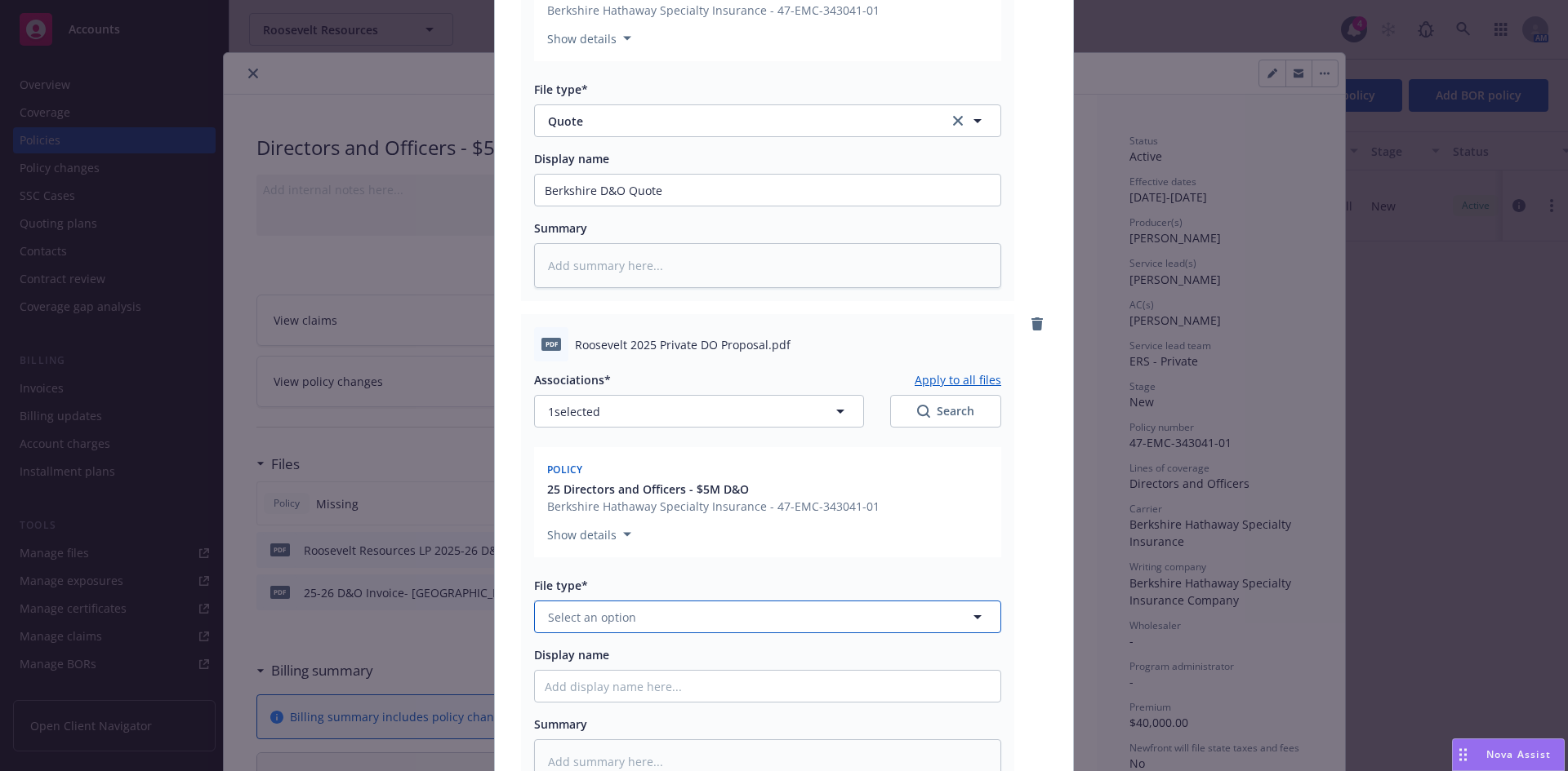
click at [575, 623] on span "Select an option" at bounding box center [593, 617] width 89 height 18
type input "prop"
click at [563, 652] on div "Proposal" at bounding box center [574, 662] width 59 height 23
click at [570, 205] on input "Display name" at bounding box center [767, 190] width 466 height 31
paste input "Roosevelt Resources LP"
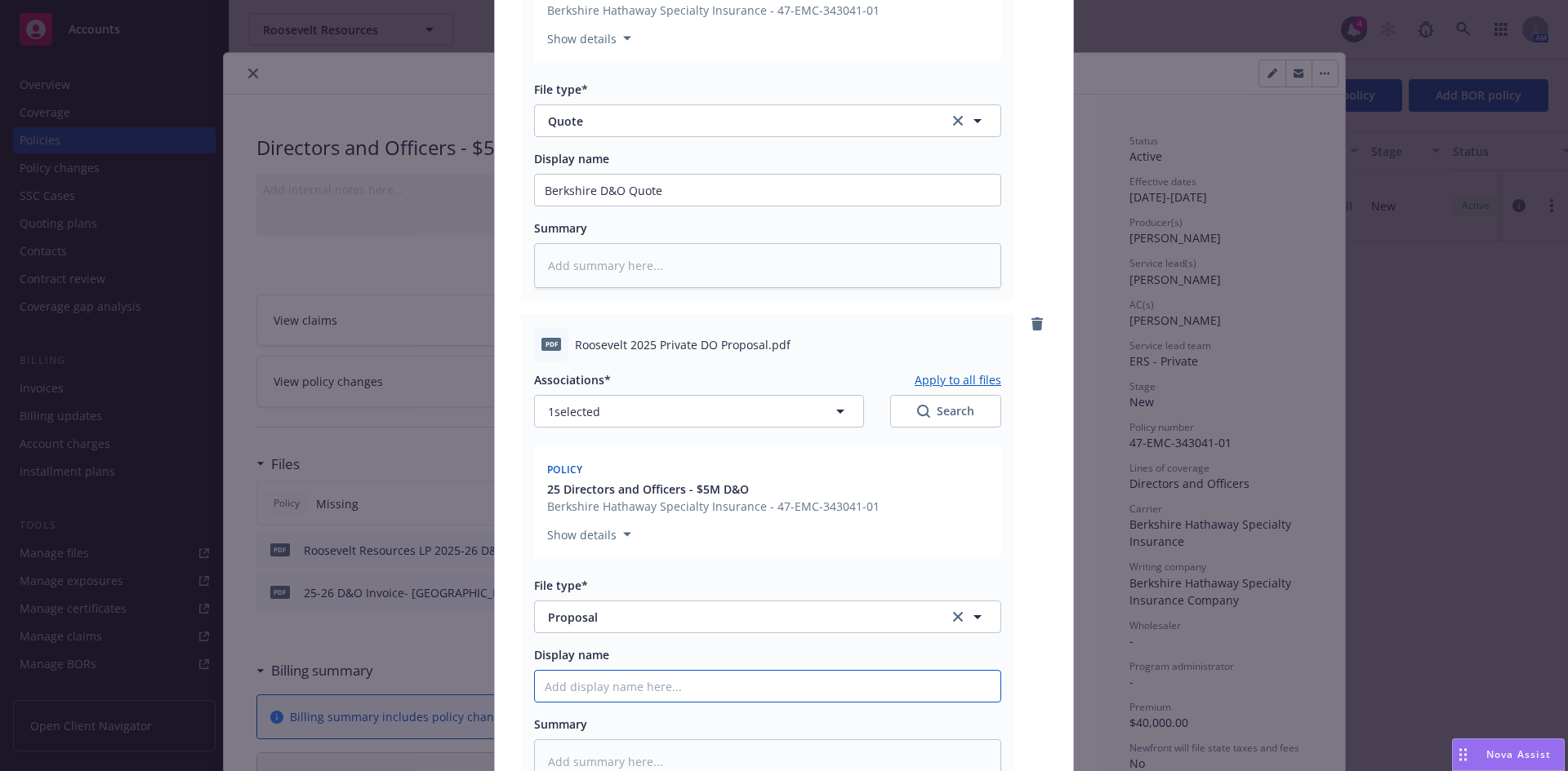
type textarea "x"
type input "Roosevelt Resources LP"
type textarea "x"
type input "Roosevelt Resources LP"
type textarea "x"
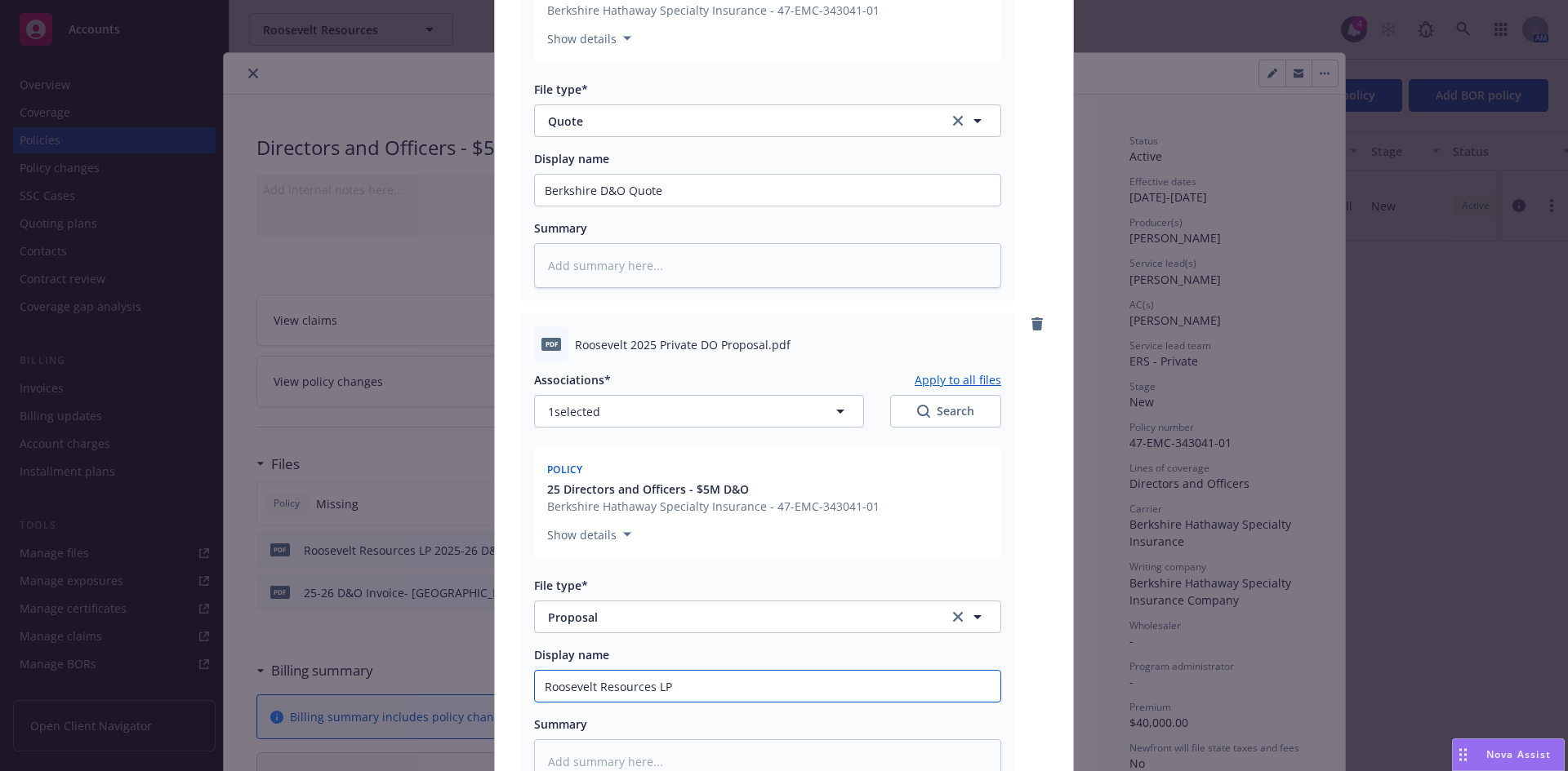
type input "Roosevelt Resources LP 2"
type textarea "x"
type input "Roosevelt Resources LP 20"
type textarea "x"
type input "Roosevelt Resources LP 202"
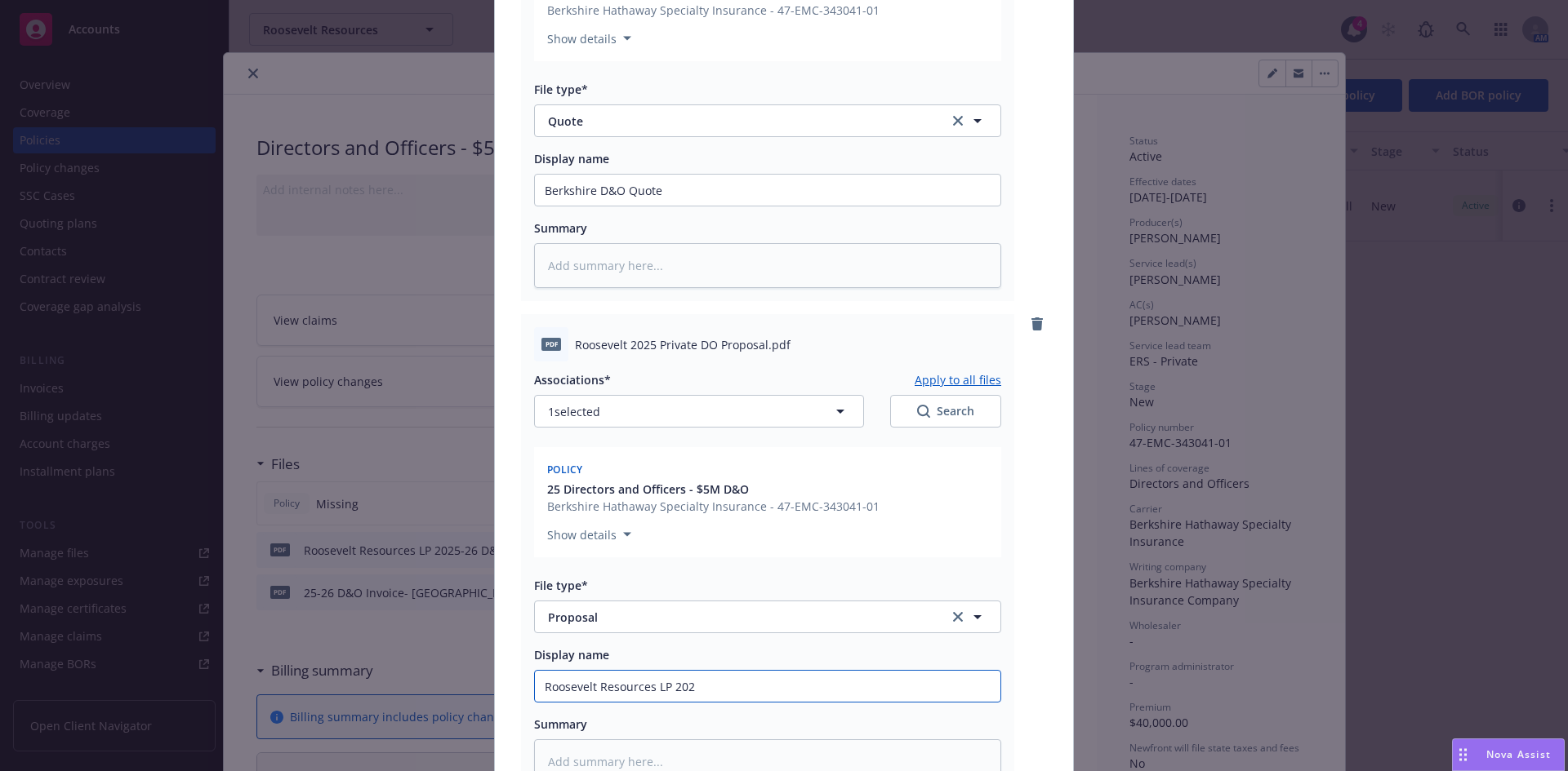
type textarea "x"
type input "Roosevelt Resources LP 2025"
type textarea "x"
type input "Roosevelt Resources LP 2025-"
type textarea "x"
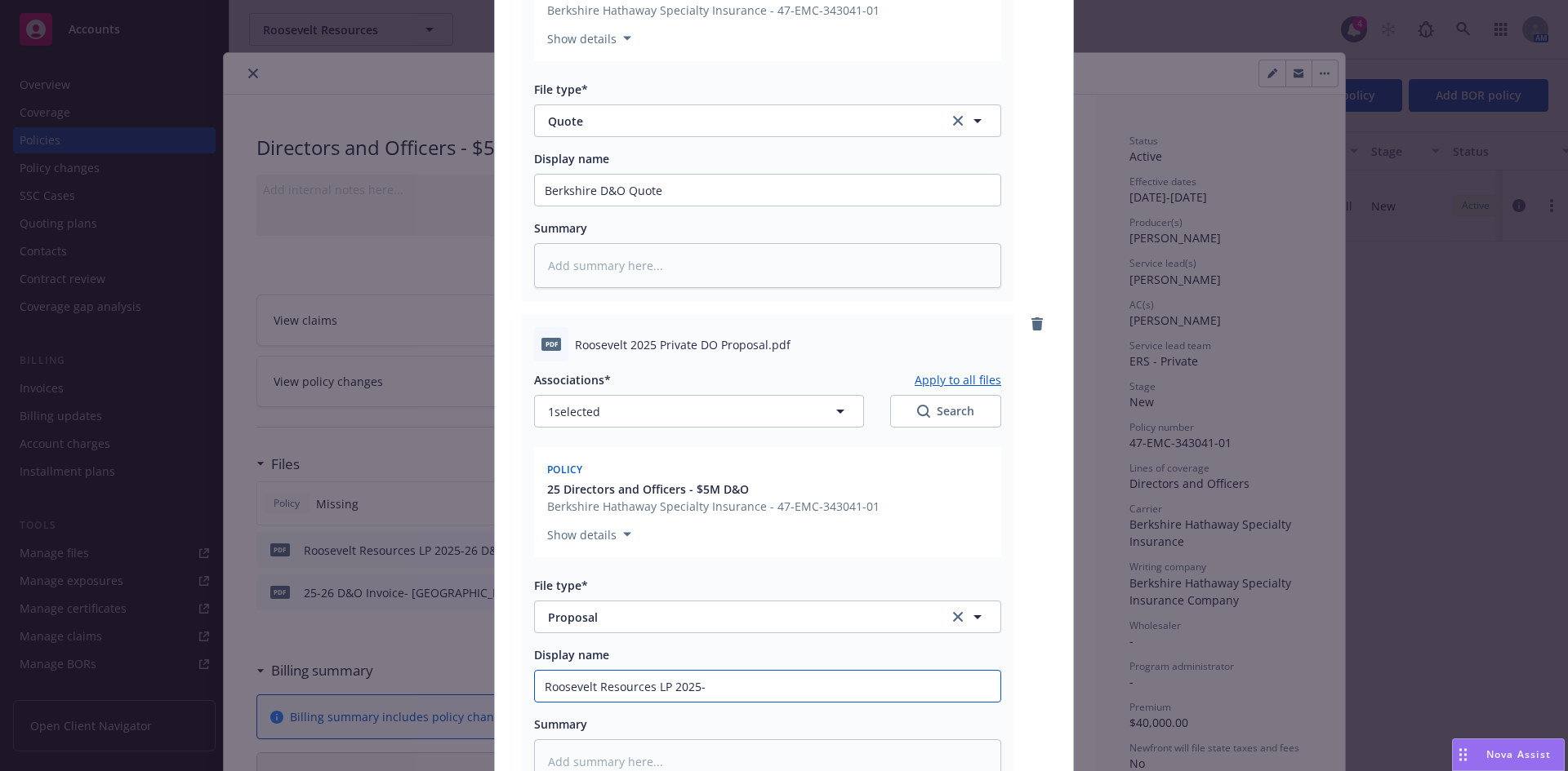
type input "Roosevelt Resources LP 2025-2"
type textarea "x"
type input "Roosevelt Resources LP 2025-26"
type textarea "x"
type input "Roosevelt Resources LP 2025-26"
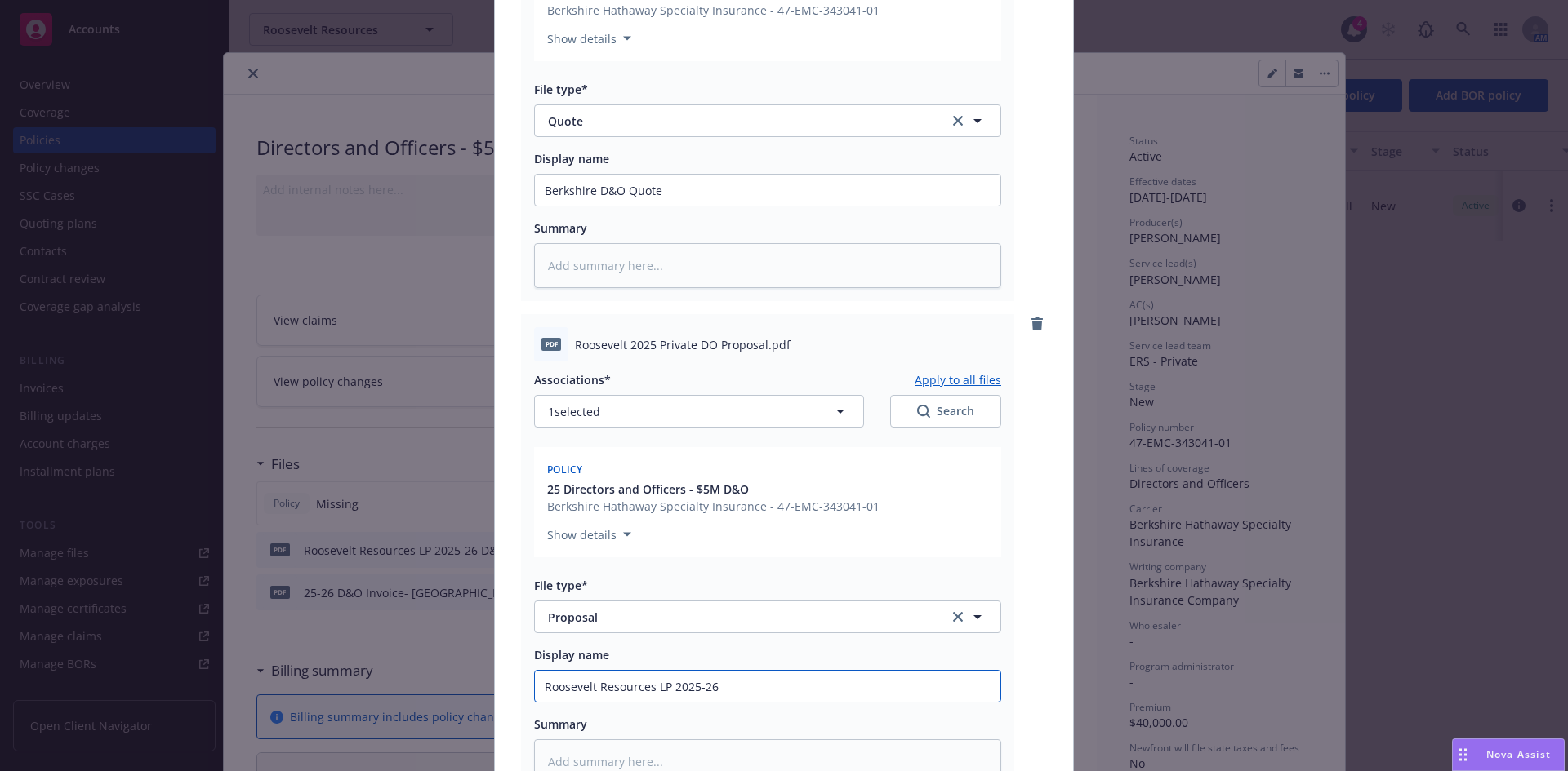
type textarea "x"
type input "Roosevelt Resources LP 2025-26 D"
type textarea "x"
type input "Roosevelt Resources LP 2025-26 D&"
type textarea "x"
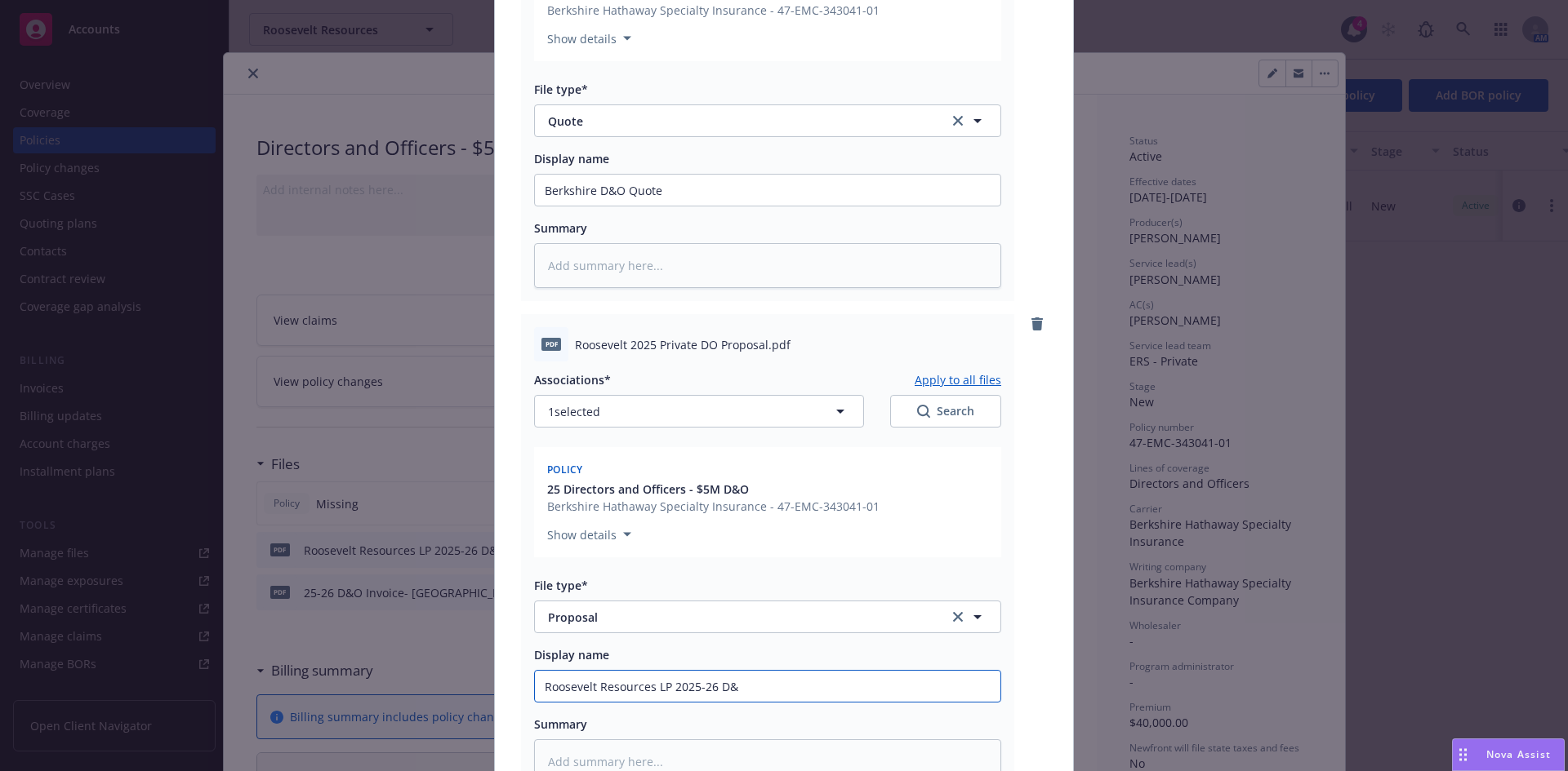
type input "Roosevelt Resources LP 2025-26 D&O"
type textarea "x"
type input "Roosevelt Resources LP 2025-26 D&O"
type textarea "x"
type input "Roosevelt Resources LP 2025-26 D&O P"
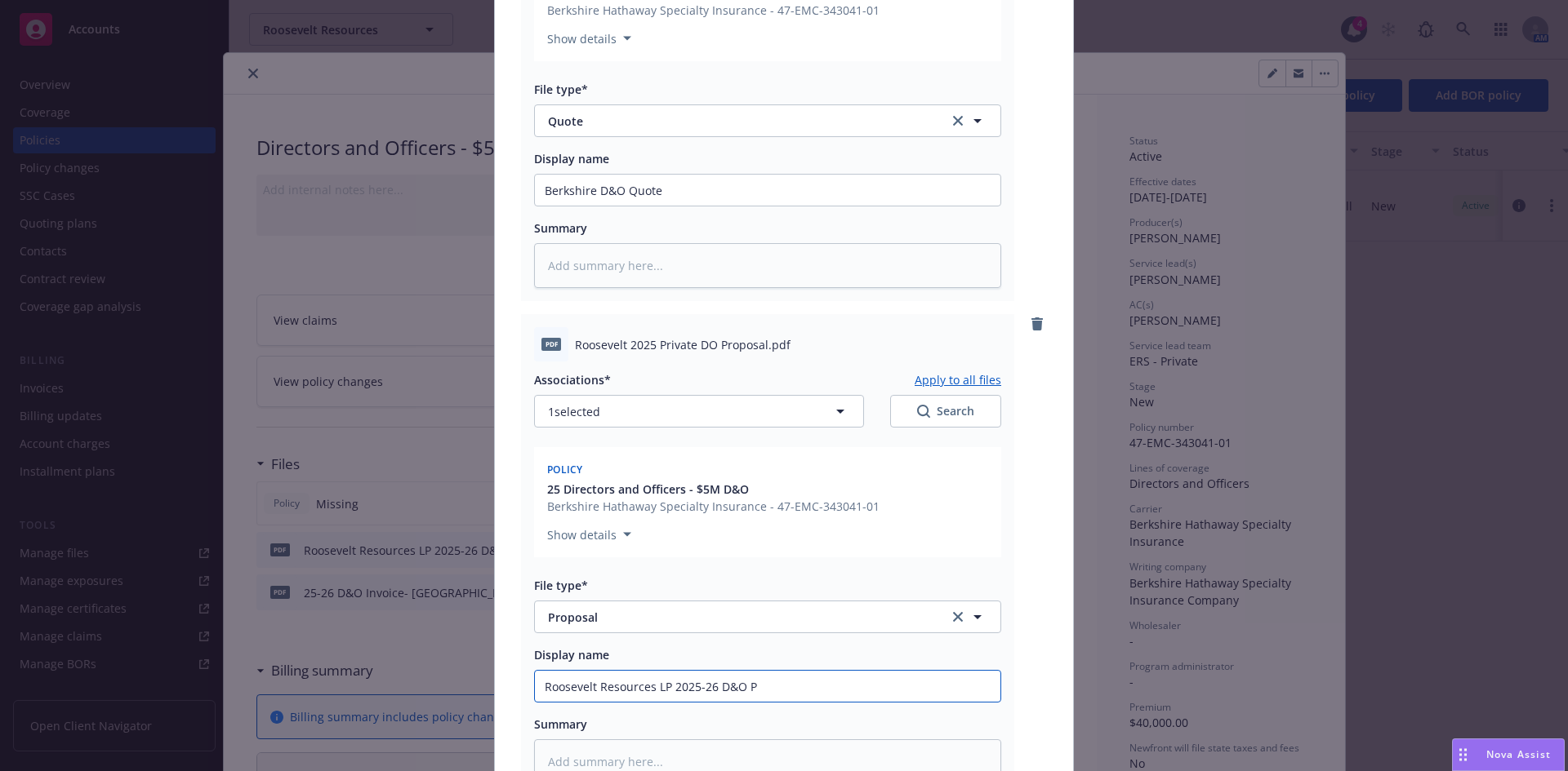
type textarea "x"
type input "Roosevelt Resources LP 2025-26 D&O Pr"
type textarea "x"
type input "Roosevelt Resources LP 2025-26 D&O Pro"
type textarea "x"
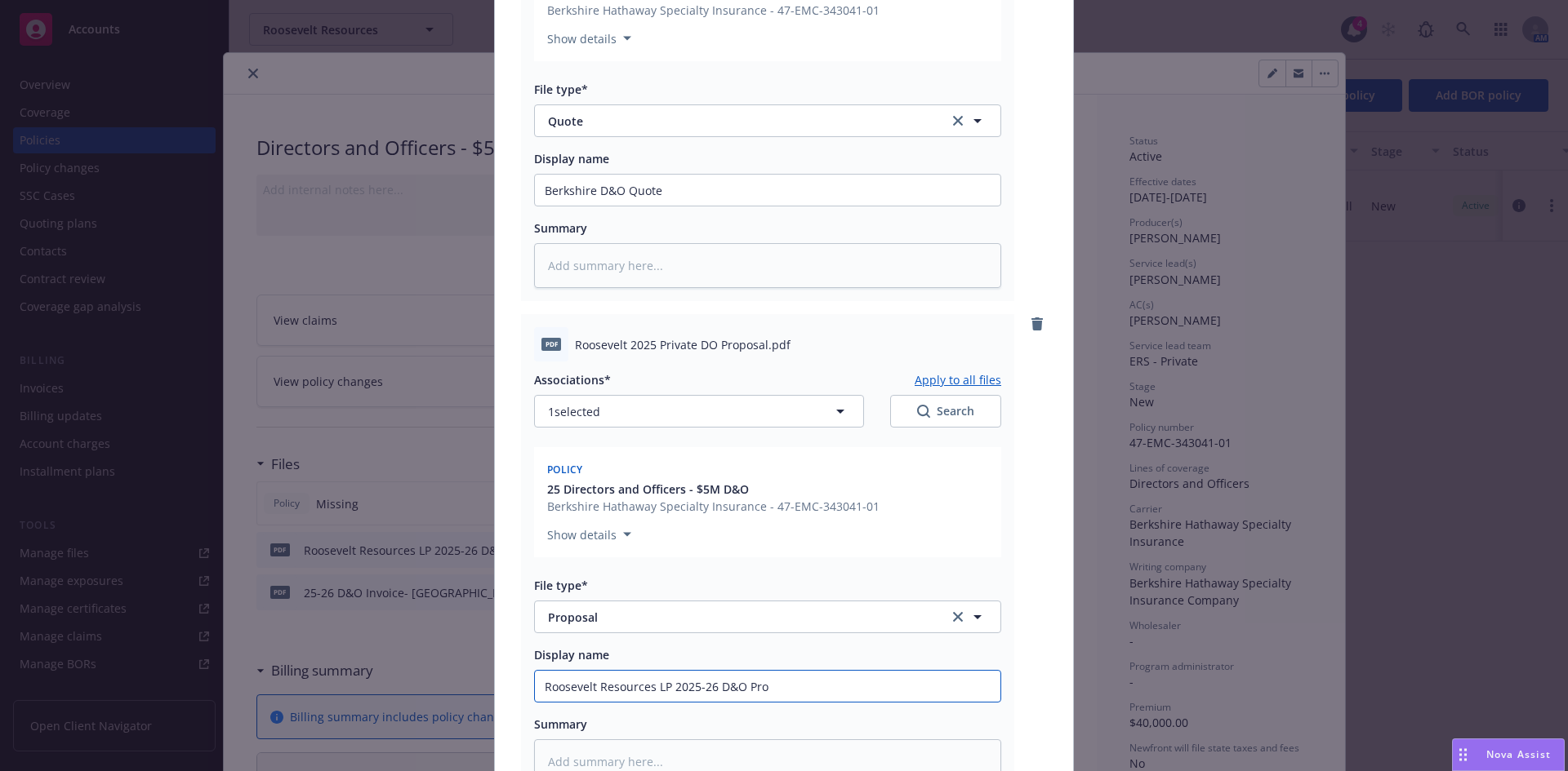
type input "Roosevelt Resources LP 2025-26 D&O Prop"
type textarea "x"
type input "Roosevelt Resources LP 2025-26 D&O Propo"
type textarea "x"
type input "Roosevelt Resources LP 2025-26 D&O Propos"
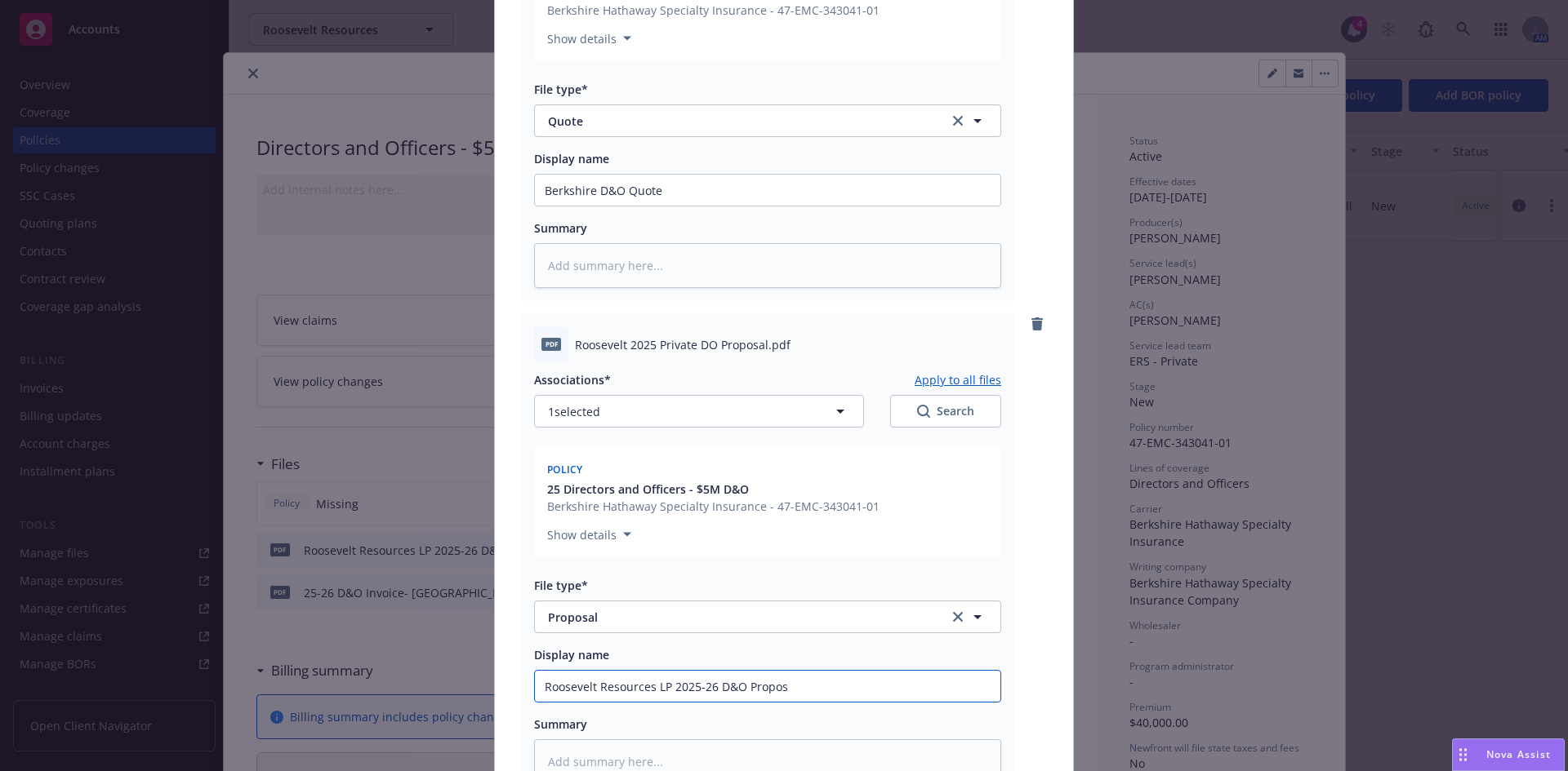
type textarea "x"
type input "Roosevelt Resources LP 2025-26 D&O Proposa"
type textarea "x"
type input "Roosevelt Resources LP 2025-26 D&O Proposal"
type textarea "x"
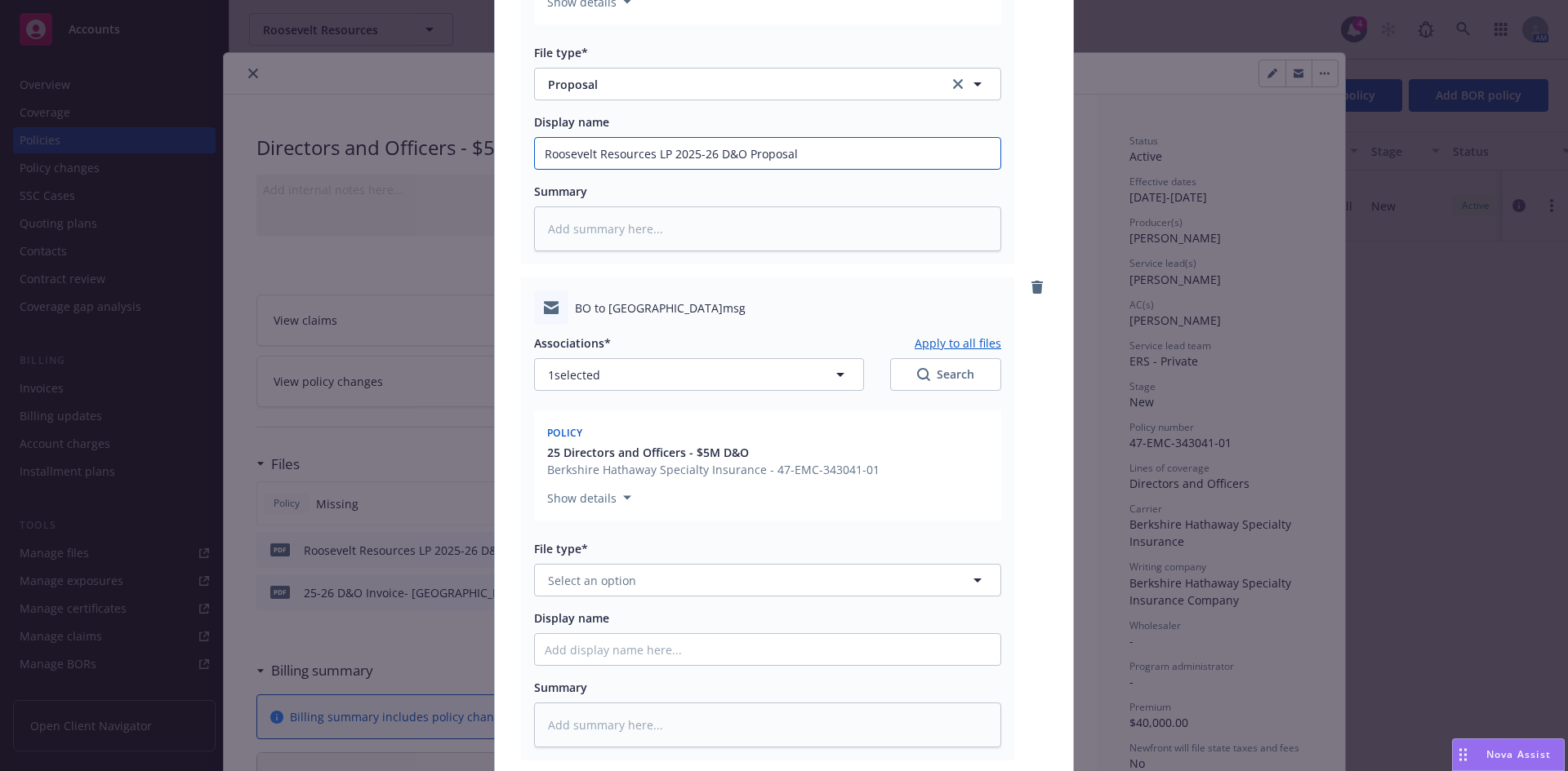
scroll to position [908, 0]
type input "Roosevelt Resources LP 2025-26 D&O Proposal"
click at [576, 580] on span "Select an option" at bounding box center [593, 578] width 89 height 18
type input "bind"
click at [593, 670] on span "Bind Order" at bounding box center [581, 666] width 61 height 18
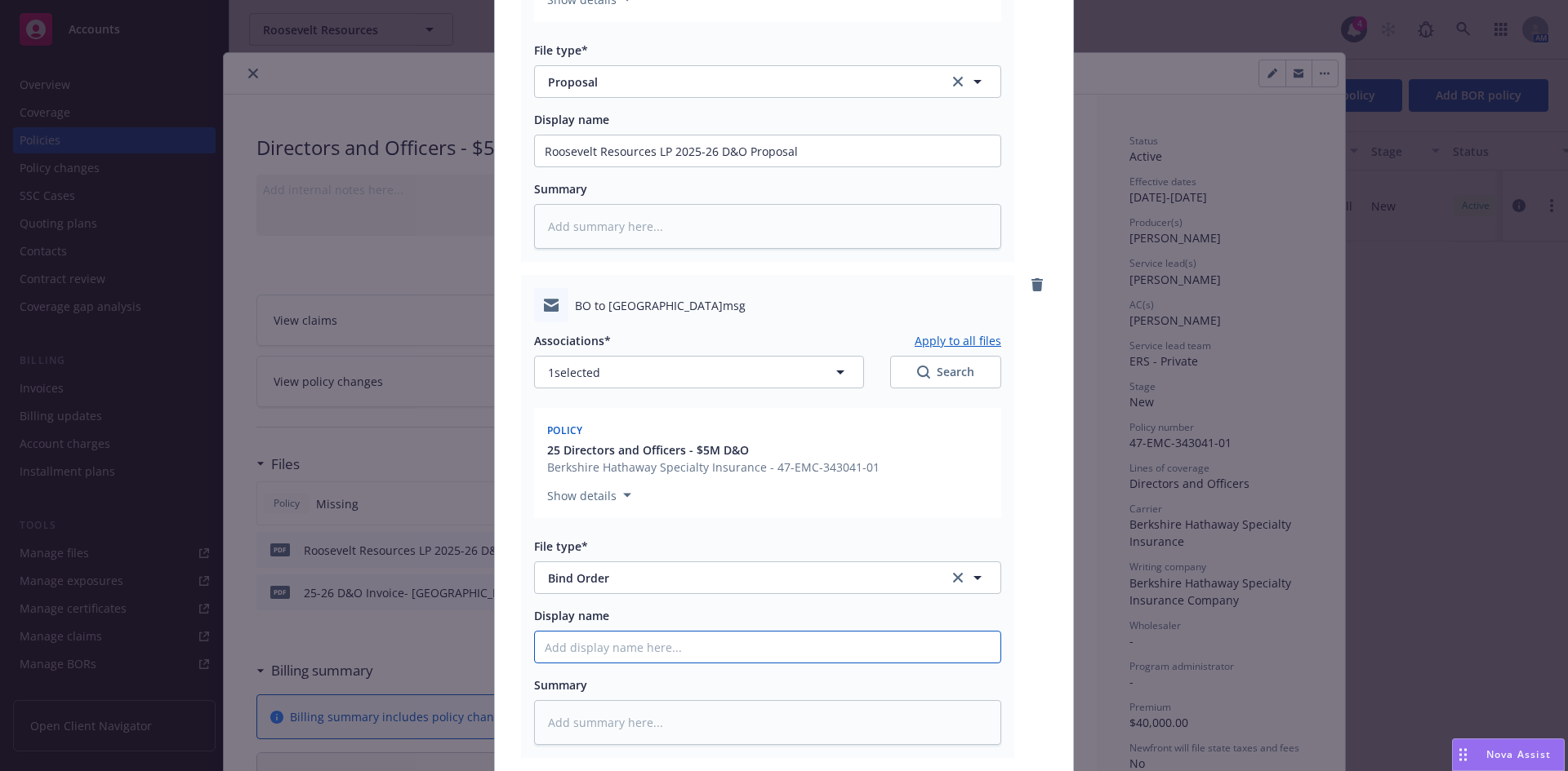
type textarea "x"
type input "Bi"
type textarea "x"
type input "Bin"
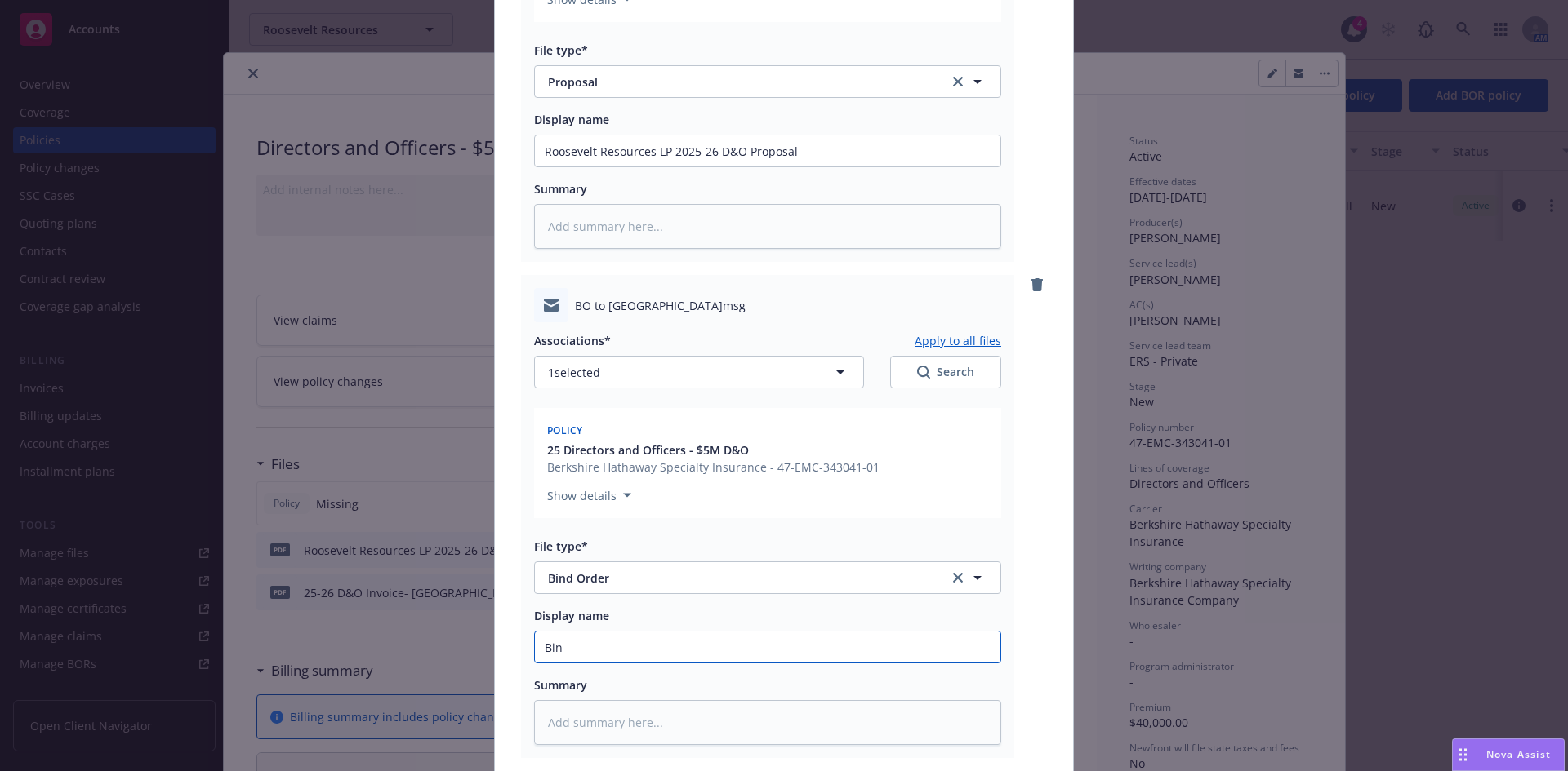
type textarea "x"
type input "Bind"
type textarea "x"
type input "Bind"
type textarea "x"
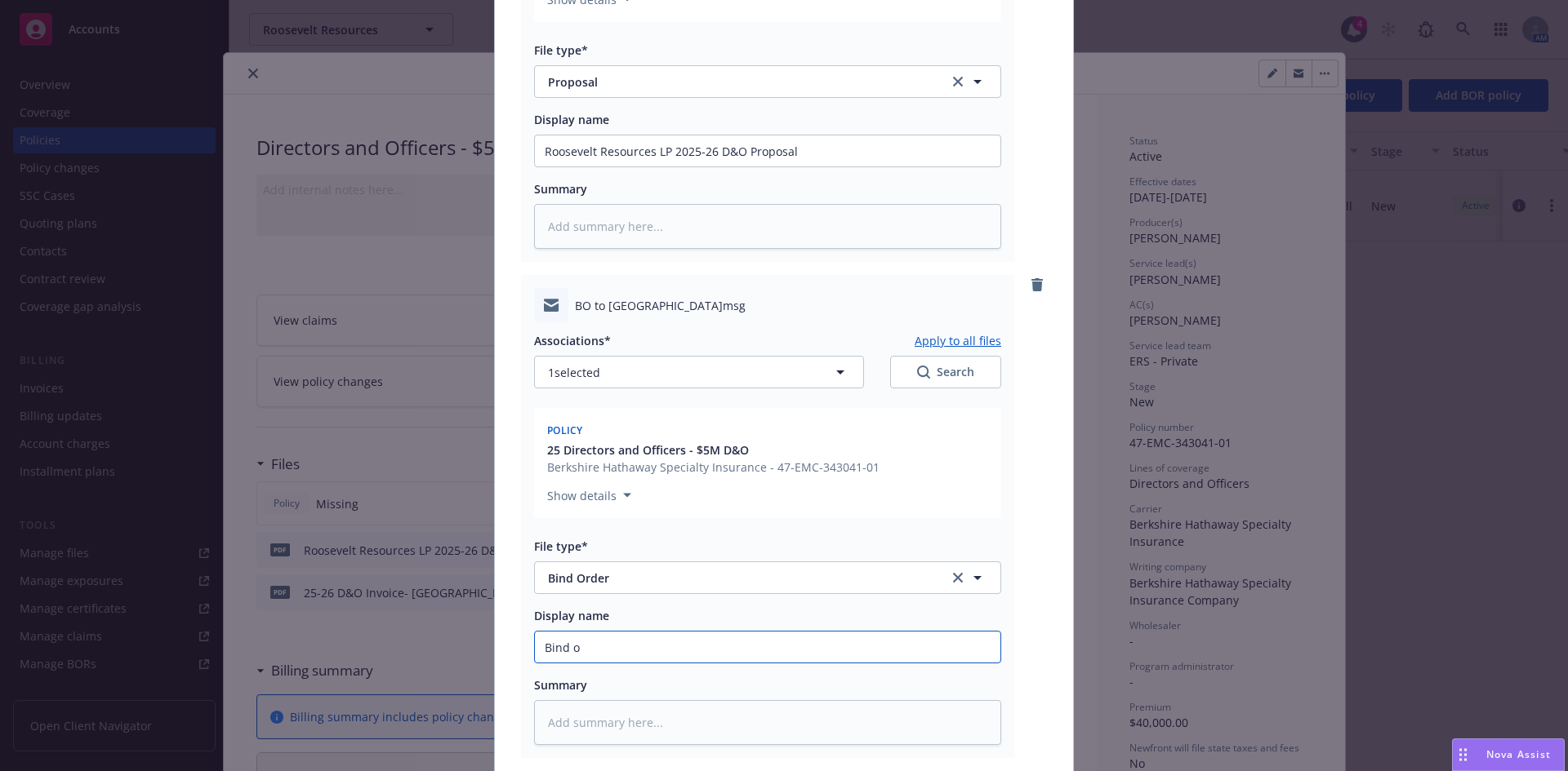
type input "Bind or"
type textarea "x"
type input "Bind ord"
type textarea "x"
type input "Bind orde"
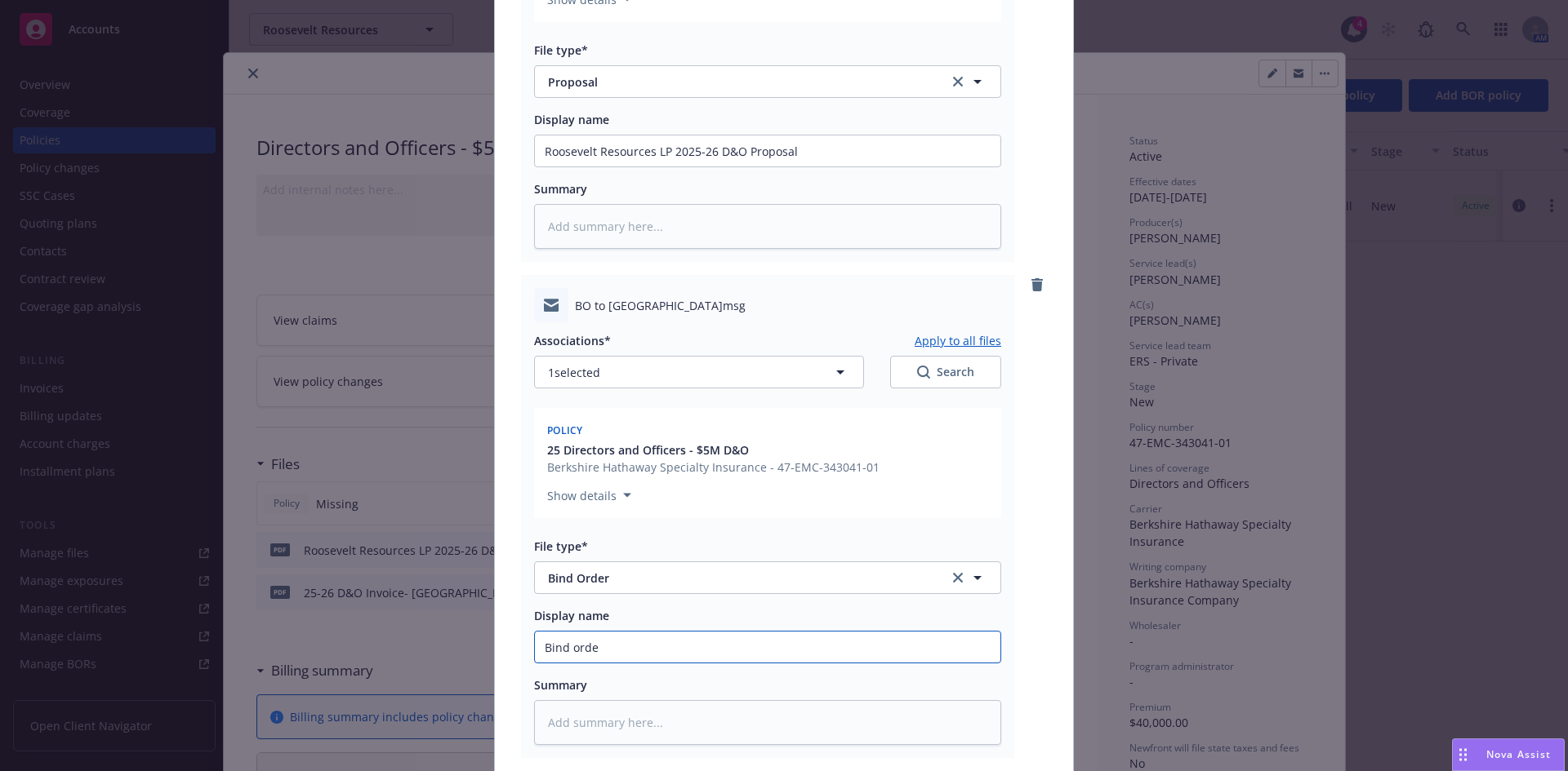
type textarea "x"
type input "Bind order"
type textarea "x"
type input "Bind order"
type textarea "x"
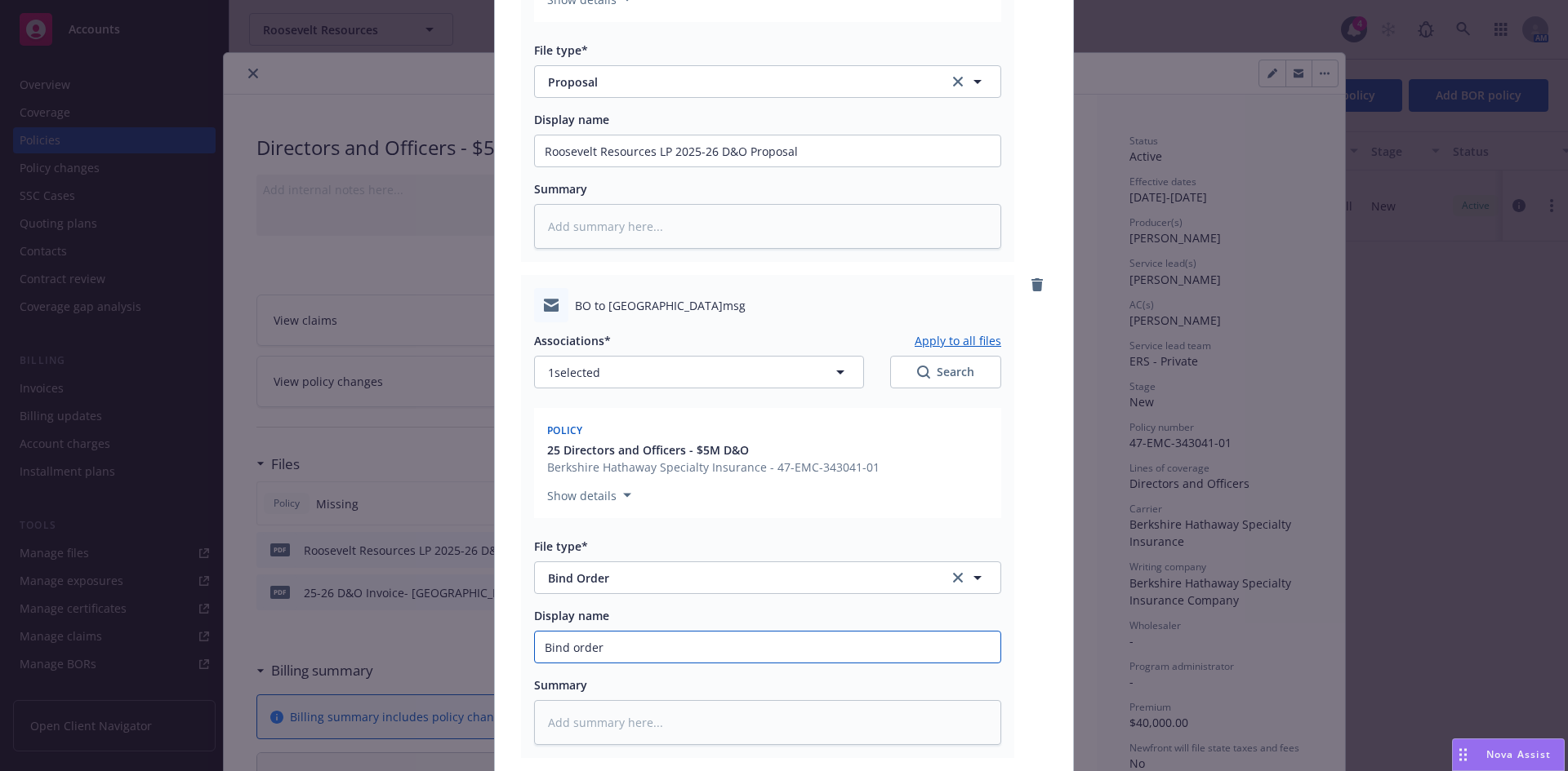
type input "Bind order t"
type textarea "x"
type input "Bind order t"
type textarea "x"
type input "Bind order t"
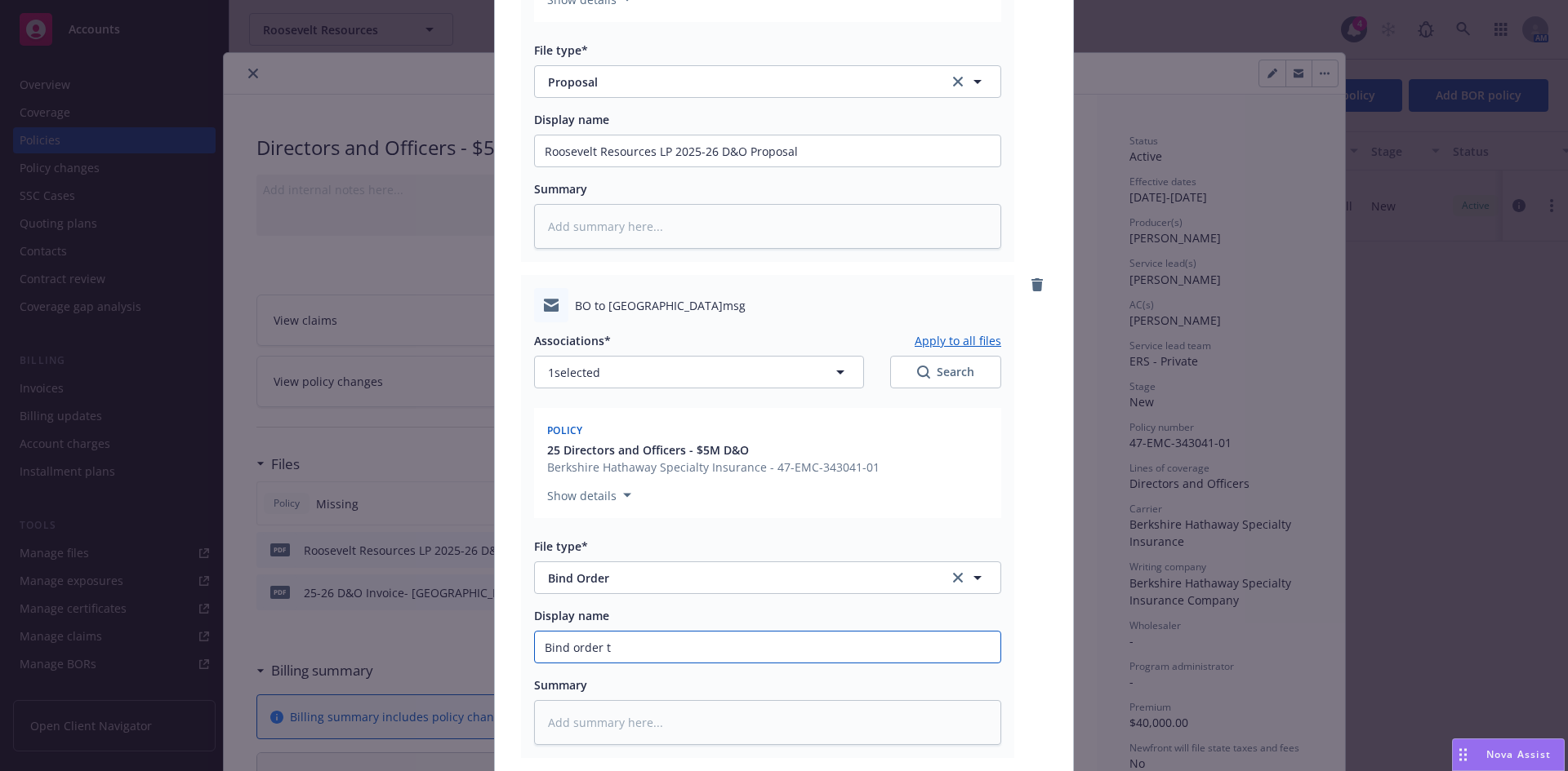
type textarea "x"
type input "Bind order to"
type textarea "x"
type input "Bind order to"
type textarea "x"
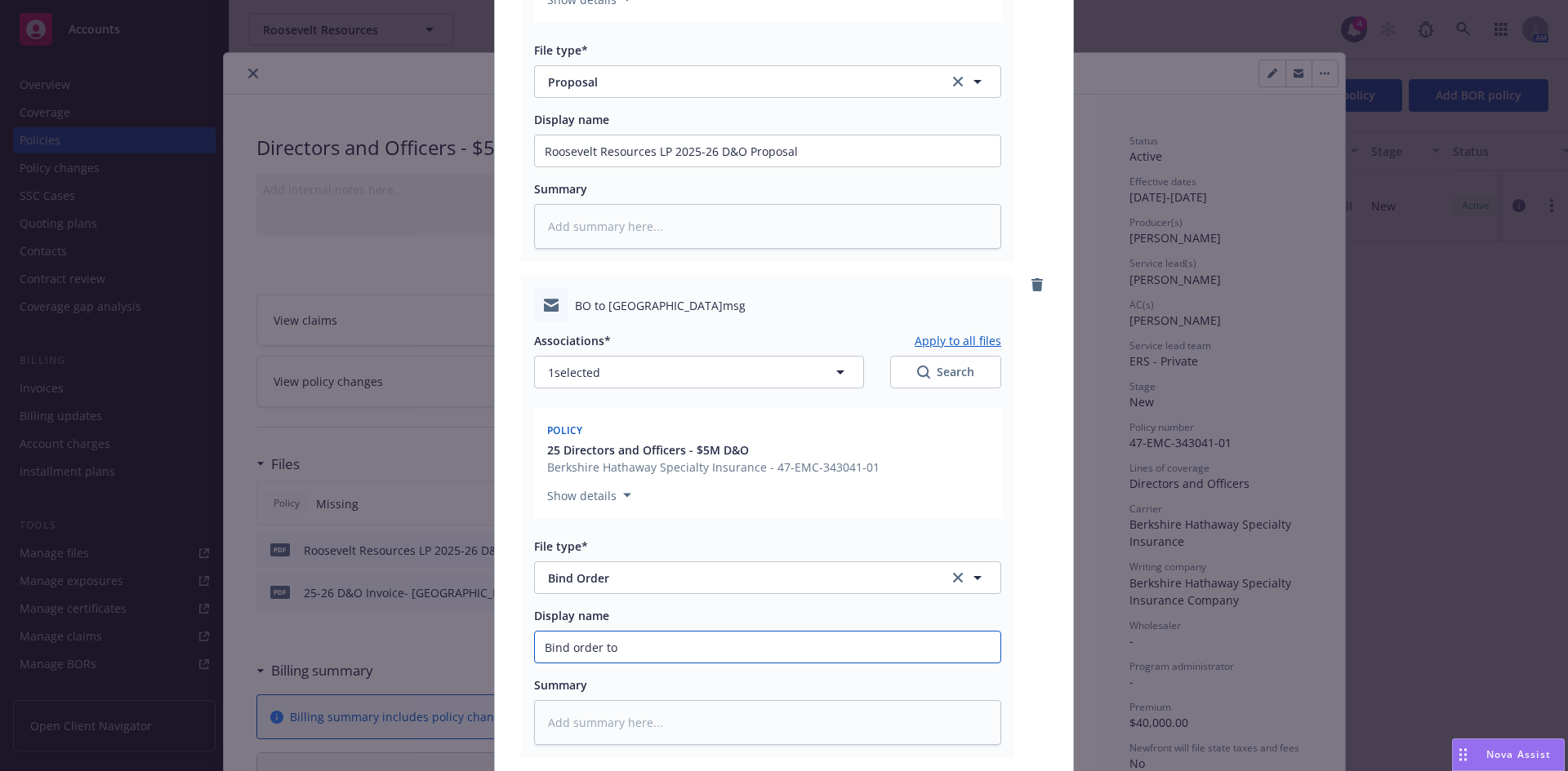
type input "Bind order to B"
type textarea "x"
type input "Bind order to Be"
type textarea "x"
type input "Bind order to Berk"
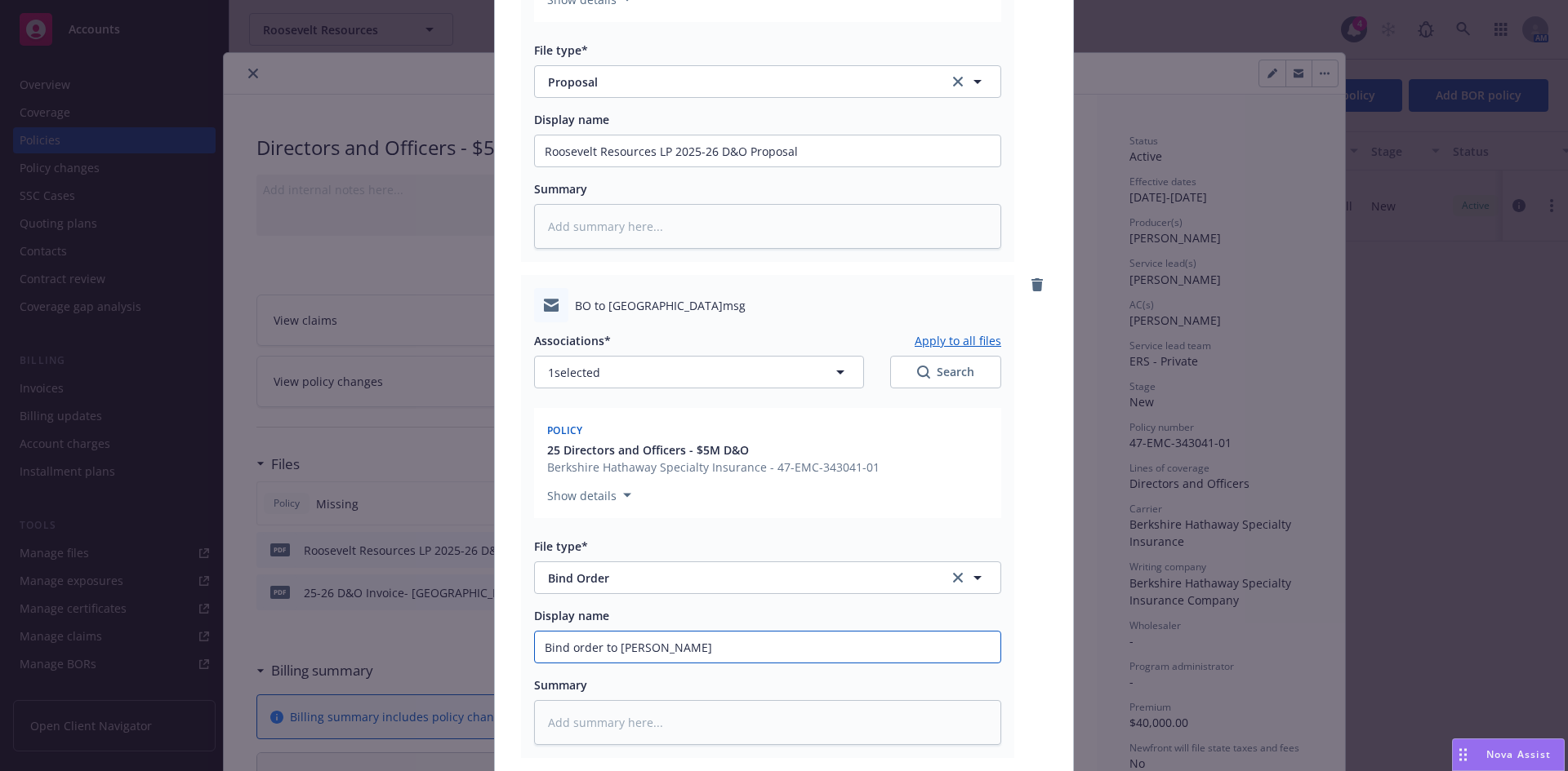
type textarea "x"
type input "Bind order to Berks"
type textarea "x"
type input "Bind order to Berksh"
type textarea "x"
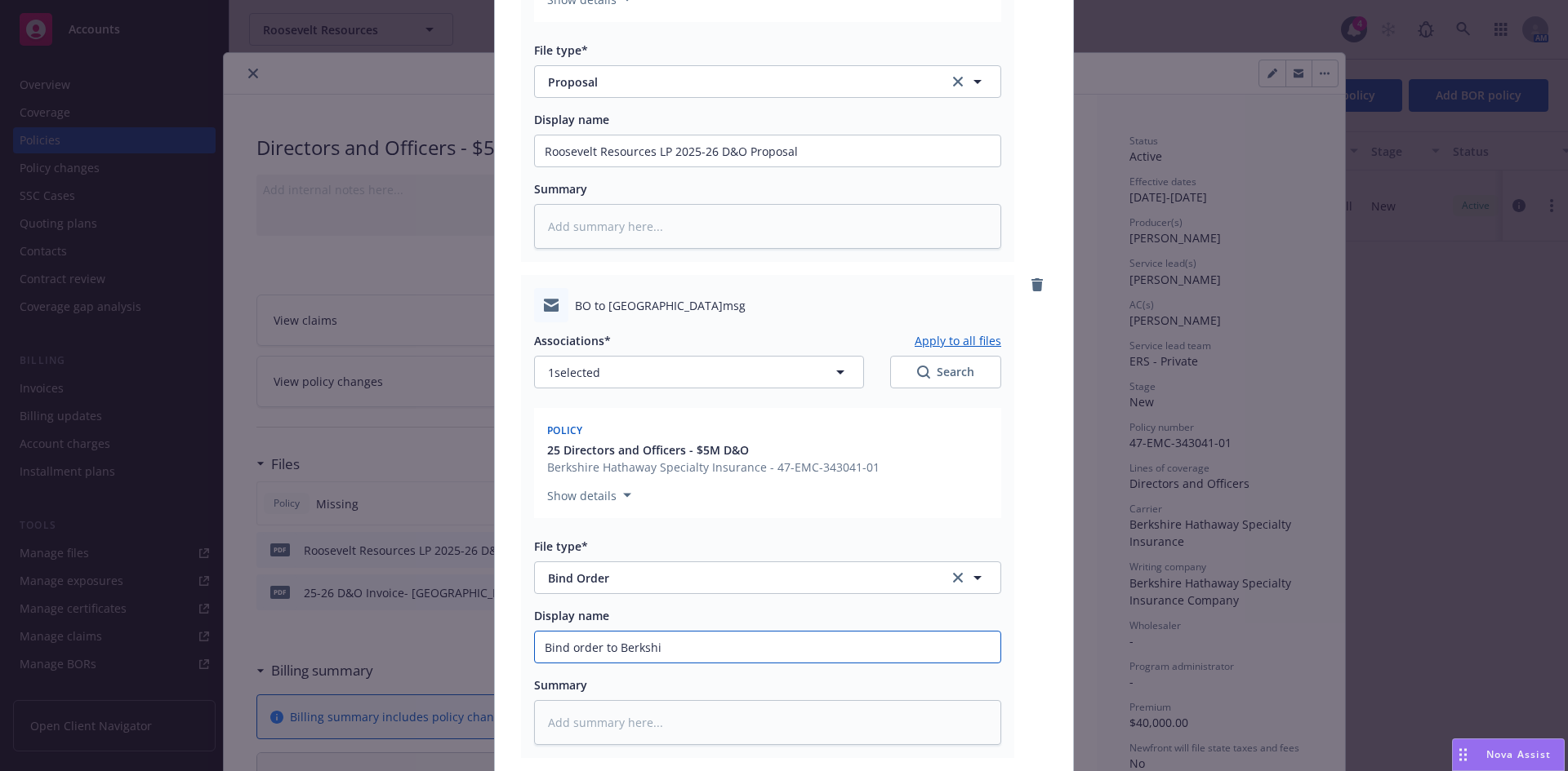
type input "Bind order to Berkshir"
type textarea "x"
type input "Bind order to Berkshire"
type textarea "x"
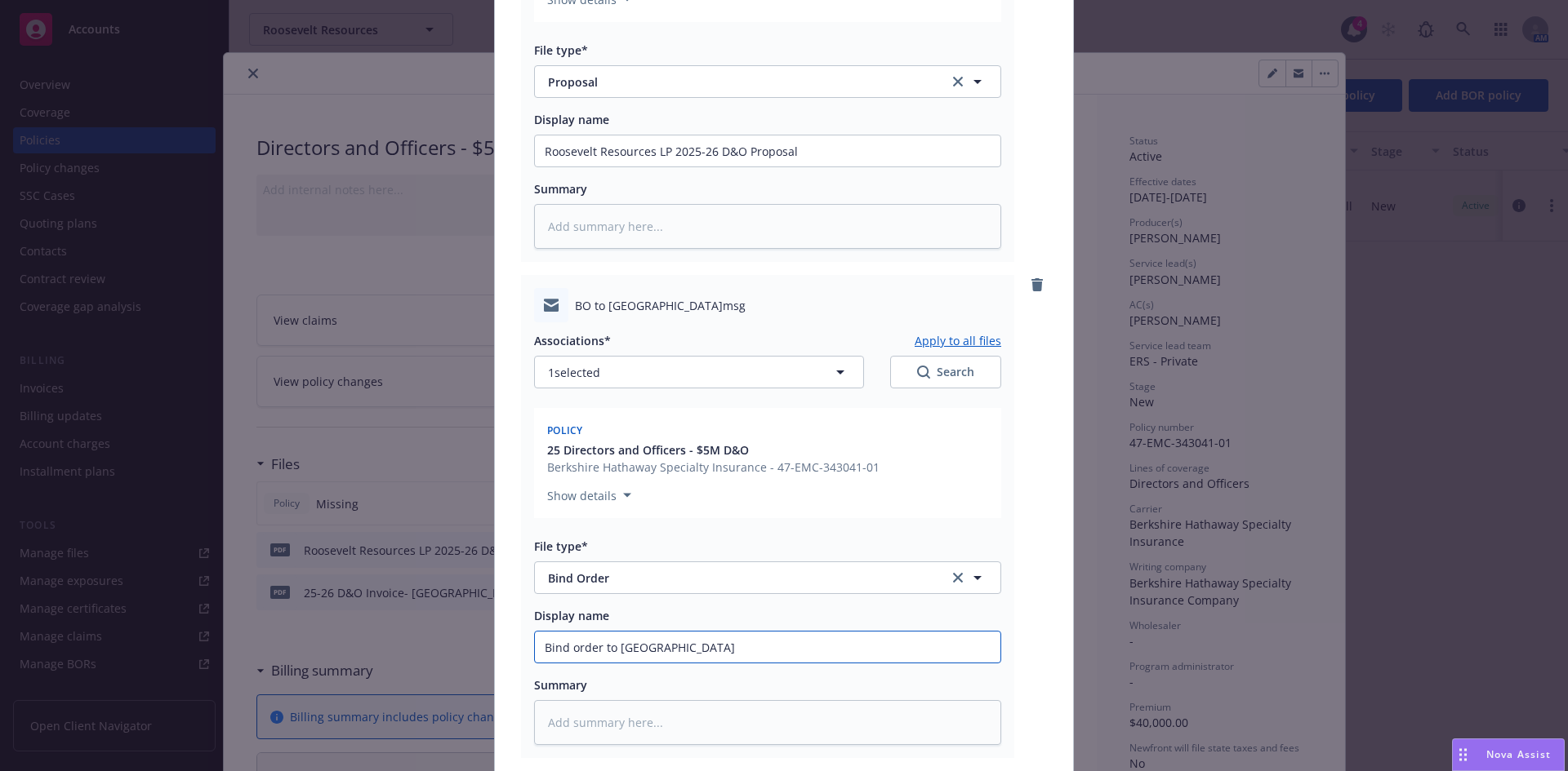
type input "DBind order to Berkshire"
type textarea "x"
type input "D&Bind order to Berkshire"
type textarea "x"
type input "D&O Bind order to Berkshire"
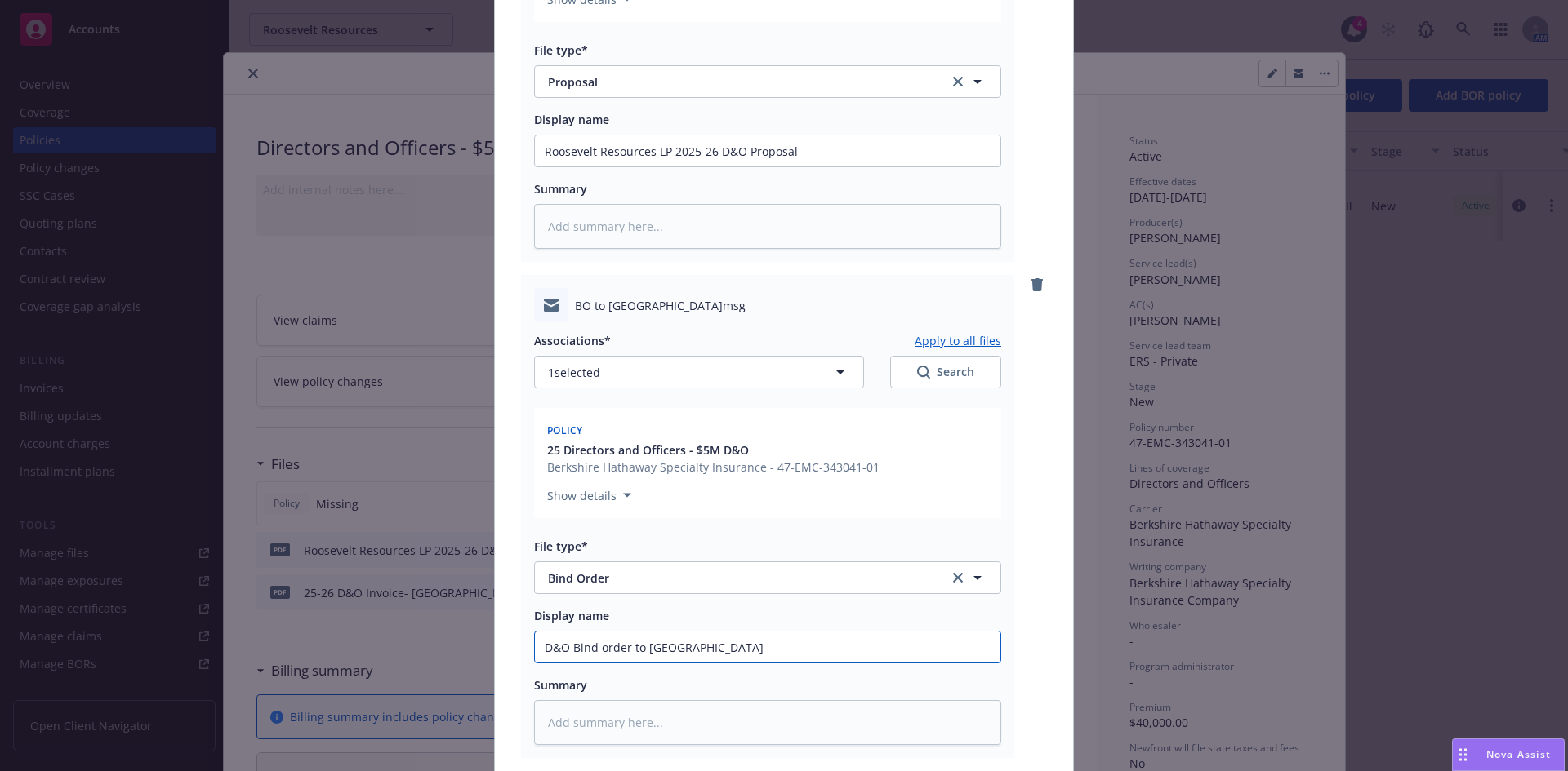
type textarea "x"
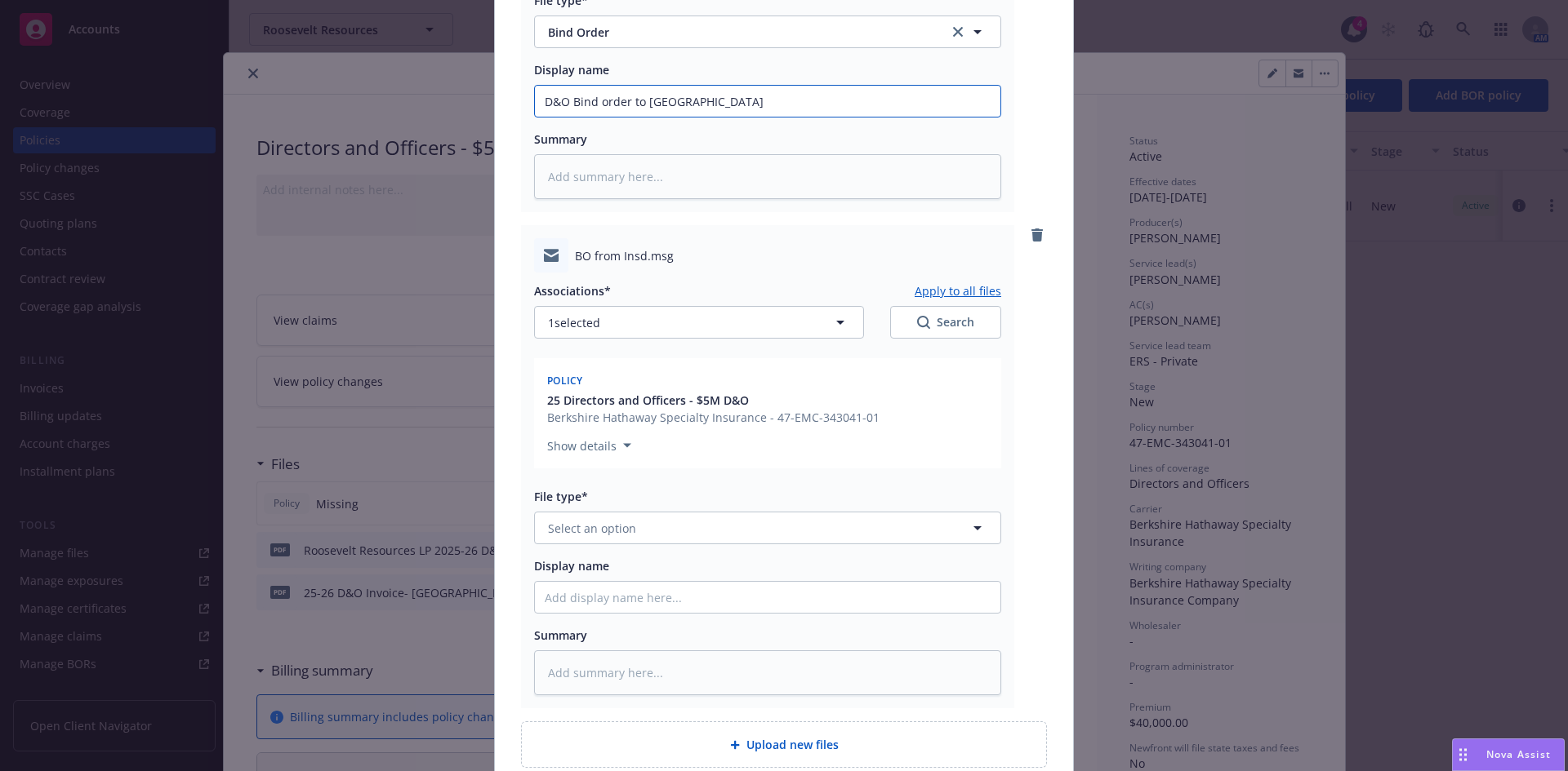
scroll to position [1473, 0]
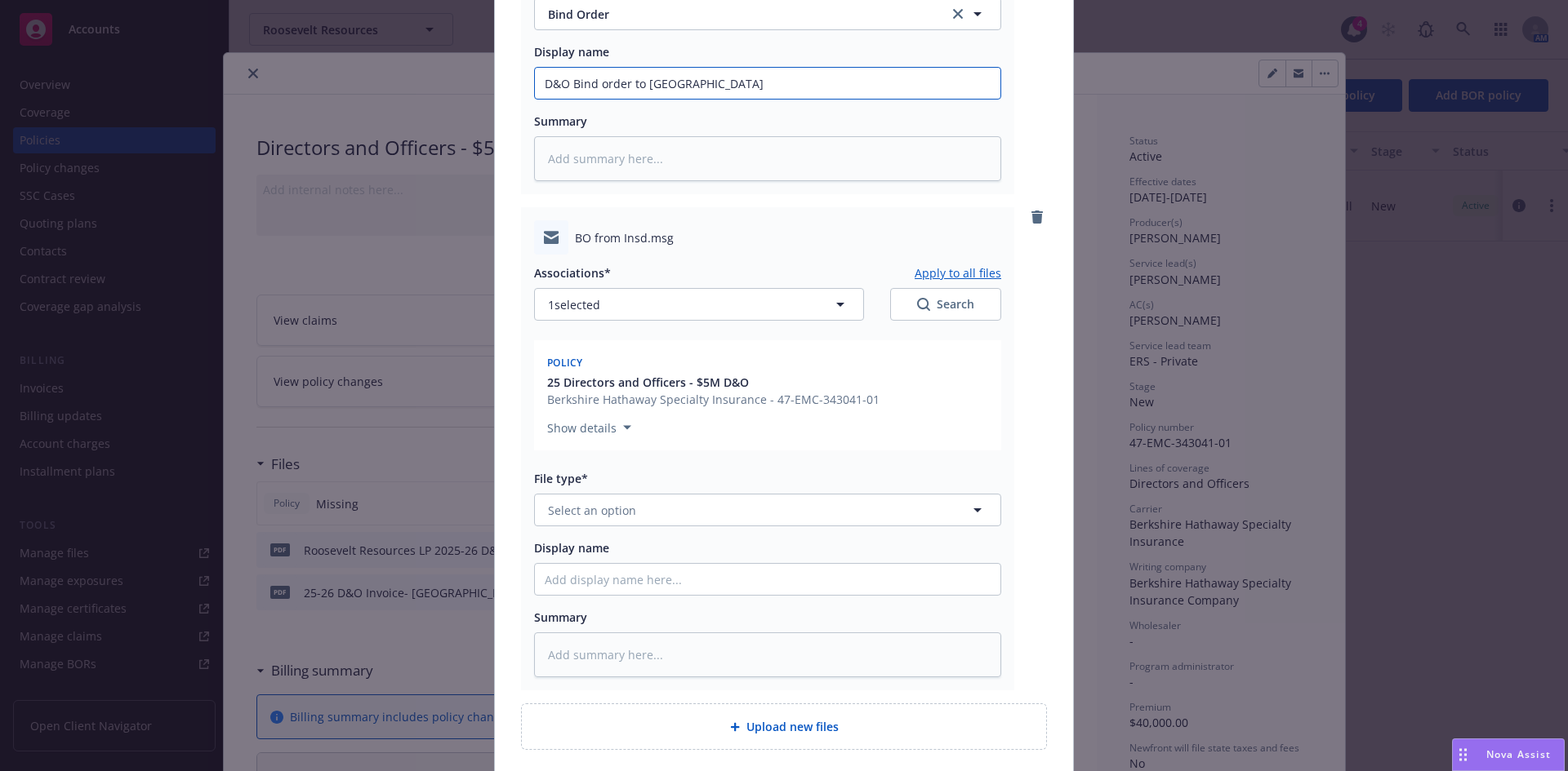
type input "D&O Bind order to Berkshire"
click at [608, 509] on span "Select an option" at bounding box center [593, 510] width 89 height 18
type input "bind"
click at [629, 591] on div "Bind Order" at bounding box center [767, 598] width 445 height 23
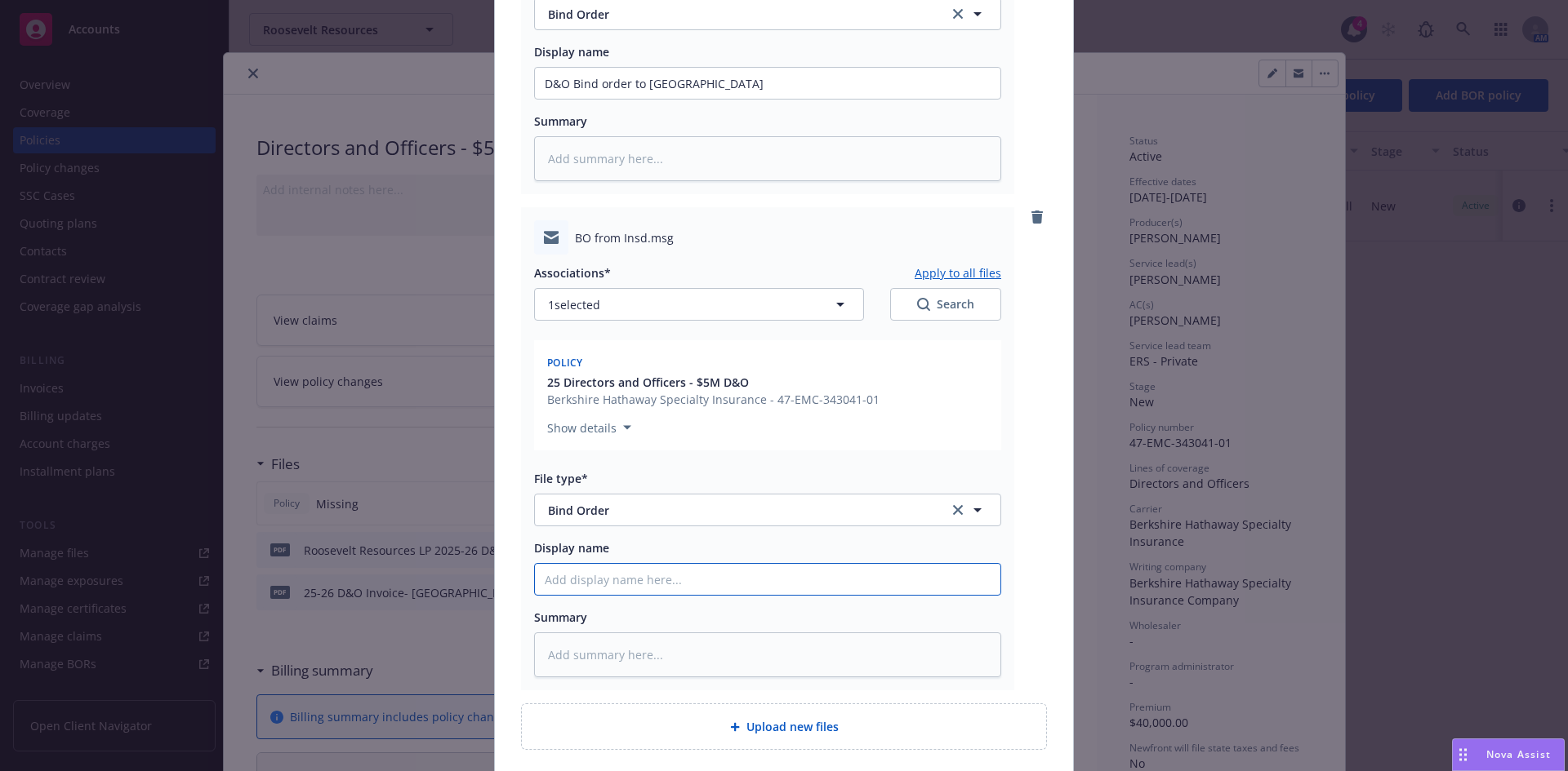
type textarea "x"
type input "D"
type textarea "x"
type input "D&"
type textarea "x"
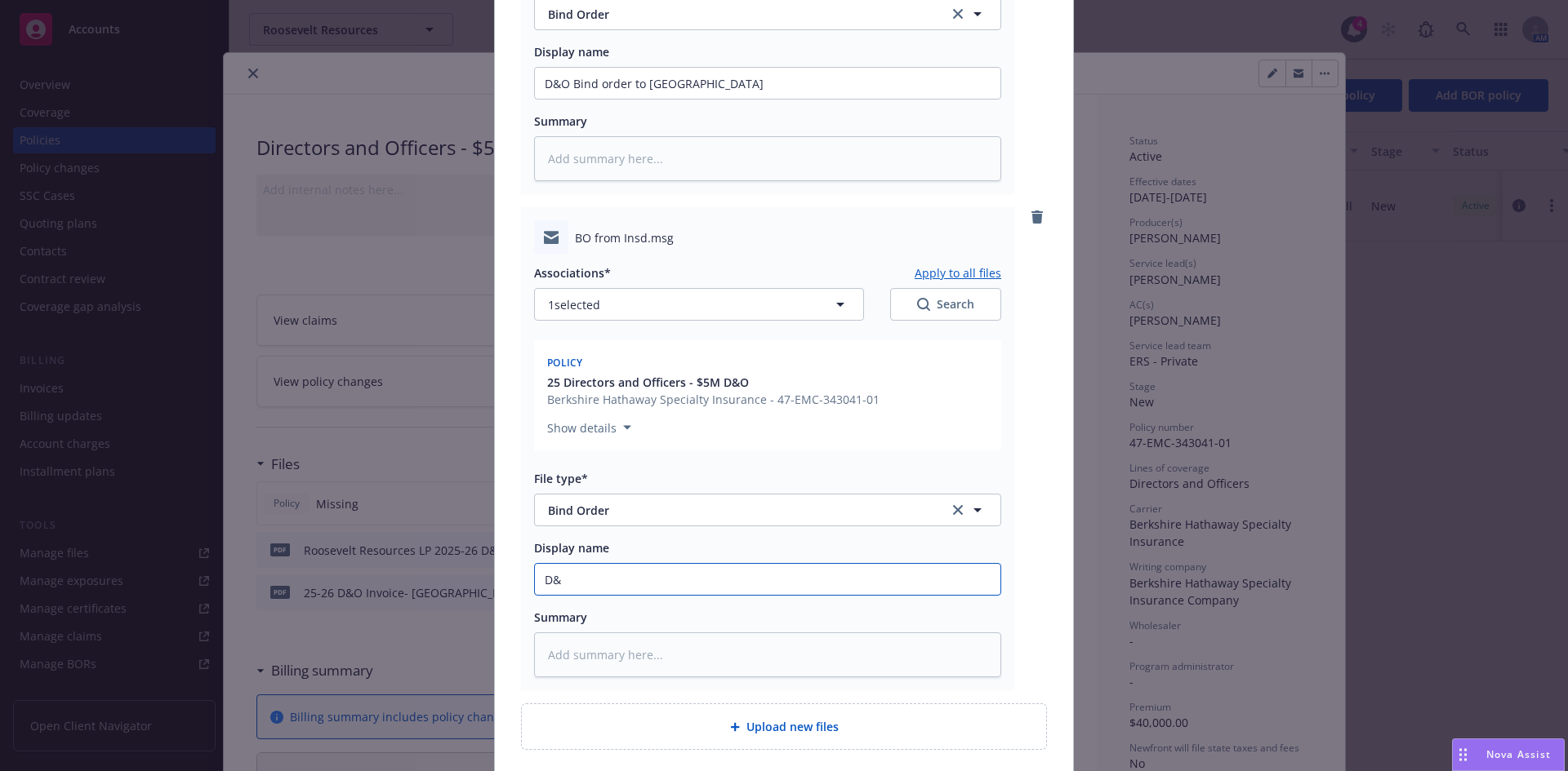
type input "D&O"
type textarea "x"
type input "D&O"
type textarea "x"
type input "D&O B"
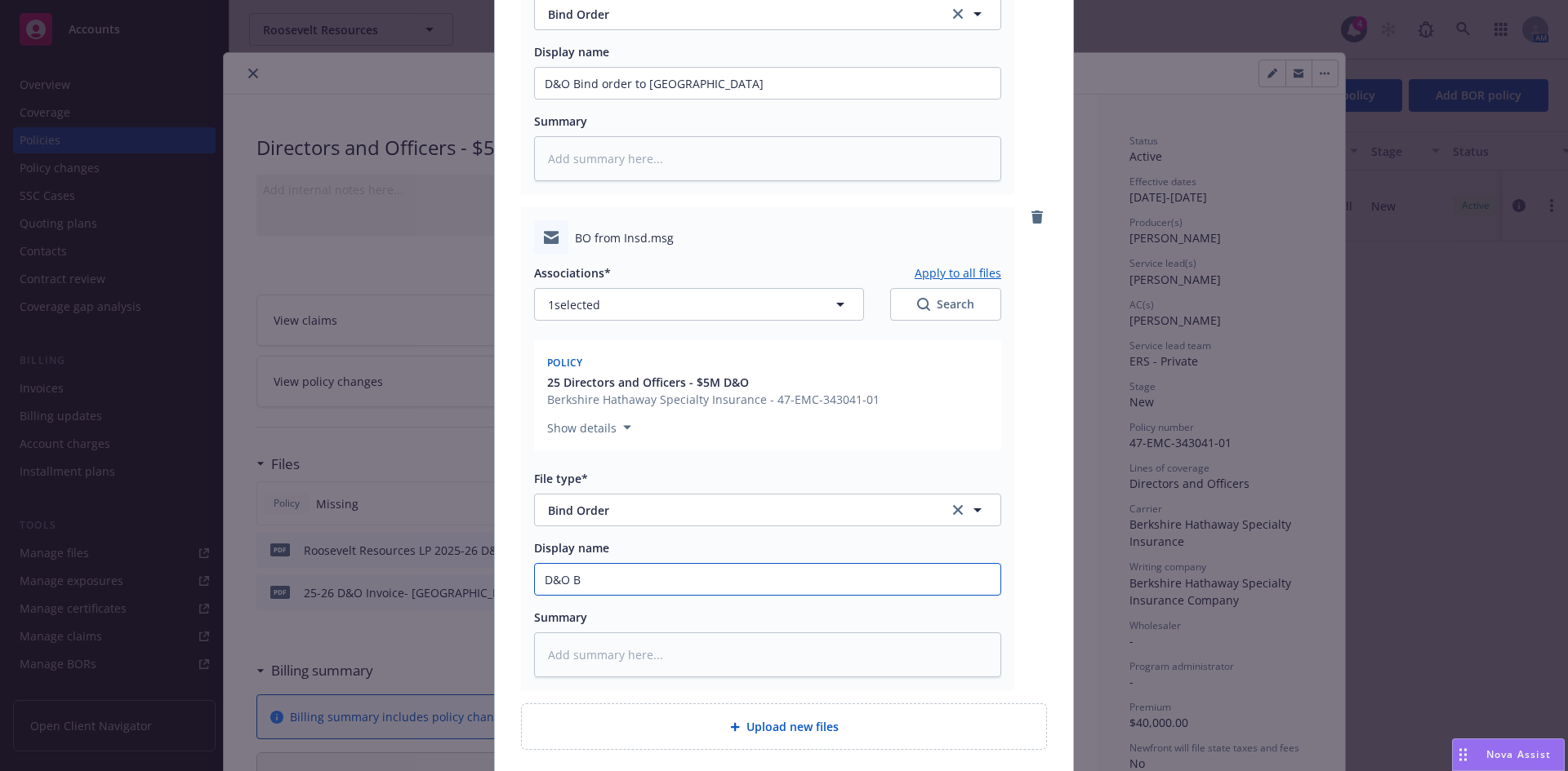
type textarea "x"
type input "D&O Bi"
type textarea "x"
type input "D&O Bin"
type textarea "x"
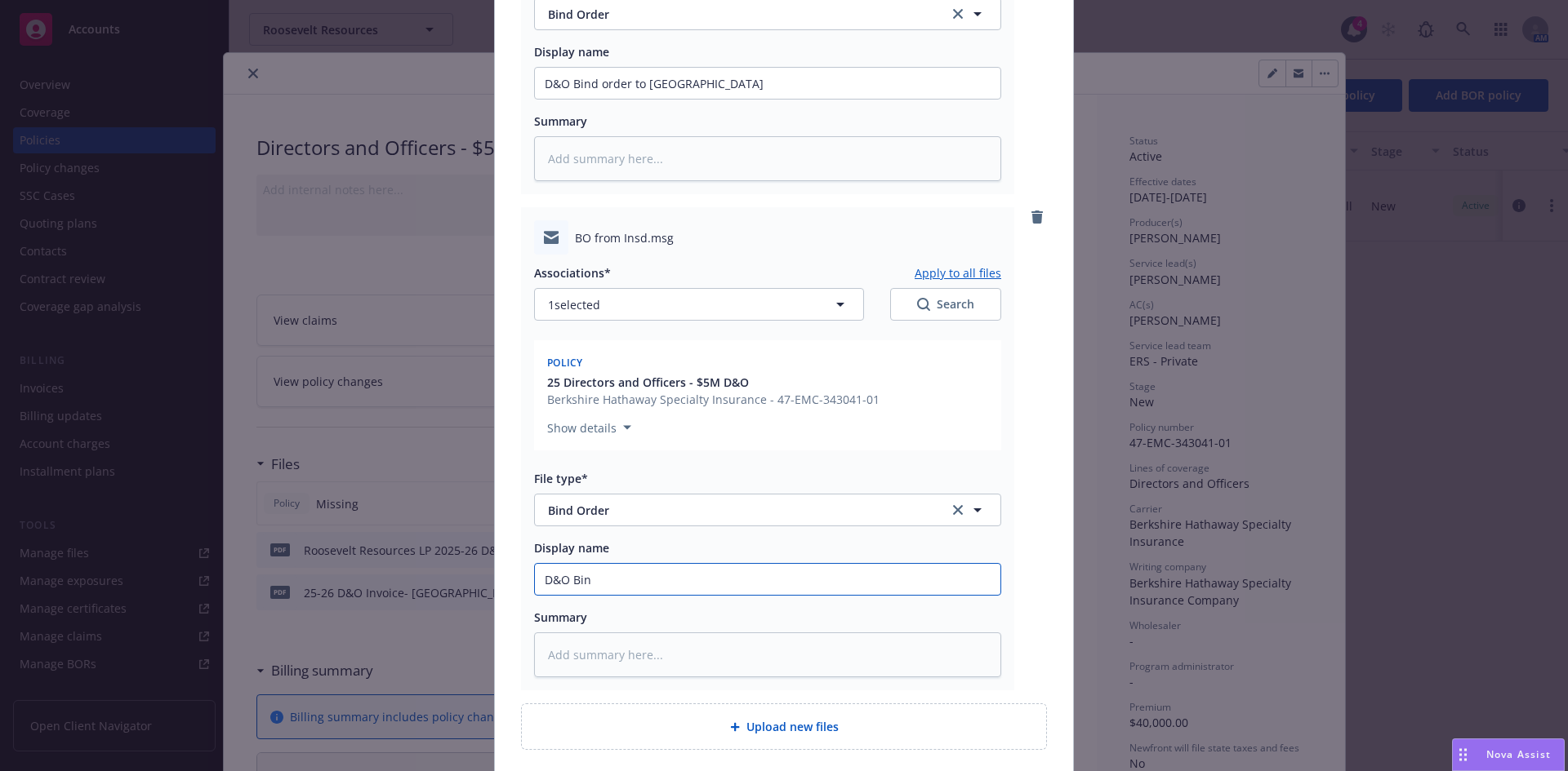
type input "D&O Bind"
type textarea "x"
type input "D&O Bind"
type textarea "x"
type input "D&O Bind o"
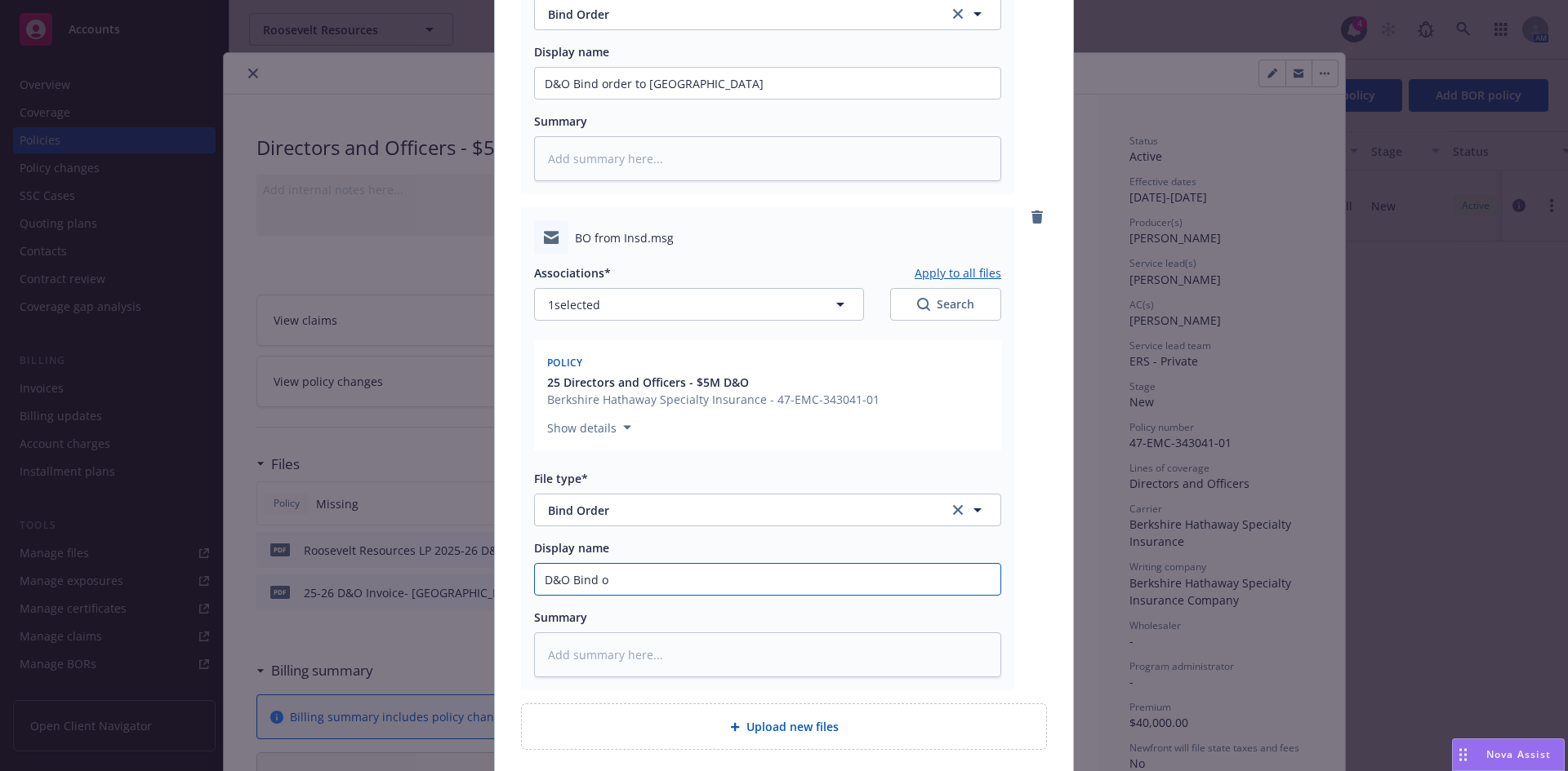
type textarea "x"
type input "D&O Bind or"
type textarea "x"
type input "D&O Bind ord"
type textarea "x"
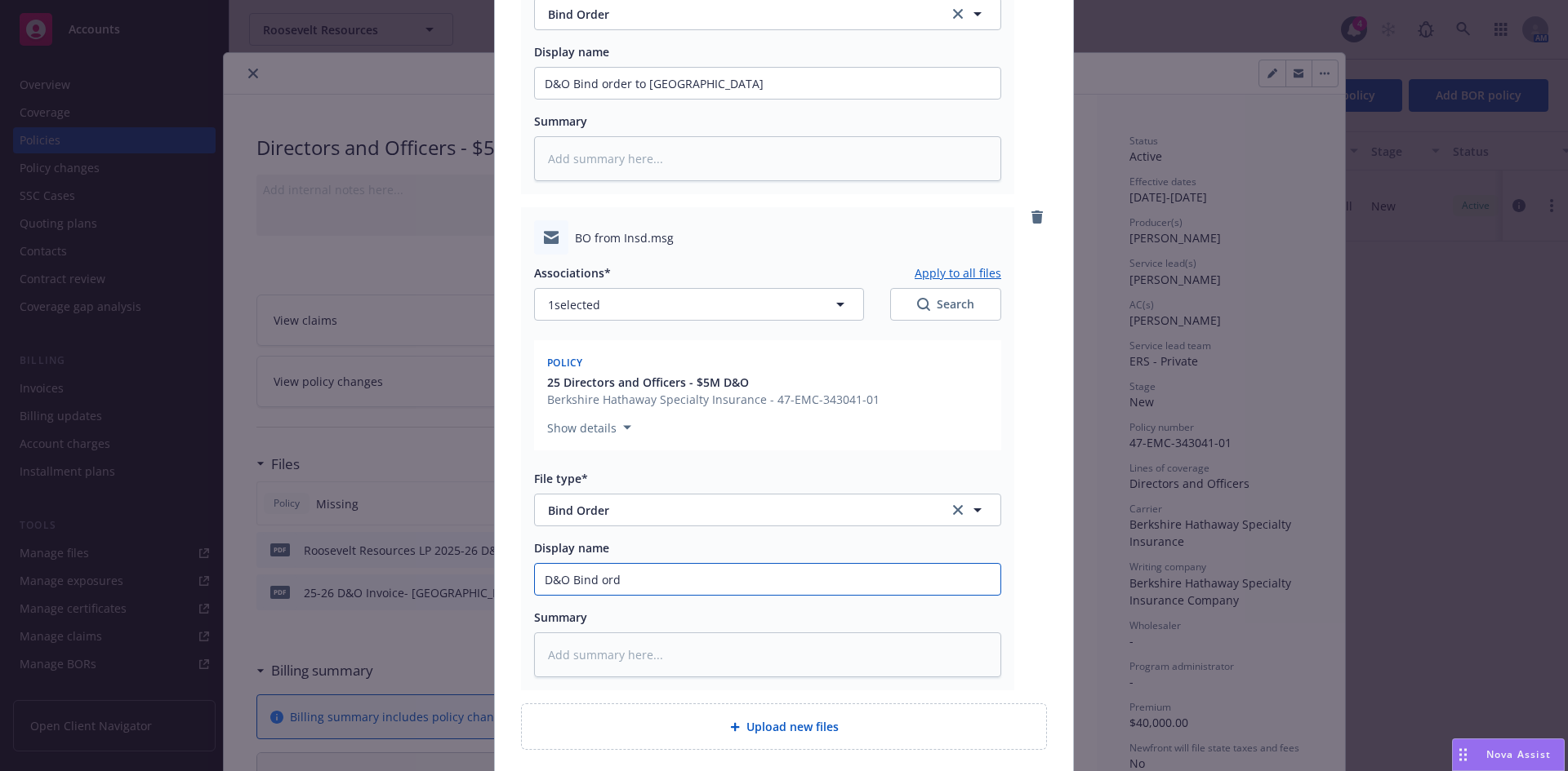
type input "D&O Bind orde"
type textarea "x"
type input "D&O Bind order"
type textarea "x"
type input "D&O Bind order"
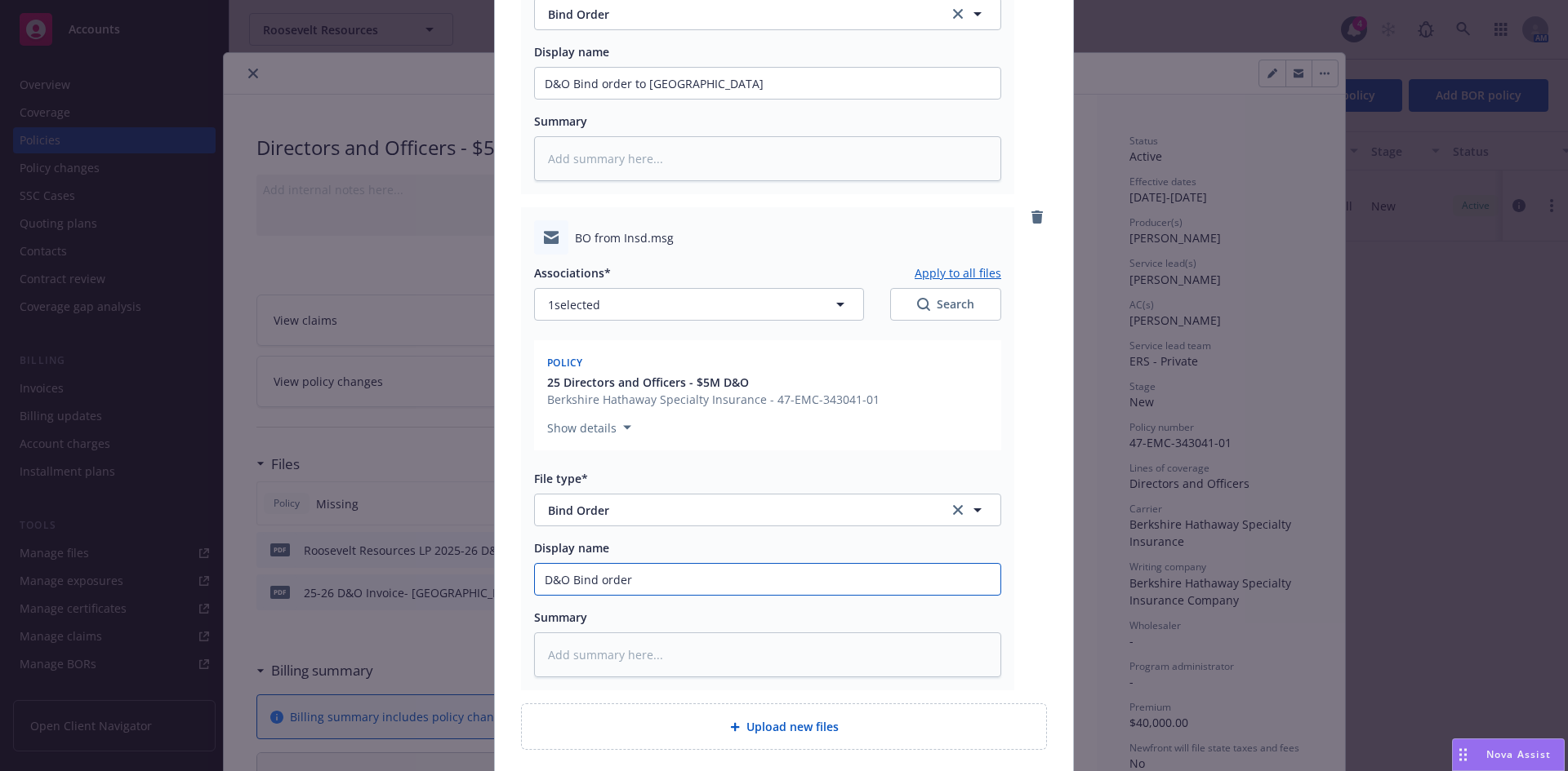
type textarea "x"
type input "D&O Bind order f"
type textarea "x"
type input "D&O Bind order fr"
type textarea "x"
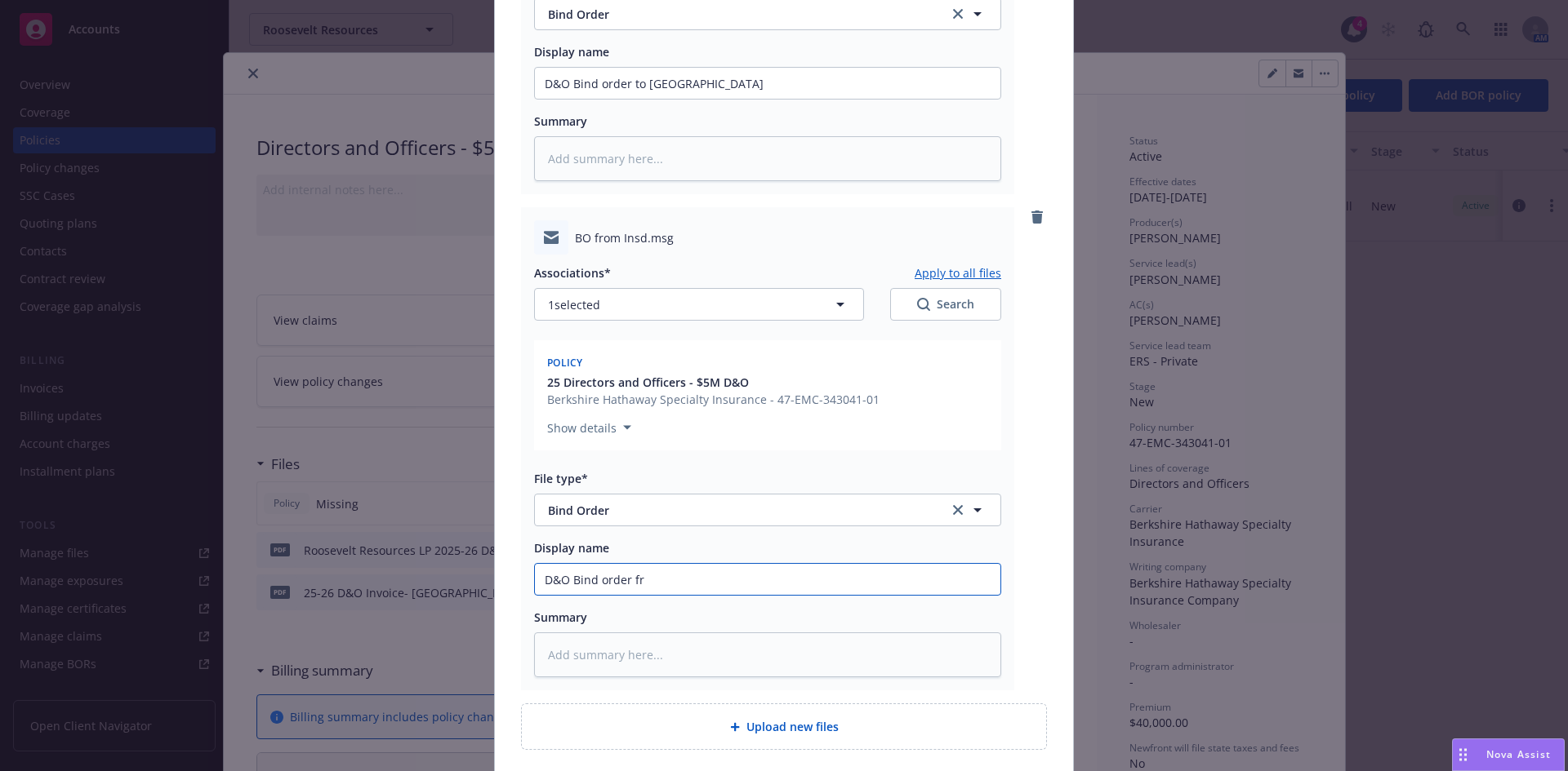
type input "D&O Bind order fro"
type textarea "x"
type input "D&O Bind order from"
type textarea "x"
type input "D&O Bind order from"
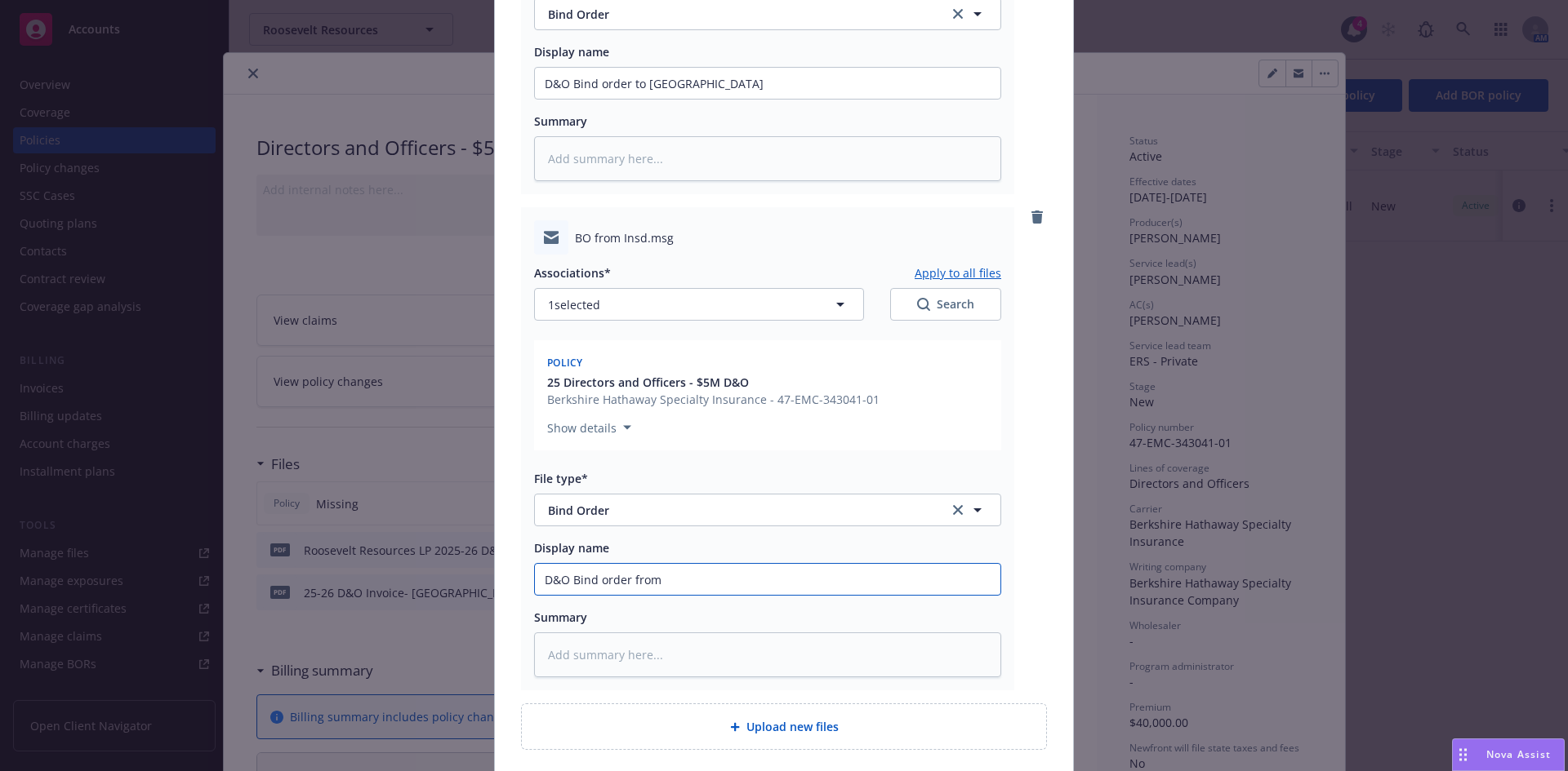
type textarea "x"
type input "D&O Bind order from I"
type textarea "x"
type input "D&O Bind order from In"
type textarea "x"
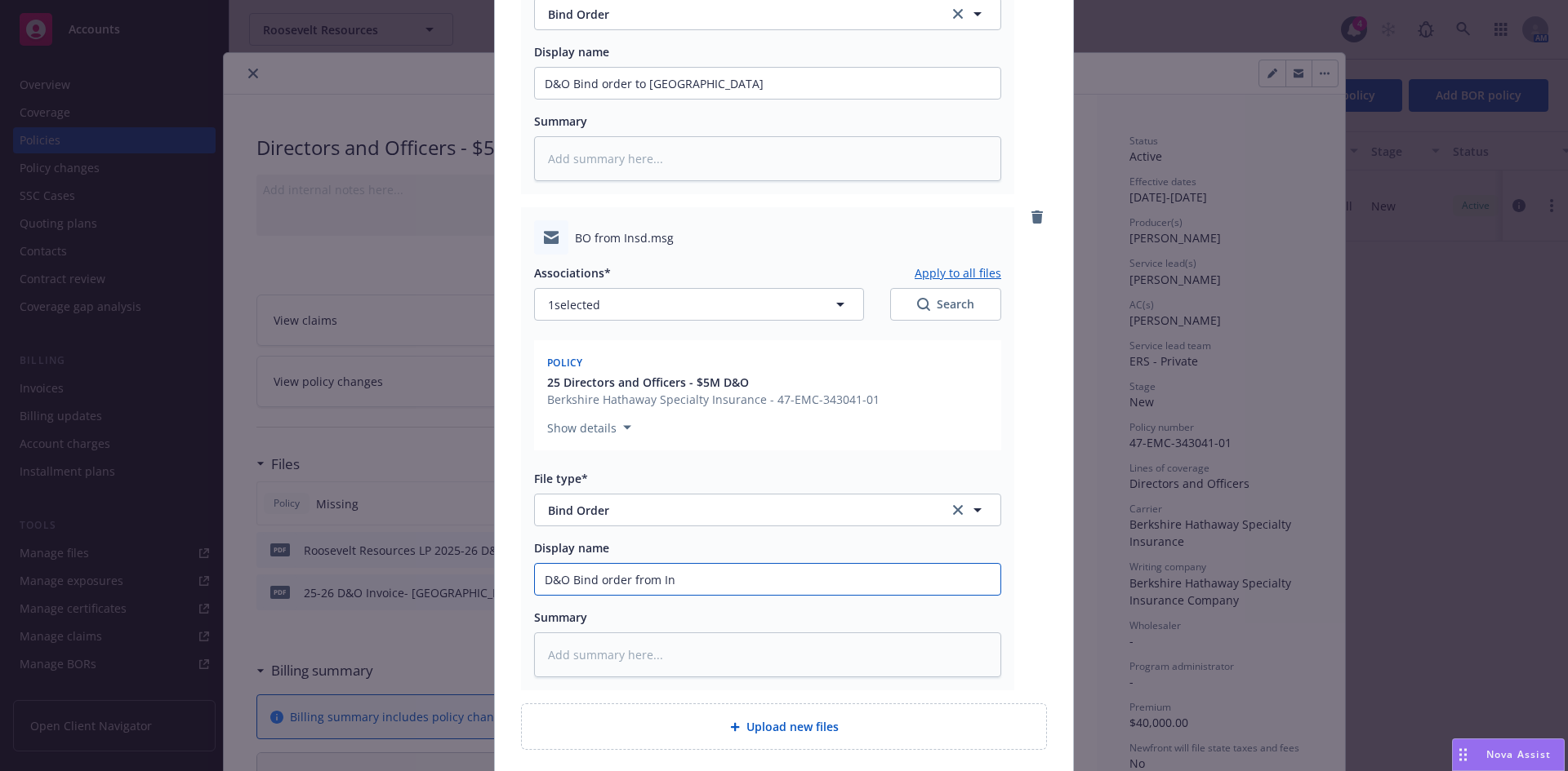
type input "D&O Bind order from Inu"
type textarea "x"
type input "D&O Bind order from In"
type textarea "x"
type input "D&O Bind order from Ins"
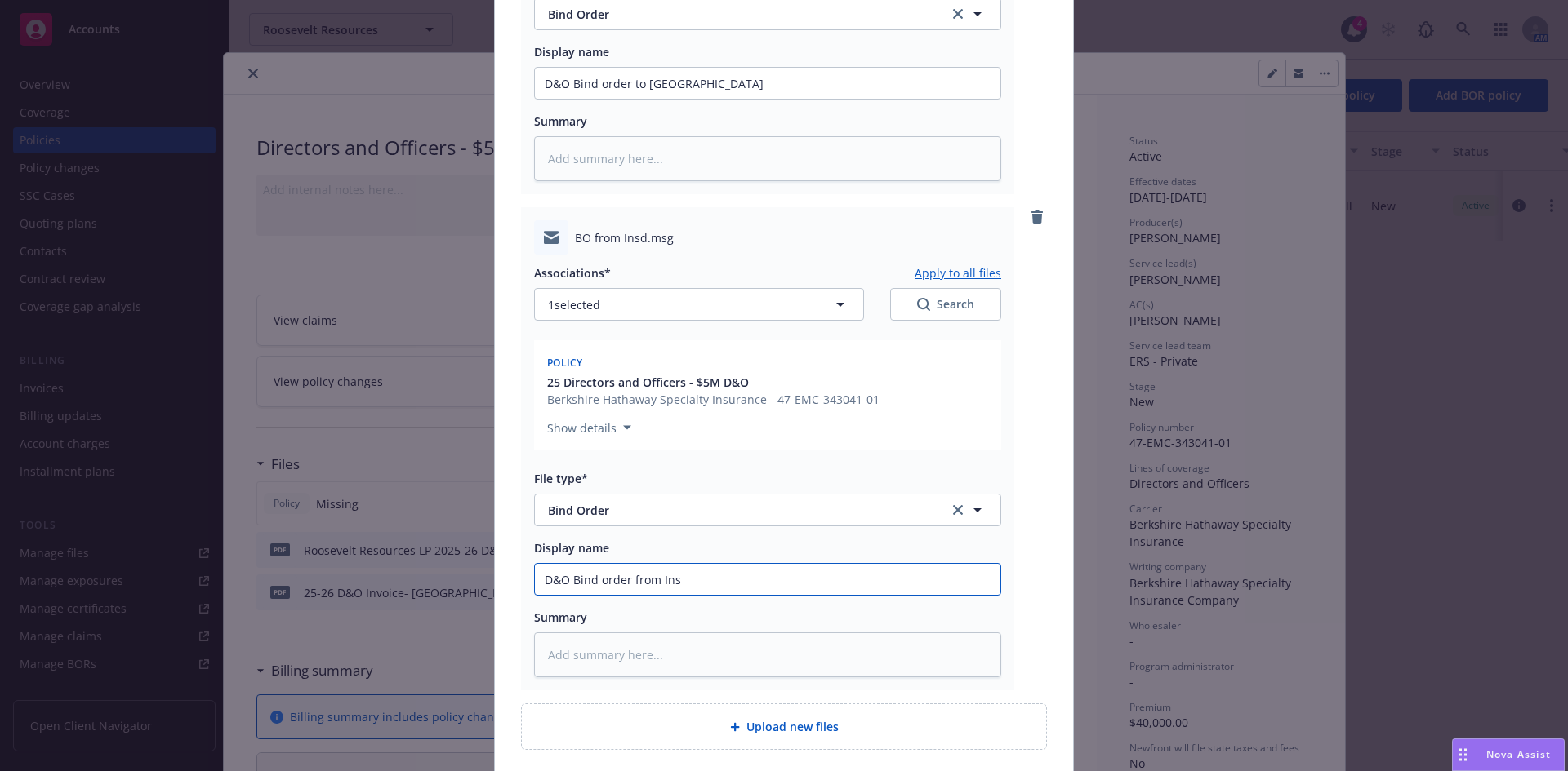
type textarea "x"
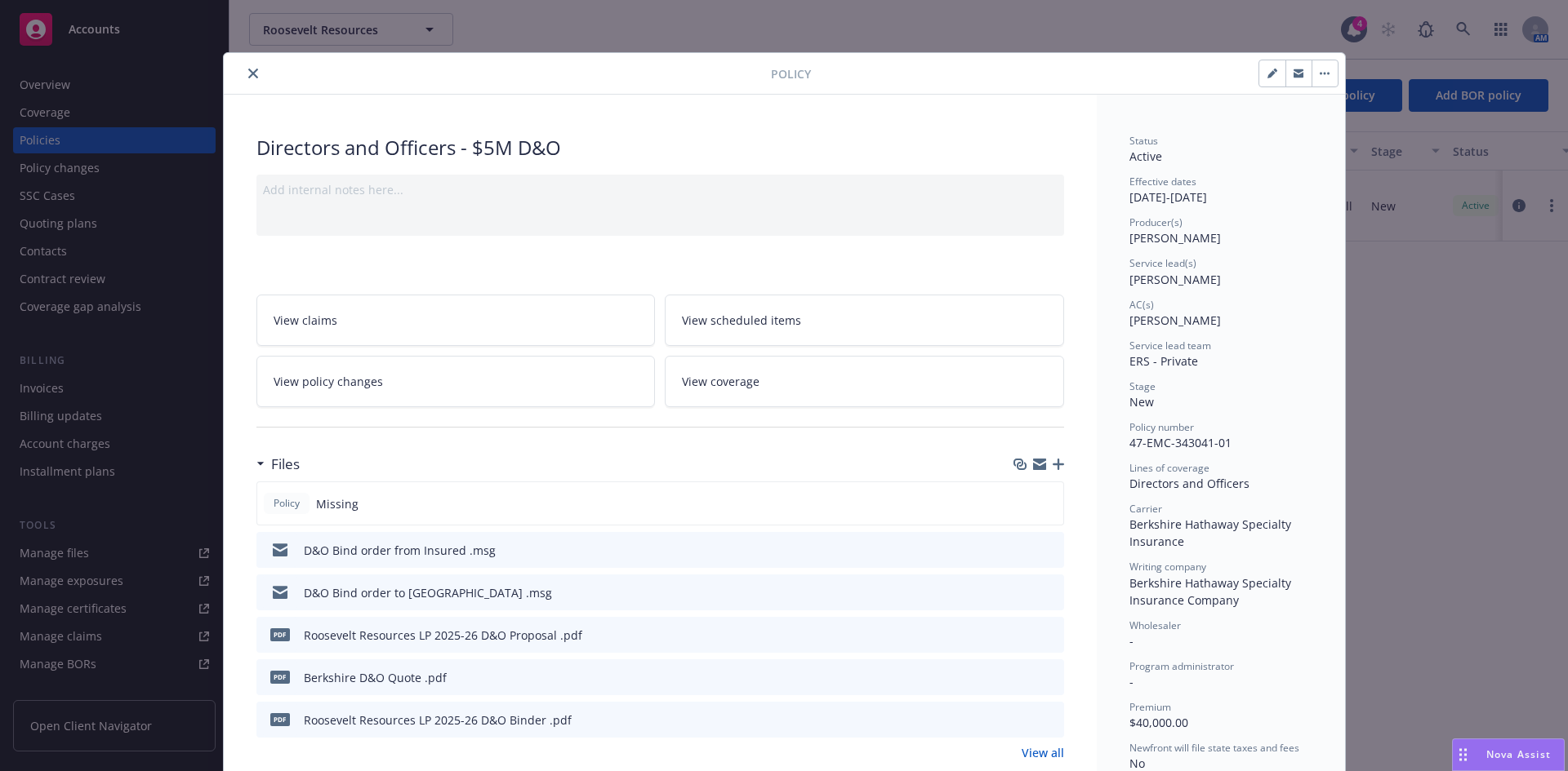
click at [1015, 721] on icon "download file" at bounding box center [1021, 719] width 13 height 13
click at [248, 78] on icon "close" at bounding box center [253, 74] width 10 height 10
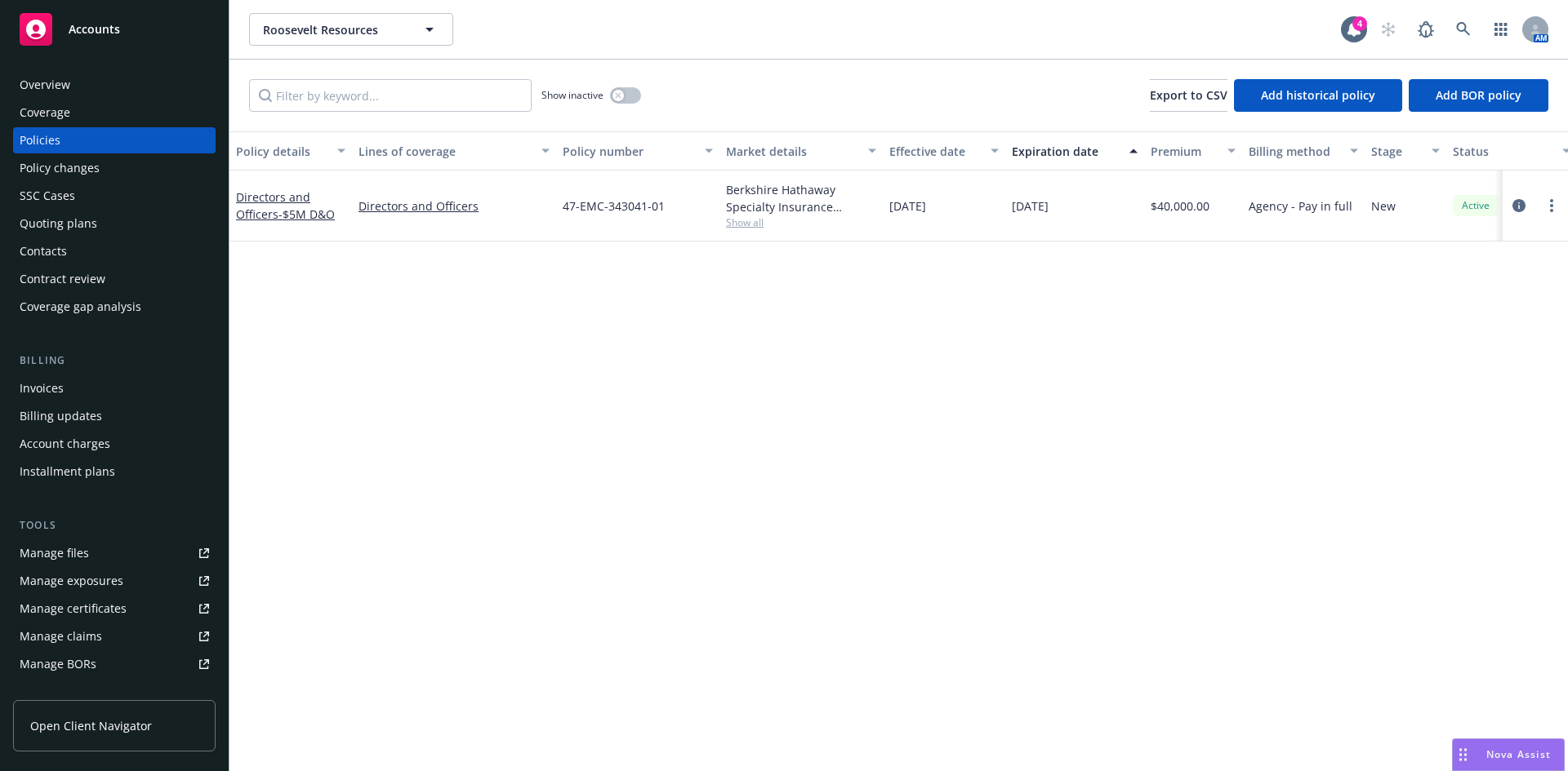
click at [91, 394] on div "Invoices" at bounding box center [114, 388] width 190 height 26
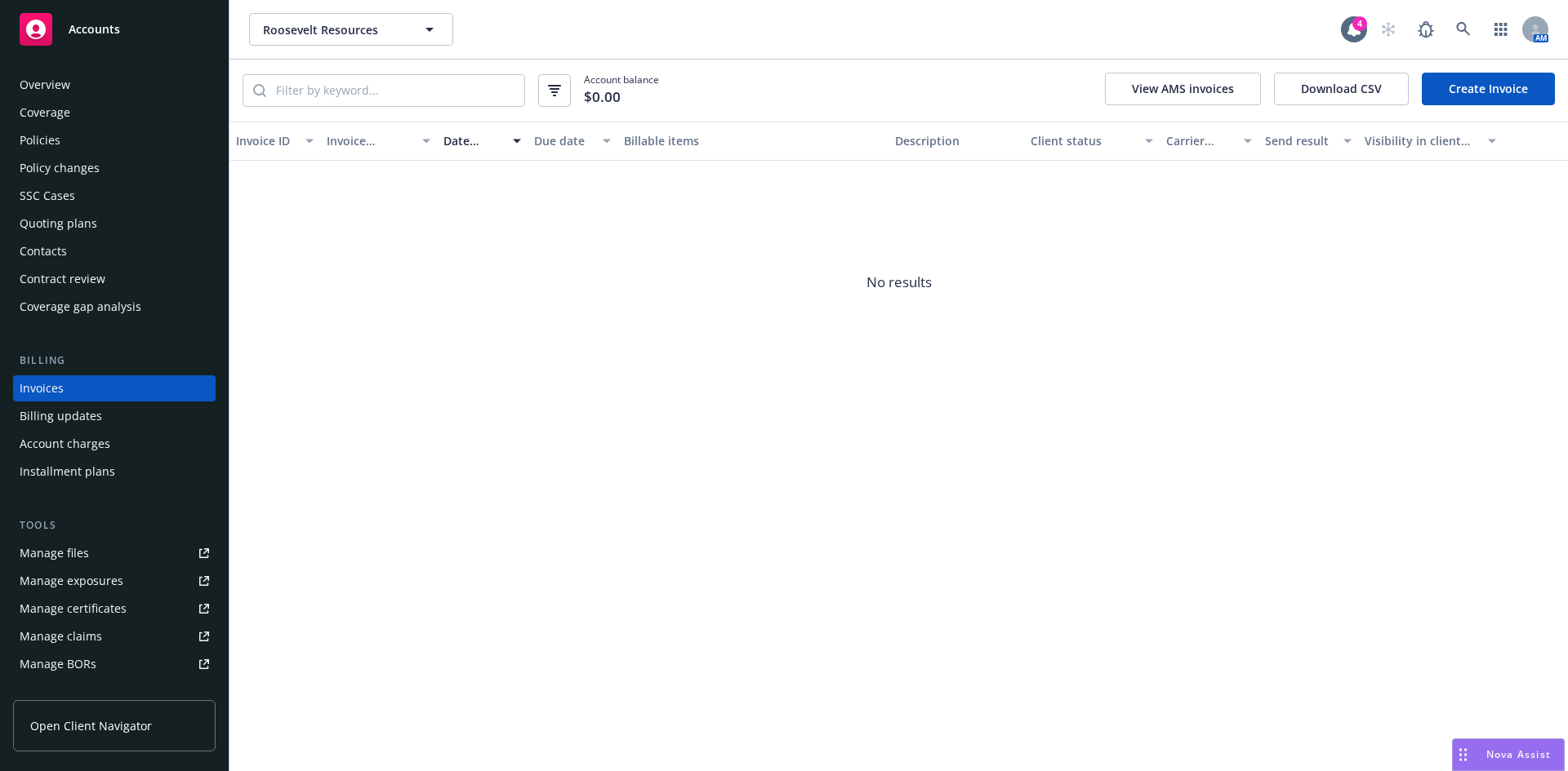
click at [1466, 104] on link "Create Invoice" at bounding box center [1488, 89] width 133 height 33
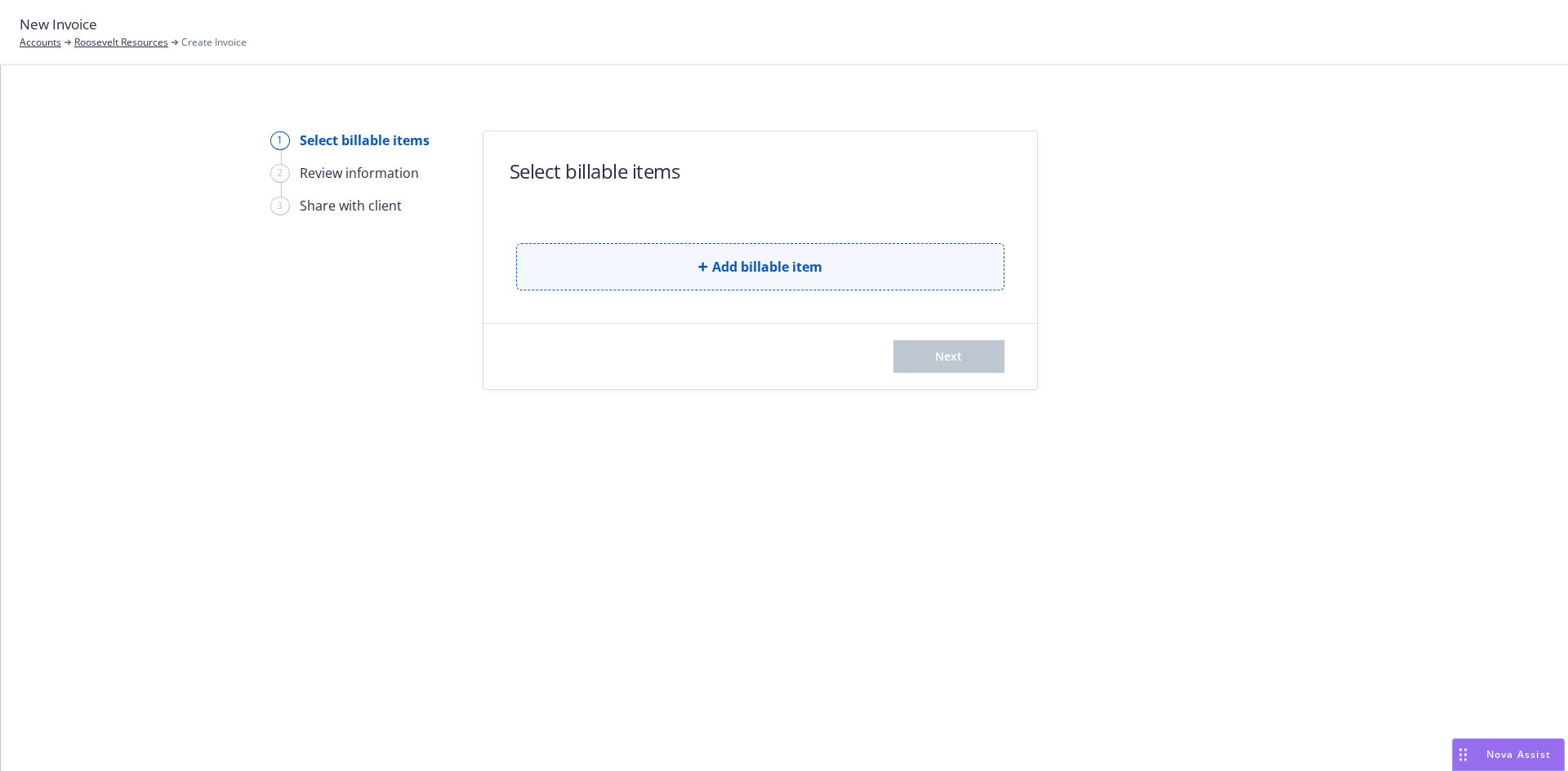
click at [785, 265] on span "Add billable item" at bounding box center [767, 266] width 110 height 19
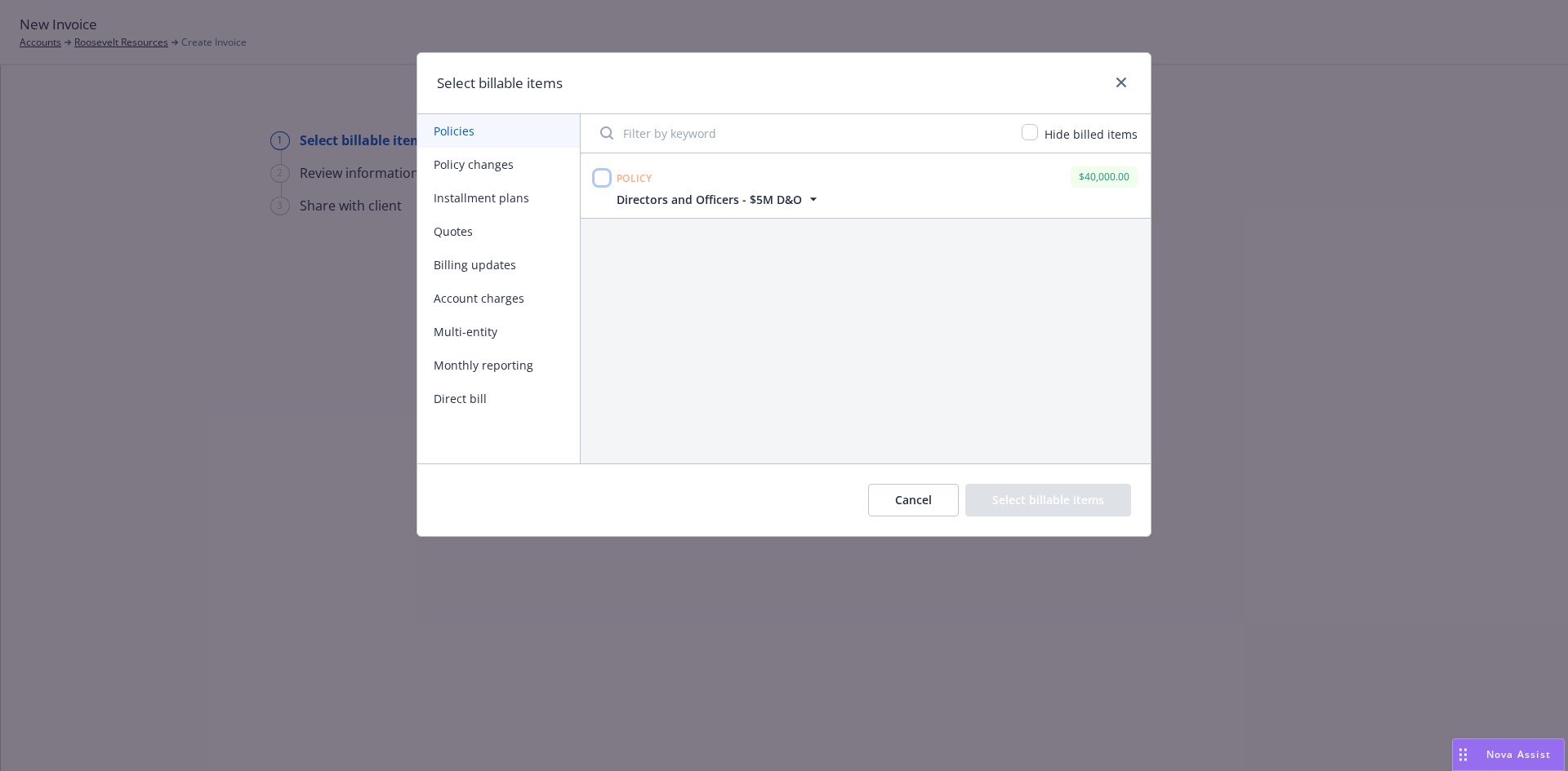
click at [602, 179] on input "checkbox" at bounding box center [602, 178] width 17 height 17
checkbox input "true"
click at [1056, 506] on button "Select billable items" at bounding box center [1048, 500] width 165 height 33
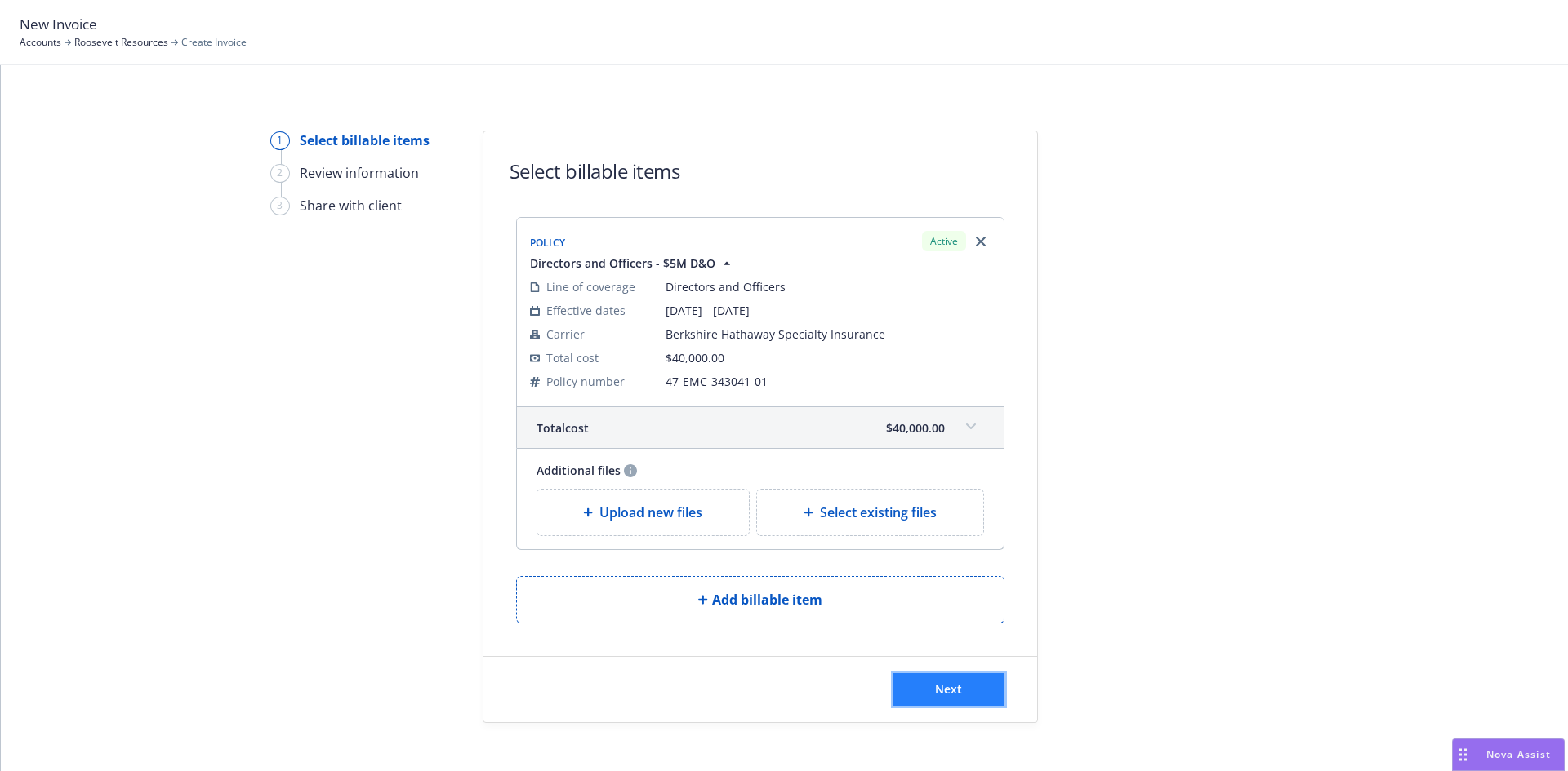
click at [949, 697] on span "Next" at bounding box center [949, 689] width 27 height 16
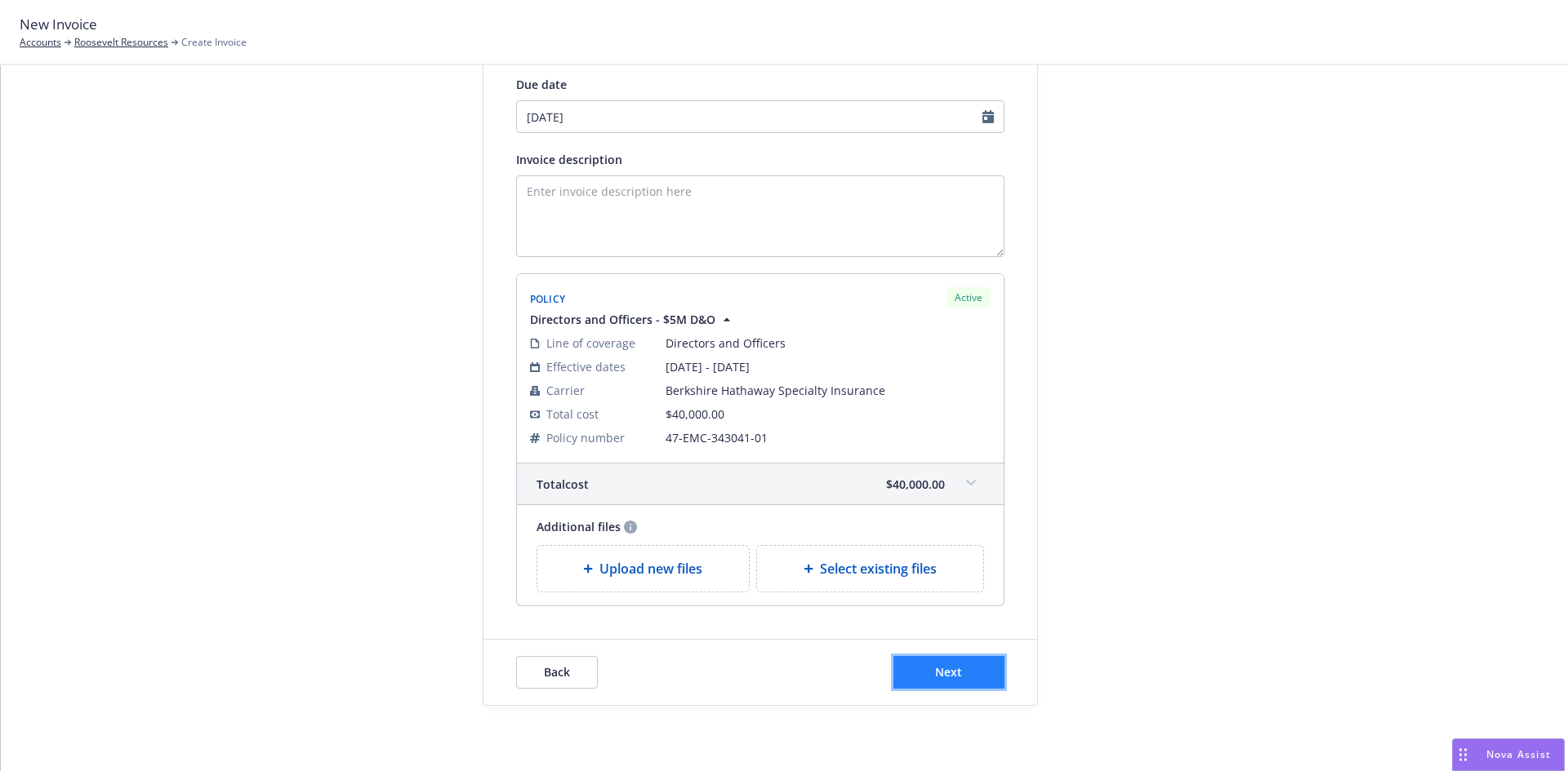
click at [975, 668] on button "Next" at bounding box center [949, 672] width 111 height 33
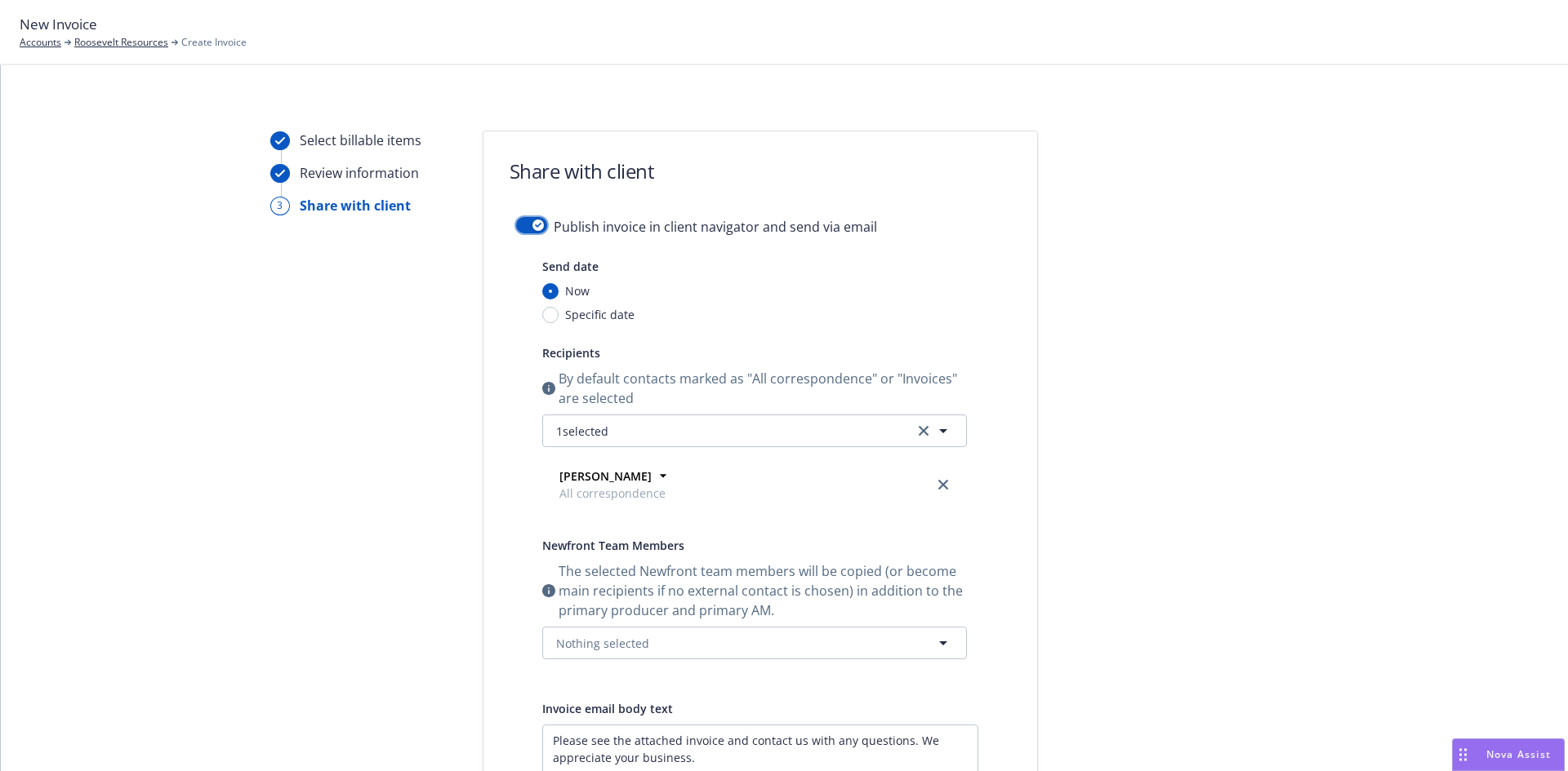
click at [524, 221] on button "button" at bounding box center [531, 226] width 31 height 17
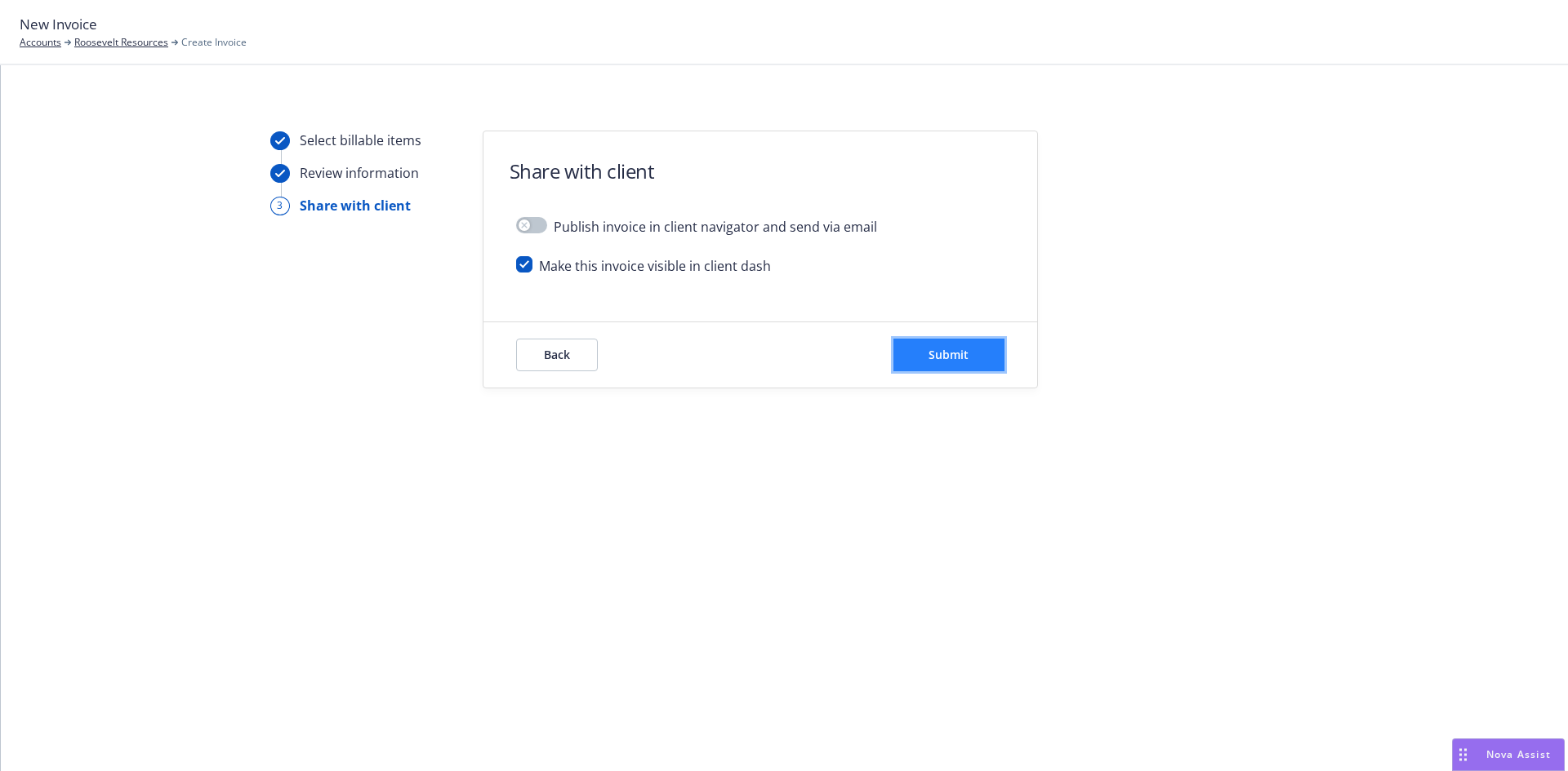
click at [941, 350] on span "Submit" at bounding box center [949, 354] width 40 height 16
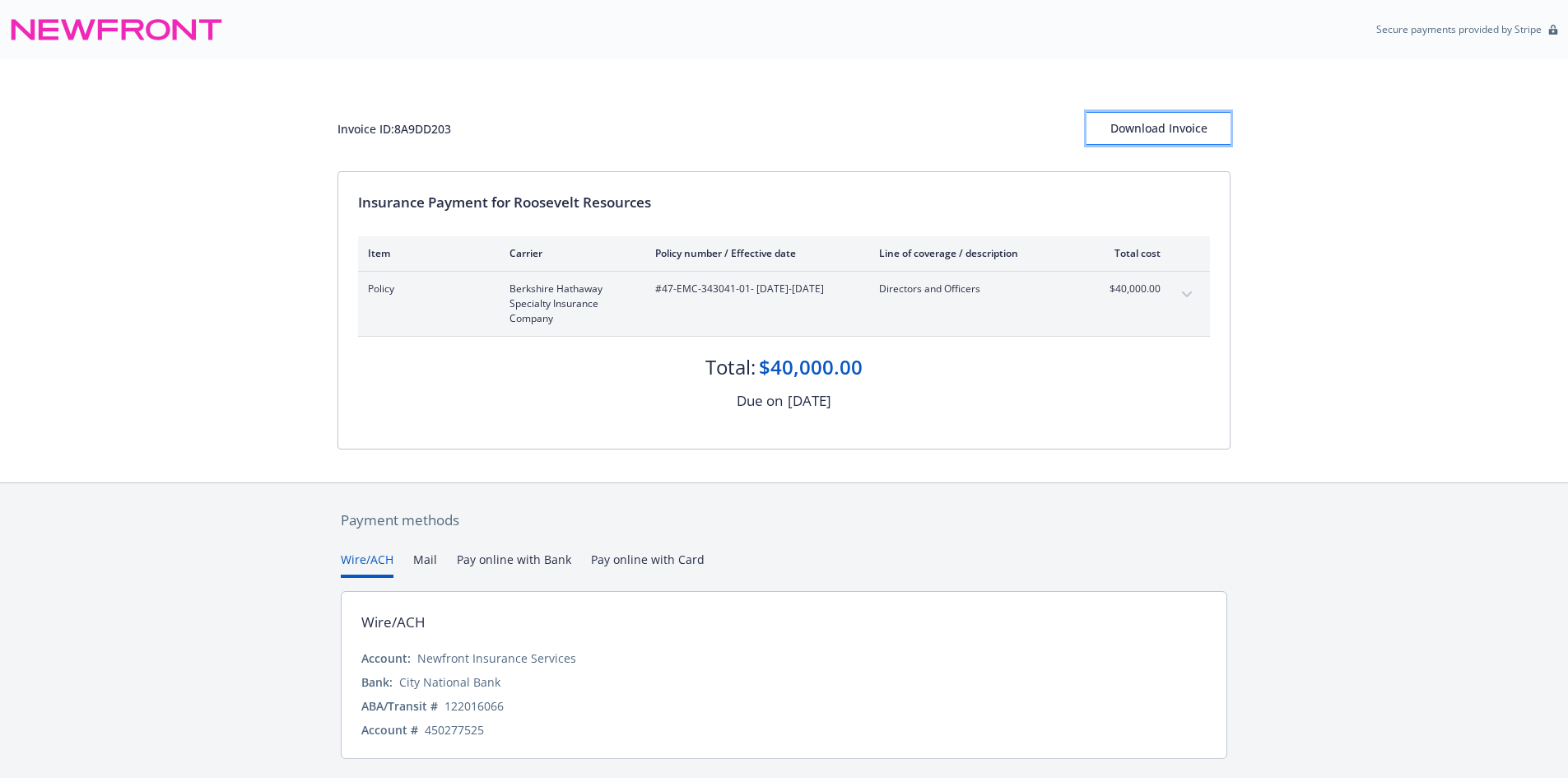
click at [1169, 126] on div "Download Invoice" at bounding box center [1159, 128] width 144 height 31
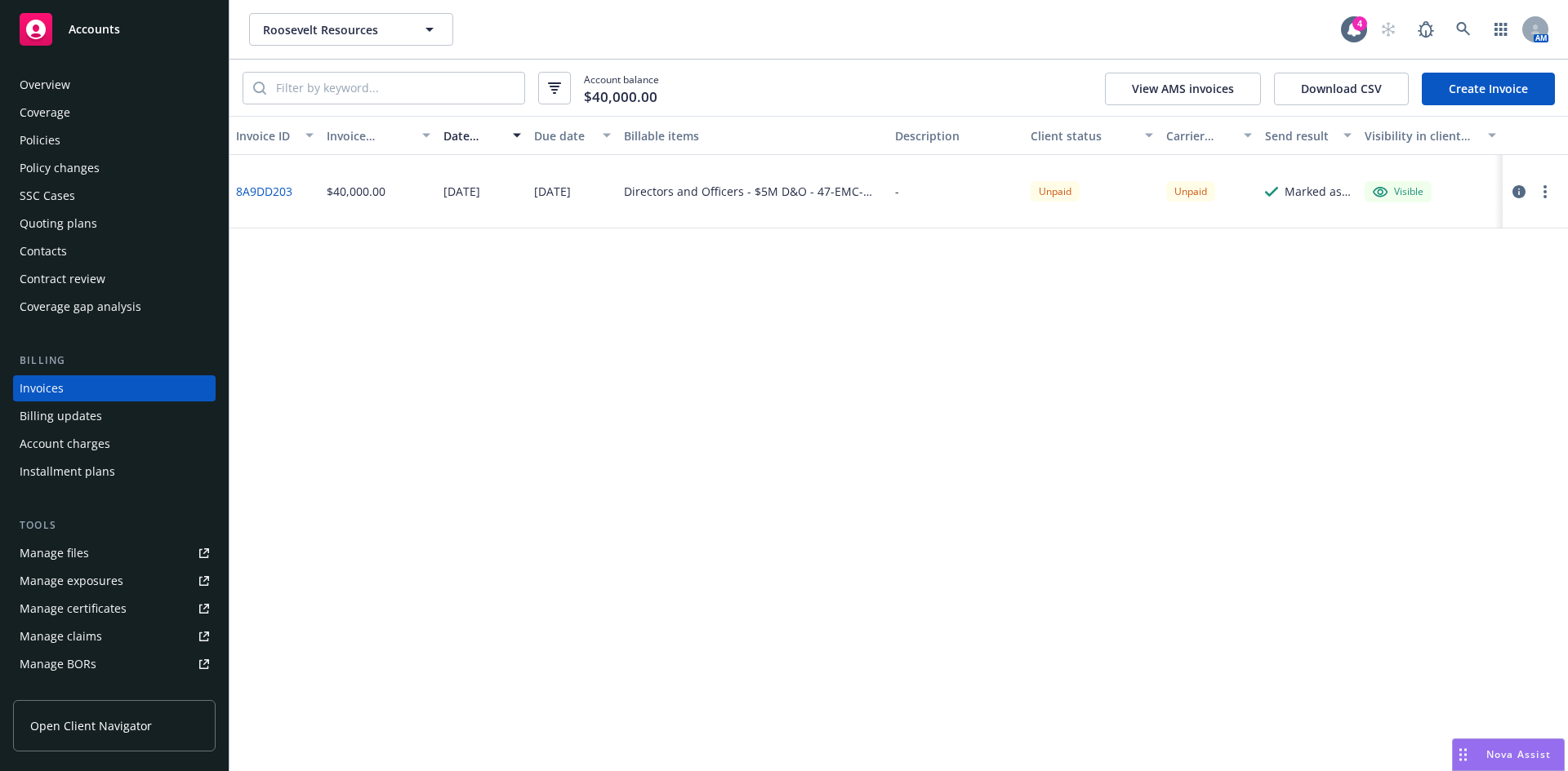
click at [78, 139] on div "Policies" at bounding box center [114, 139] width 190 height 26
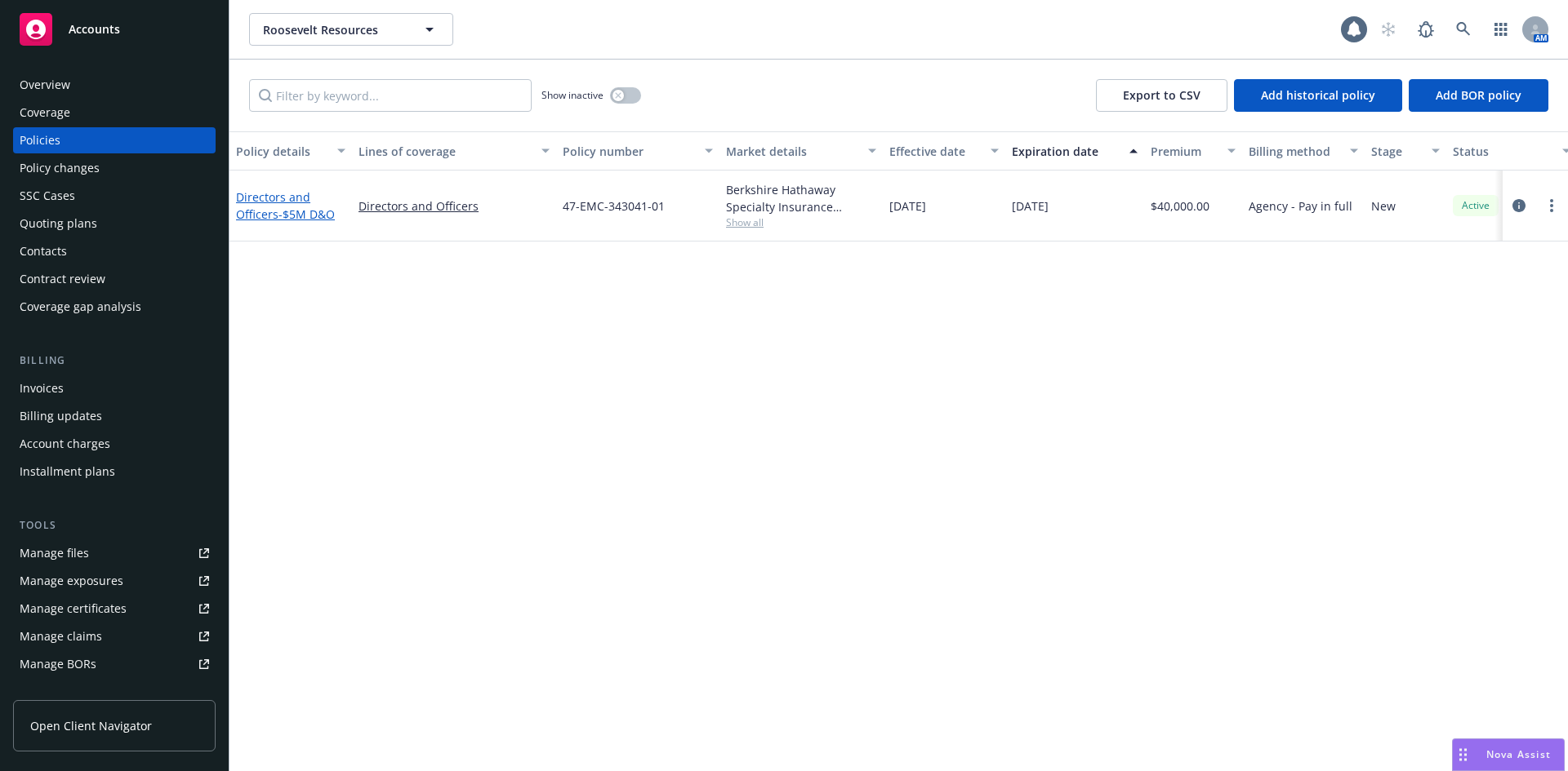
click at [278, 206] on span "- $5M D&O" at bounding box center [306, 214] width 56 height 16
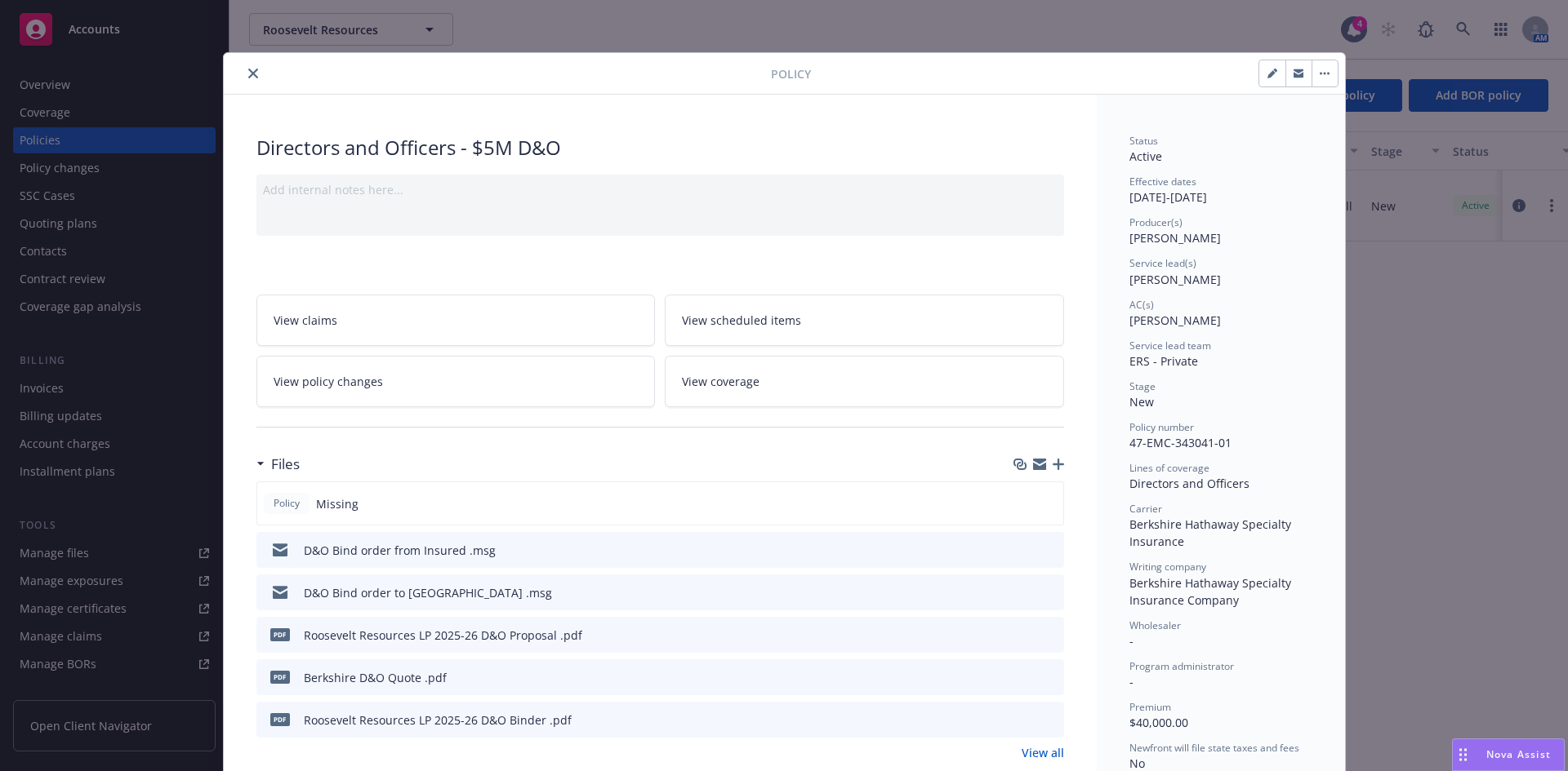
click at [1056, 462] on icon "button" at bounding box center [1058, 464] width 12 height 12
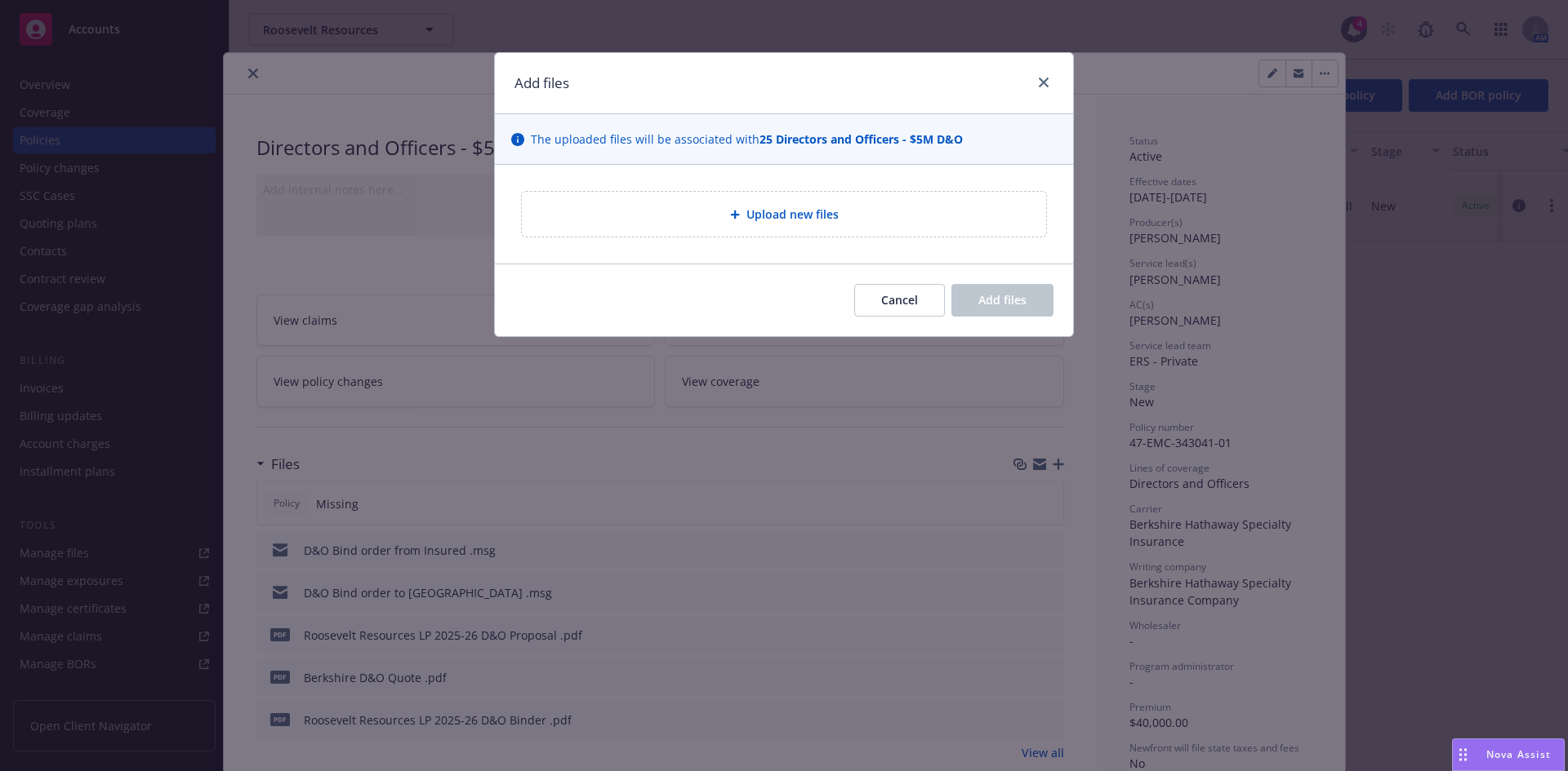
click at [799, 222] on span "Upload new files" at bounding box center [792, 214] width 92 height 18
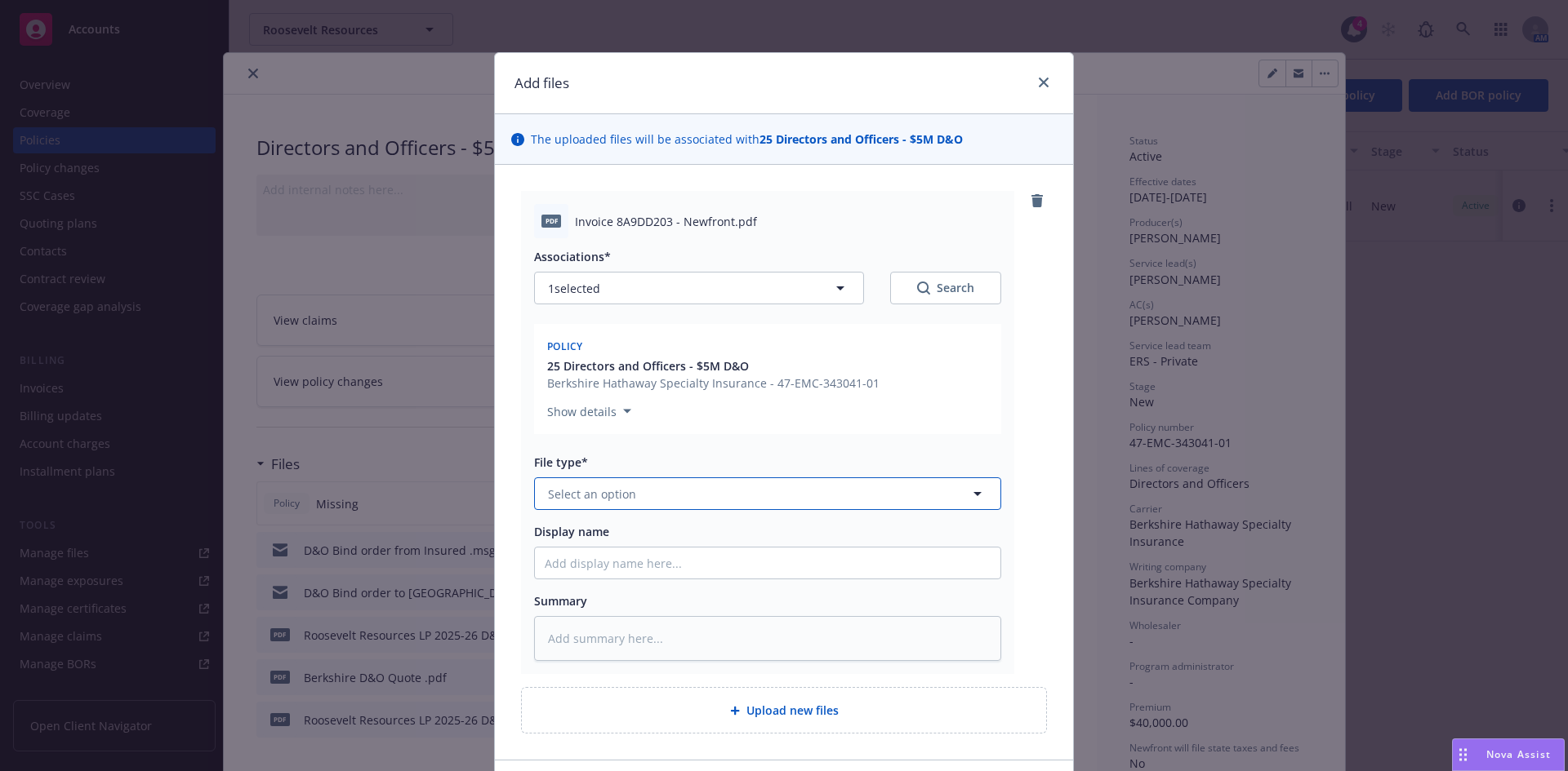
click at [572, 489] on span "Select an option" at bounding box center [593, 494] width 89 height 18
type input "inv"
click at [598, 543] on span "Invoice - Newfront" at bounding box center [602, 539] width 103 height 18
click at [583, 560] on input "Display name" at bounding box center [767, 563] width 466 height 31
paste input "Roosevelt Resources LP"
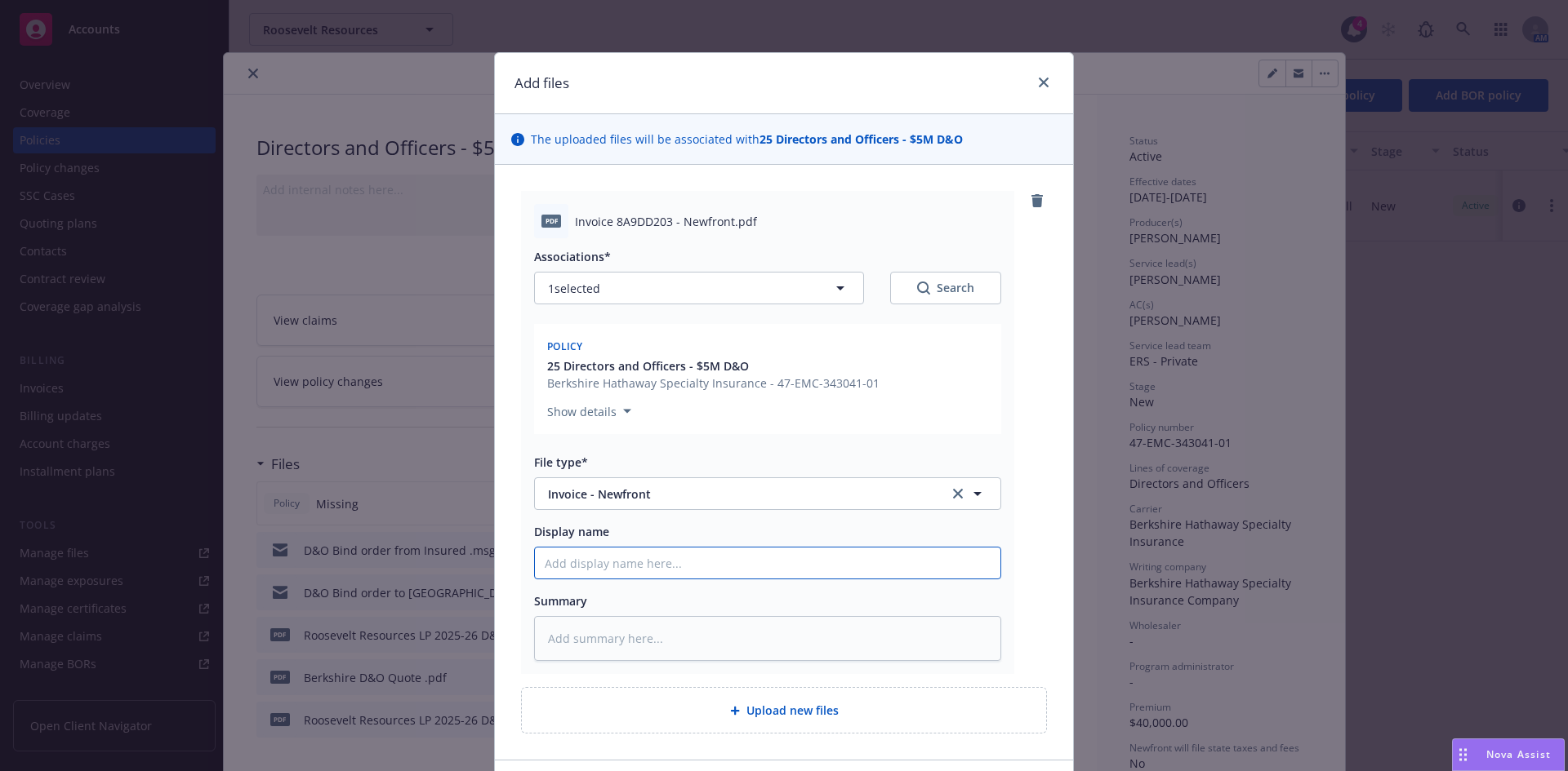
type textarea "x"
type input "Roosevelt Resources LP"
type textarea "x"
type input "Roosevelt Resources LP"
type textarea "x"
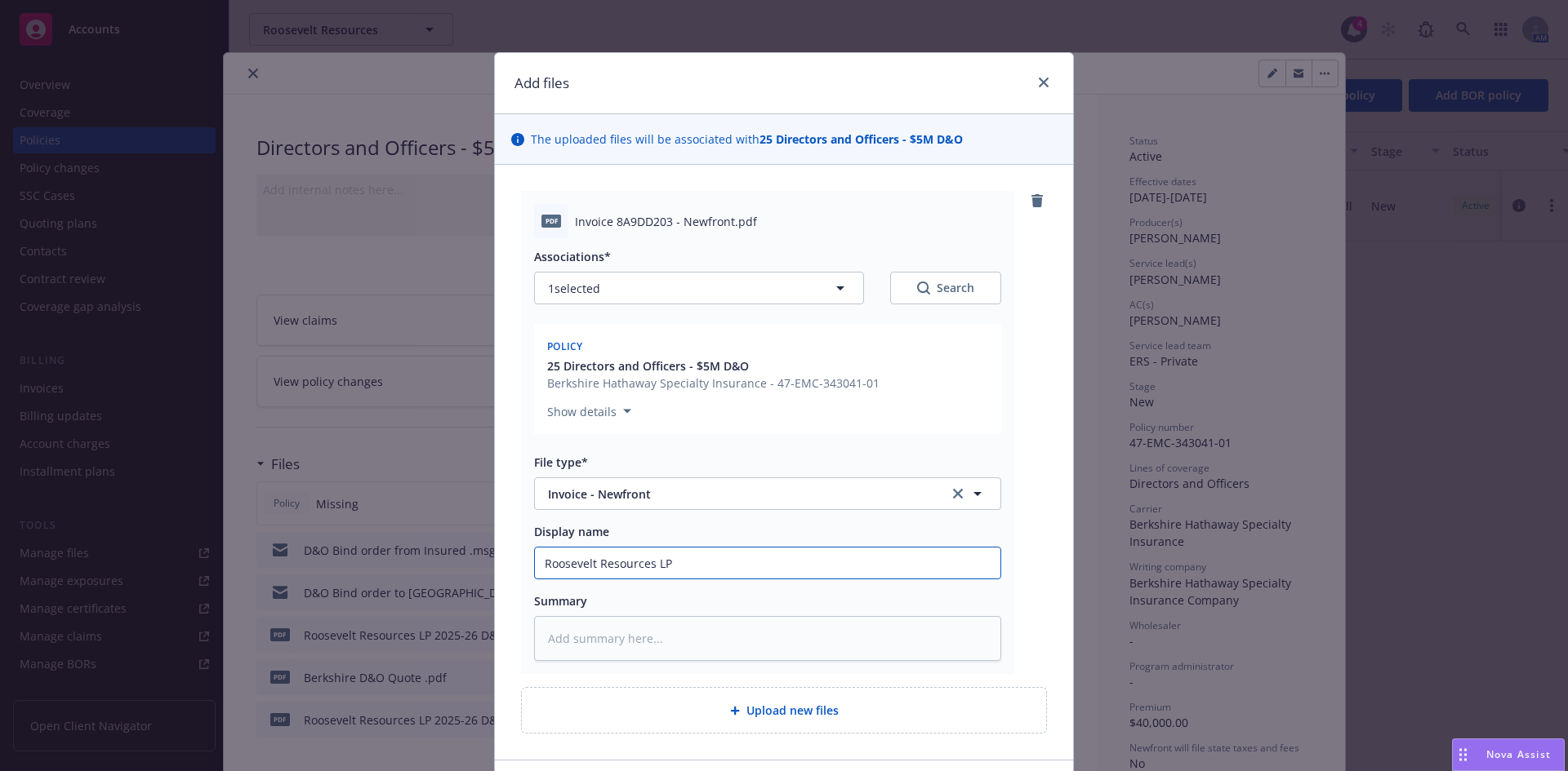
type input "Roosevelt Resources LP 2"
type textarea "x"
type input "Roosevelt Resources LP 20"
type textarea "x"
type input "Roosevelt Resources LP 202"
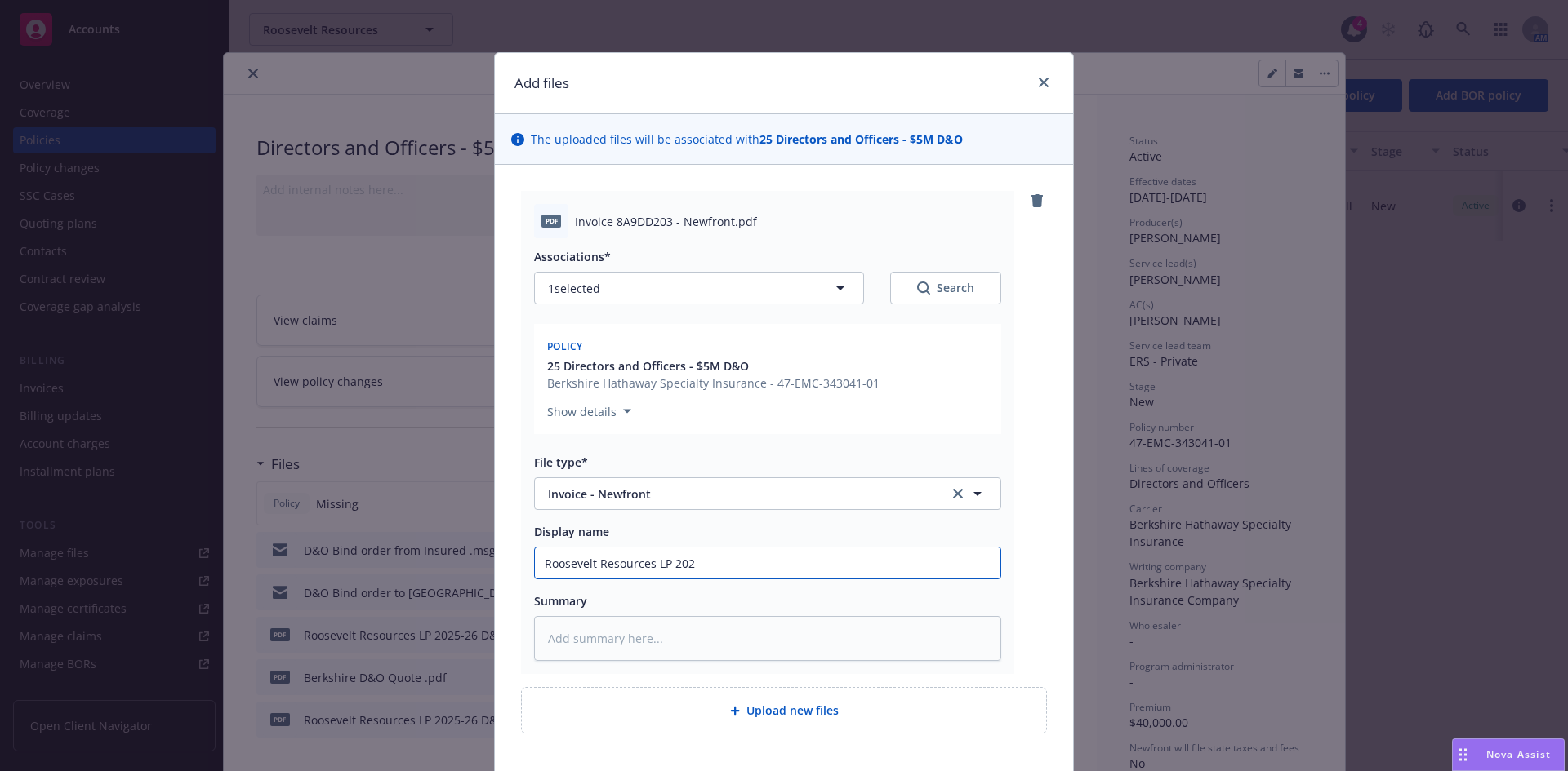
type textarea "x"
type input "Roosevelt Resources LP 2025"
type textarea "x"
type input "Roosevelt Resources LP 2025-"
type textarea "x"
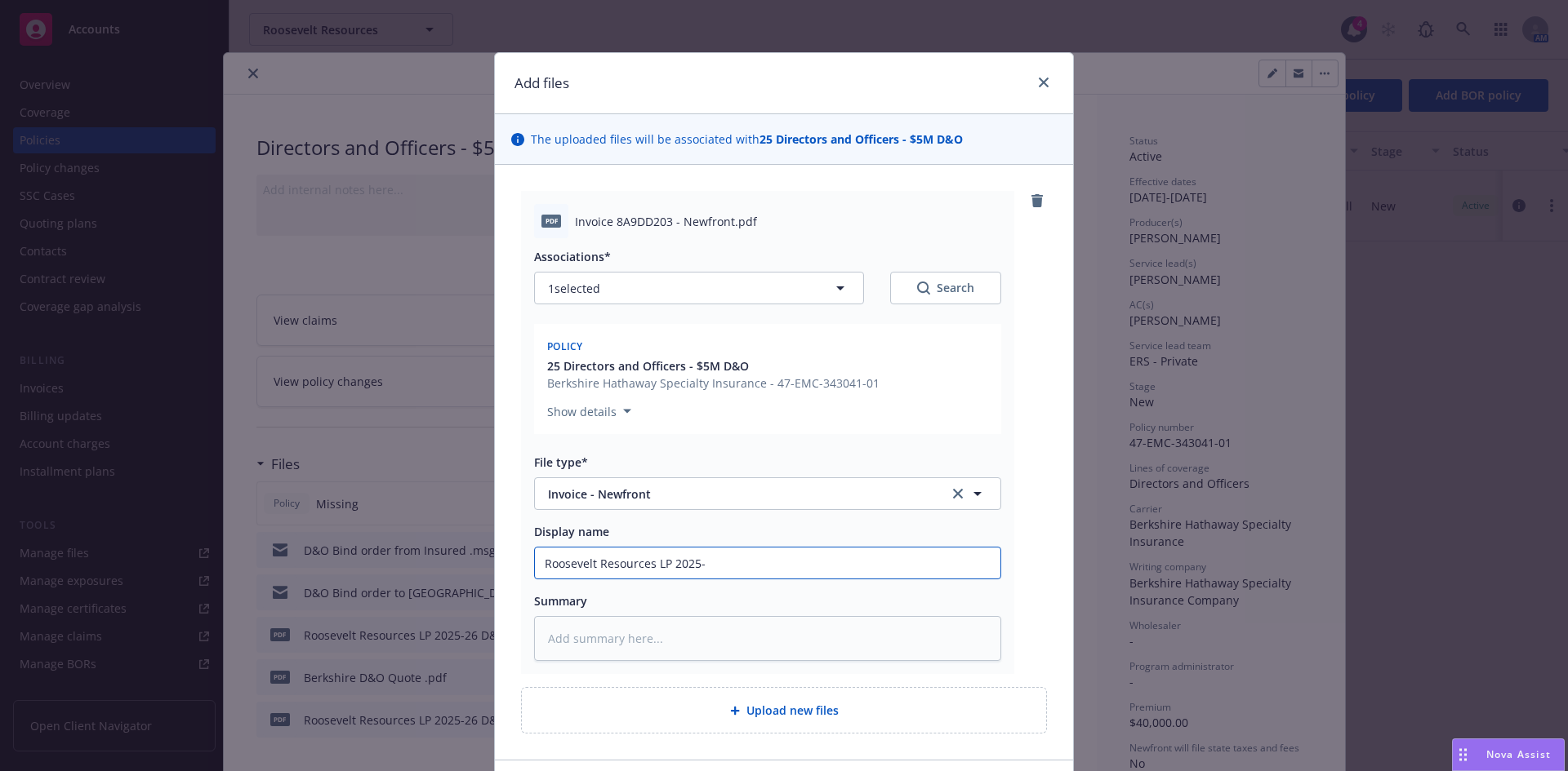
type input "Roosevelt Resources LP 2025-2"
type textarea "x"
type input "Roosevelt Resources LP 2025-26"
type textarea "x"
type input "Roosevelt Resources LP 2025-26"
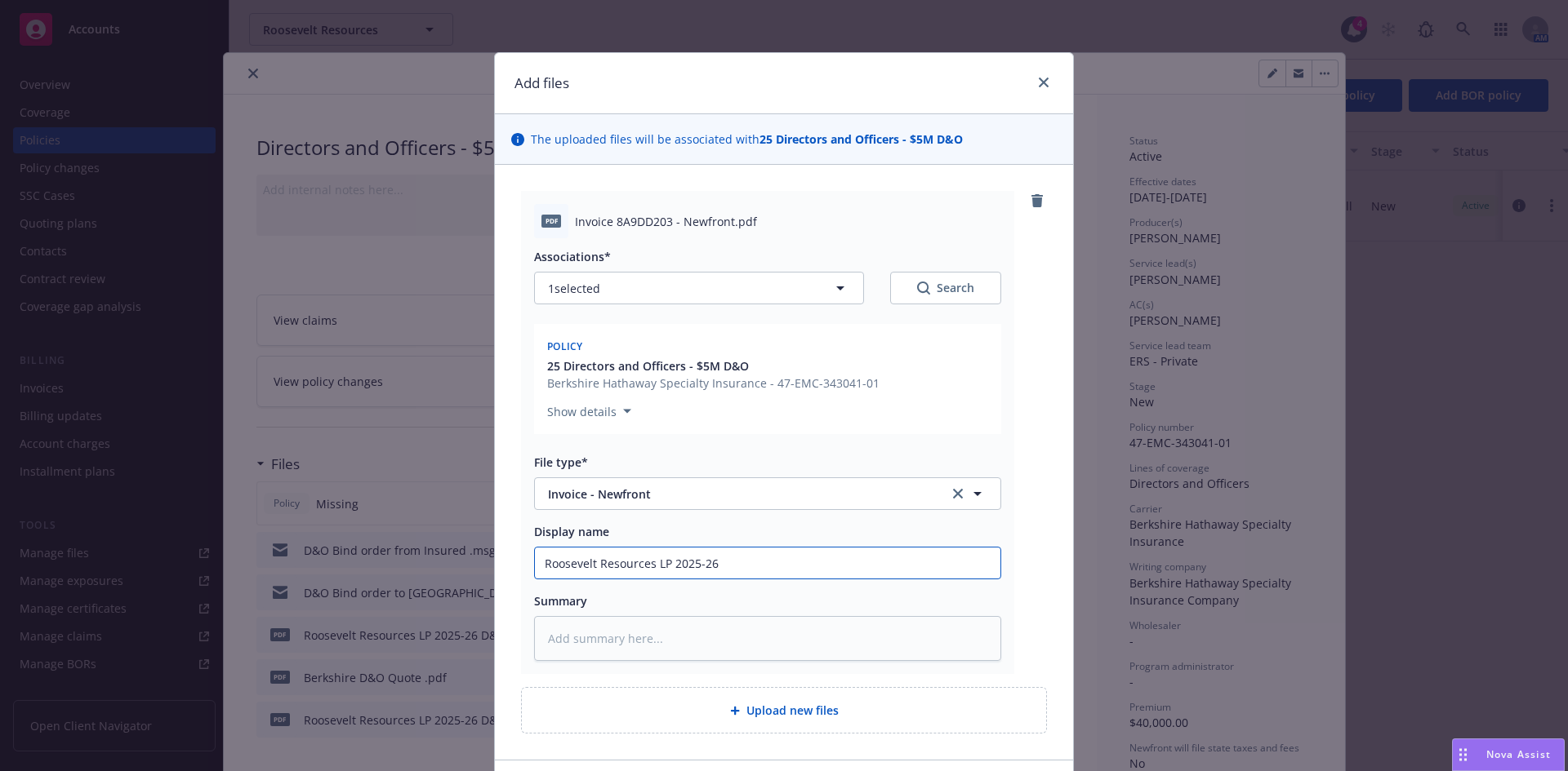
type textarea "x"
type input "Roosevelt Resources LP 2025-26 D"
type textarea "x"
type input "Roosevelt Resources LP 2025-26 D&"
type textarea "x"
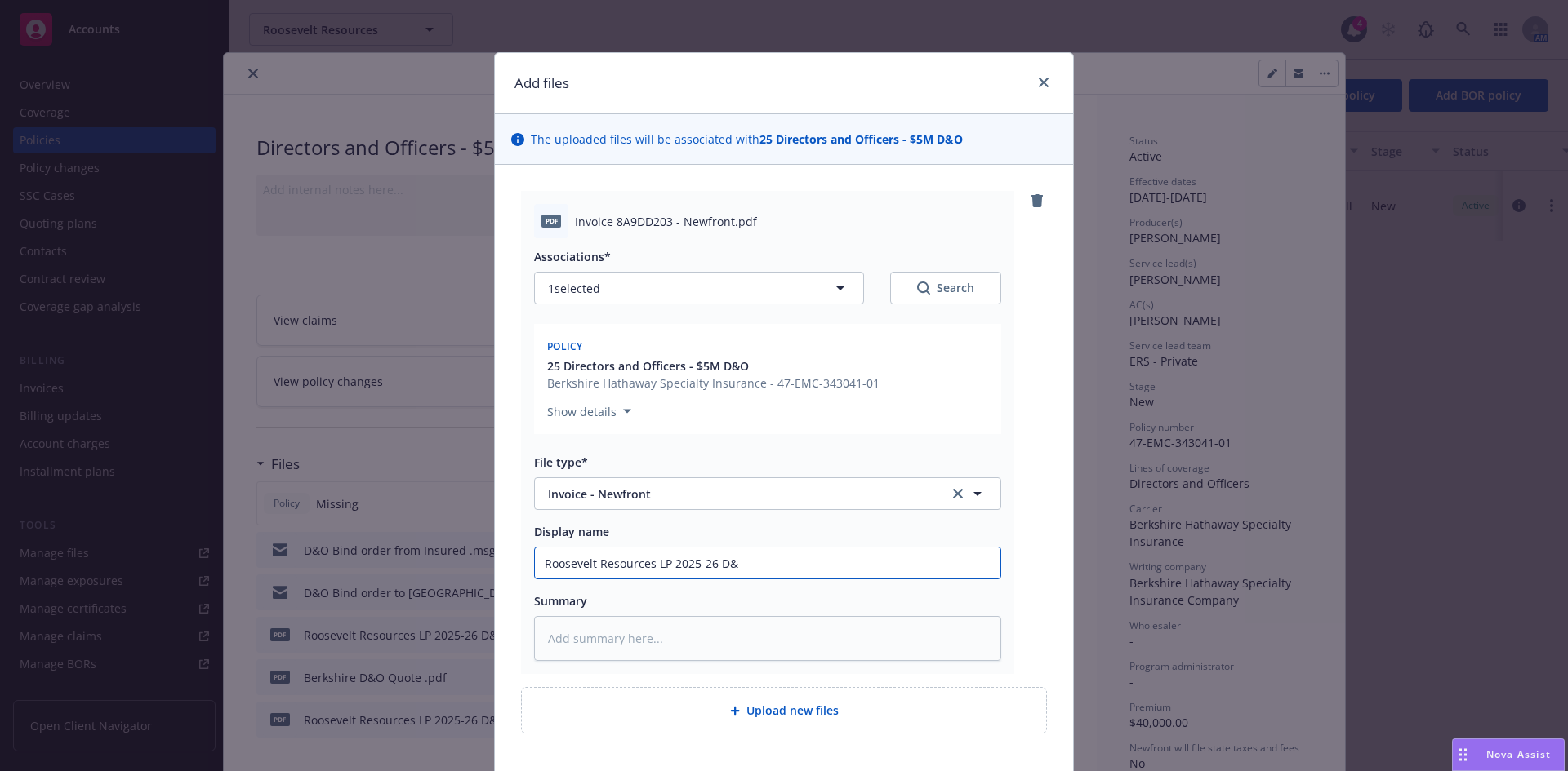
type input "Roosevelt Resources LP 2025-26 D&O"
type textarea "x"
type input "Roosevelt Resources LP 2025-26 D&O"
type textarea "x"
type input "Roosevelt Resources LP 2025-26 D&O I"
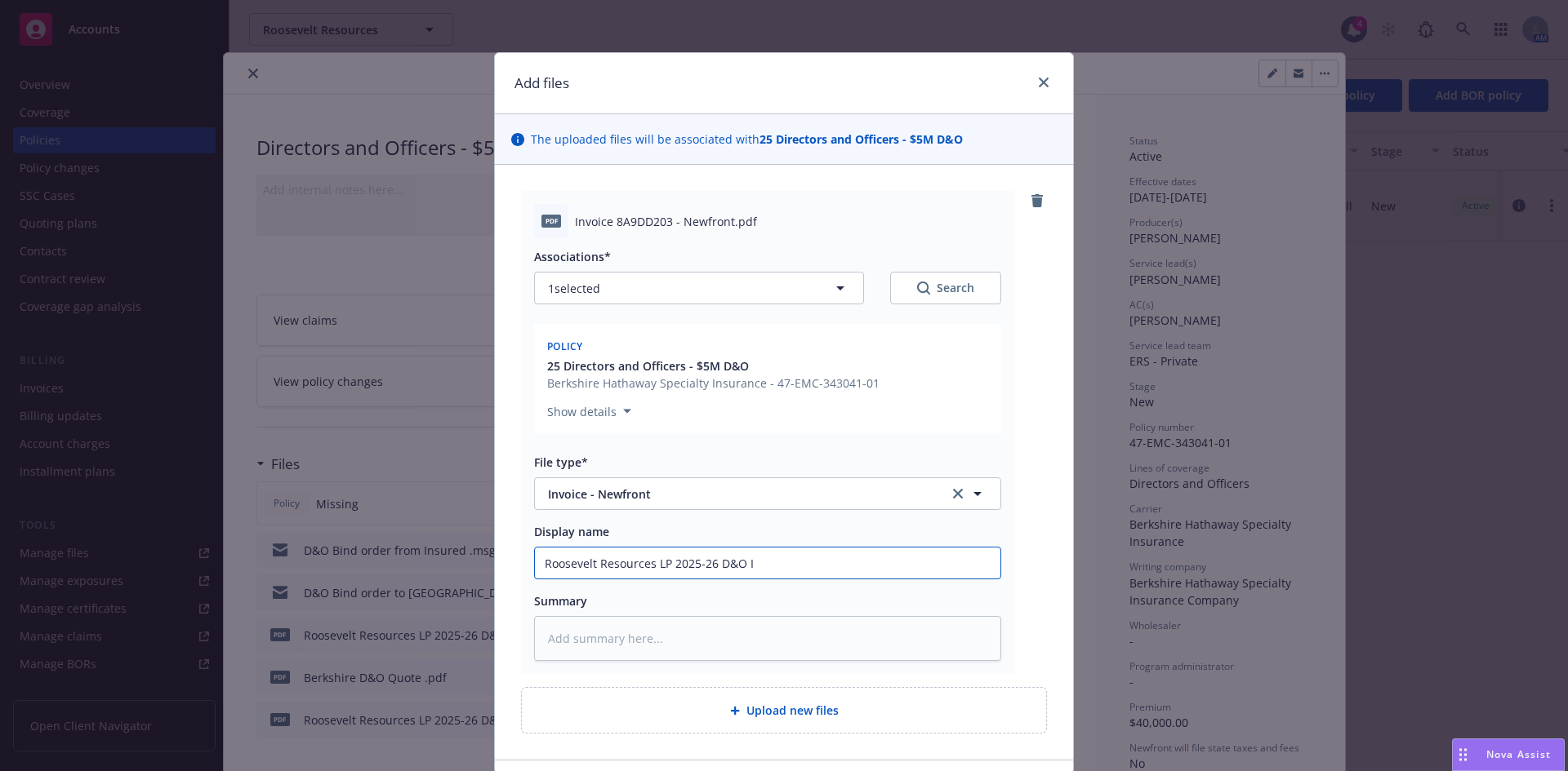
type textarea "x"
type input "Roosevelt Resources LP 2025-26 D&O Inv"
type textarea "x"
type input "Roosevelt Resources LP 2025-26 D&O Invo"
type textarea "x"
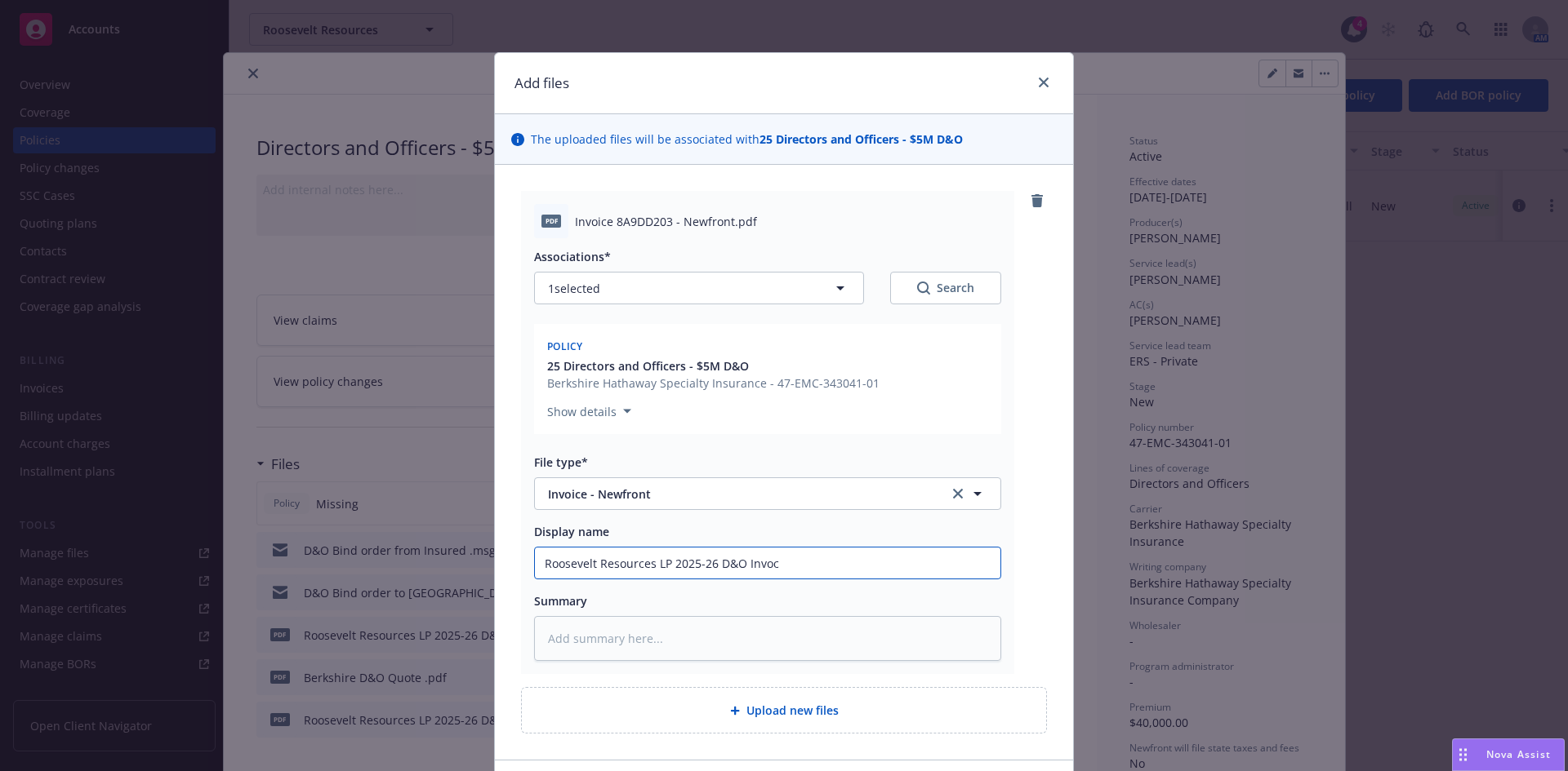
type input "Roosevelt Resources LP 2025-26 D&O Invoci"
type textarea "x"
type input "Roosevelt Resources LP 2025-26 D&O Invocie"
type textarea "x"
type input "Roosevelt Resources LP 2025-26 D&O Invocie"
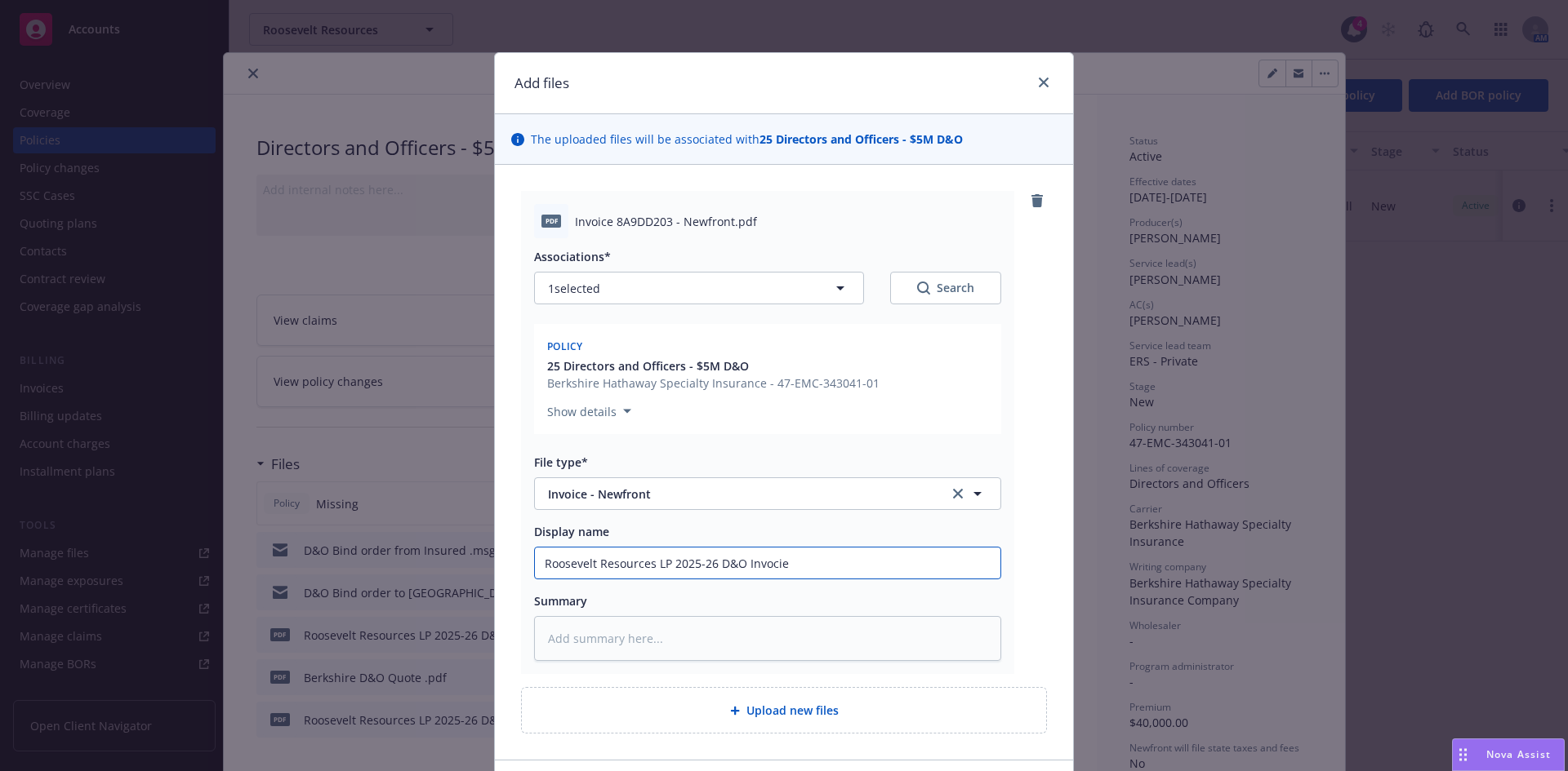
type textarea "x"
type input "Roosevelt Resources LP 2025-26 D&O Invoci"
type textarea "x"
type input "Roosevelt Resources LP 2025-26 D&O Invoc"
type textarea "x"
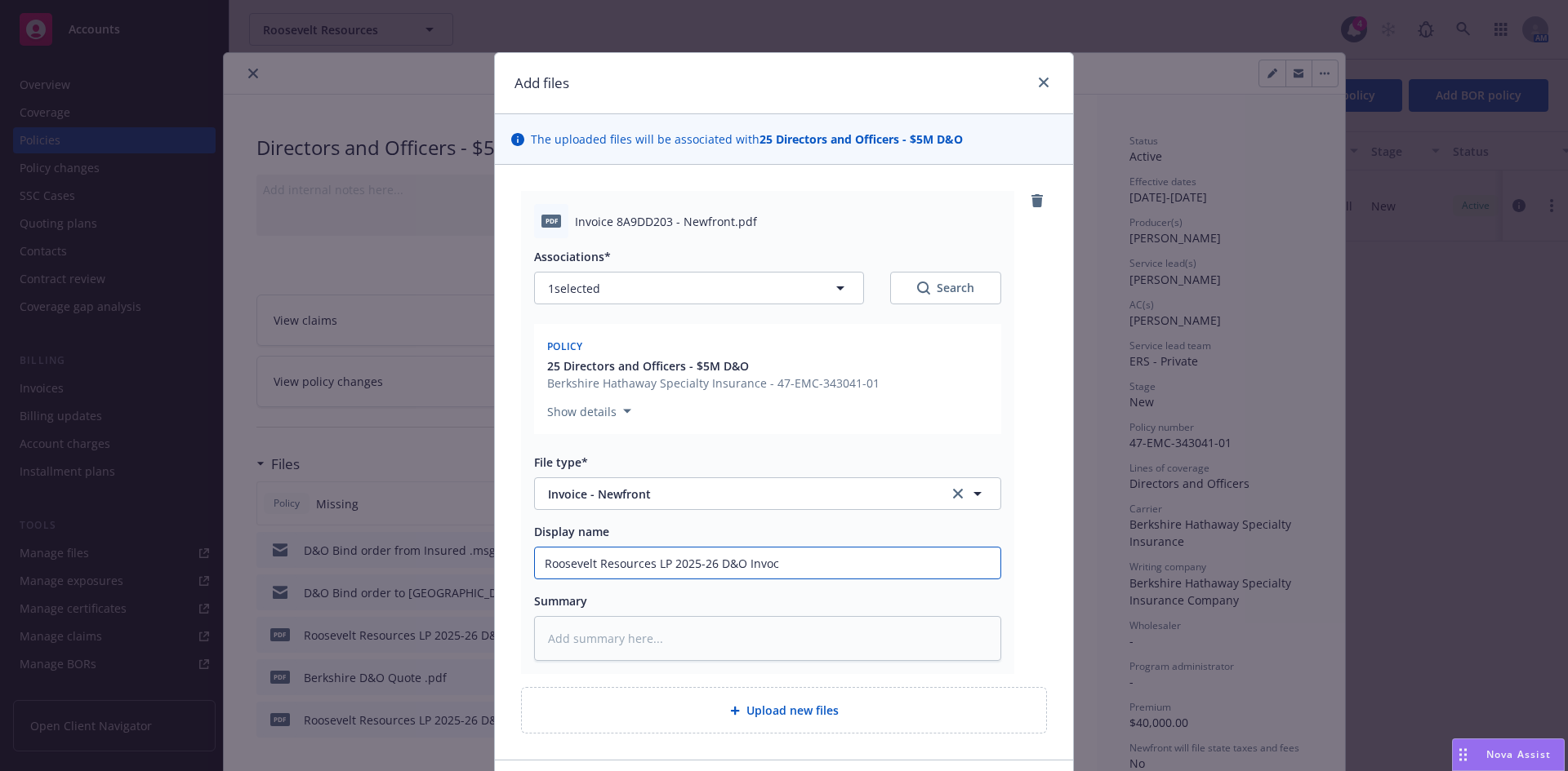
type input "Roosevelt Resources LP 2025-26 D&O Invoci"
type textarea "x"
type input "Roosevelt Resources LP 2025-26 D&O Invoc"
type textarea "x"
type input "Roosevelt Resources LP 2025-26 D&O Invo"
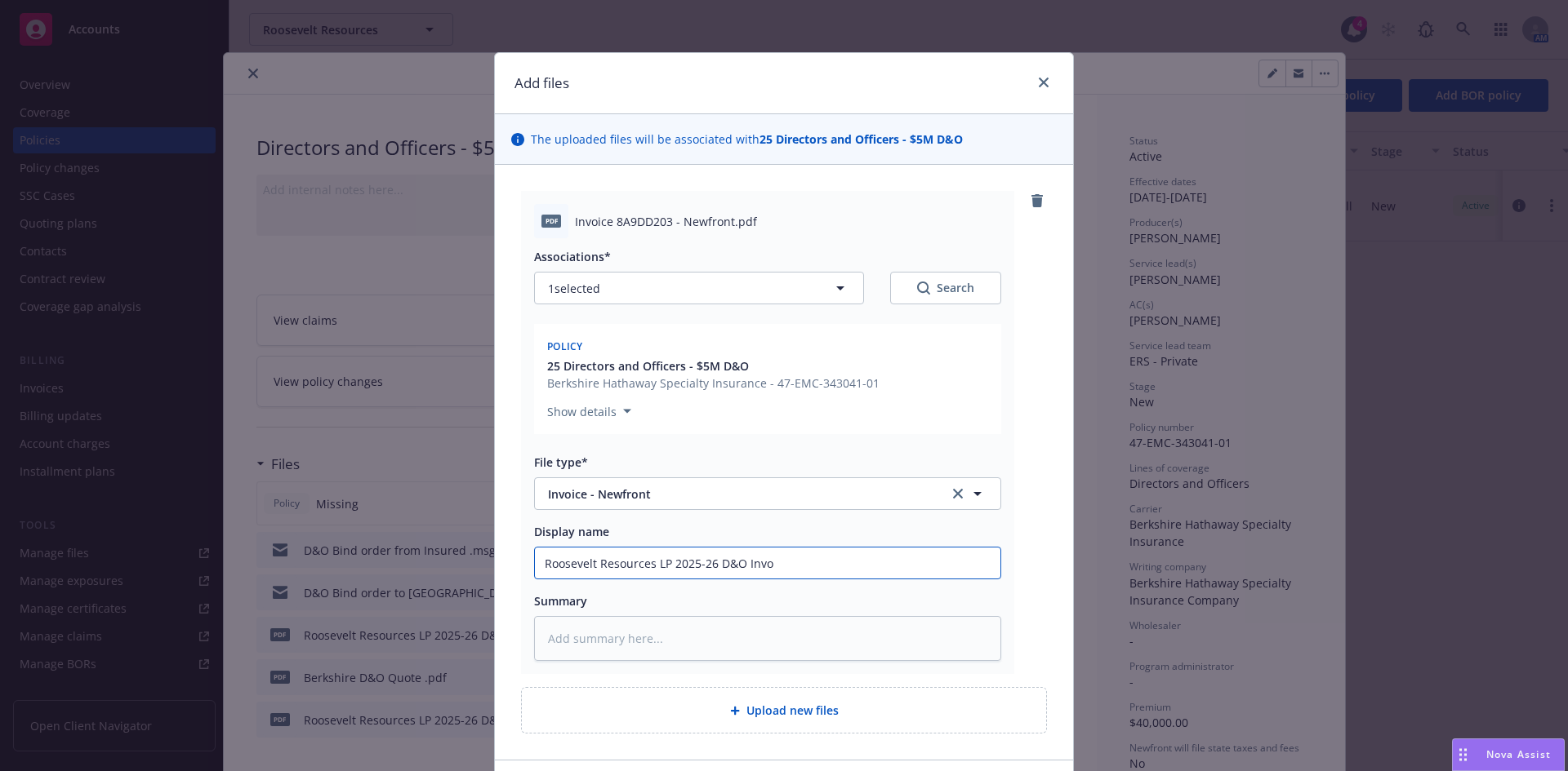
type textarea "x"
type input "Roosevelt Resources LP 2025-26 D&O Invoi"
type textarea "x"
type input "Roosevelt Resources LP 2025-26 D&O Invoic"
type textarea "x"
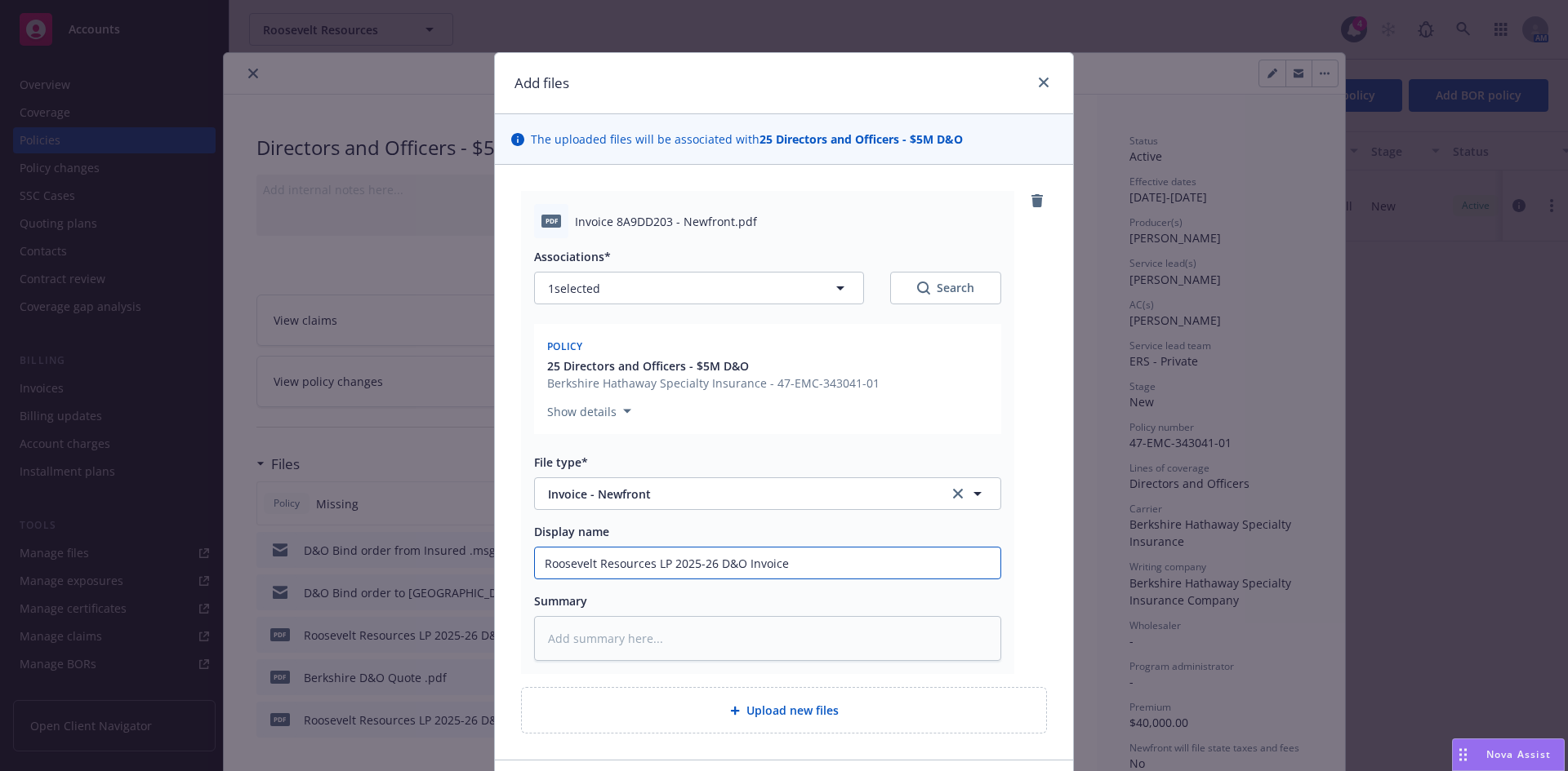
type input "Roosevelt Resources LP 2025-26 D&O Invoice"
type textarea "x"
type input "Roosevelt Resources LP 2025-26 D&O Invoice"
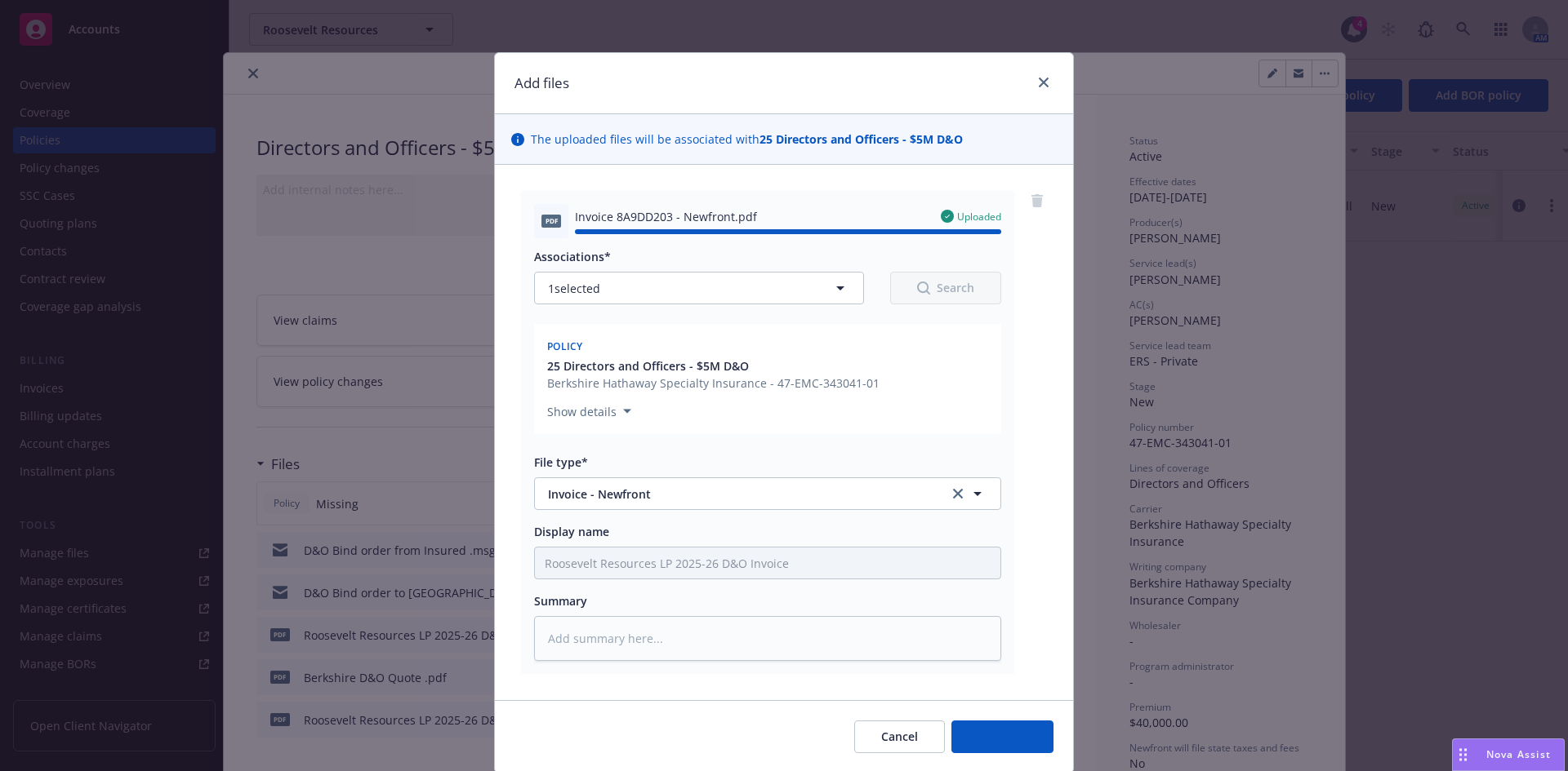
type textarea "x"
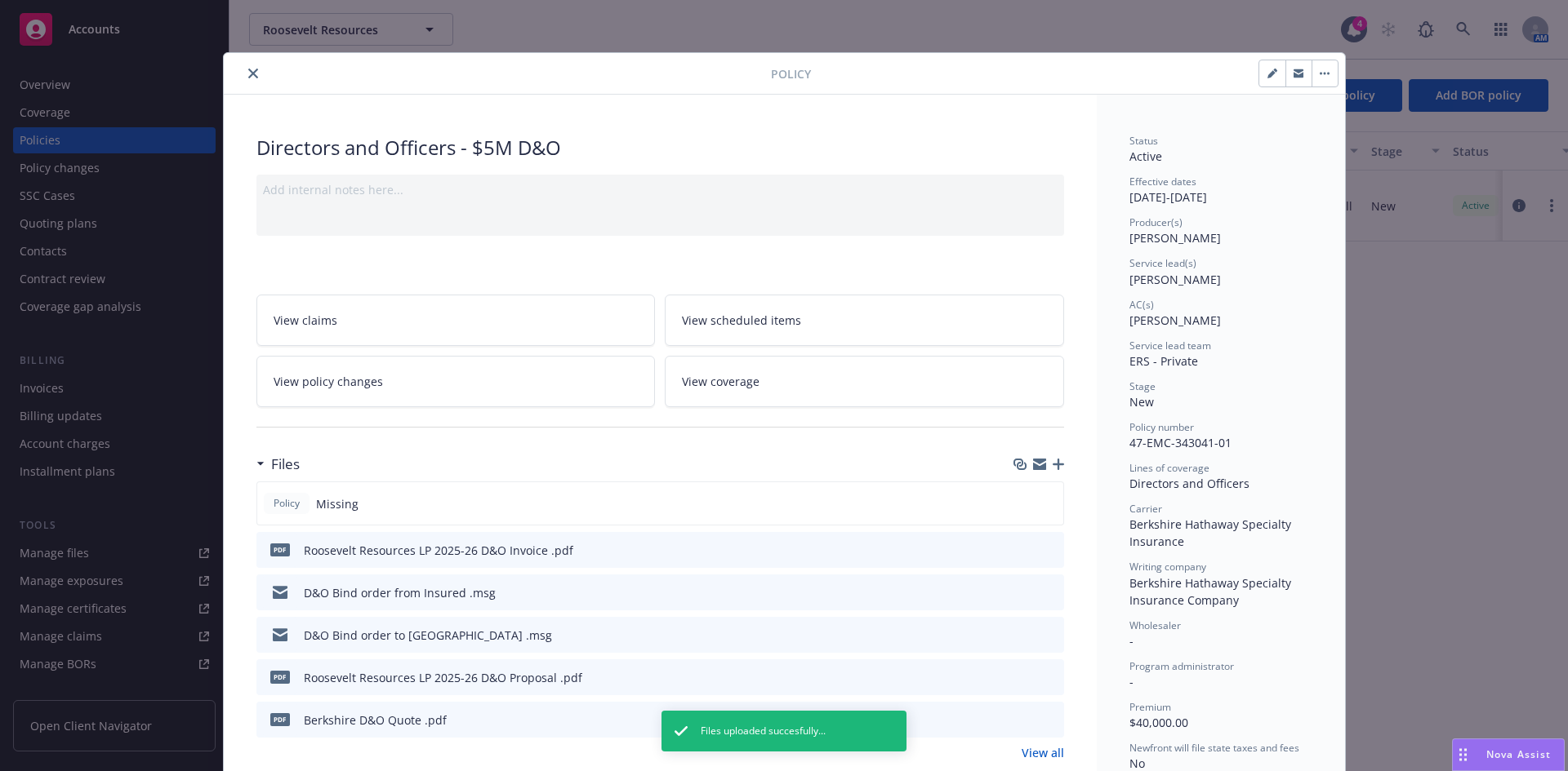
click at [1016, 549] on icon "download file" at bounding box center [1021, 548] width 11 height 10
click at [1187, 537] on div "Carrier Berkshire Hathaway Specialty Insurance" at bounding box center [1220, 526] width 183 height 48
click at [1229, 518] on span "Berkshire Hathaway Specialty Insurance" at bounding box center [1211, 532] width 165 height 33
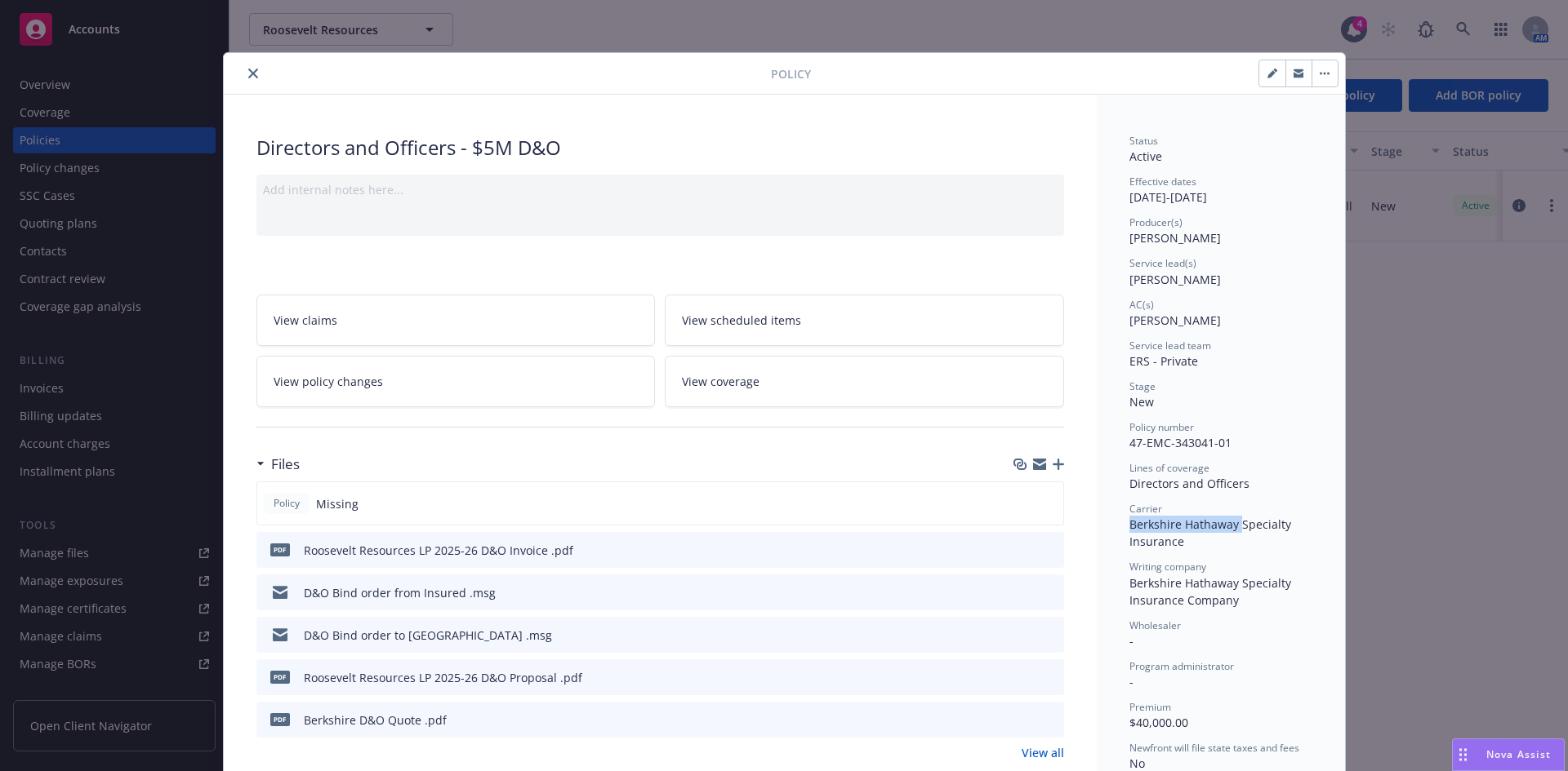
drag, startPoint x: 1229, startPoint y: 518, endPoint x: 1133, endPoint y: 525, distance: 96.3
click at [1133, 525] on span "Berkshire Hathaway Specialty Insurance" at bounding box center [1211, 532] width 165 height 33
copy span "Berkshire Hathaway"
drag, startPoint x: 870, startPoint y: 101, endPoint x: 656, endPoint y: 91, distance: 214.2
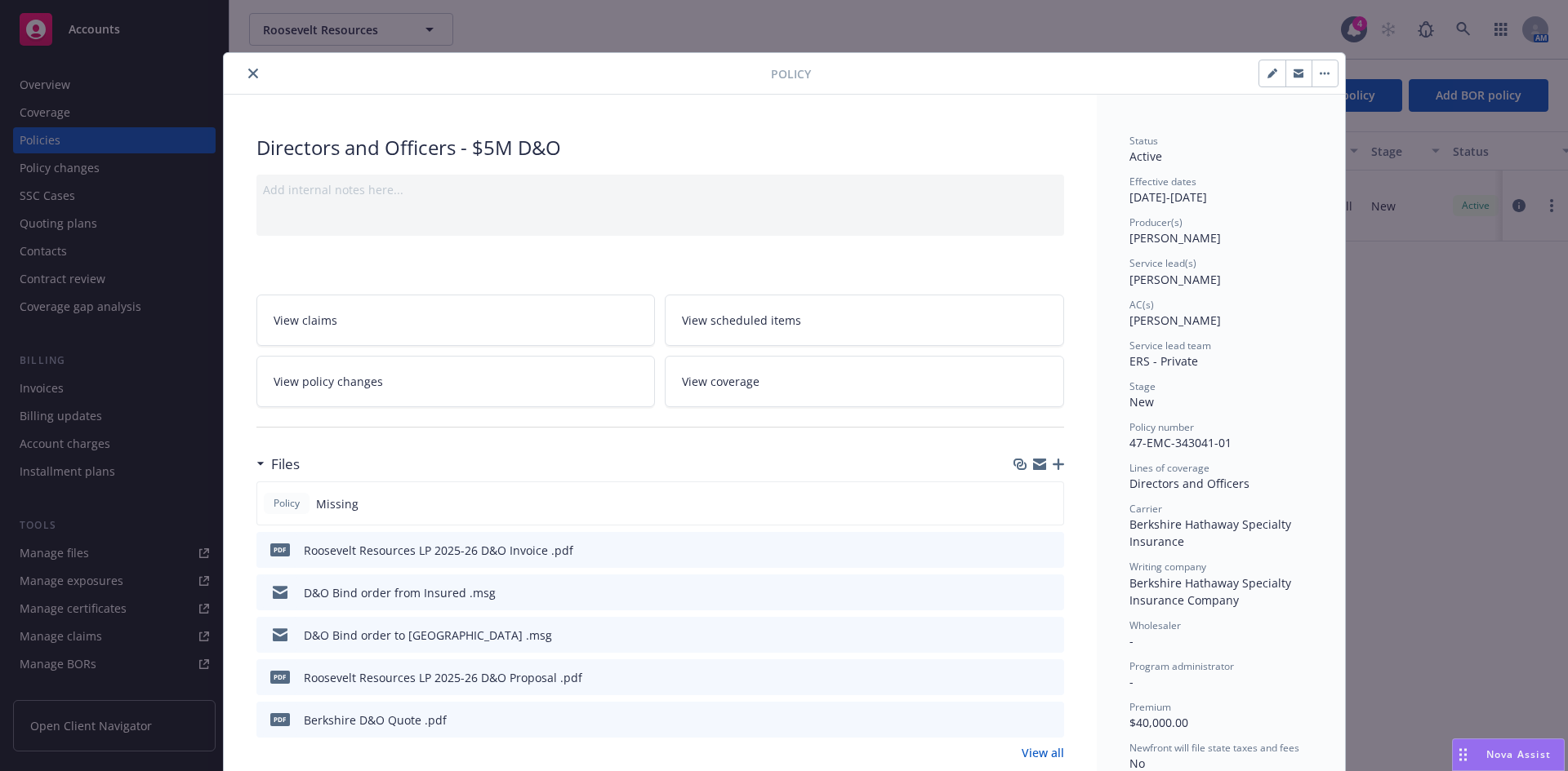
click at [243, 70] on button "close" at bounding box center [252, 73] width 19 height 19
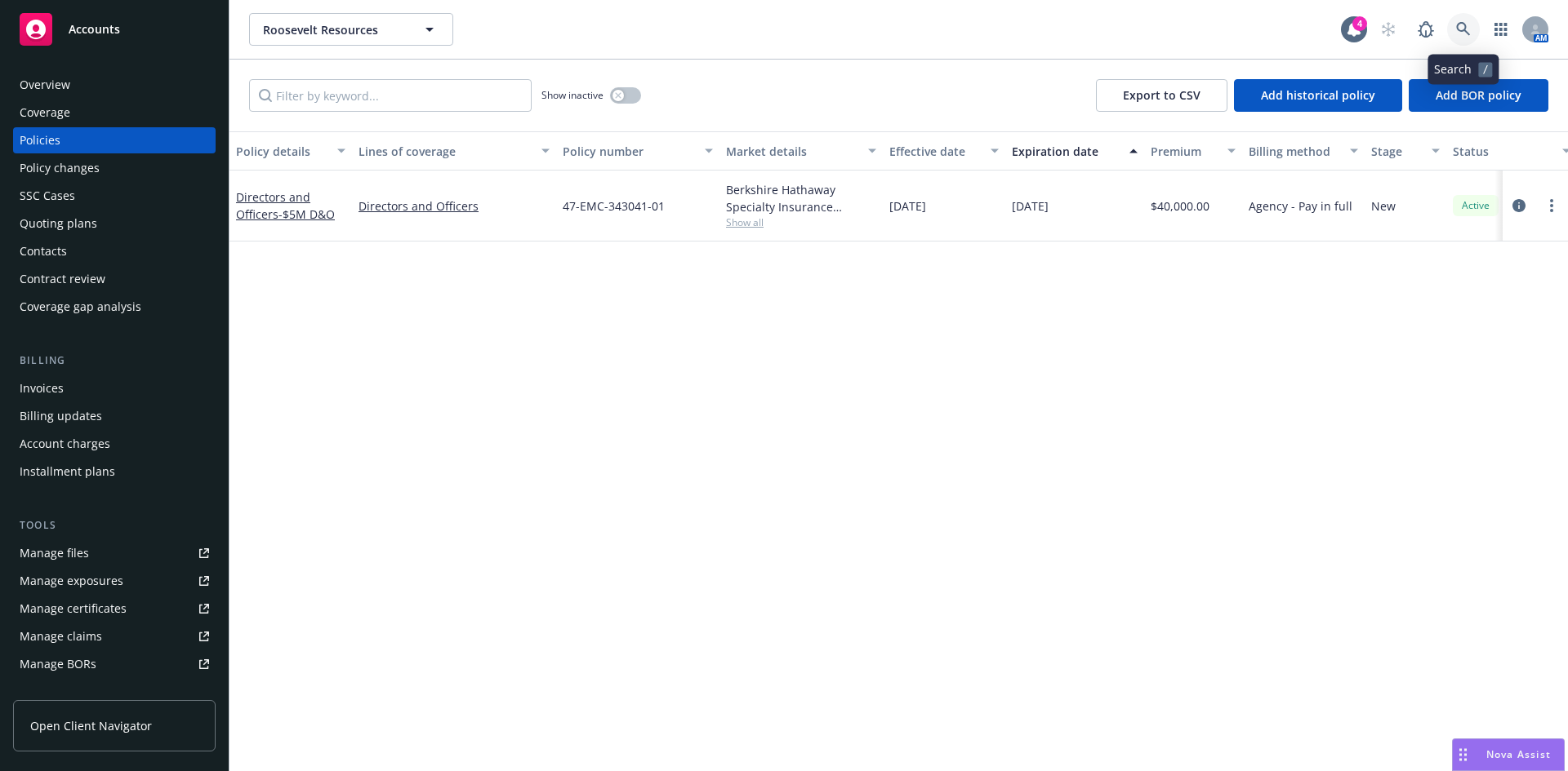
click at [1453, 31] on link at bounding box center [1463, 29] width 33 height 33
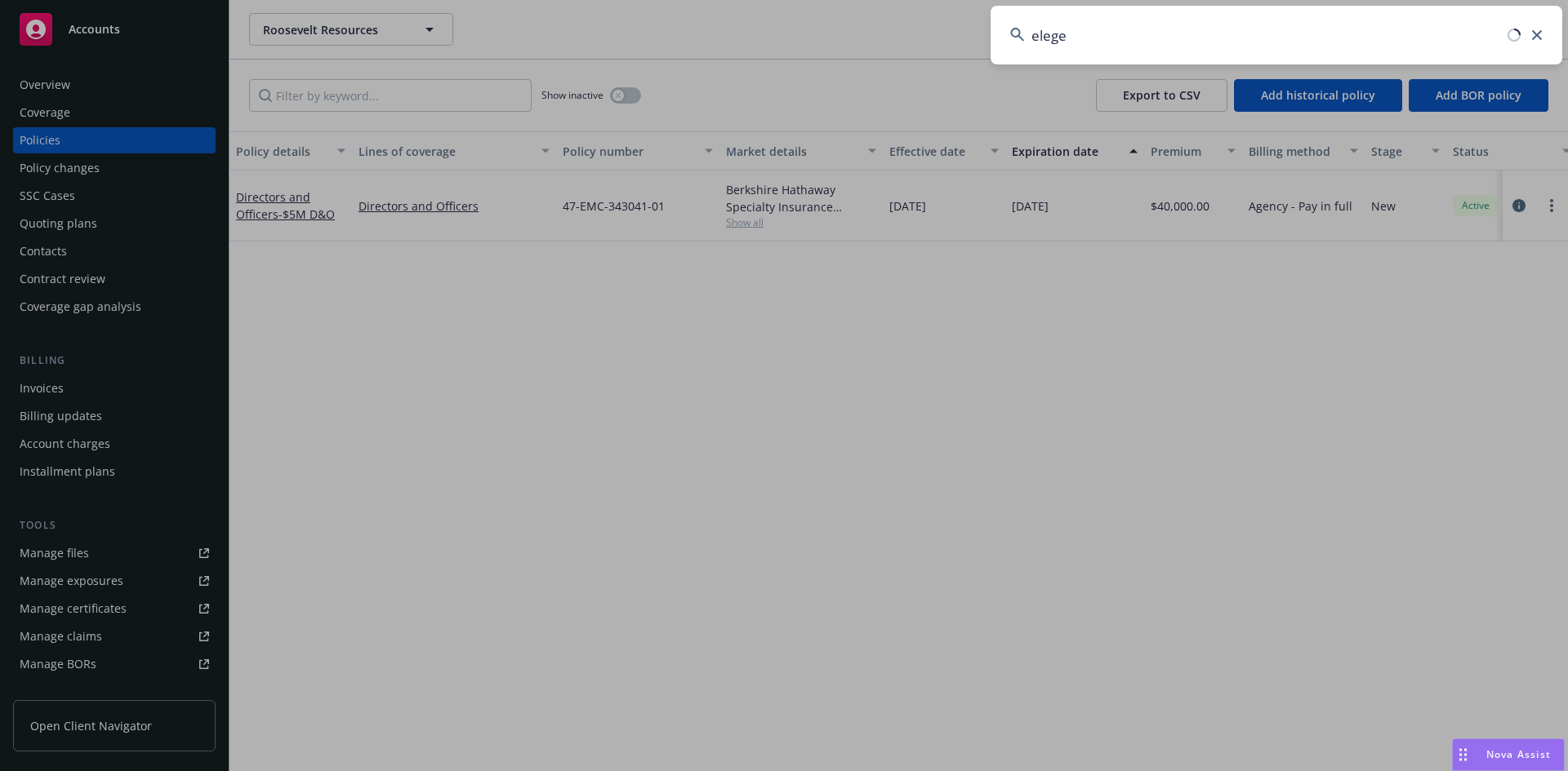
type input "elegen"
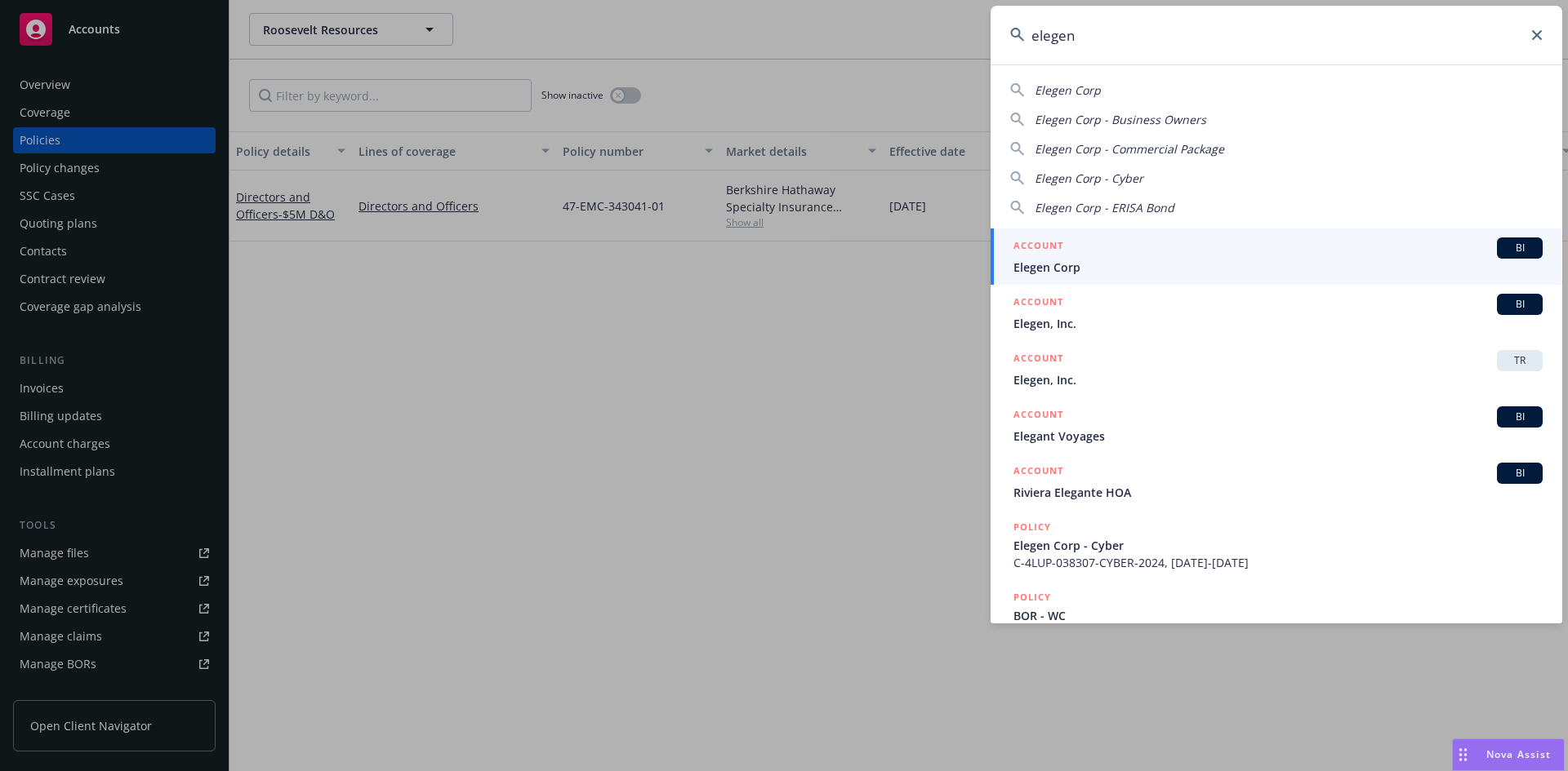
click at [1117, 270] on span "Elegen Corp" at bounding box center [1277, 267] width 529 height 18
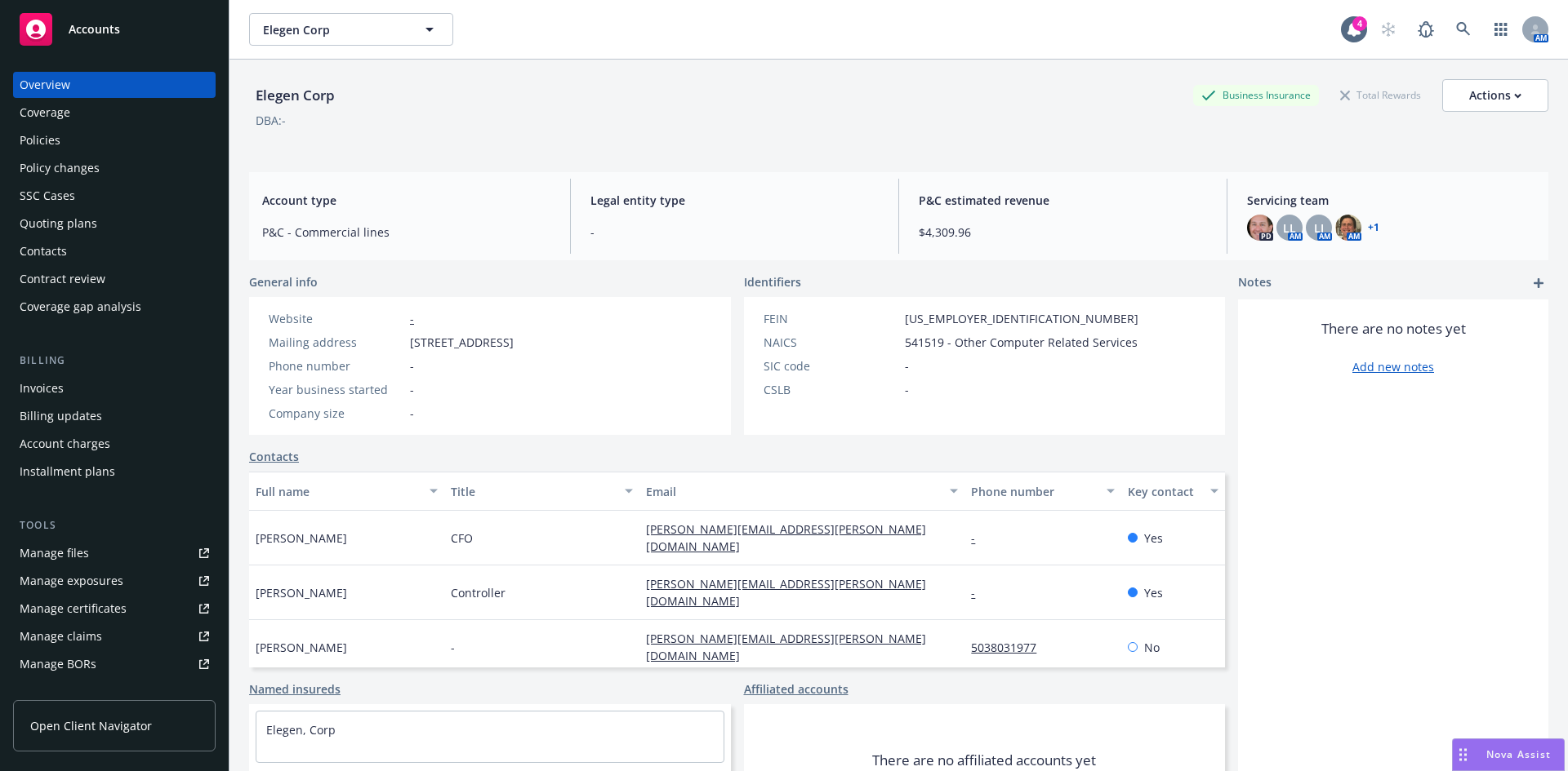
click at [78, 139] on div "Policies" at bounding box center [114, 139] width 190 height 26
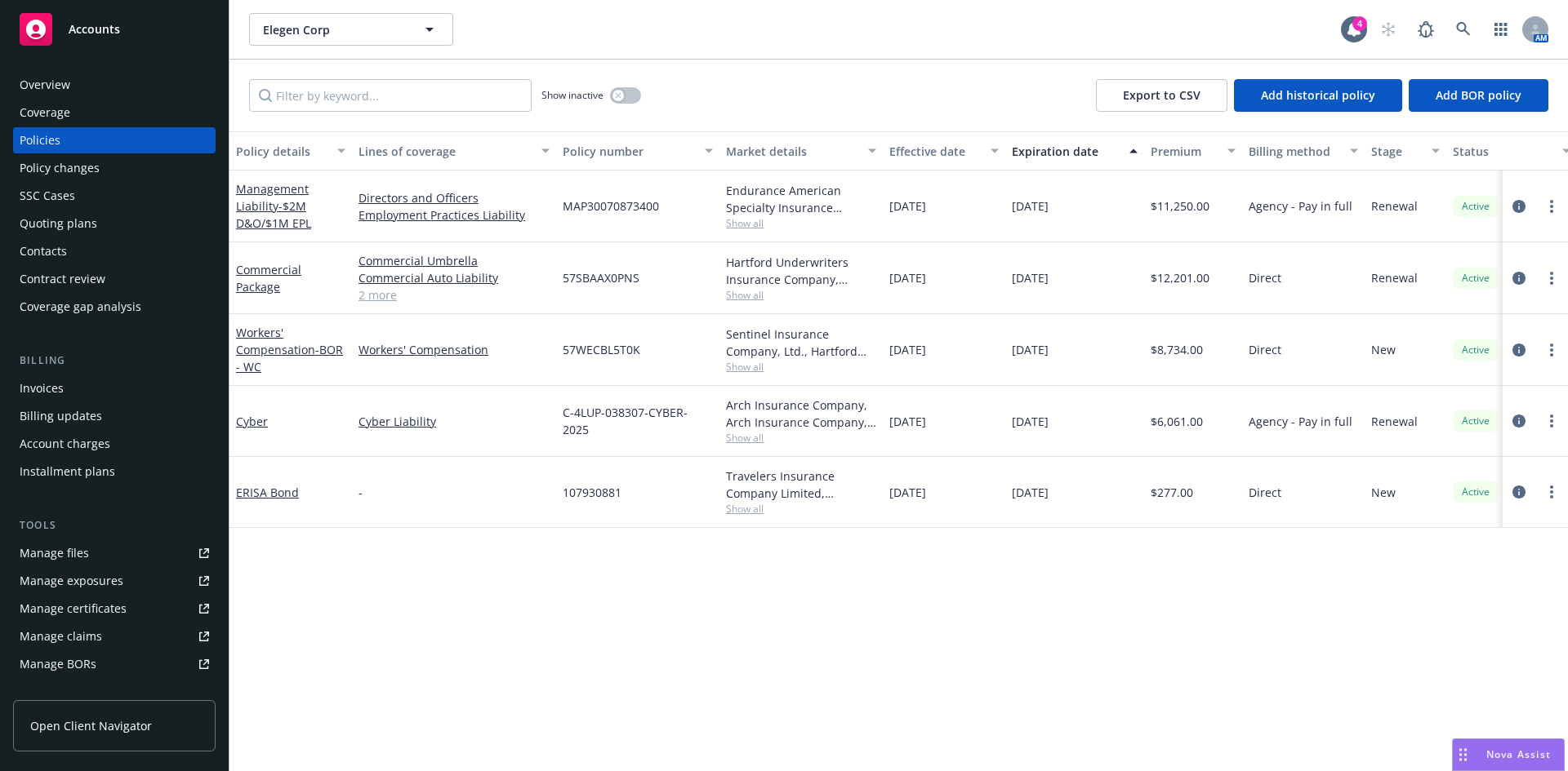
click at [73, 230] on div "Quoting plans" at bounding box center [58, 223] width 78 height 26
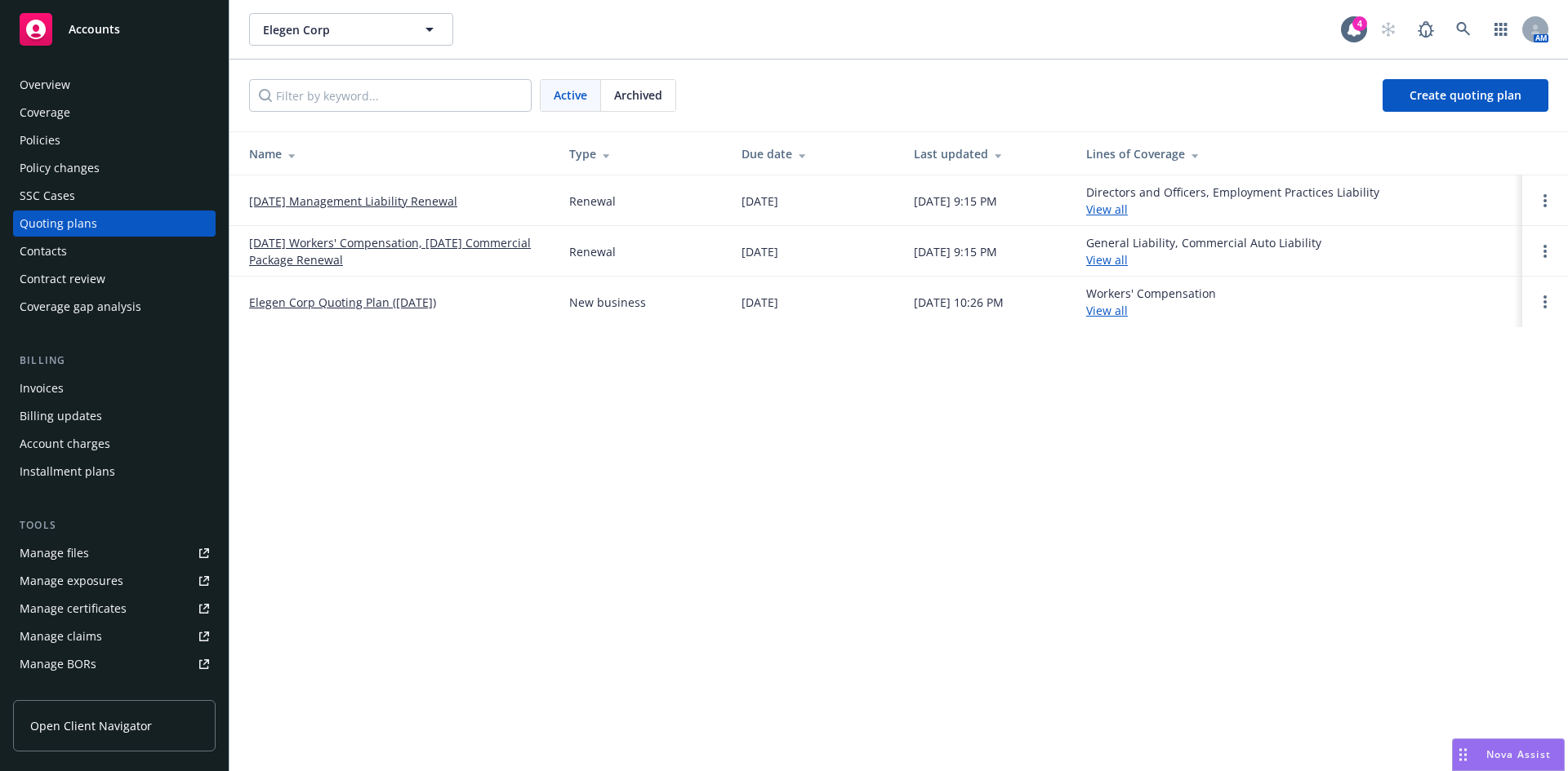
click at [332, 196] on link "10/15/25 Management Liability Renewal" at bounding box center [353, 201] width 208 height 18
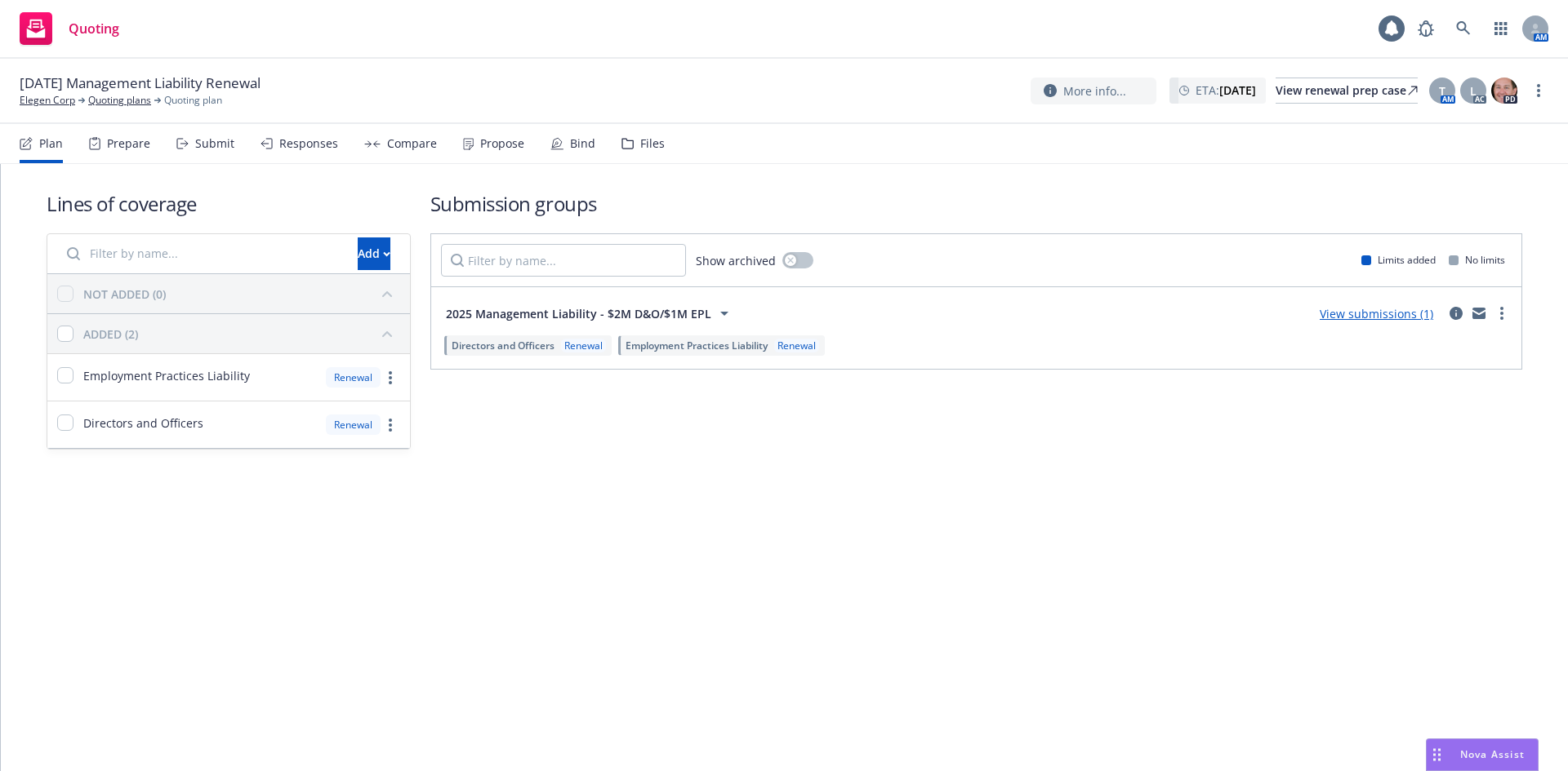
click at [642, 139] on div "Files" at bounding box center [652, 144] width 24 height 13
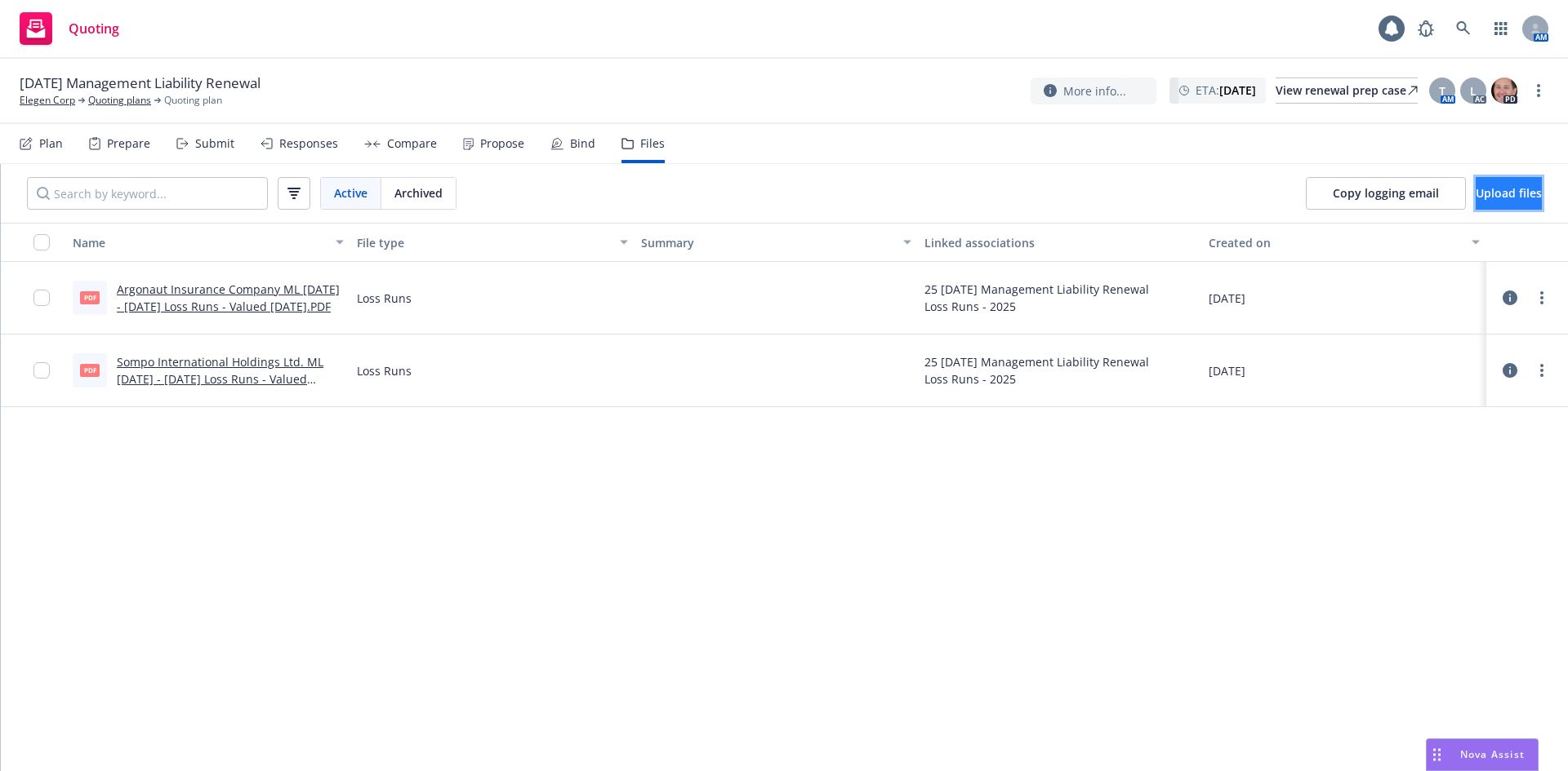
click at [1475, 200] on button "Upload files" at bounding box center [1508, 193] width 66 height 33
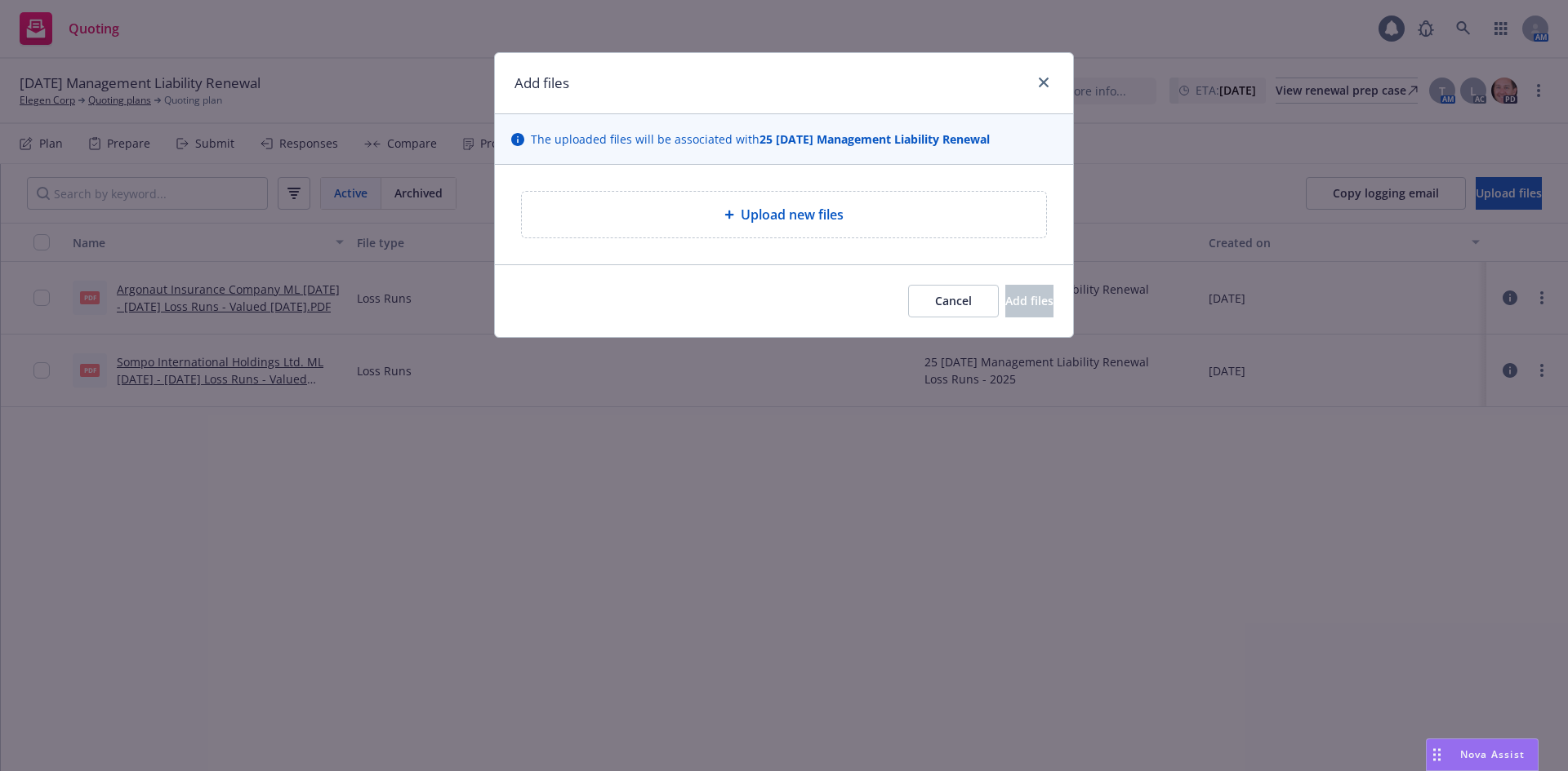
click at [812, 215] on span "Upload new files" at bounding box center [792, 214] width 103 height 19
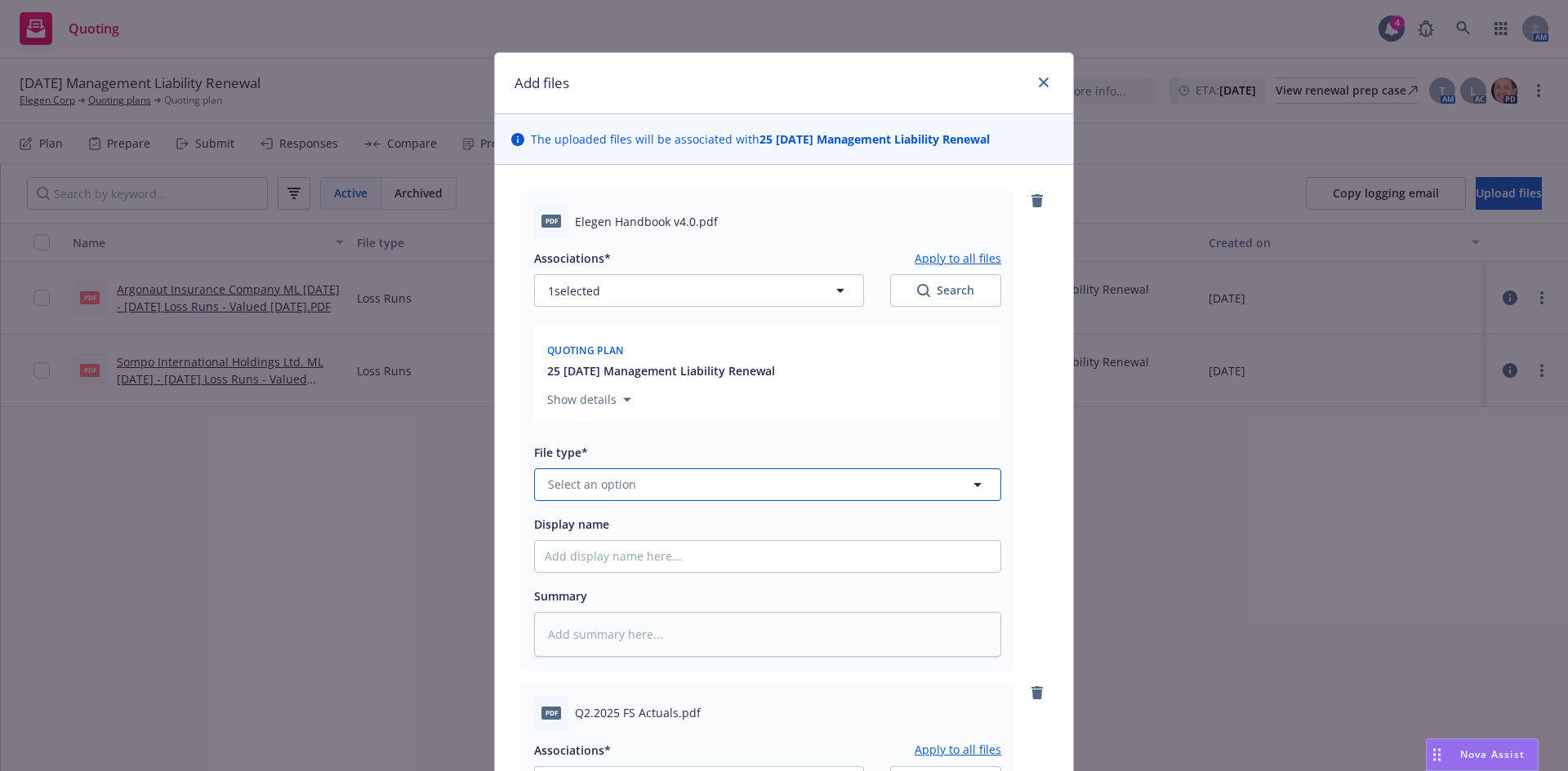
click at [619, 489] on span "Select an option" at bounding box center [593, 484] width 89 height 18
type input "hand"
click at [619, 434] on span "Employee Handbook" at bounding box center [609, 439] width 117 height 18
click at [635, 564] on input "Display name" at bounding box center [767, 556] width 466 height 31
type textarea "x"
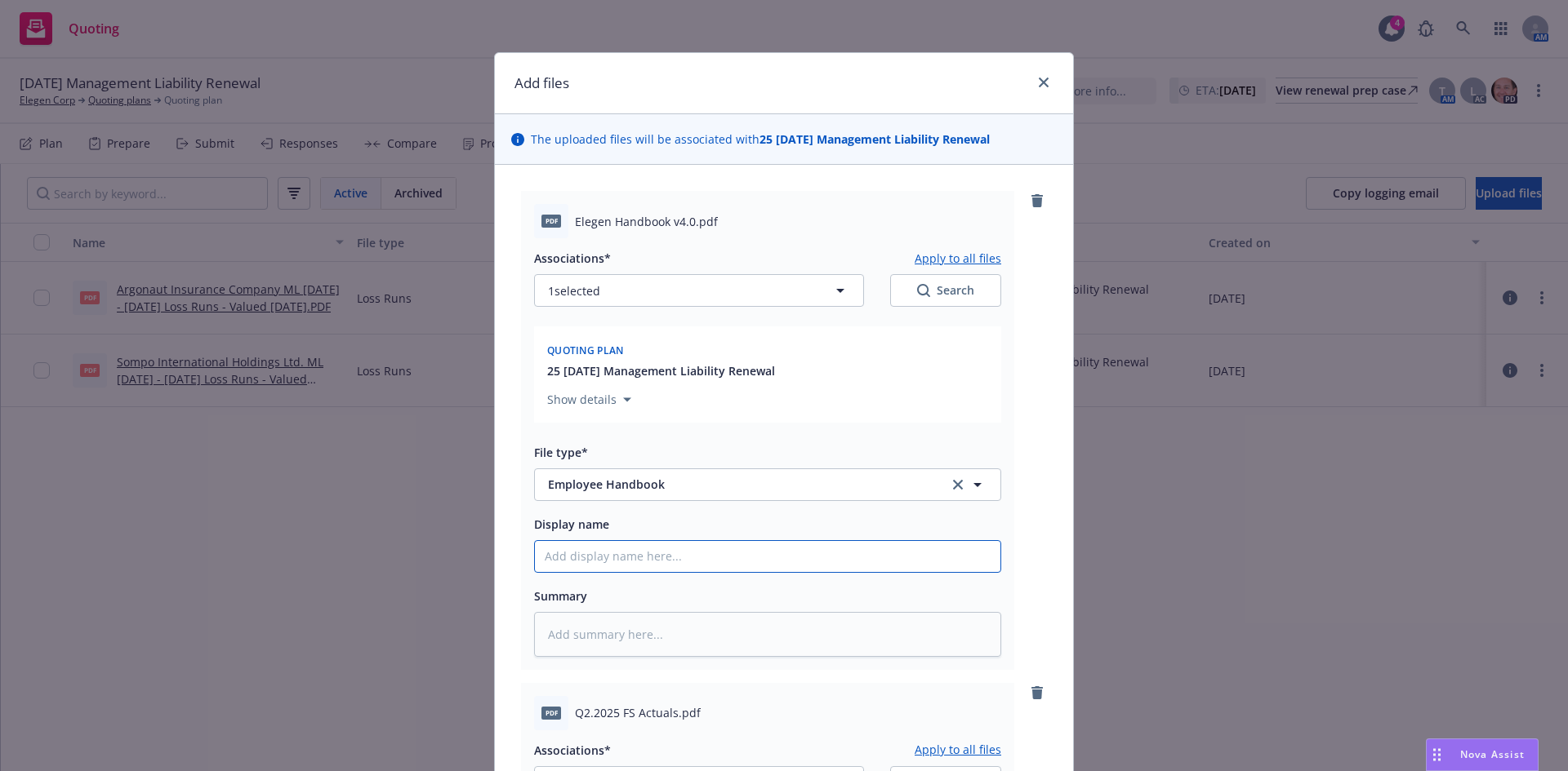
type input "E"
type textarea "x"
type input "Empire Hldgs LLC- ML Extension Endorsement"
click at [804, 560] on input "Empire Hldgs LLC- ML Extension Endorsement" at bounding box center [767, 556] width 466 height 31
click at [751, 545] on input "Empire Hldgs LLC- ML Extension Endorsement" at bounding box center [767, 556] width 466 height 31
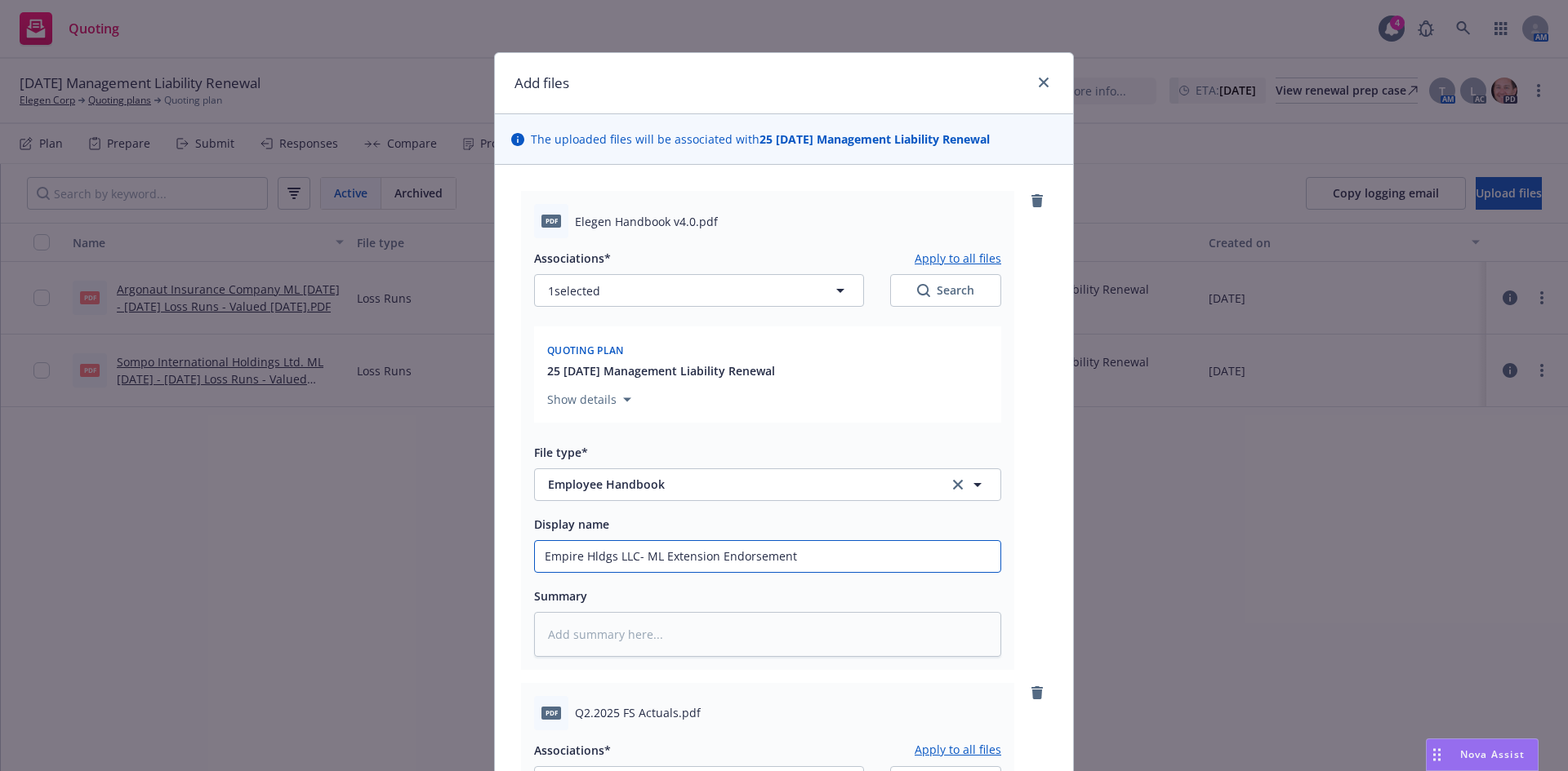
drag, startPoint x: 804, startPoint y: 552, endPoint x: 790, endPoint y: 552, distance: 14.0
click at [797, 552] on input "Empire Hldgs LLC- ML Extension Endorsement" at bounding box center [767, 556] width 466 height 31
drag, startPoint x: 764, startPoint y: 552, endPoint x: 475, endPoint y: 546, distance: 289.1
click at [475, 546] on div "Add files The uploaded files will be associated with 25 10/15/25 Management Lia…" at bounding box center [784, 385] width 1568 height 771
type textarea "x"
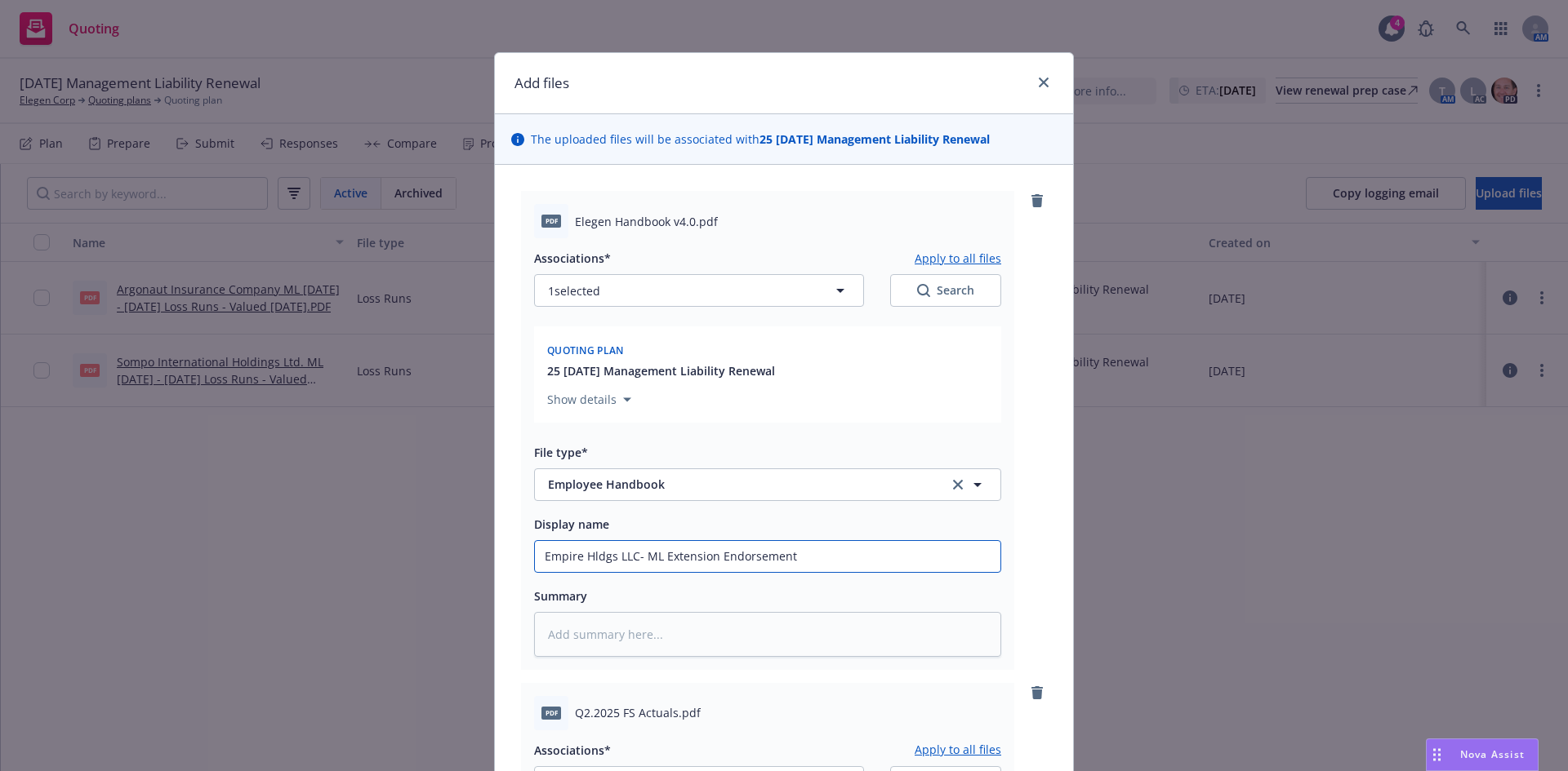
type input "nt"
type textarea "x"
type input "n"
type textarea "x"
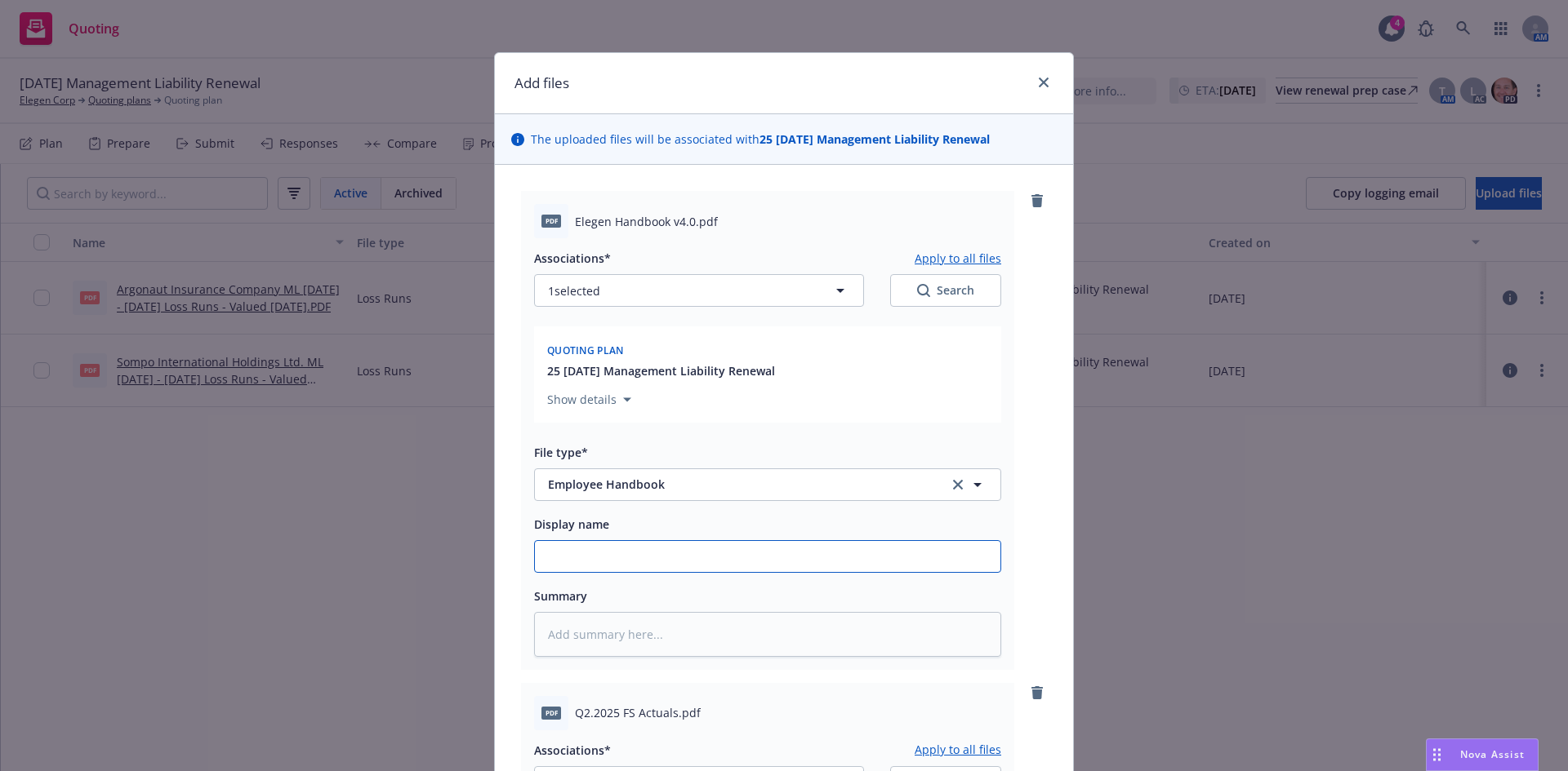
type input "e"
type textarea "x"
type input "em"
type textarea "x"
type input "emp"
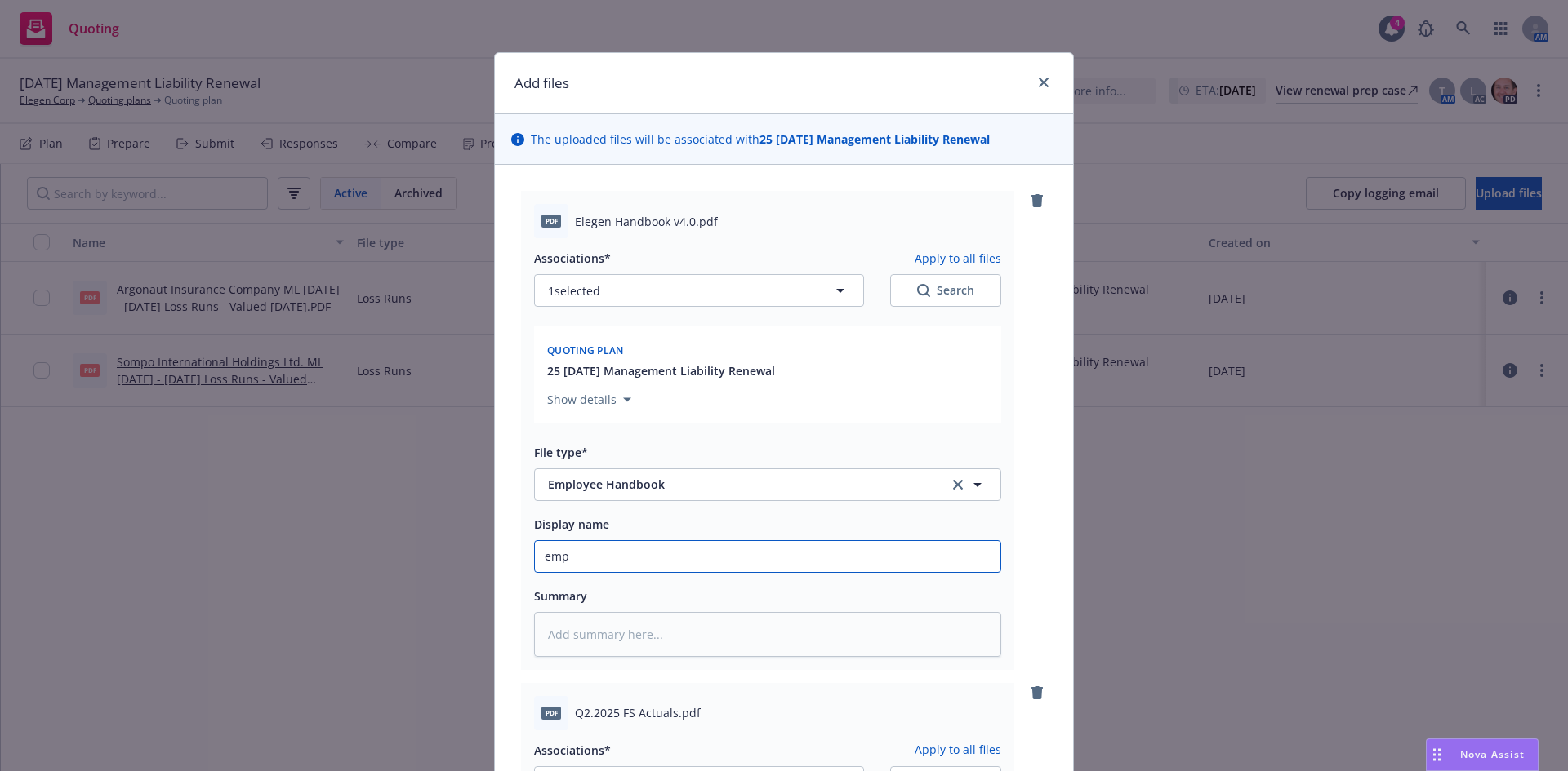
type textarea "x"
type input "empl"
type textarea "x"
type input "emplo"
type textarea "x"
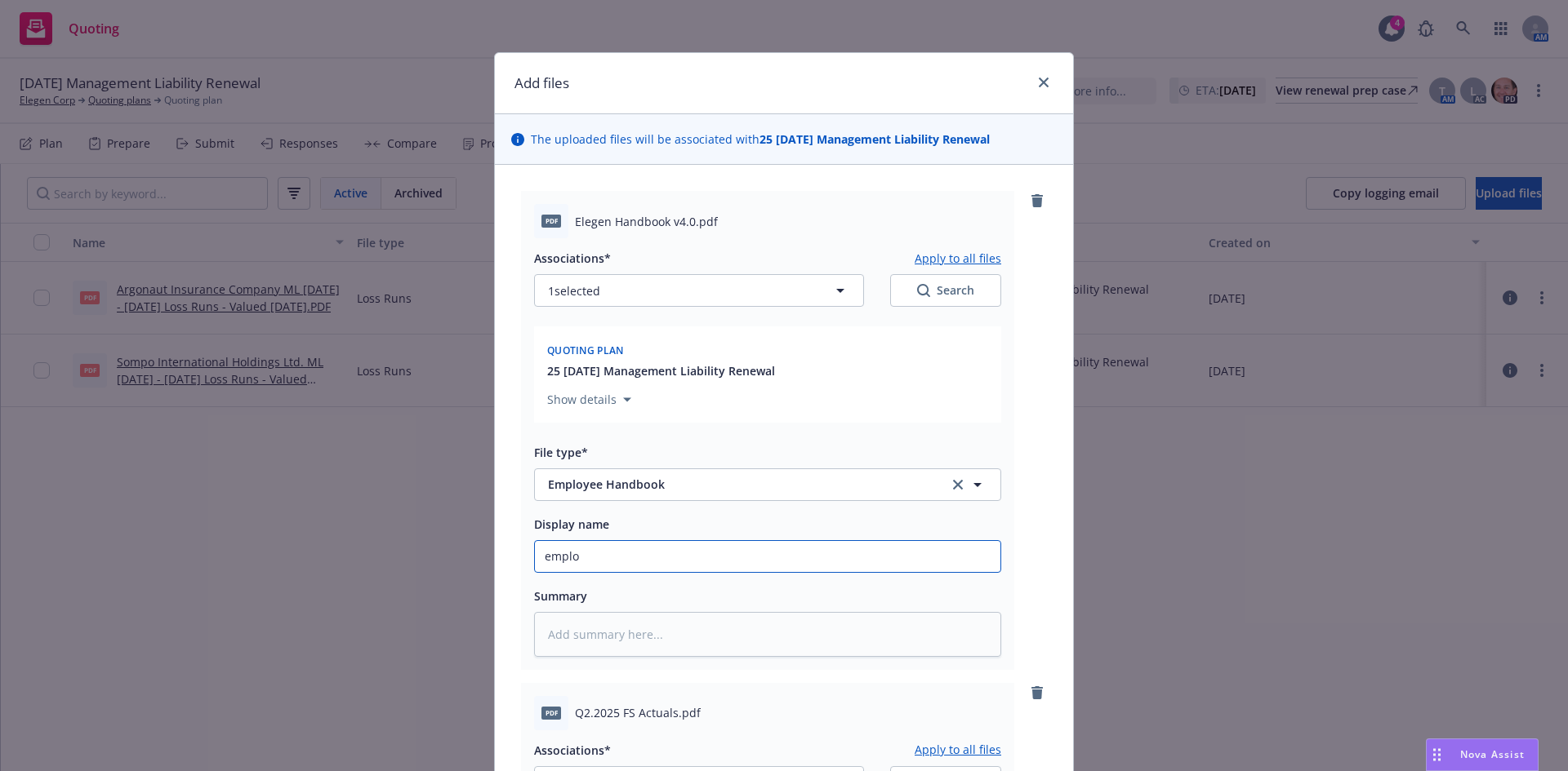
type input "employ"
type textarea "x"
type input "employe"
type textarea "x"
type input "employee"
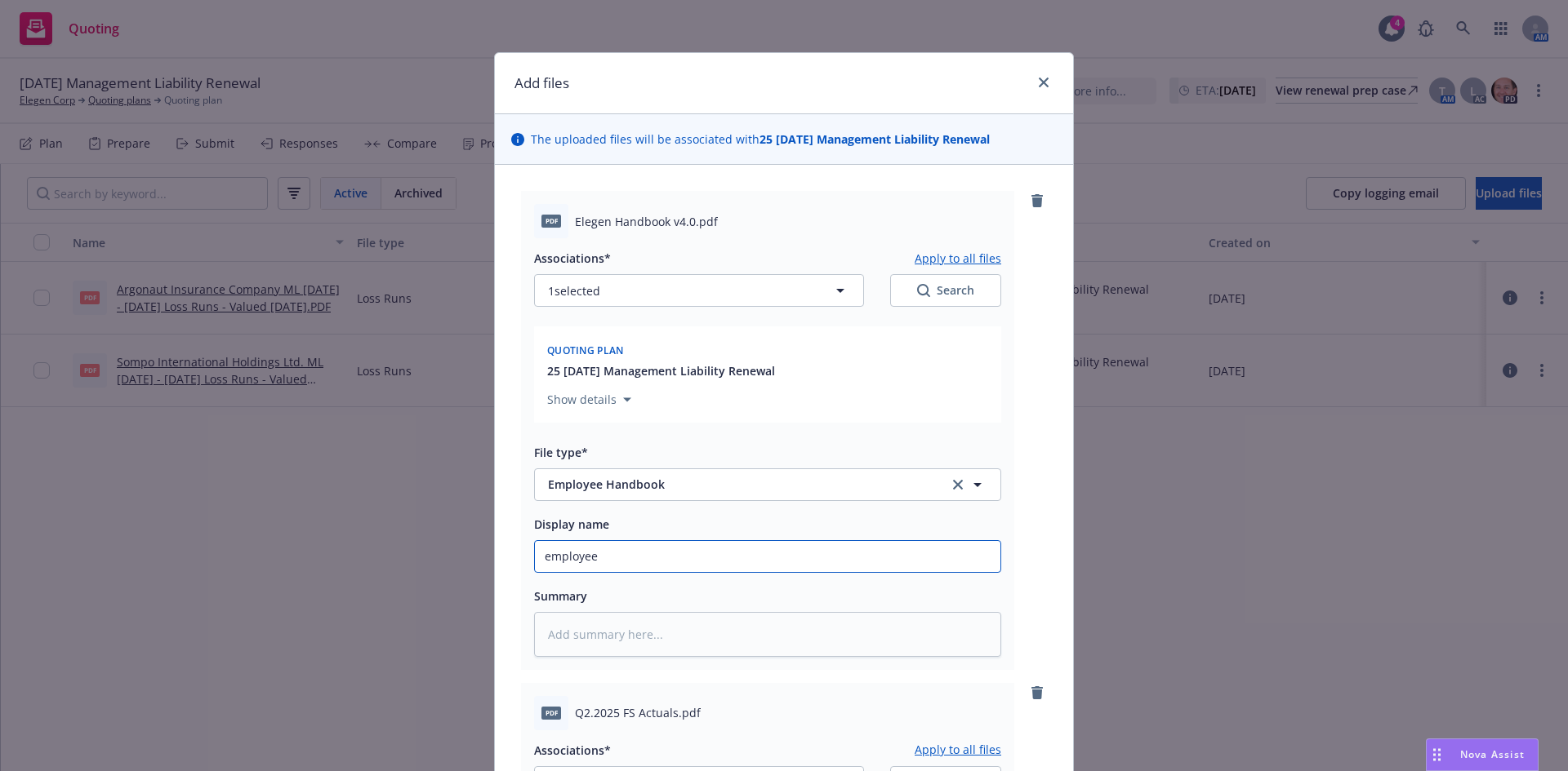
type textarea "x"
type input "employee"
type textarea "x"
type input "employee h"
type textarea "x"
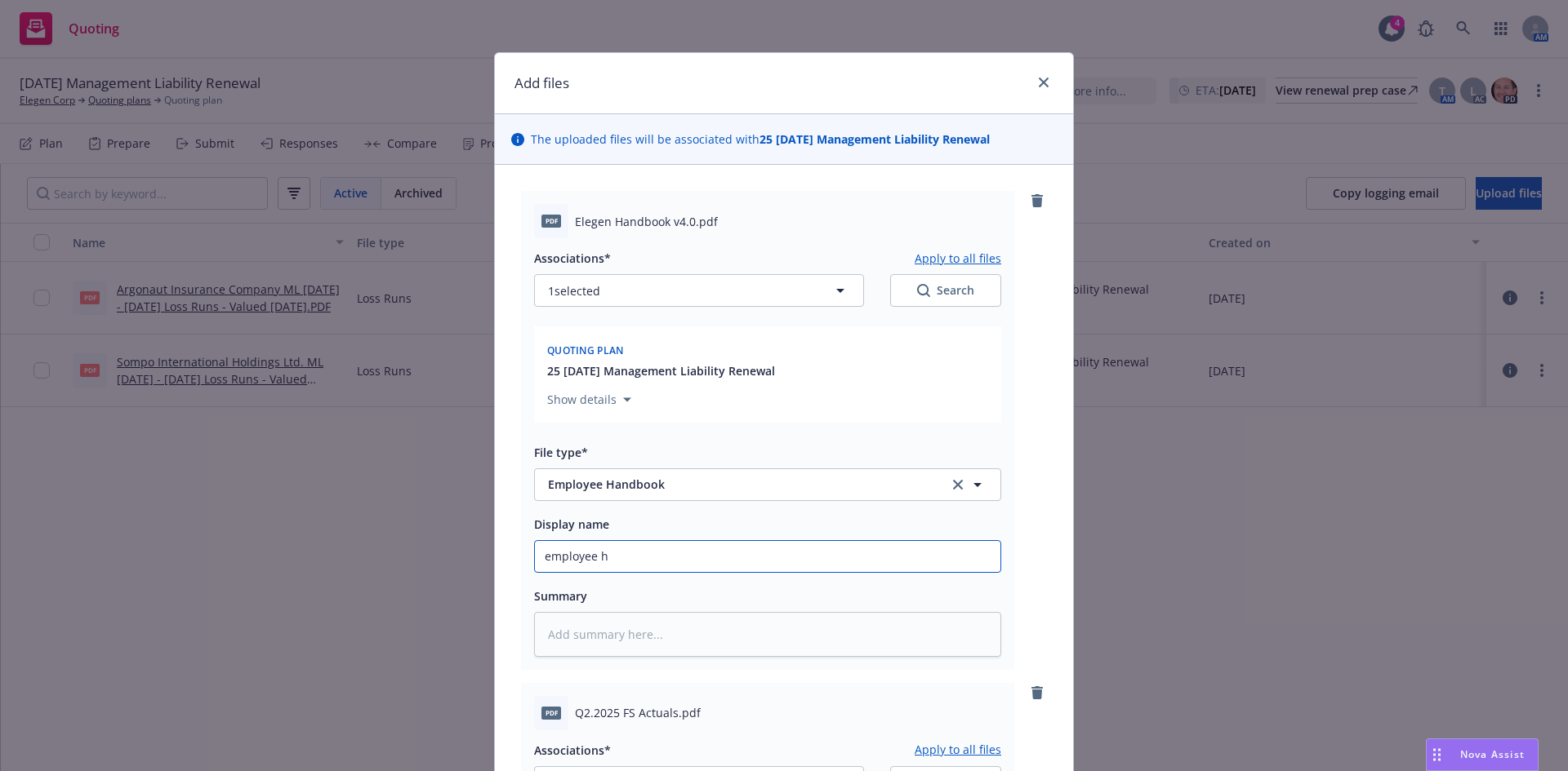
type input "employee ha"
type textarea "x"
type input "employee han"
type textarea "x"
type input "employee hand"
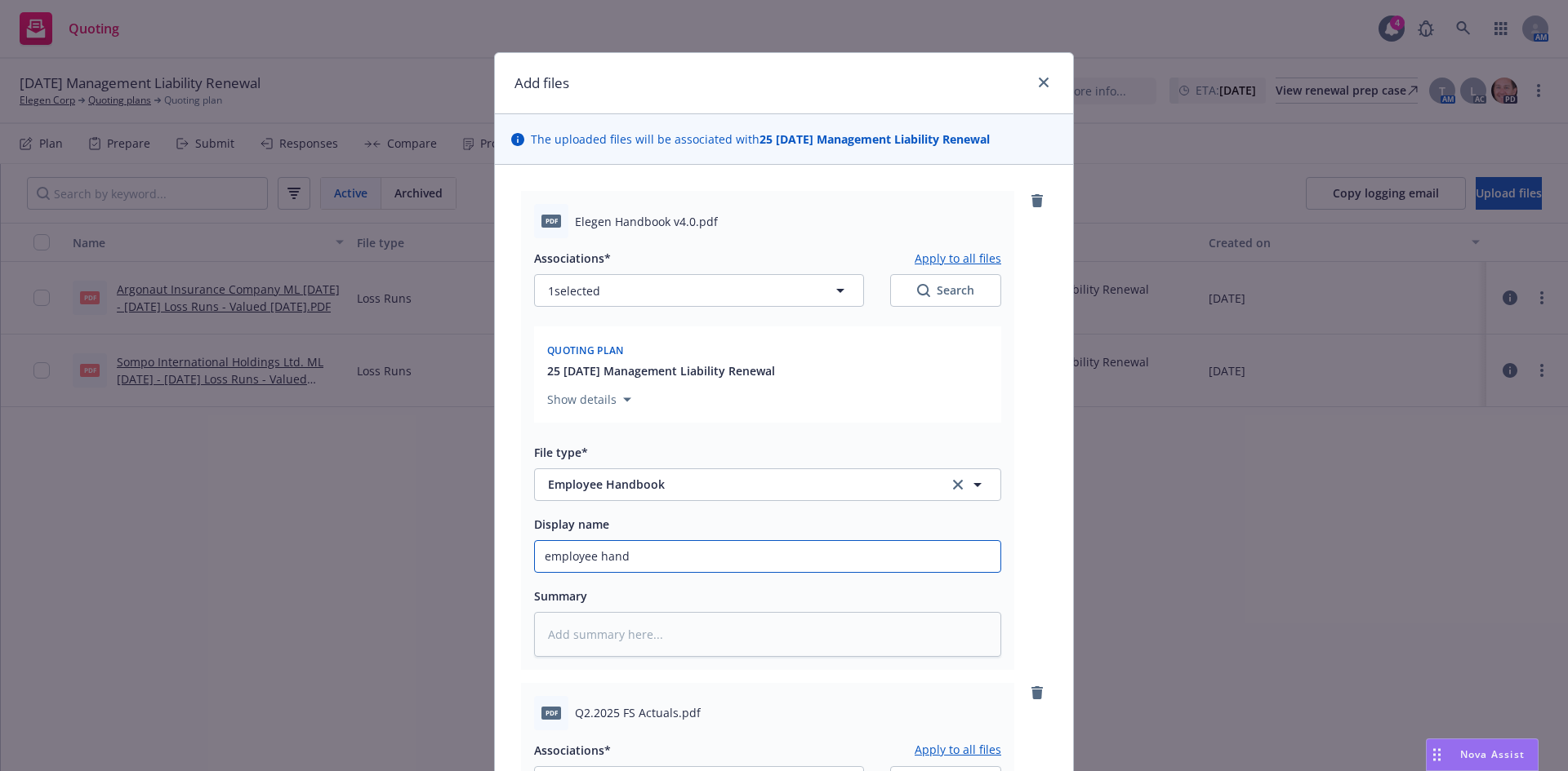
type textarea "x"
type input "employee handb"
type textarea "x"
type input "employee handbo"
type textarea "x"
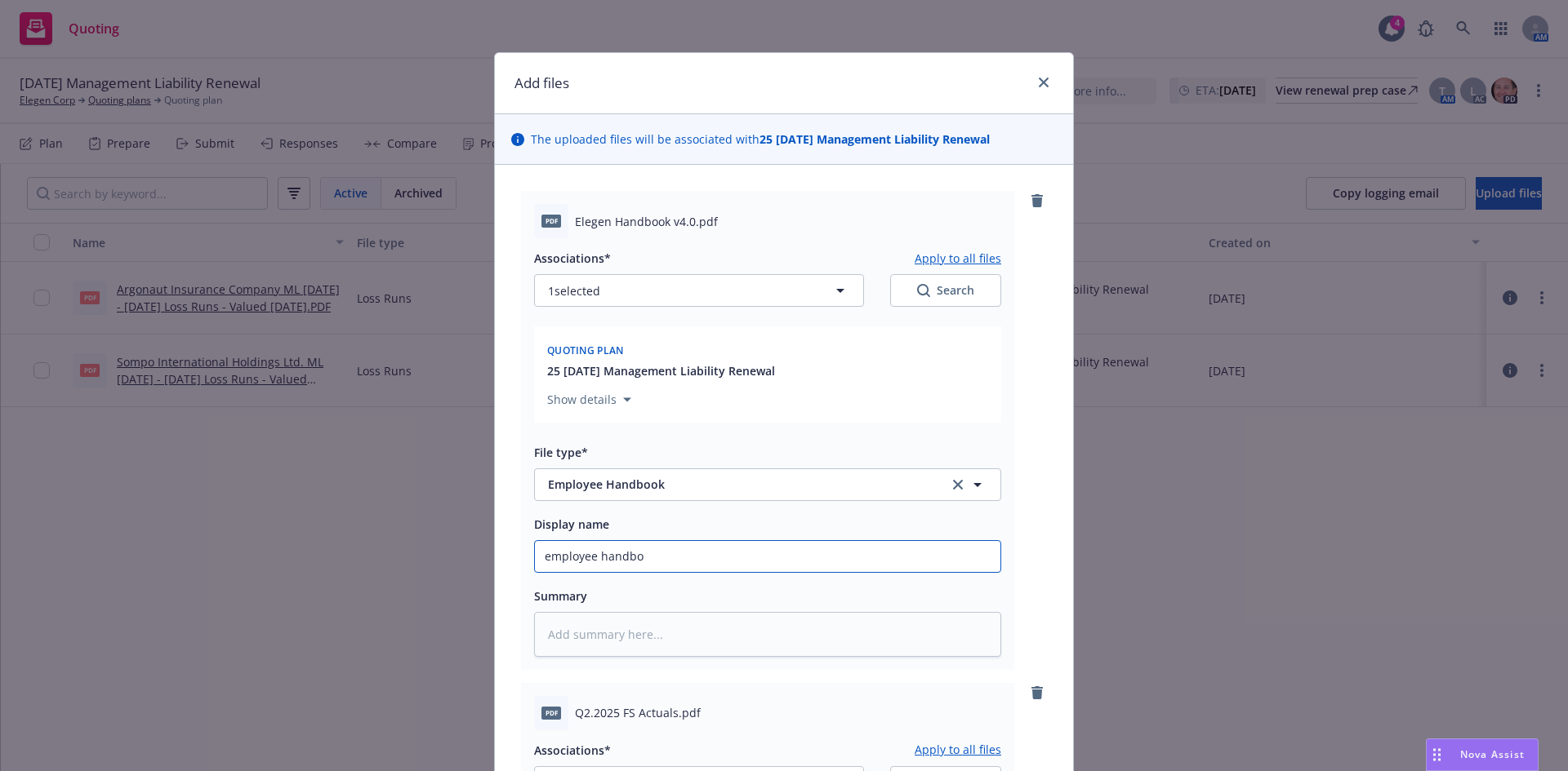
type input "employee handboo"
type textarea "x"
type input "employee handbook"
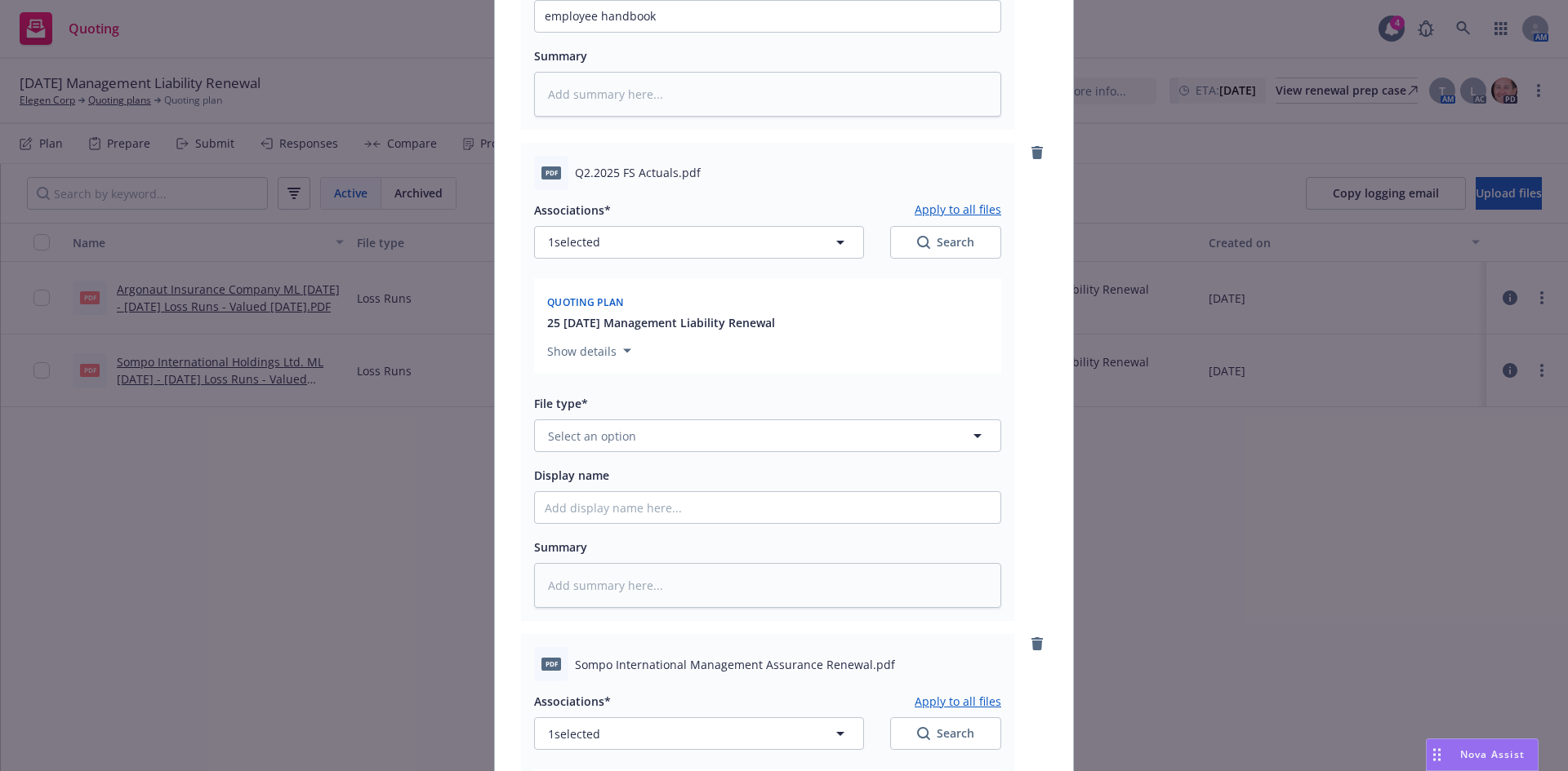
scroll to position [552, 0]
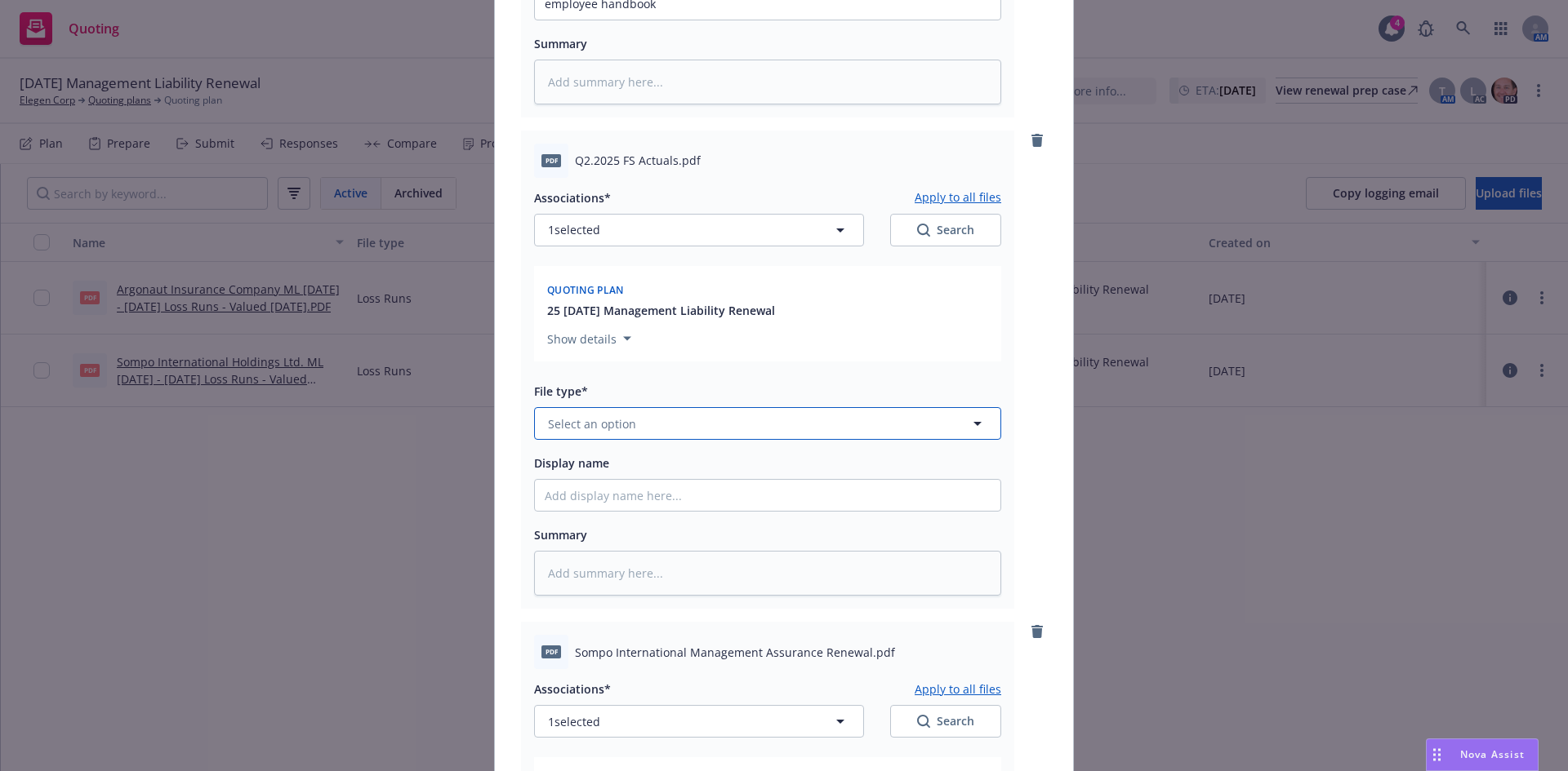
click at [582, 430] on span "Select an option" at bounding box center [593, 424] width 89 height 18
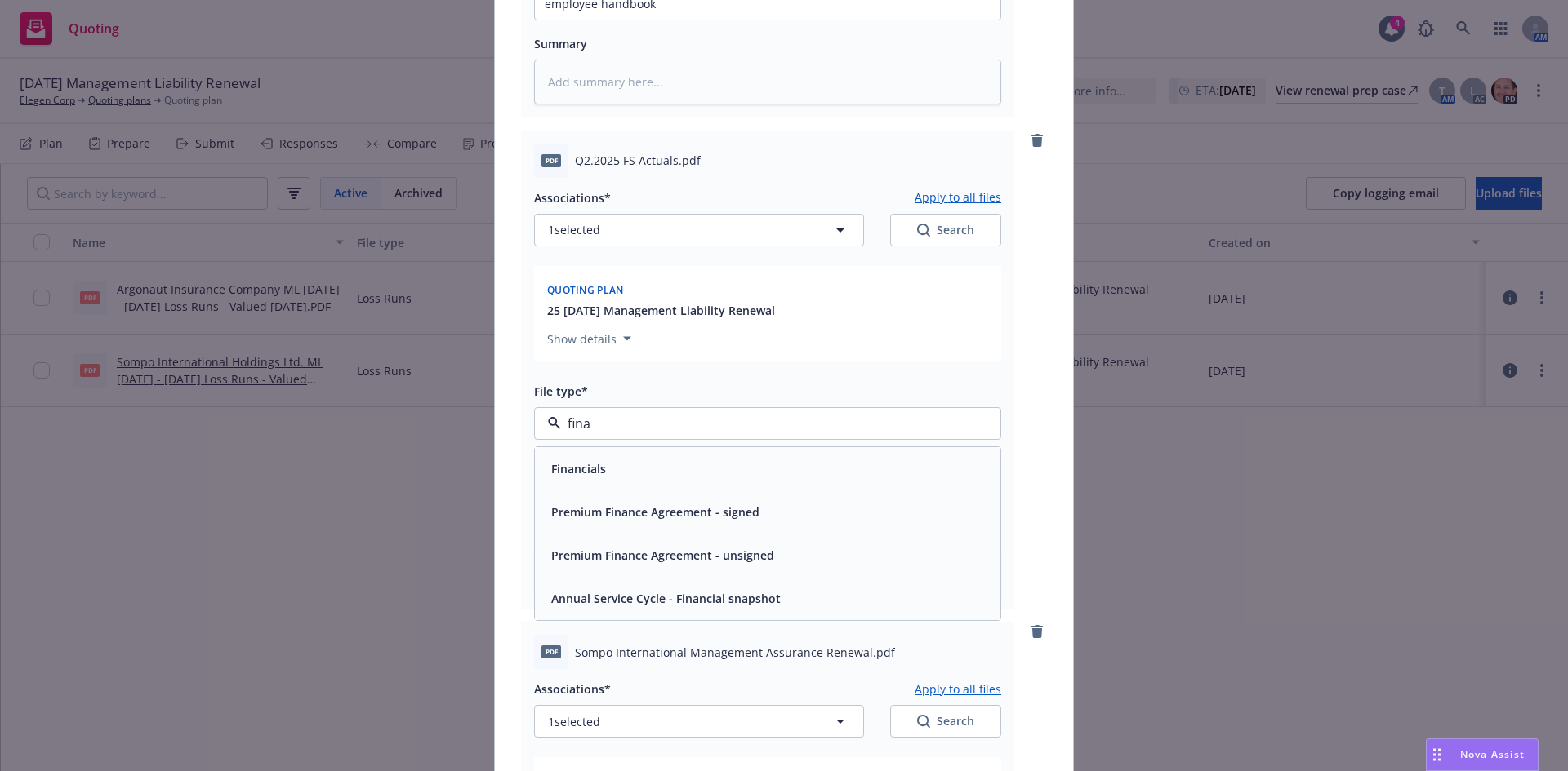
type input "finan"
click at [592, 474] on span "Financials" at bounding box center [578, 469] width 54 height 18
click at [589, 19] on input "Display name" at bounding box center [767, 3] width 466 height 31
type textarea "x"
type input "f"
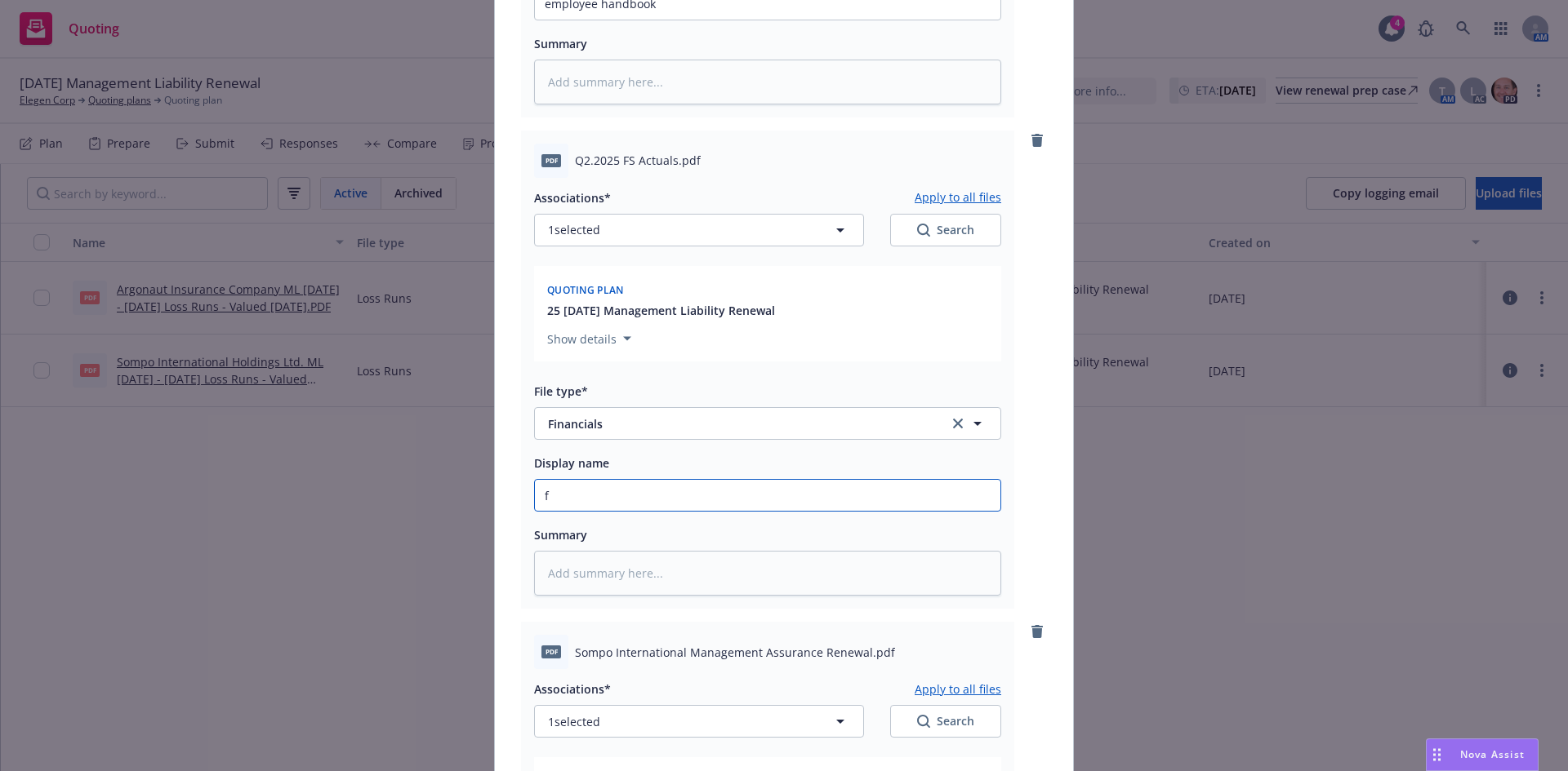
type textarea "x"
type input "fi"
type textarea "x"
type input "fin"
type textarea "x"
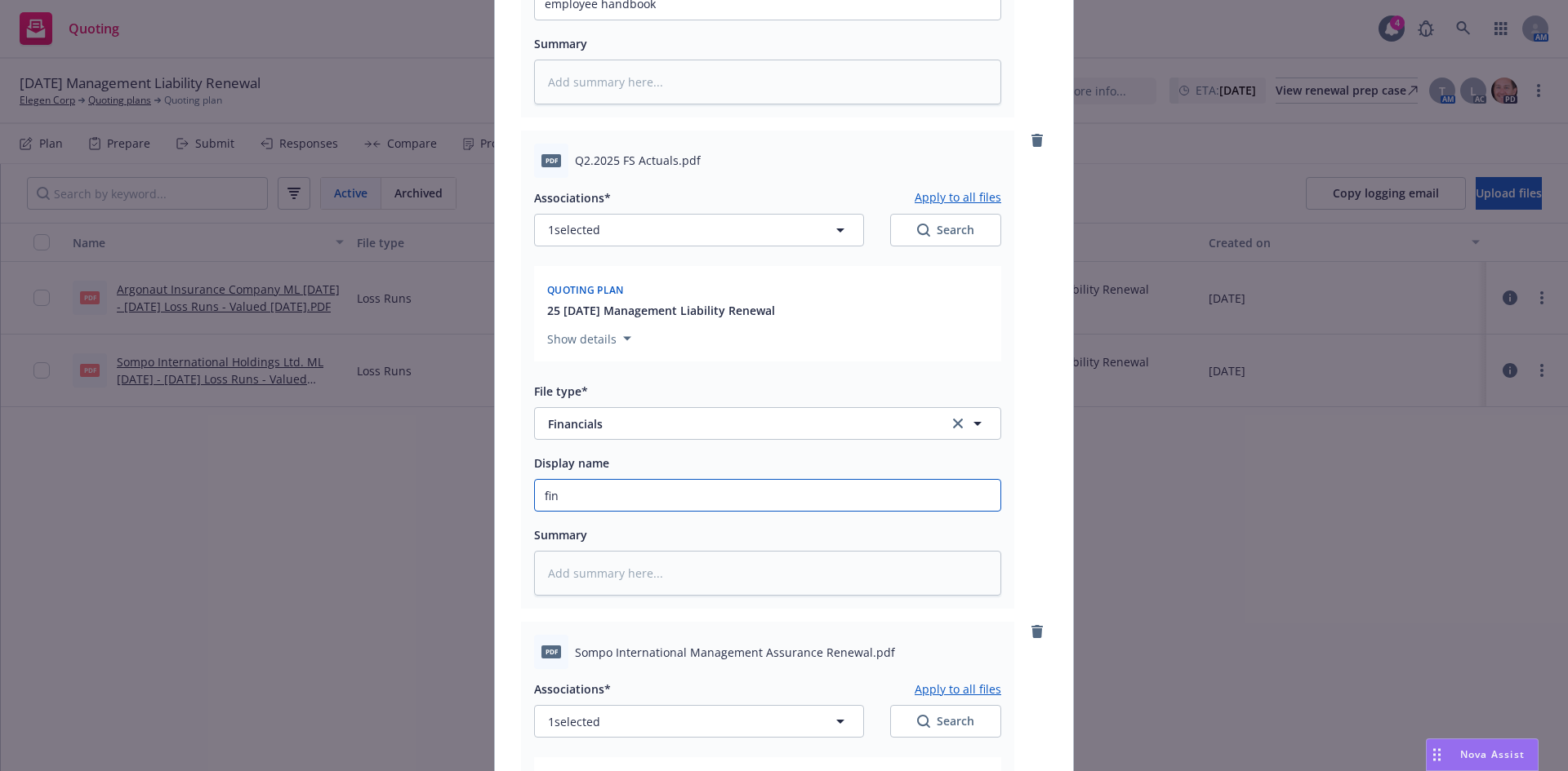
type input "fina"
type textarea "x"
type input "Financials"
type textarea "x"
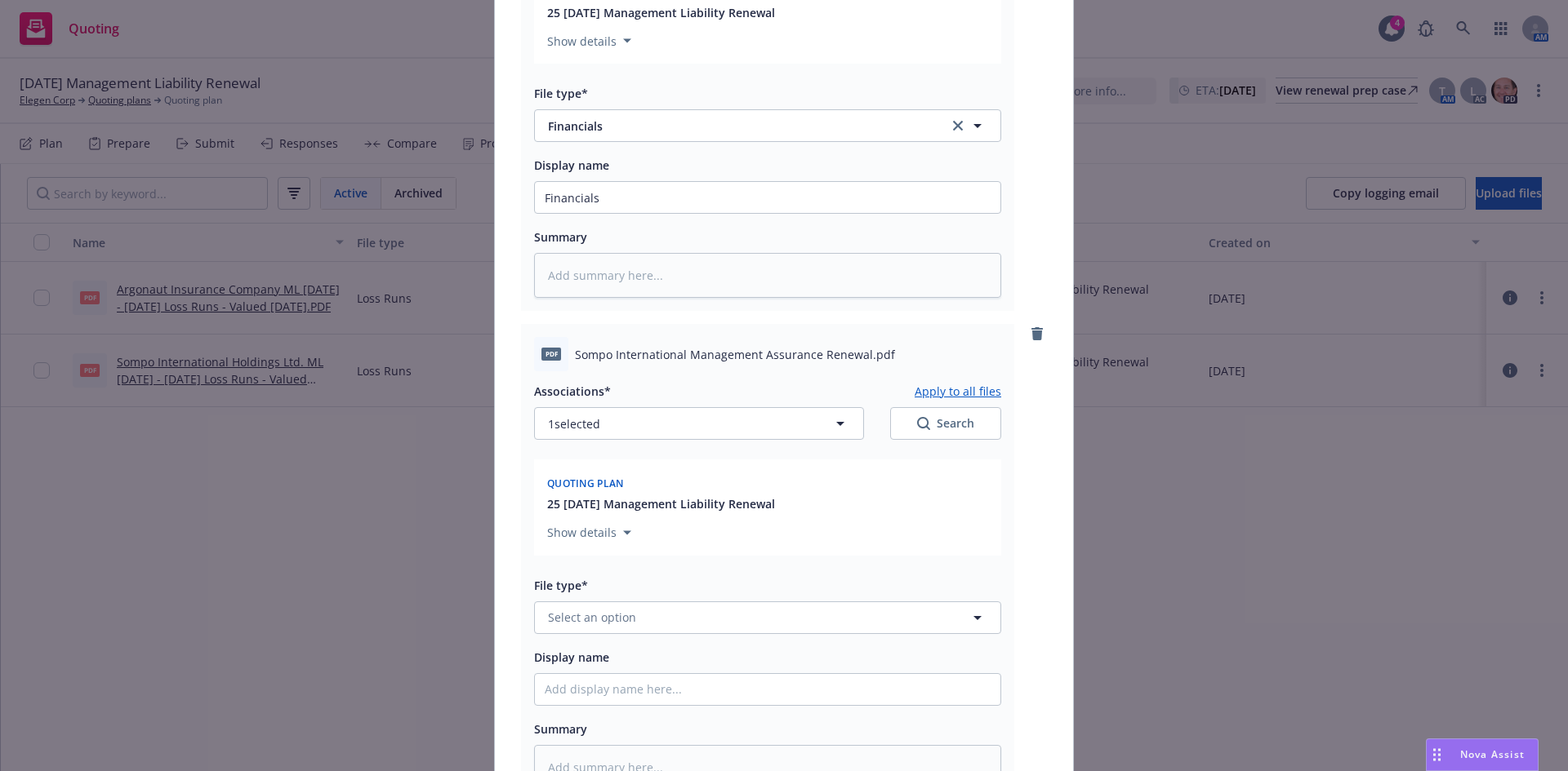
scroll to position [944, 0]
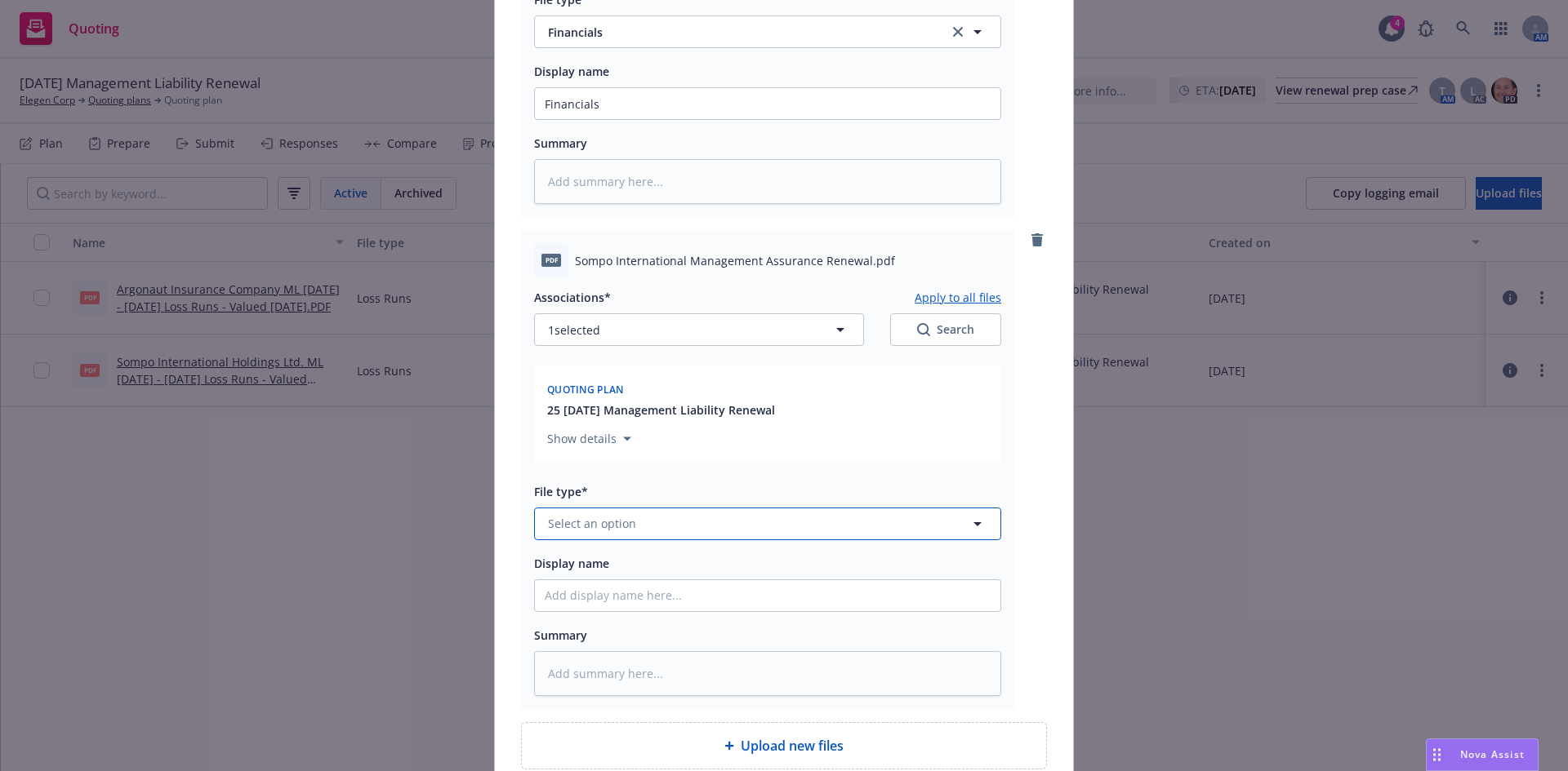
click at [596, 527] on span "Select an option" at bounding box center [593, 523] width 89 height 18
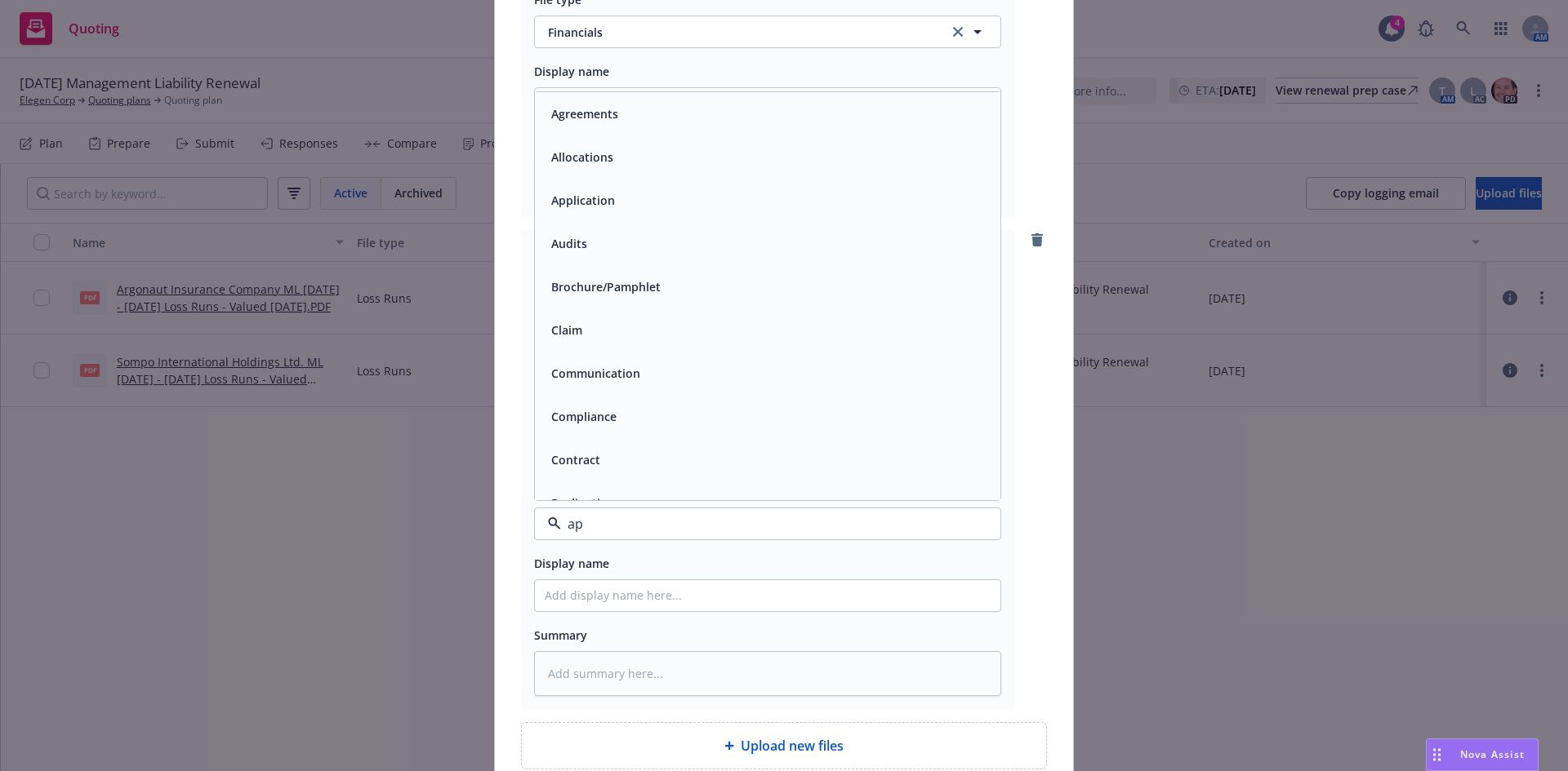
type input "app"
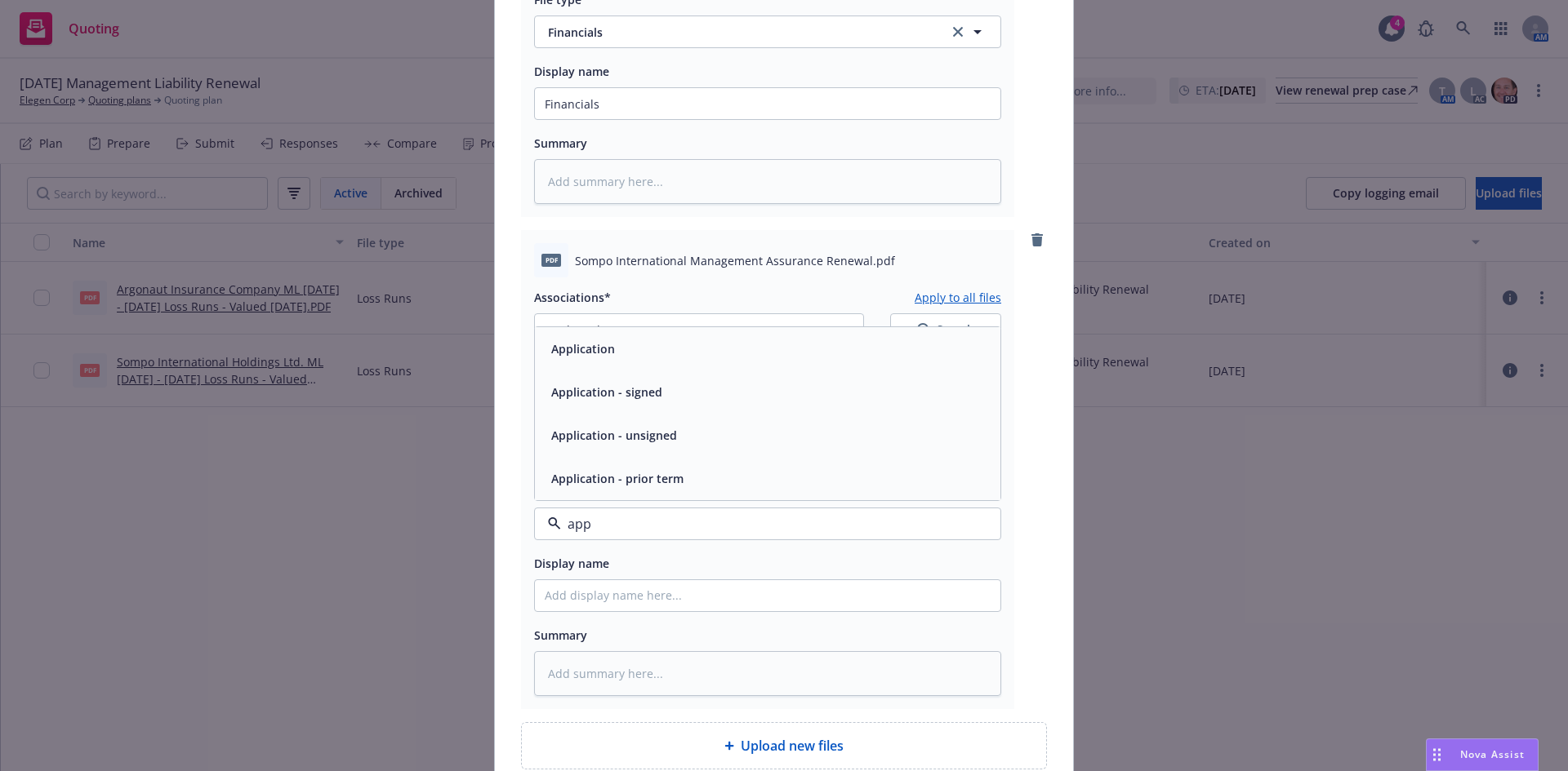
click at [647, 399] on span "Application - signed" at bounding box center [606, 392] width 111 height 18
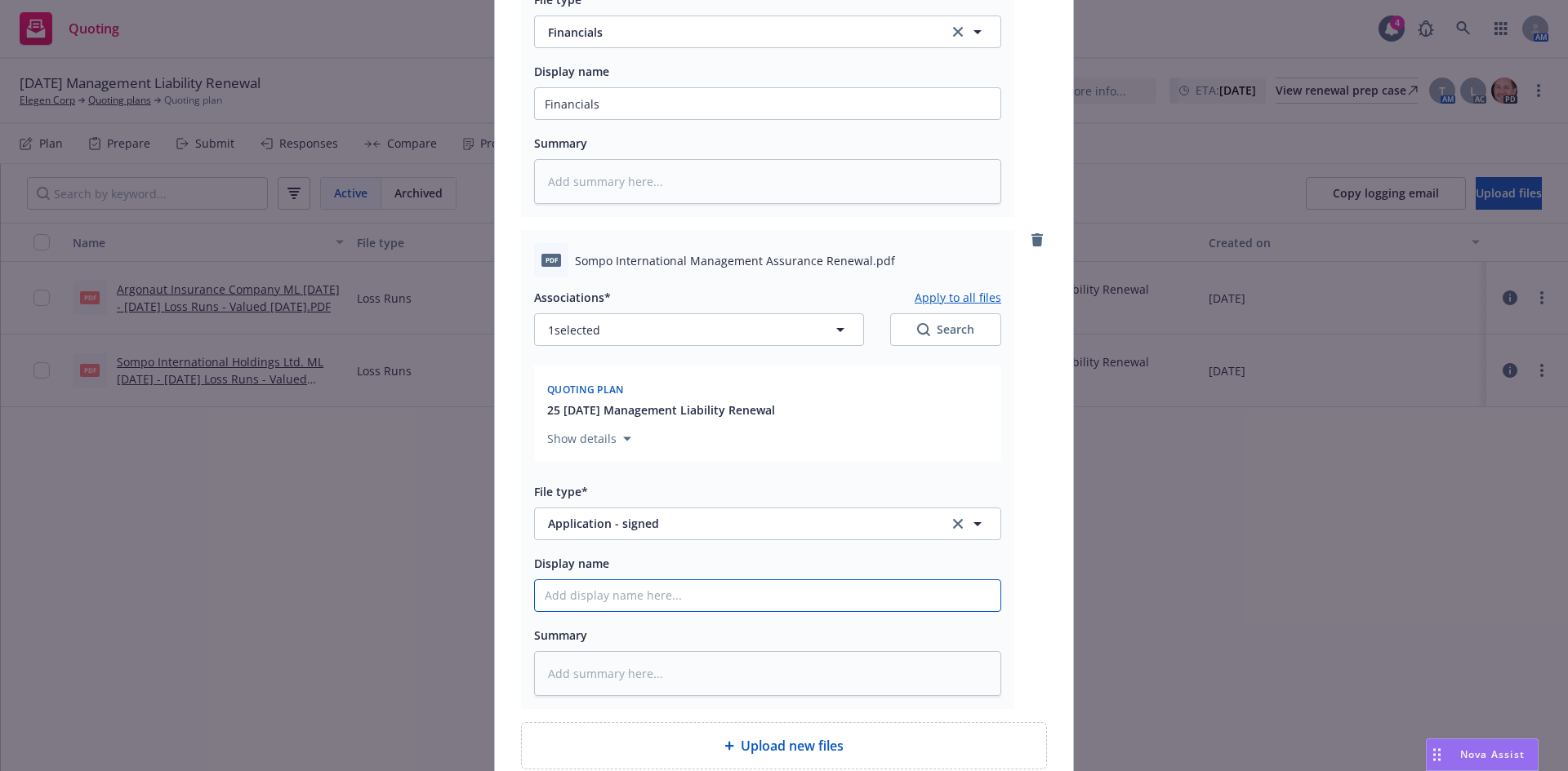
type textarea "x"
type input "S"
type textarea "x"
type input "So"
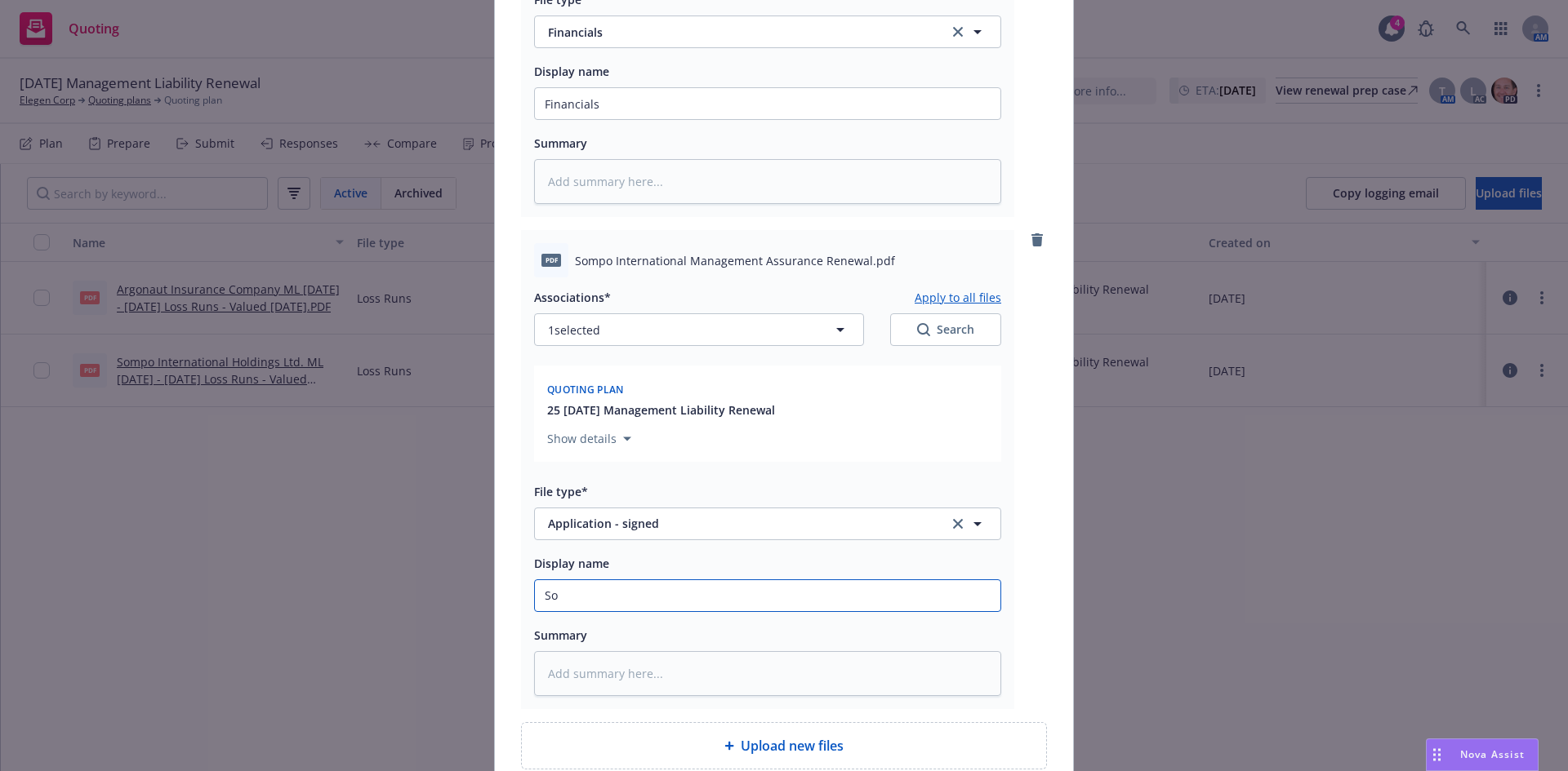
type textarea "x"
type input "Som"
type textarea "x"
type input "Somp"
type textarea "x"
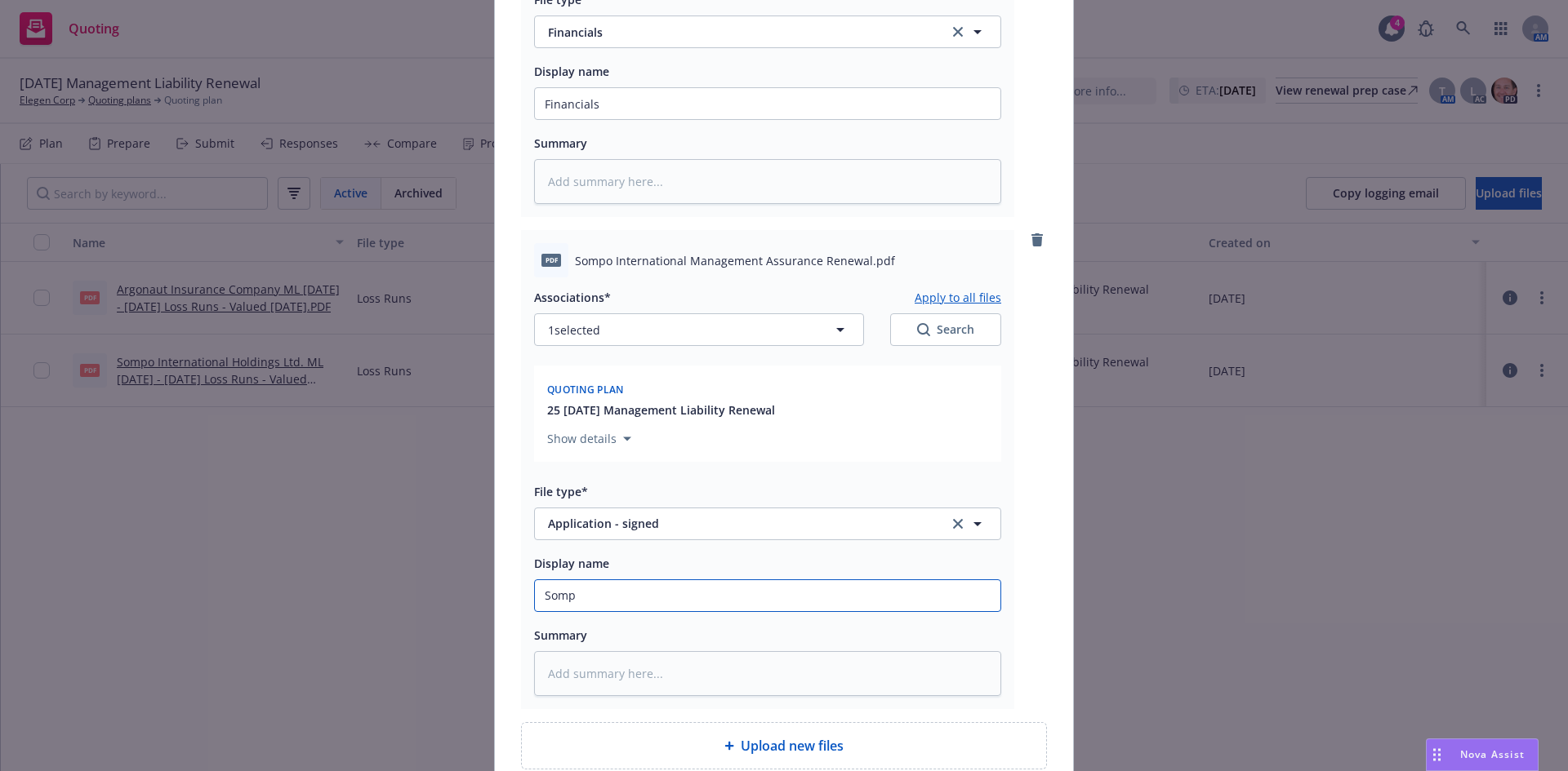
type input "Sompo"
type textarea "x"
type input "Sompo"
type textarea "x"
type input "Sompo M"
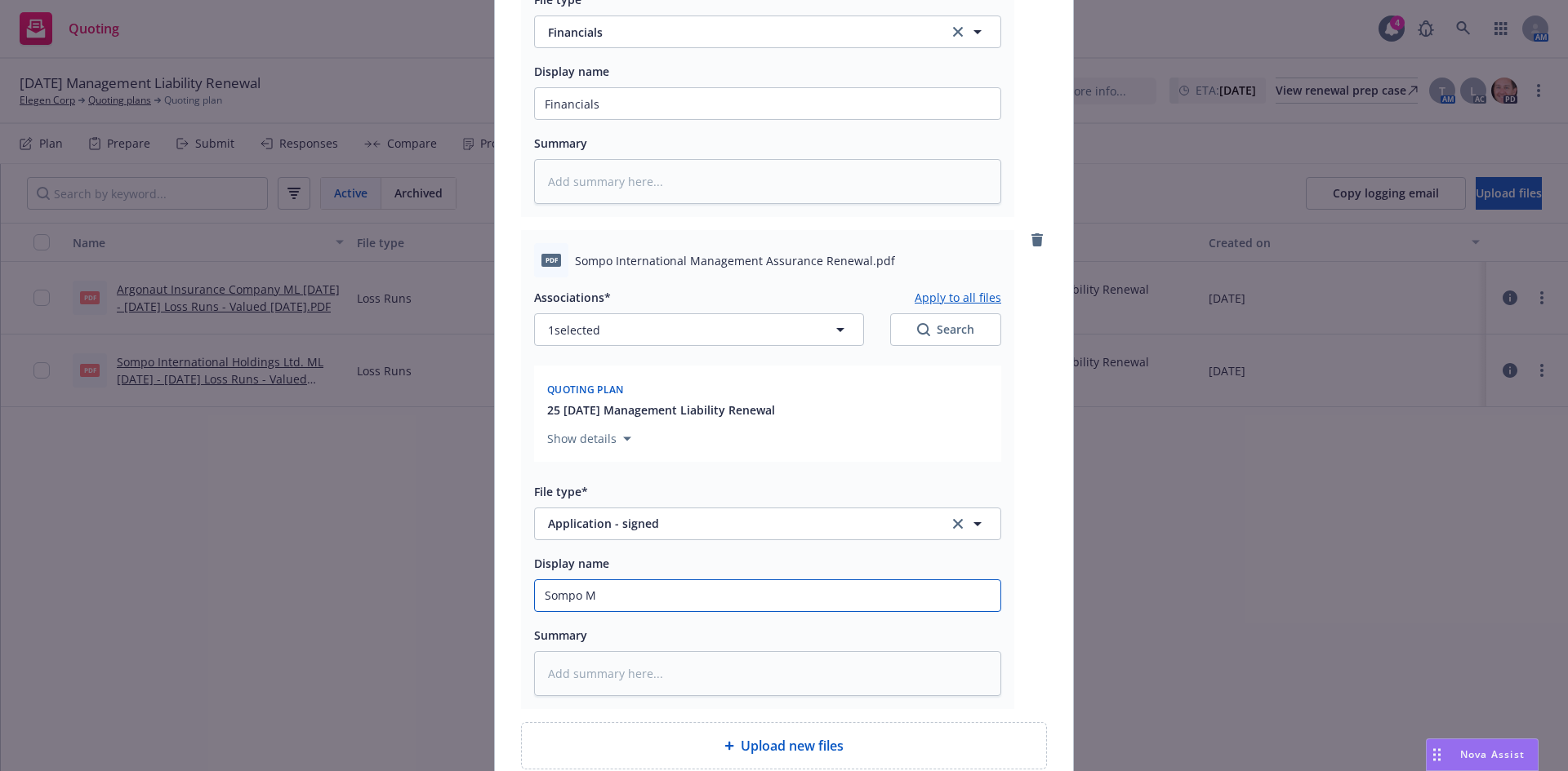
type textarea "x"
type input "Sompo ML"
type textarea "x"
type input "Sompo ML"
type textarea "x"
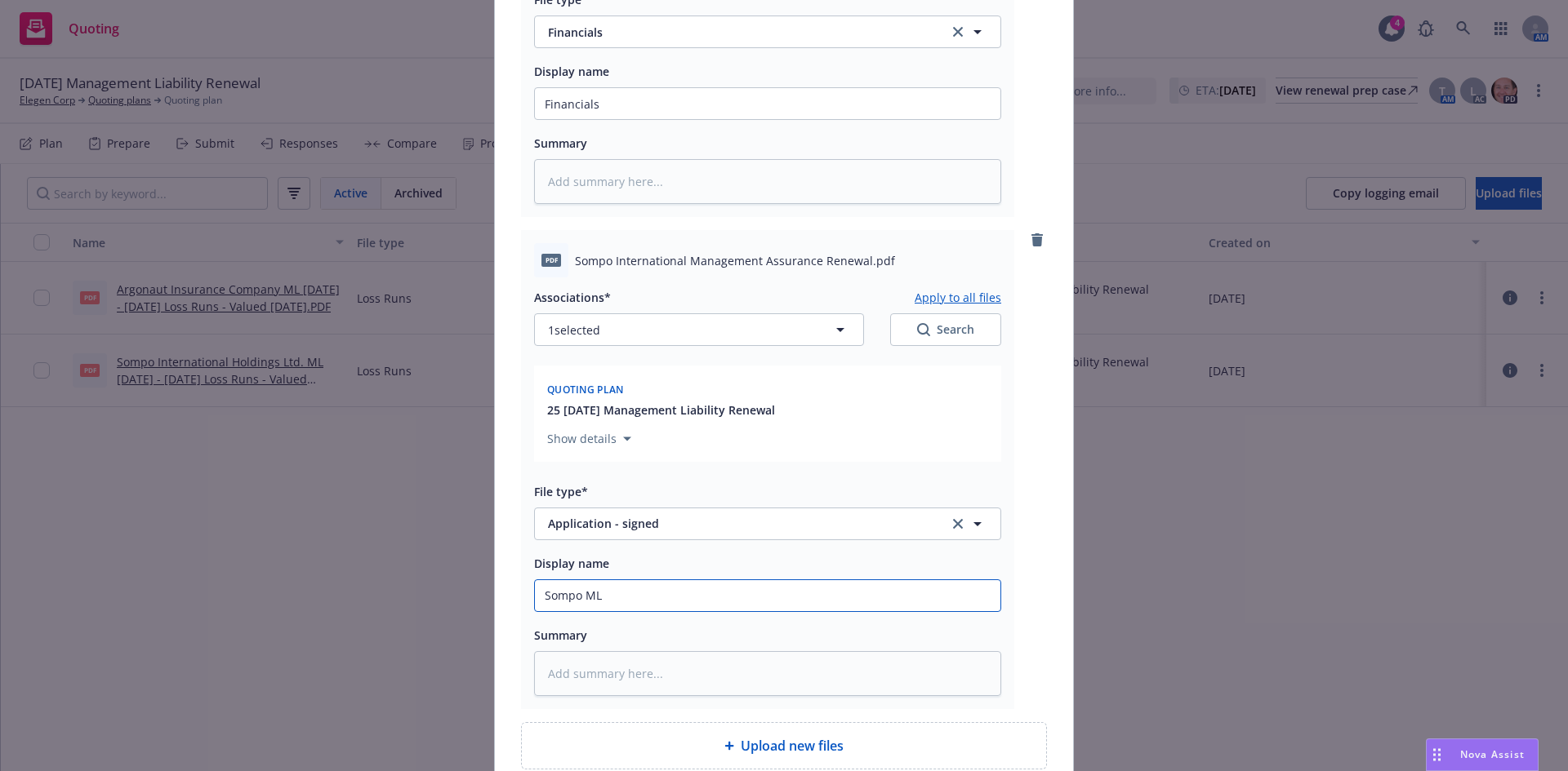
type input "Sompo ML R"
type textarea "x"
type input "Sompo ML Re"
type textarea "x"
type input "Sompo ML Ren"
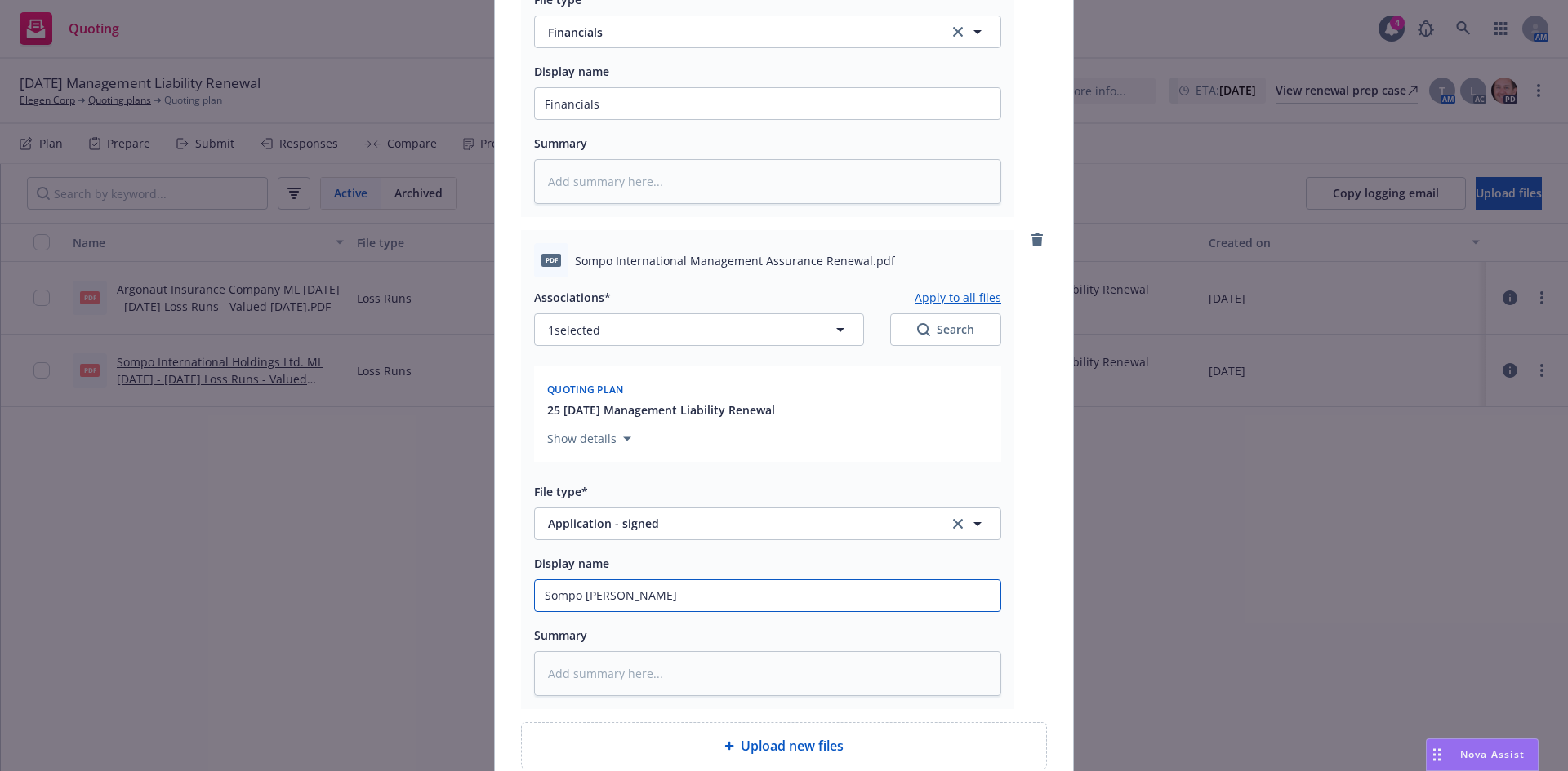
type textarea "x"
type input "Sompo ML Rene"
type textarea "x"
type input "Sompo ML Renew"
type textarea "x"
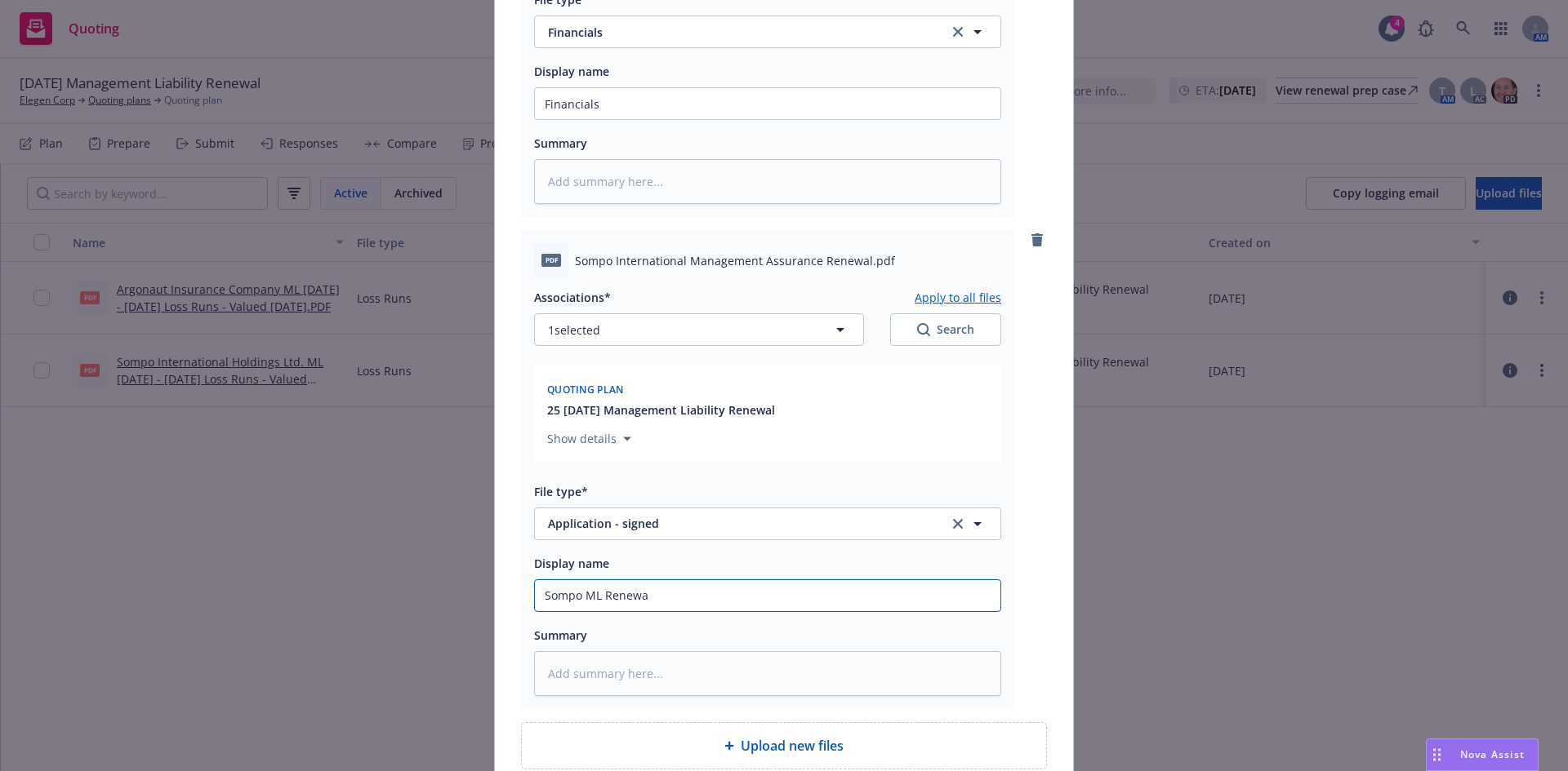
type input "Sompo ML Renewal"
type textarea "x"
type input "Sompo ML Renewal"
type textarea "x"
type input "Sompo ML Renewal A"
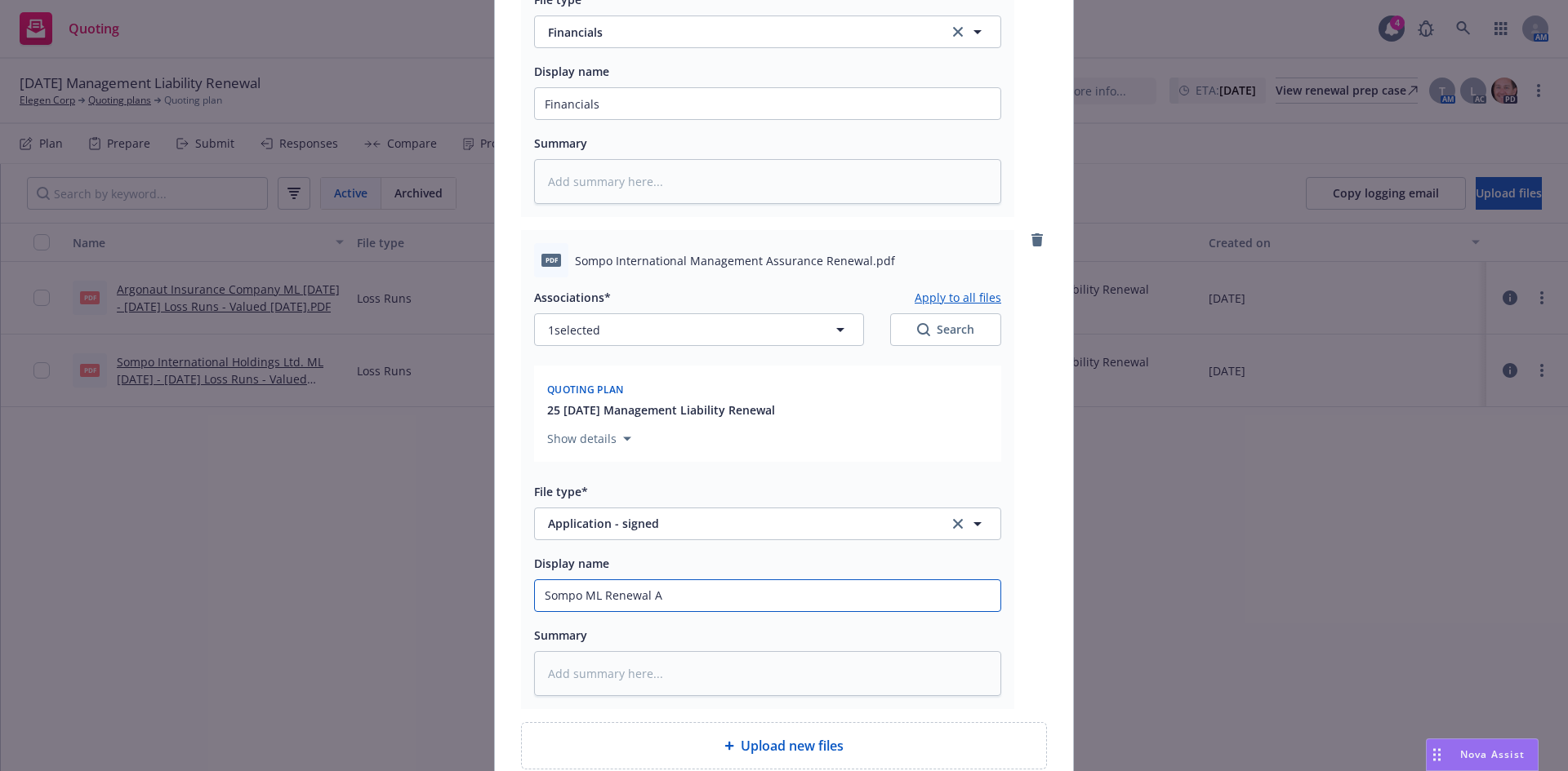
type textarea "x"
type input "Sompo ML Renewal Ap"
type textarea "x"
type input "Sompo ML Renewal App"
type textarea "x"
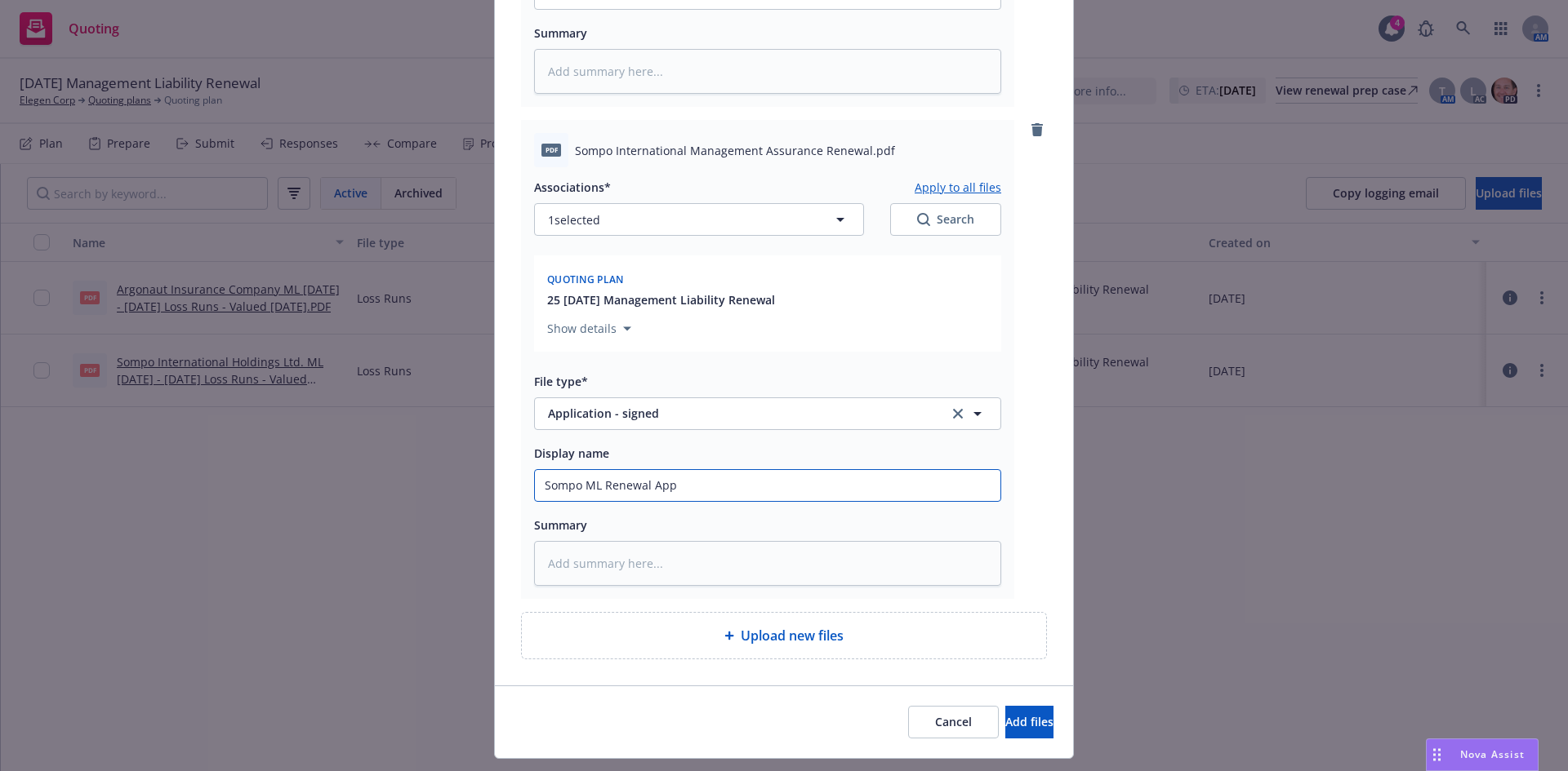
scroll to position [1094, 0]
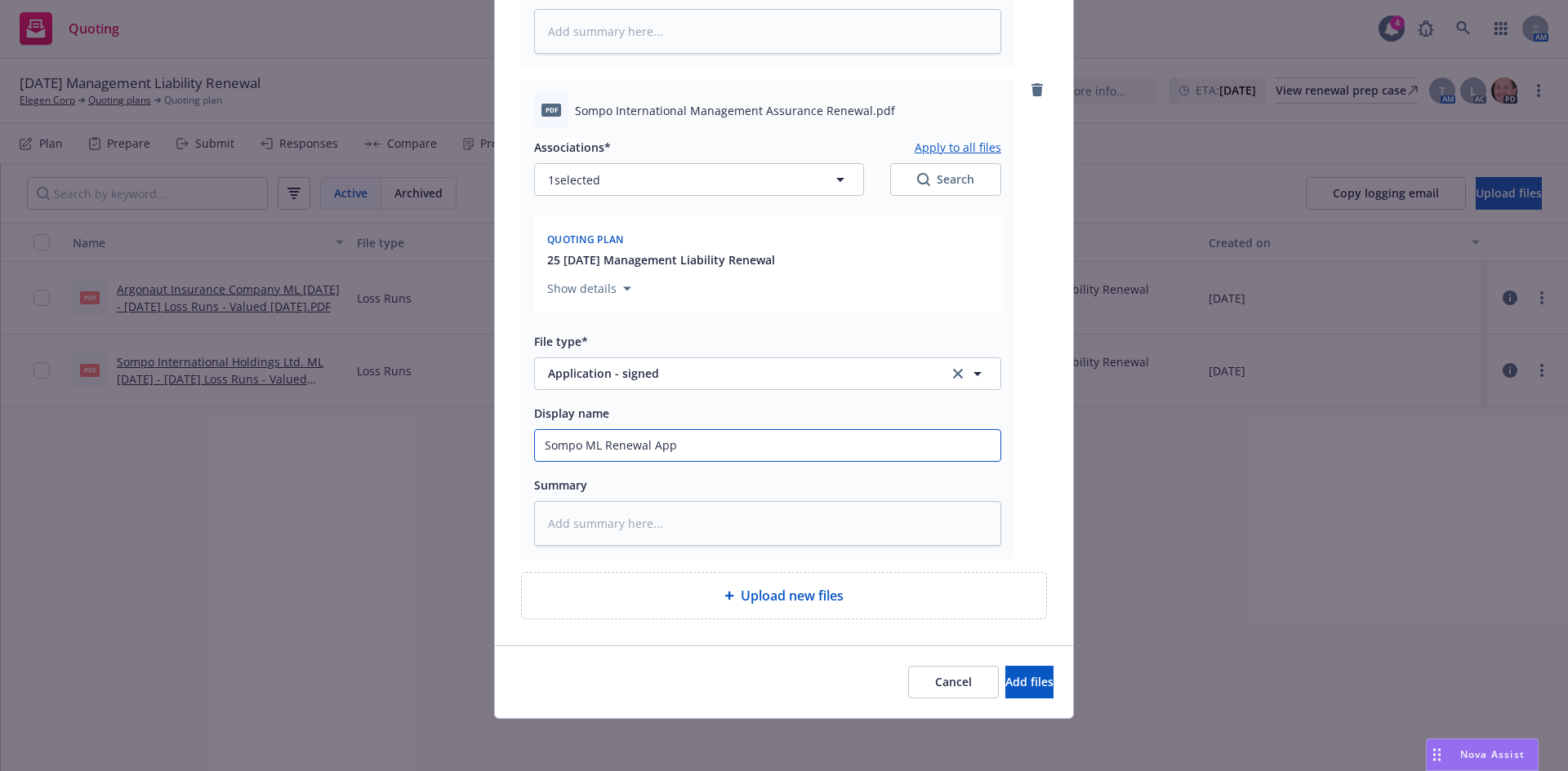
type input "Sompo ML Renewal App"
type textarea "x"
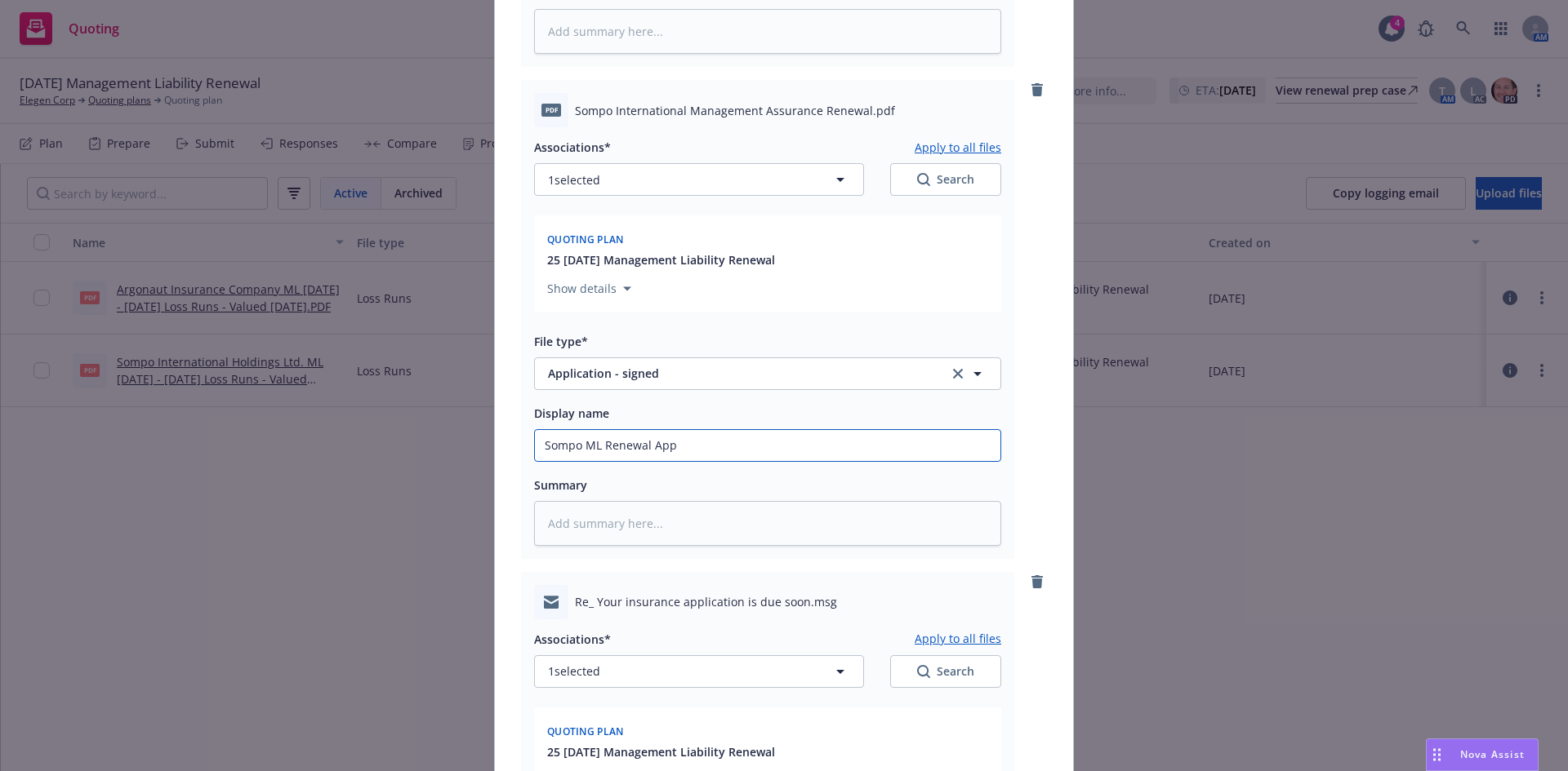
scroll to position [1585, 0]
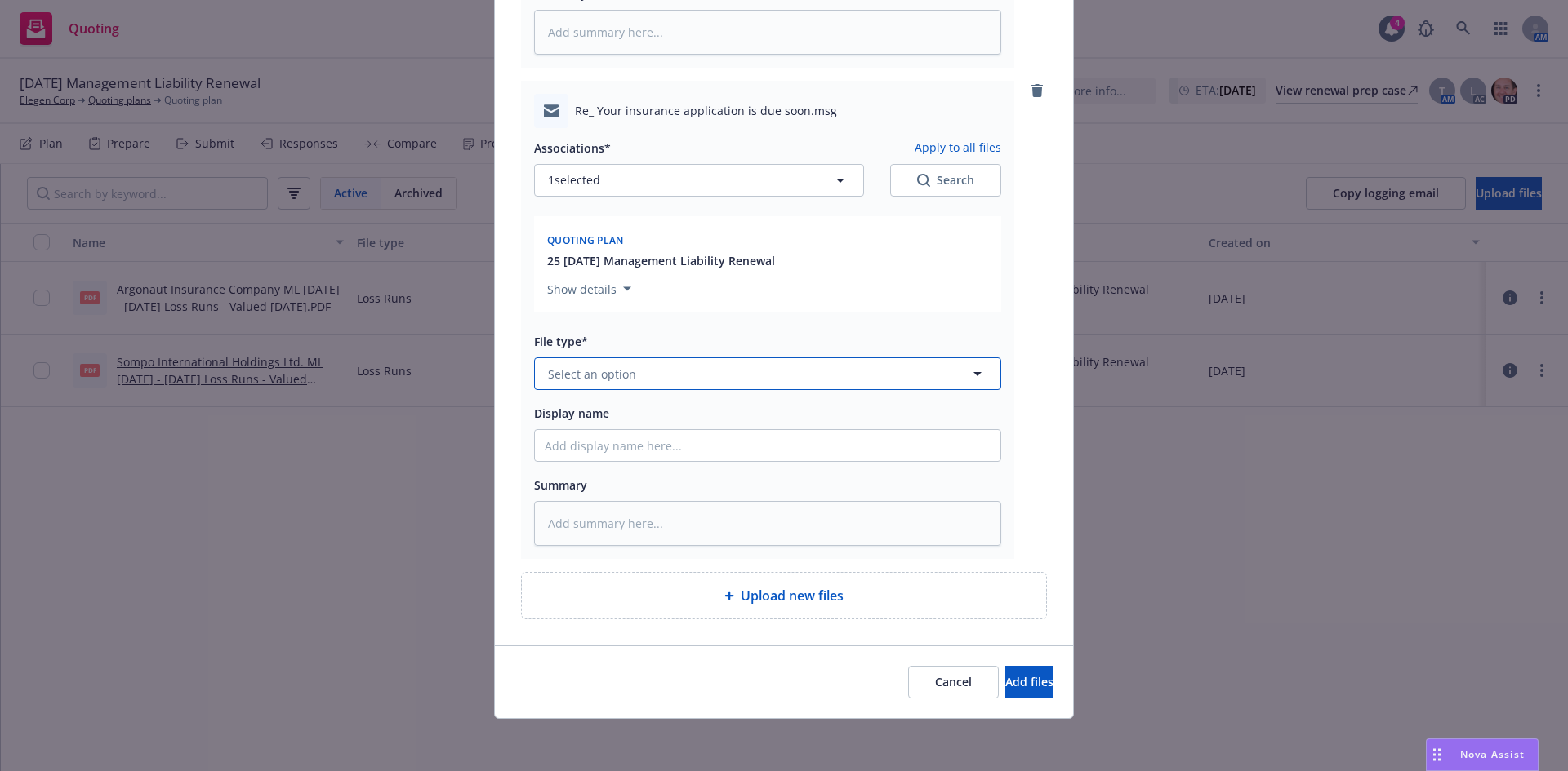
click at [578, 378] on span "Select an option" at bounding box center [593, 374] width 89 height 18
type input "other"
click at [613, 420] on div "Other" at bounding box center [767, 419] width 445 height 23
type textarea "x"
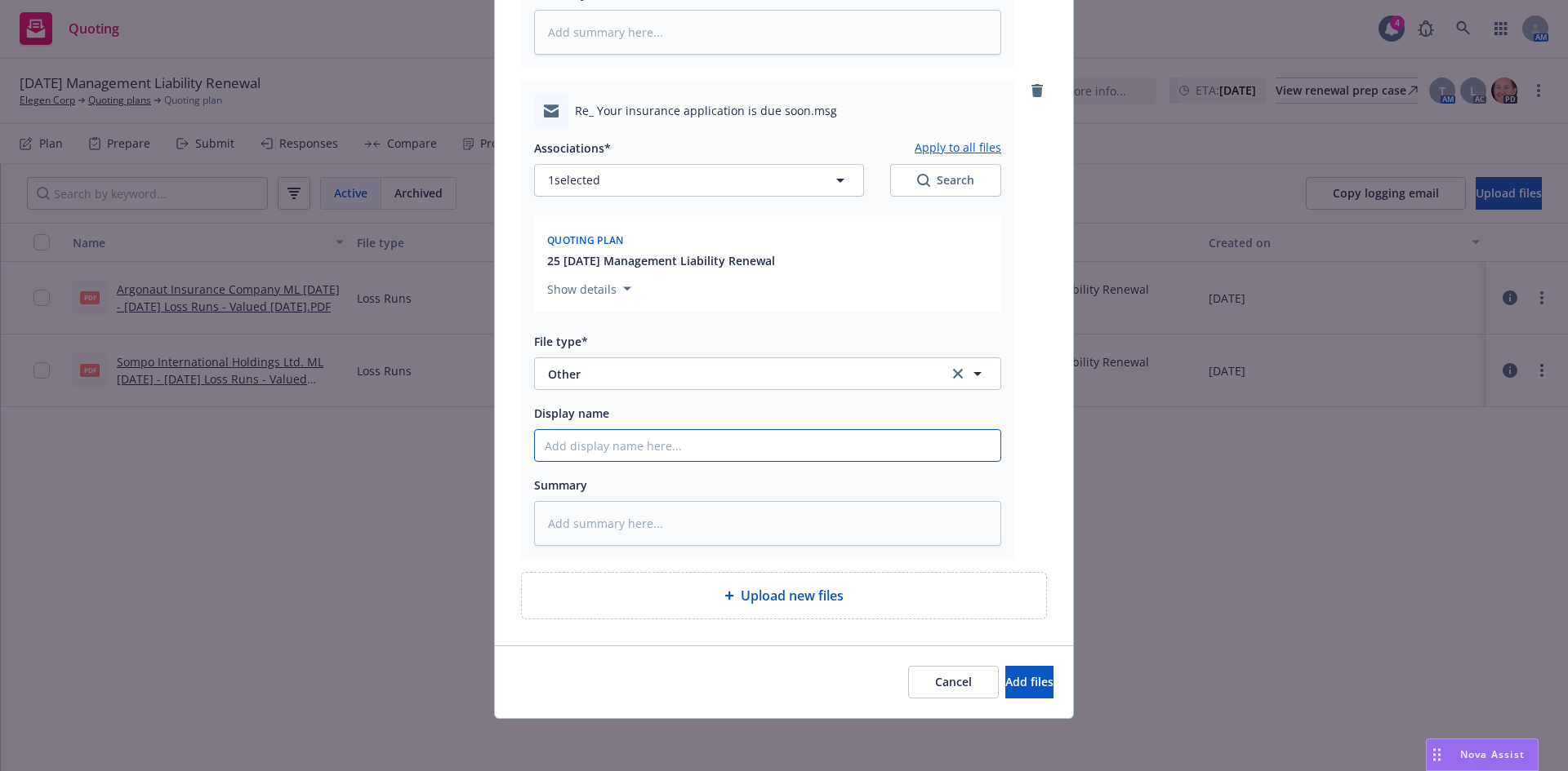
type input "B"
type textarea "x"
type input "BO"
type textarea "x"
type input "BOD"
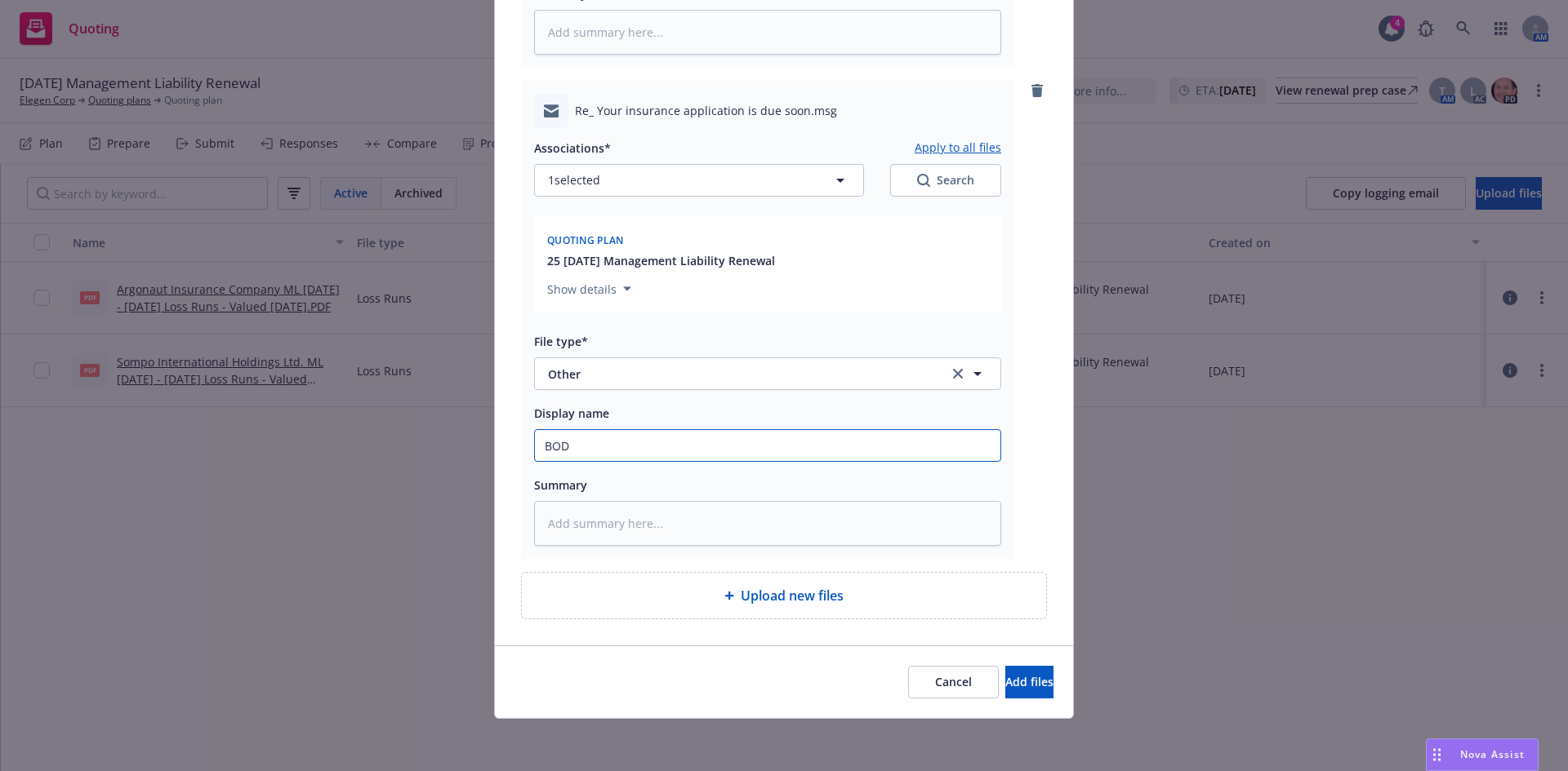
type textarea "x"
type input "BOD"
click at [1005, 678] on span "Add files" at bounding box center [1030, 682] width 48 height 16
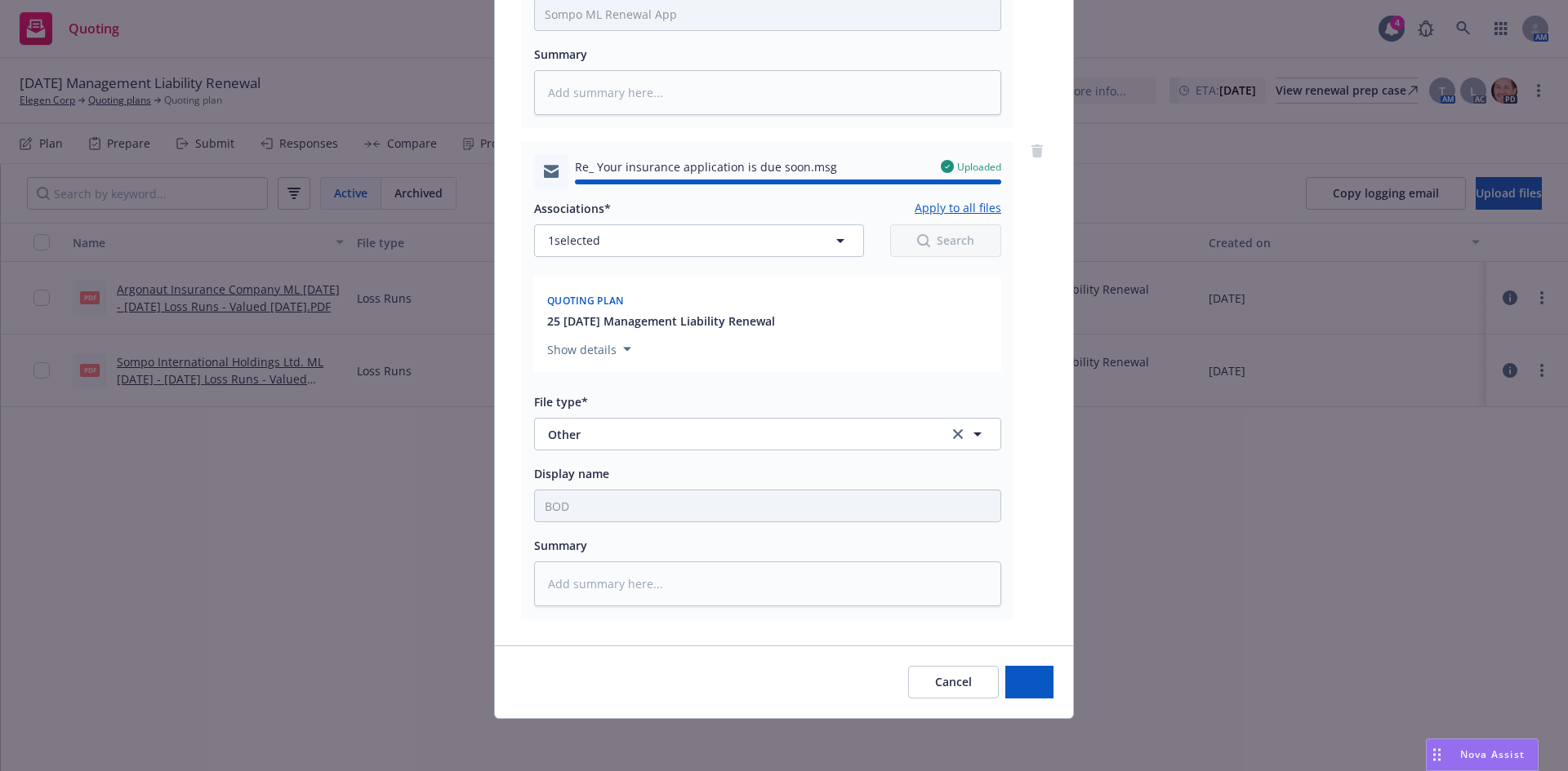
type textarea "x"
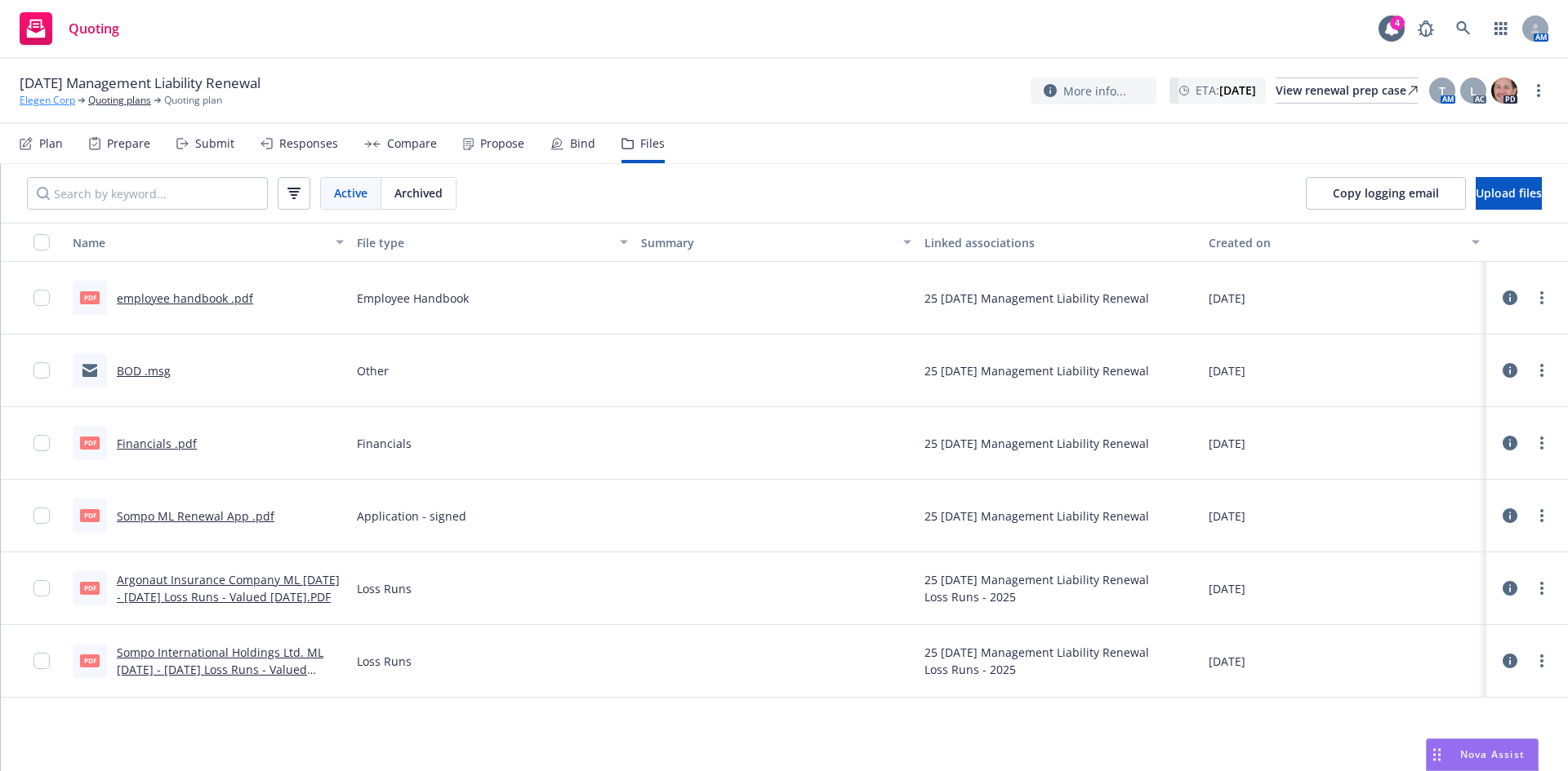
click at [48, 99] on link "Elegen Corp" at bounding box center [47, 100] width 55 height 15
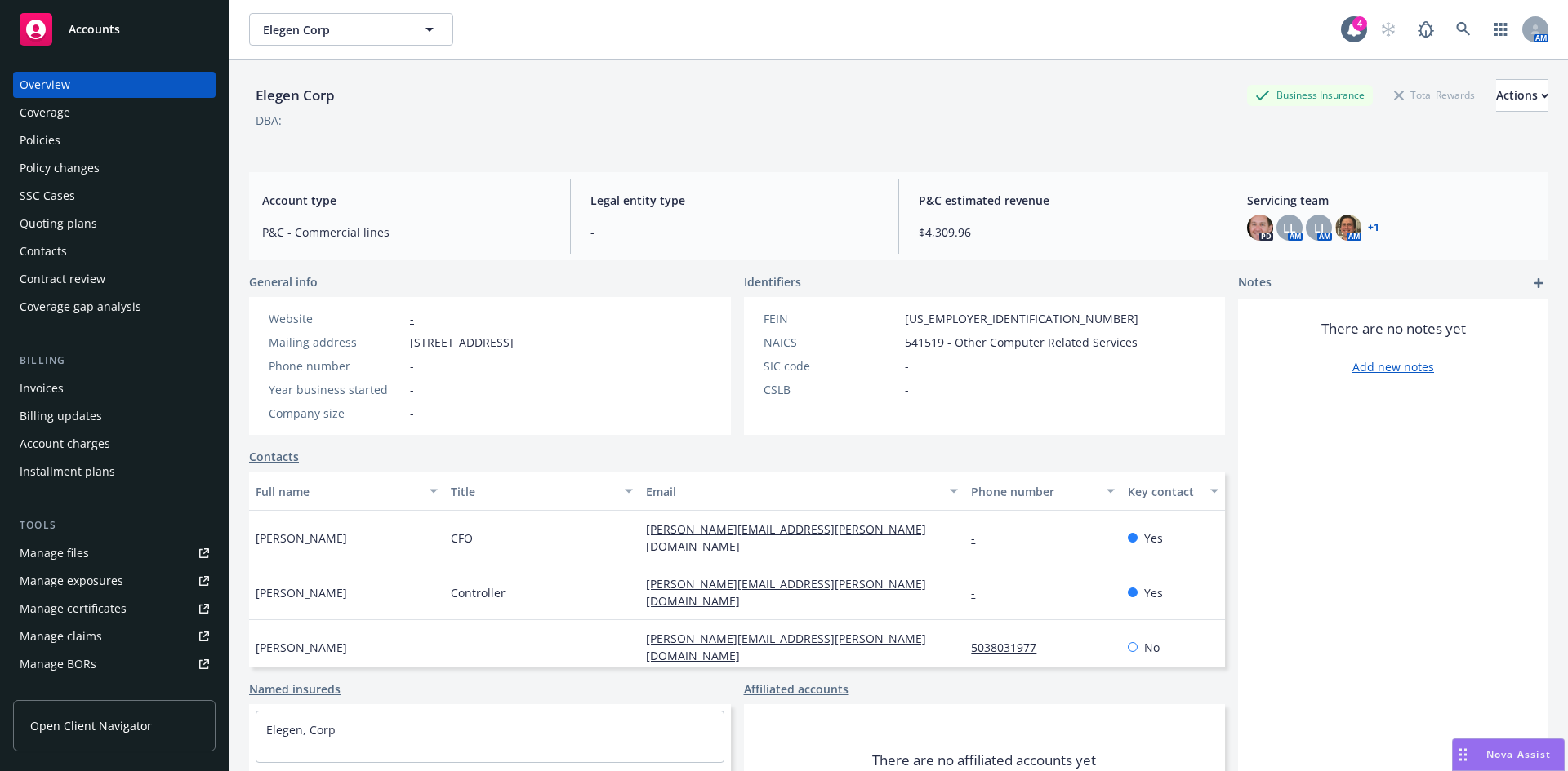
scroll to position [292, 0]
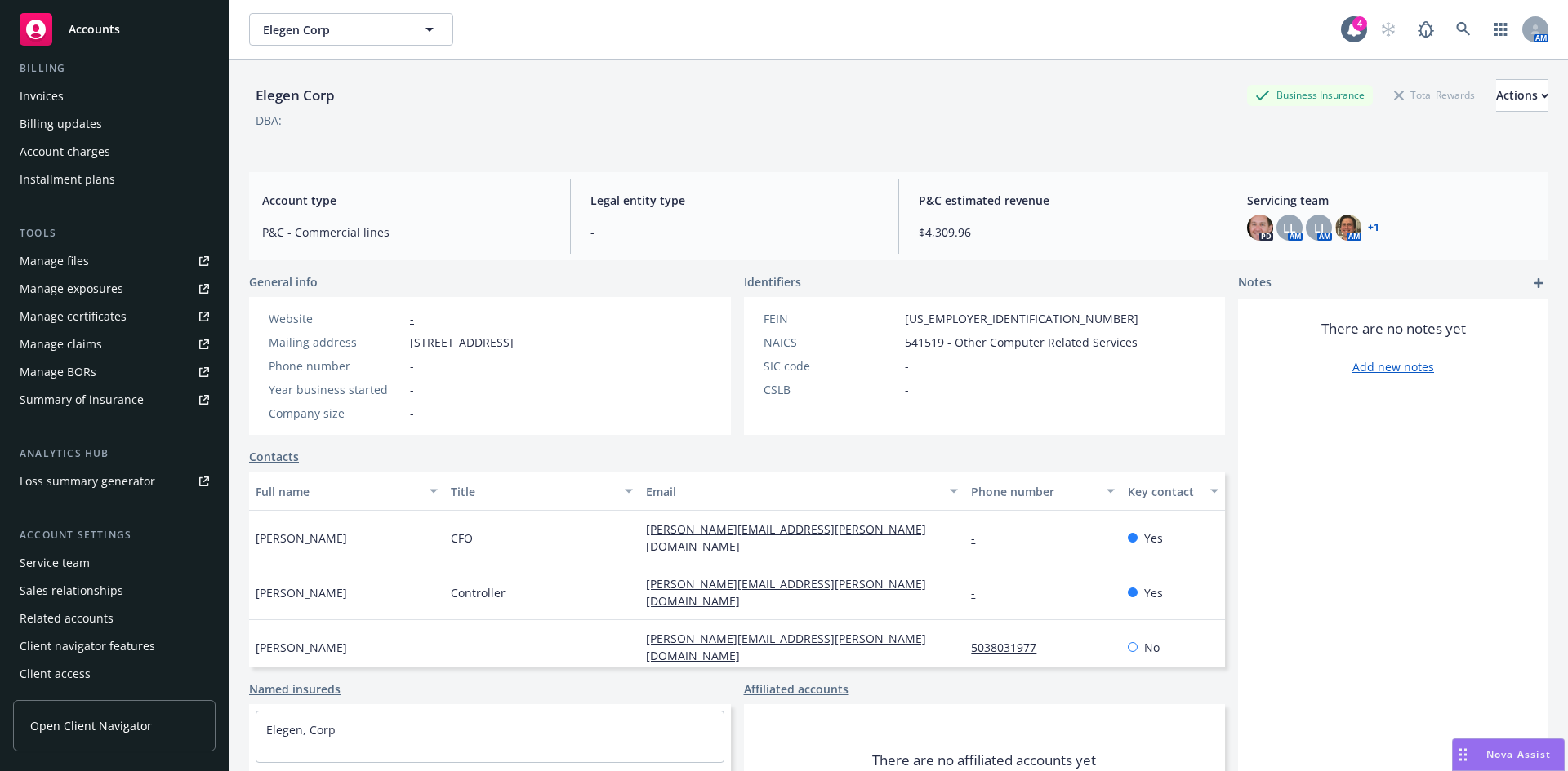
click at [58, 560] on div "Service team" at bounding box center [54, 563] width 70 height 26
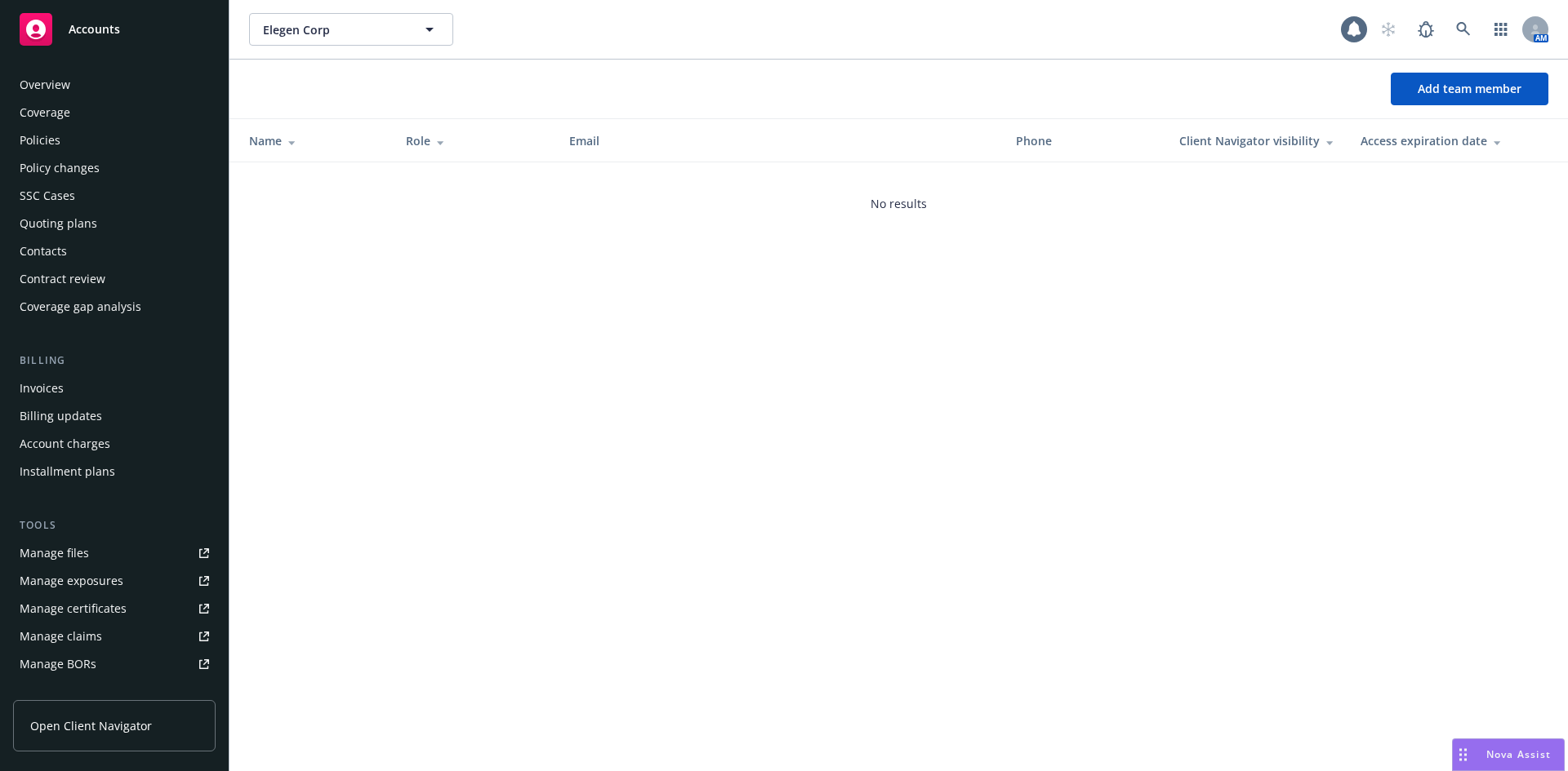
scroll to position [292, 0]
